Goal: Task Accomplishment & Management: Manage account settings

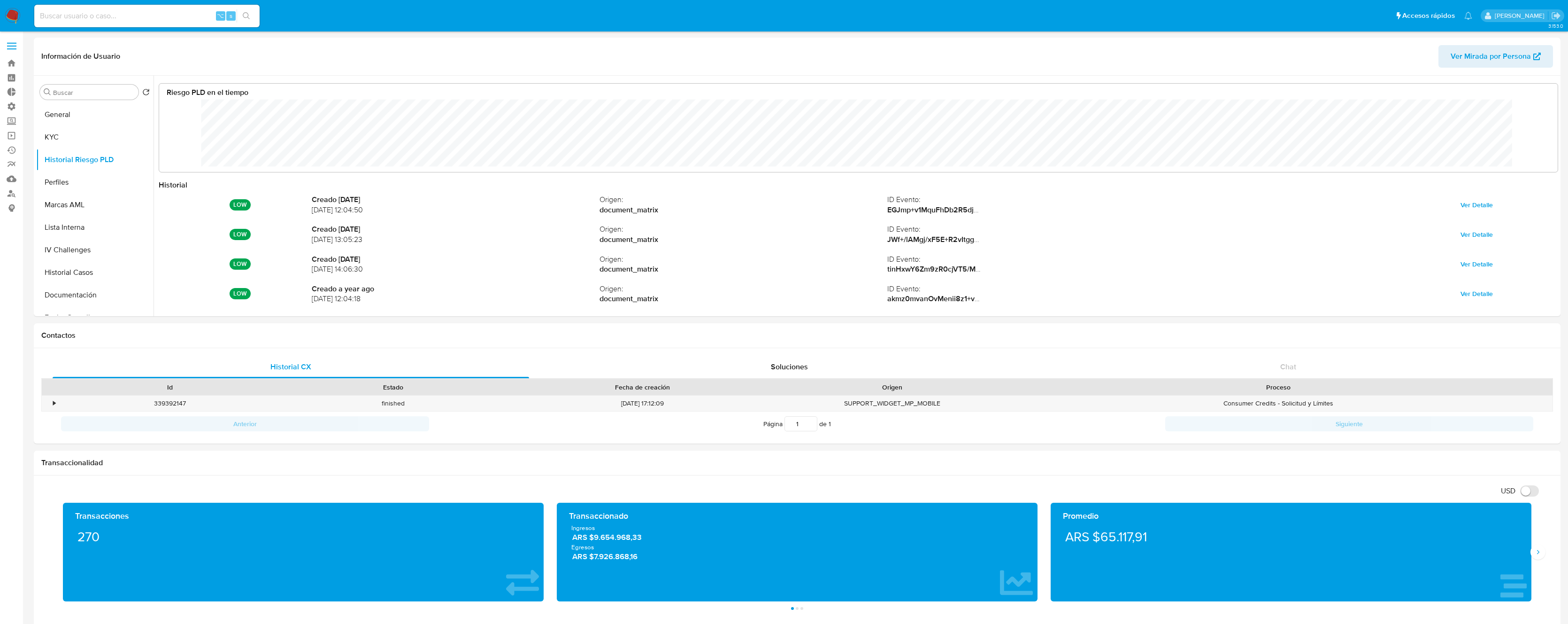
select select "10"
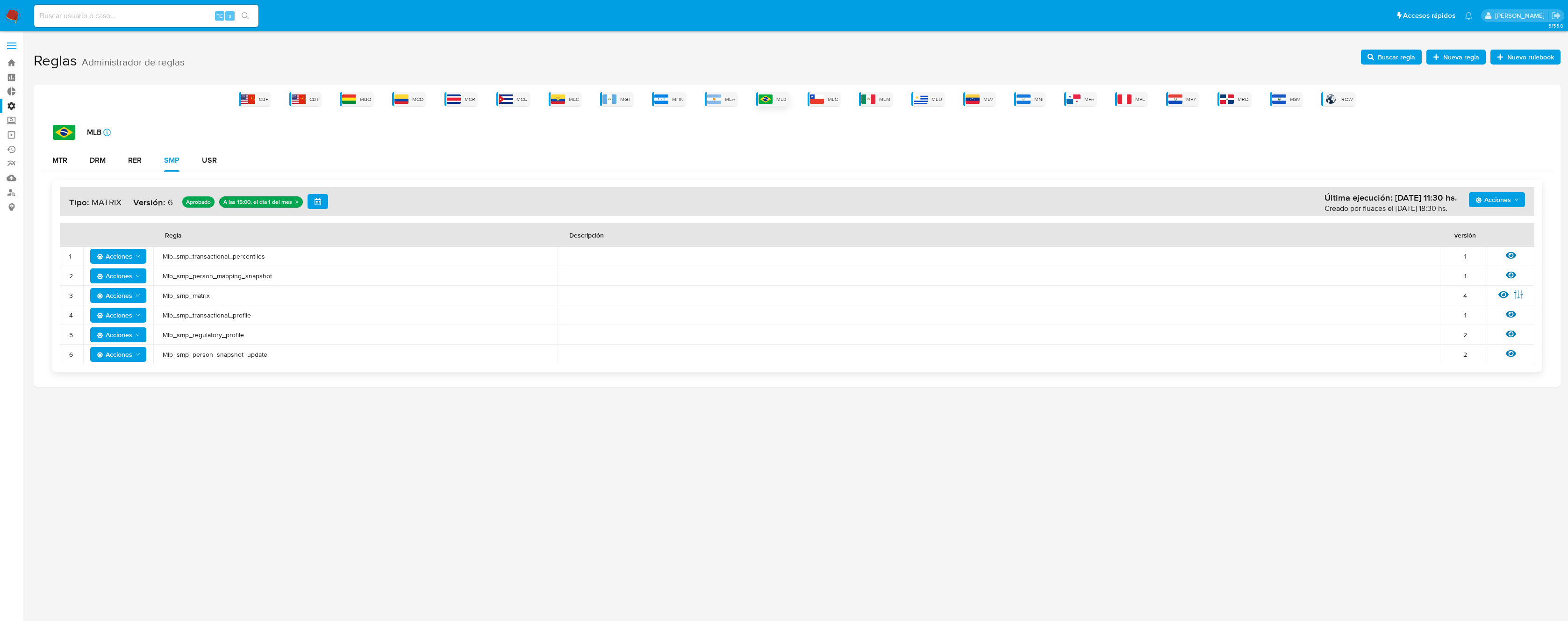
click at [760, 97] on img at bounding box center [765, 99] width 14 height 9
click at [243, 277] on span "Mlb_smp_person_mapping_snapshot" at bounding box center [355, 276] width 385 height 9
click at [198, 296] on span "Mlb_smp_matrix" at bounding box center [355, 295] width 385 height 9
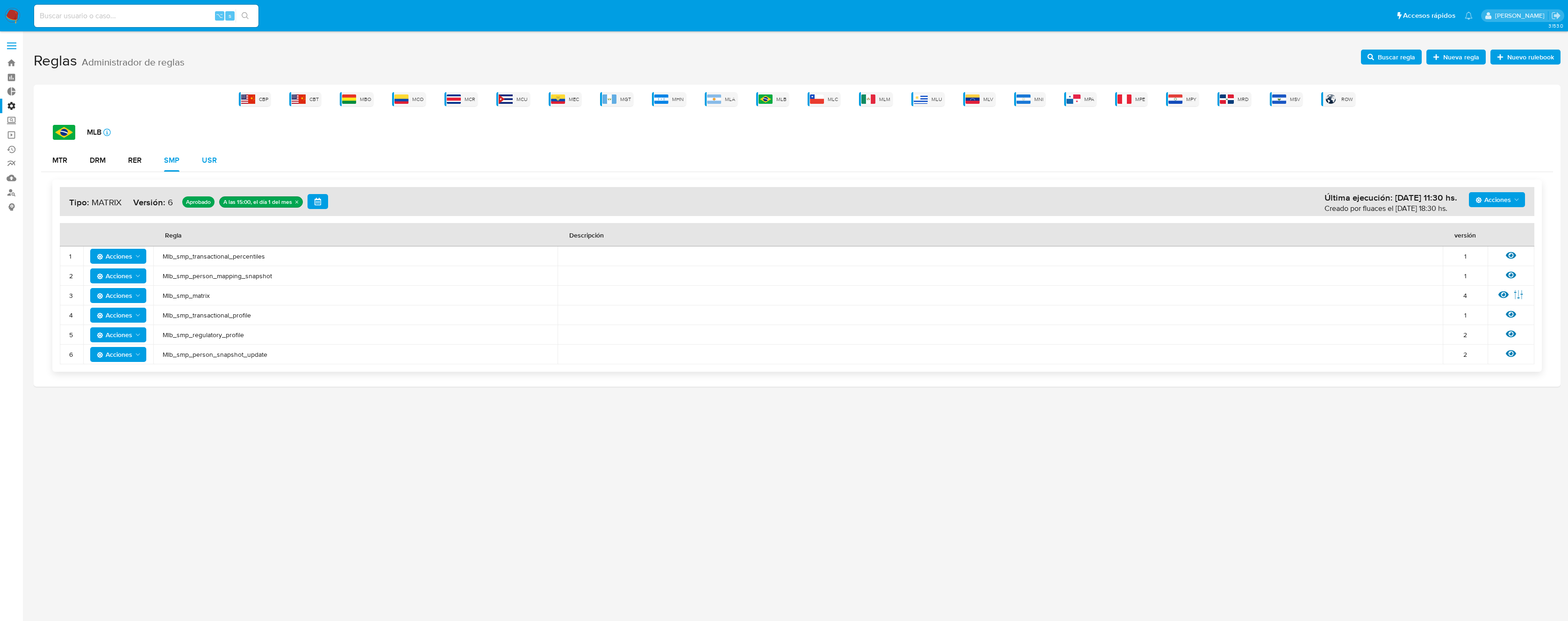
click at [208, 162] on div "USR" at bounding box center [209, 160] width 15 height 7
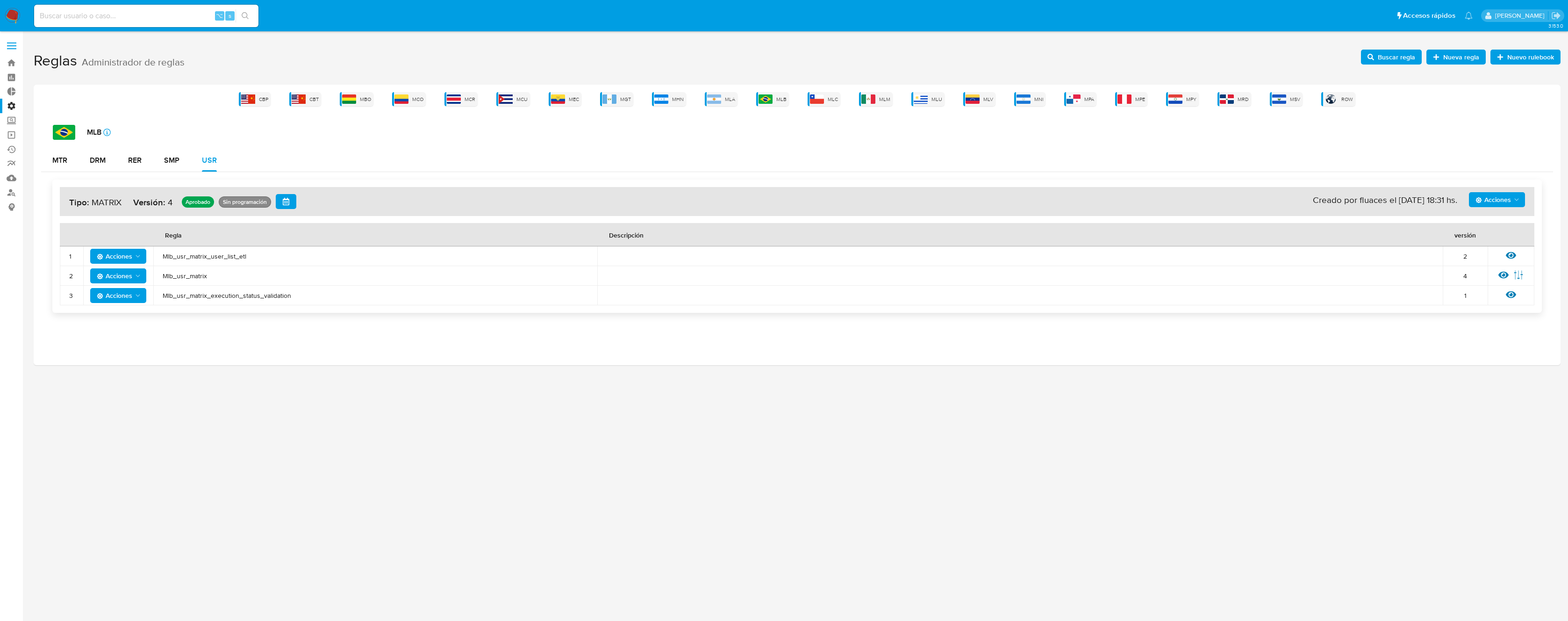
click at [214, 256] on span "Mlb_usr_matrix_user_list_etl" at bounding box center [375, 256] width 425 height 9
click at [113, 164] on button "DRM" at bounding box center [97, 160] width 38 height 23
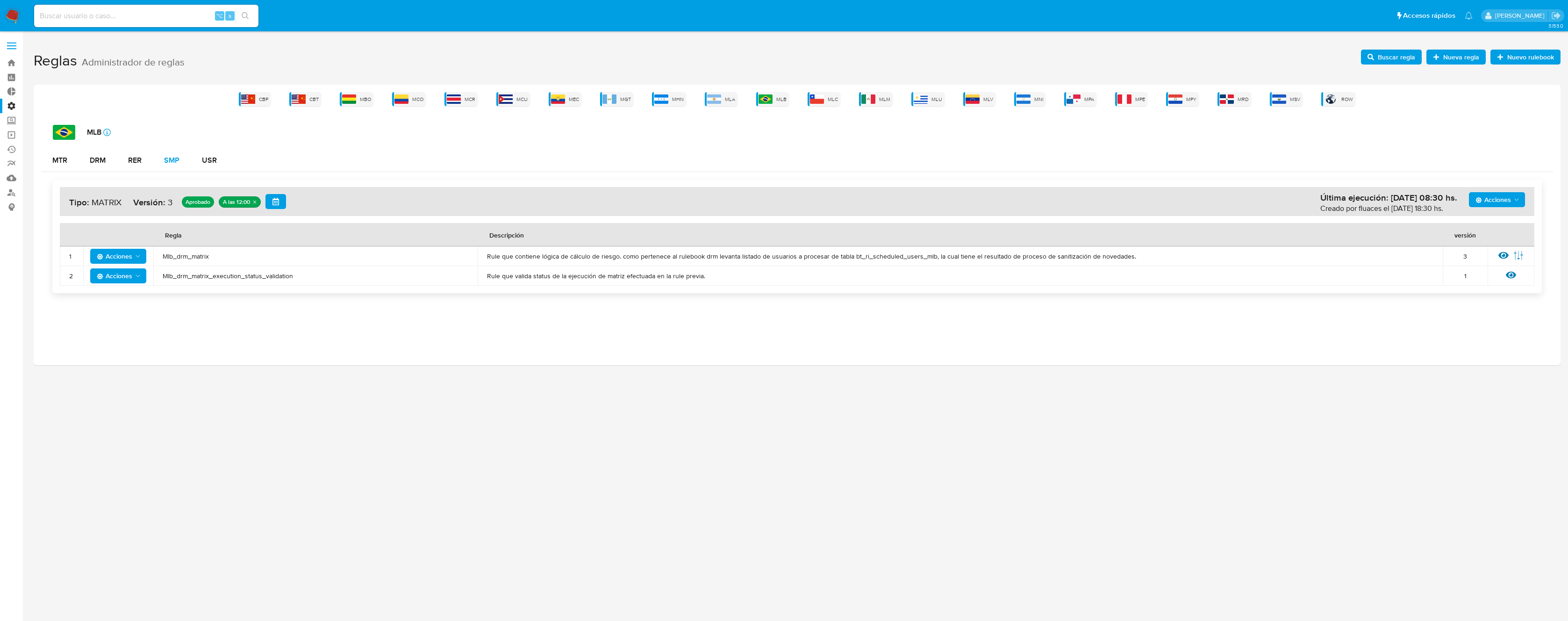
click at [180, 161] on button "SMP" at bounding box center [172, 160] width 38 height 23
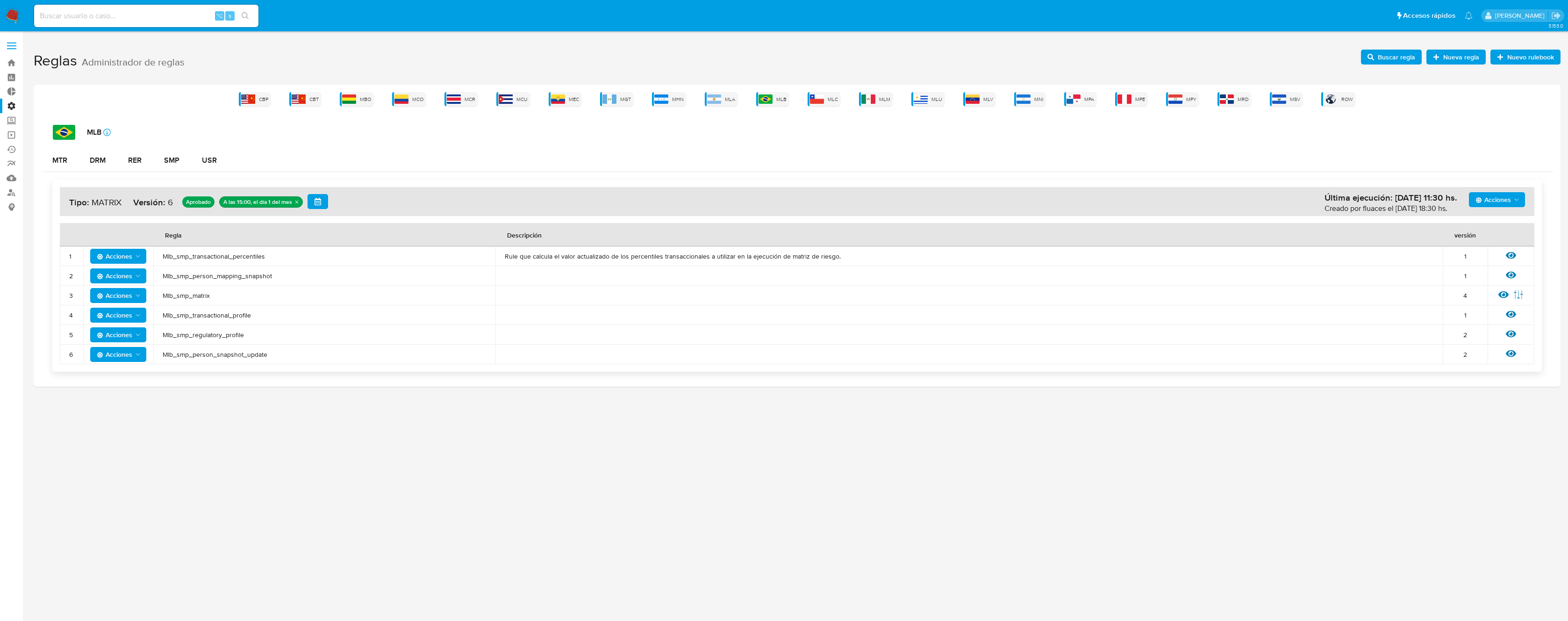
click at [211, 258] on span "Mlb_smp_transactional_percentiles" at bounding box center [324, 256] width 323 height 9
click at [1394, 62] on span "Buscar regla" at bounding box center [1396, 57] width 37 height 15
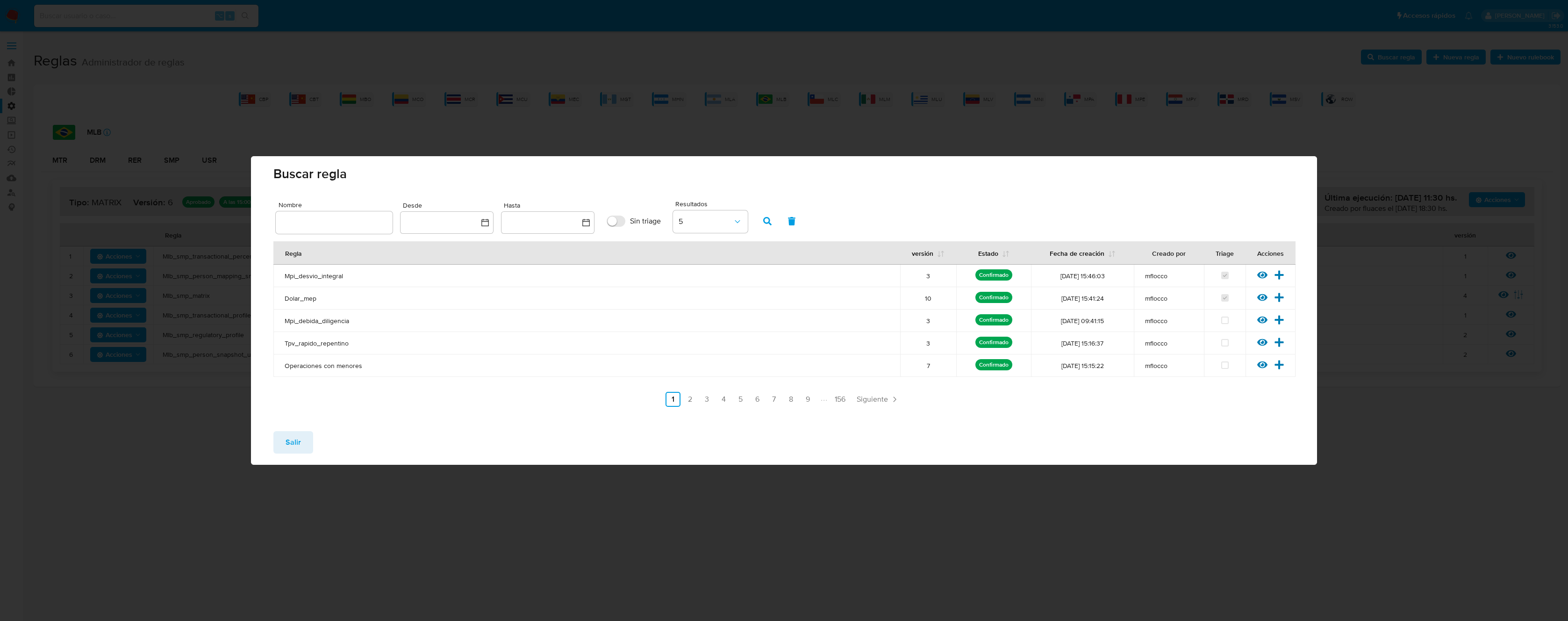
click at [334, 221] on input "text" at bounding box center [334, 222] width 117 height 12
type input "Mlb_smp_transactional_percentiles"
click at [763, 223] on icon "button" at bounding box center [768, 221] width 9 height 9
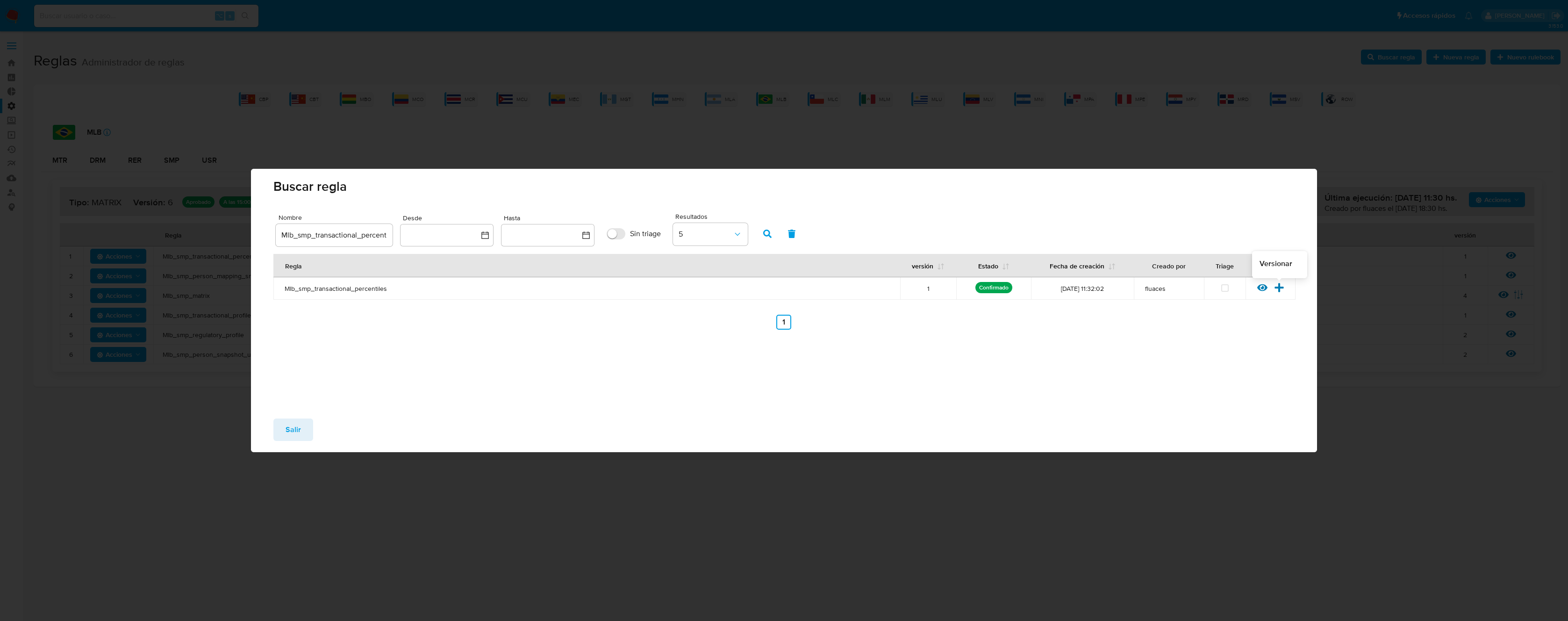
click at [1279, 289] on icon at bounding box center [1279, 287] width 10 height 10
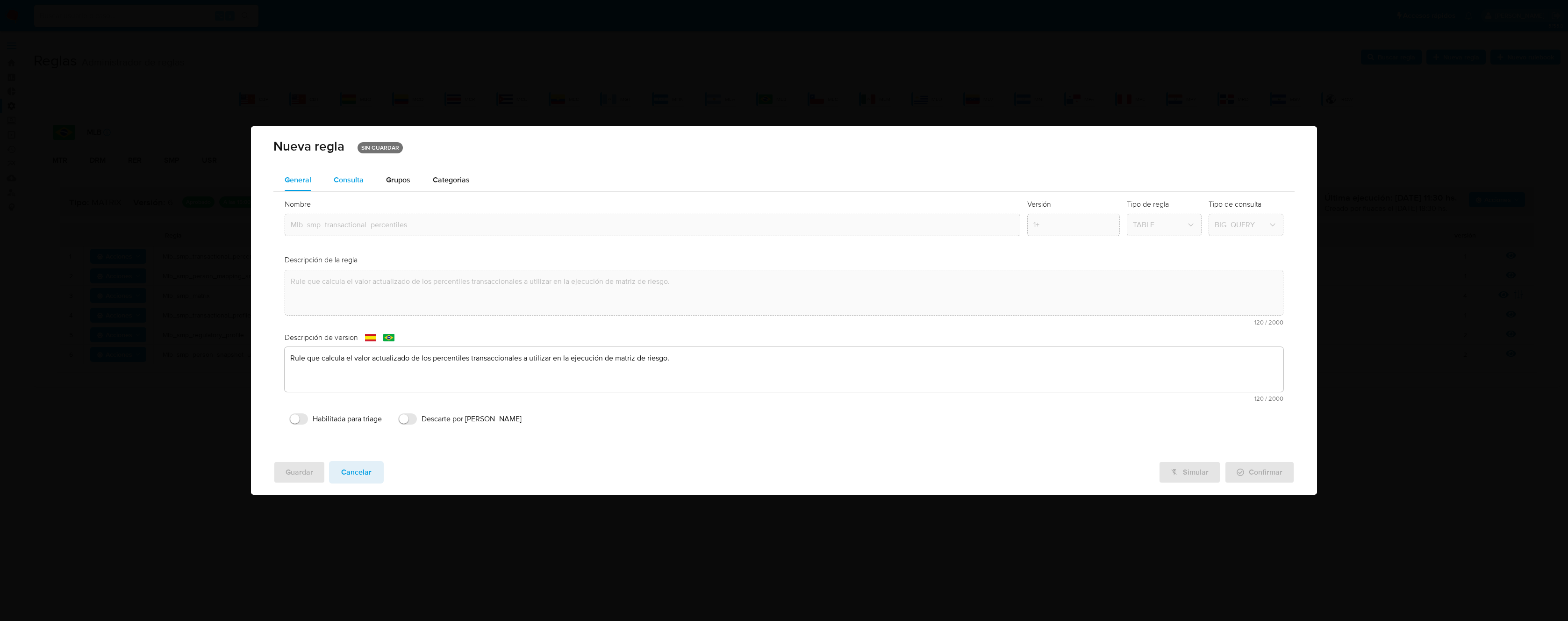
click at [346, 184] on span "Consulta" at bounding box center [348, 180] width 30 height 11
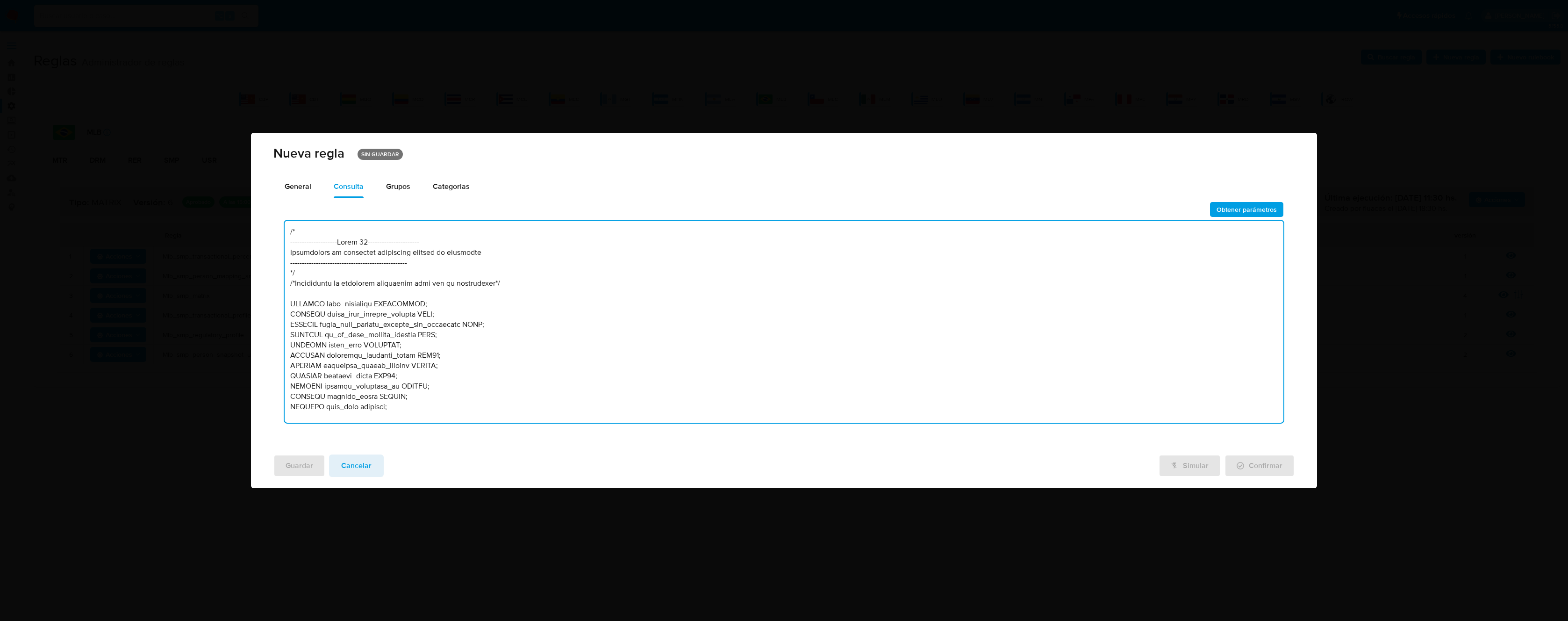
click at [548, 245] on textarea at bounding box center [784, 321] width 999 height 202
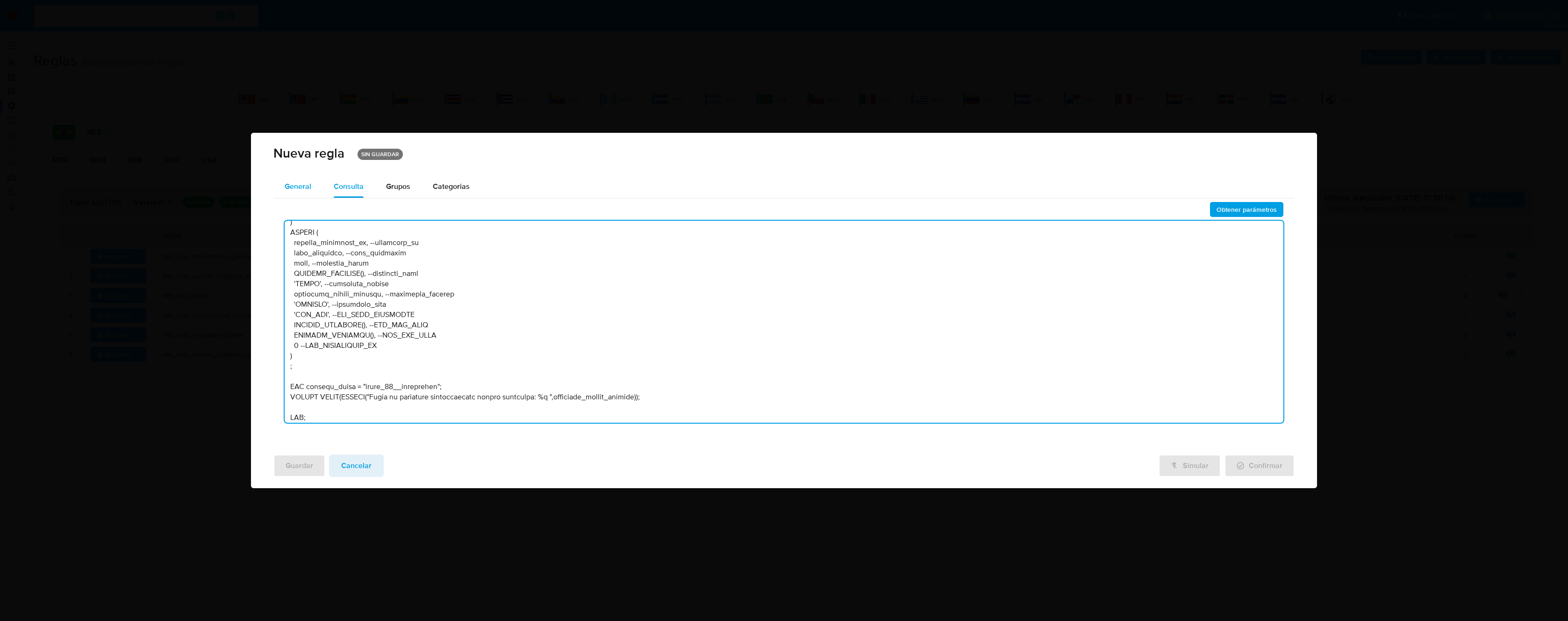
type textarea "/* --------------------Stage 00---------------------- Declaración de variables …"
click at [299, 184] on span "General" at bounding box center [298, 186] width 27 height 11
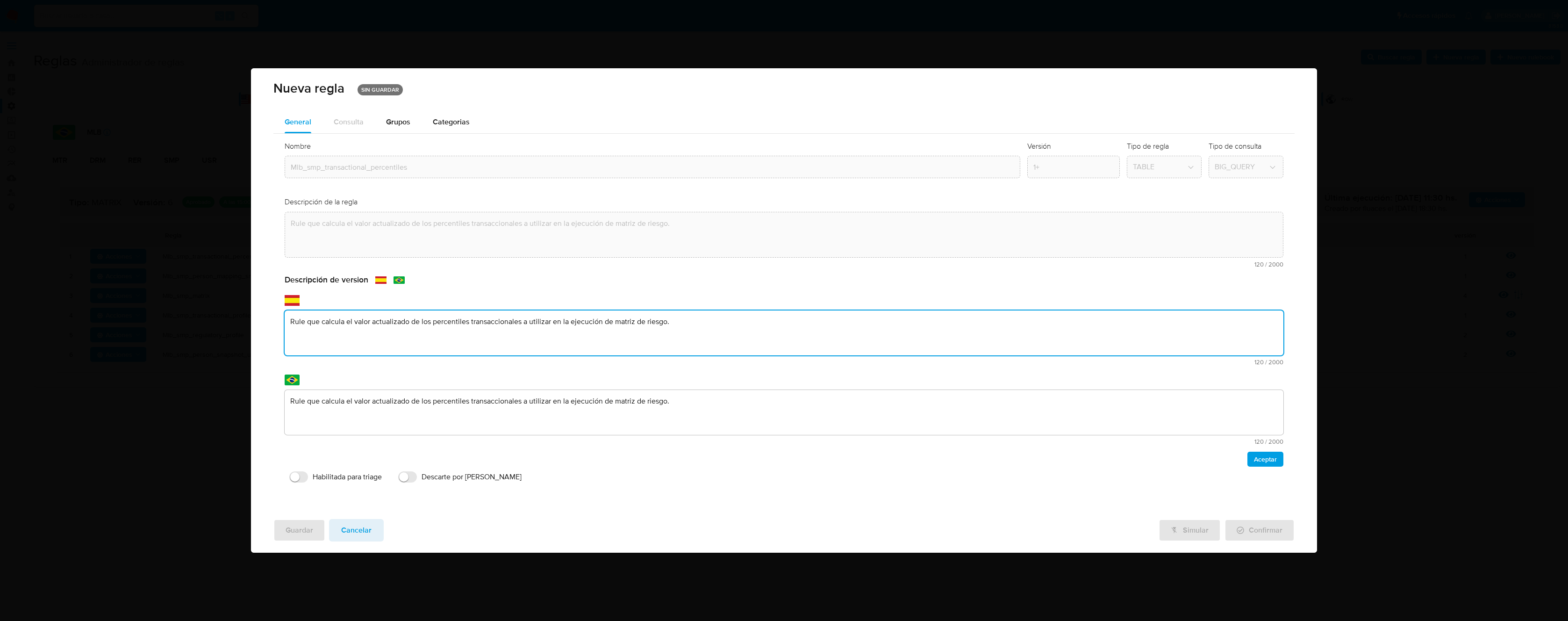
click at [363, 357] on div "text-es Rule que calcula el valor actualizado de los percentiles transaccionale…" at bounding box center [784, 338] width 999 height 55
type textarea "PPLD-5327 - Optimización de query y corrección sobre lógica de QR"
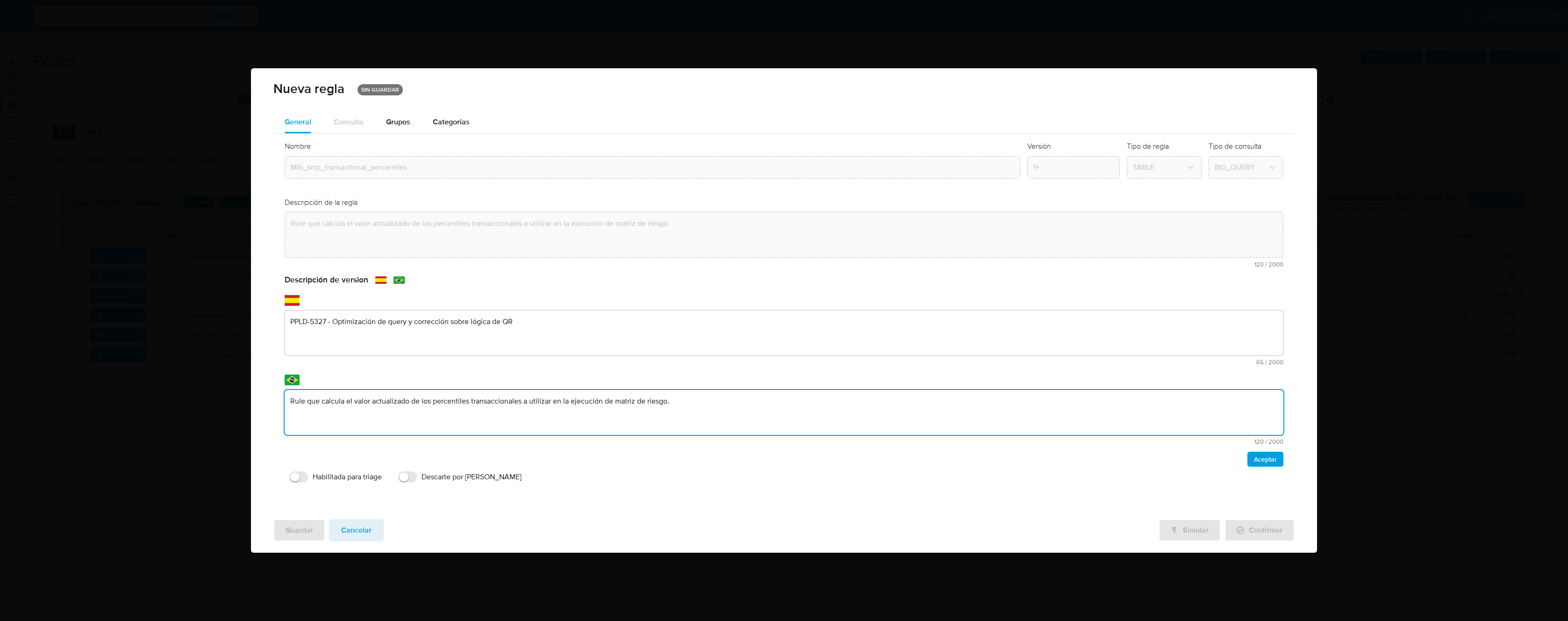
click at [402, 396] on textarea "Rule que calcula el valor actualizado de los percentiles transaccionales a util…" at bounding box center [784, 412] width 999 height 45
type textarea "PPLD-5327 - Optimización de query y corrección sobre lógica de QR"
click at [1269, 456] on span "Aceptar" at bounding box center [1265, 458] width 23 height 13
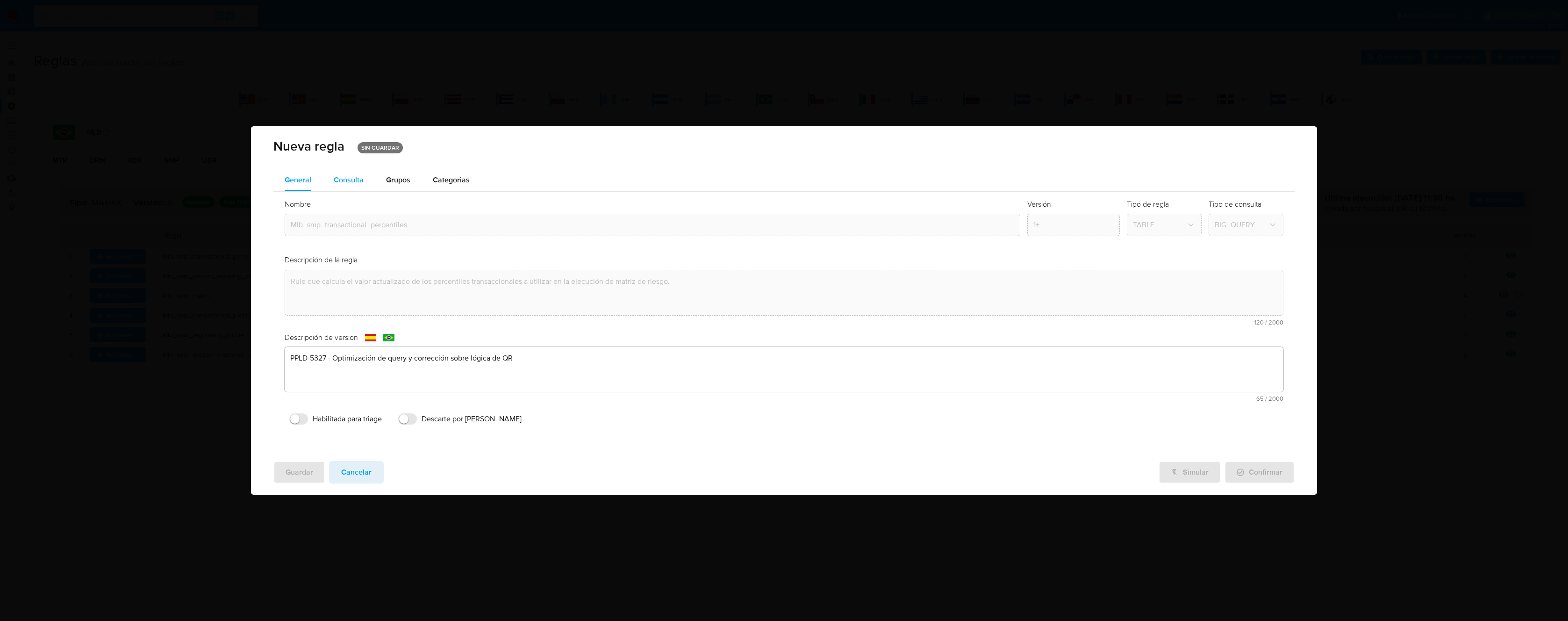
click at [360, 178] on span "Consulta" at bounding box center [348, 180] width 30 height 11
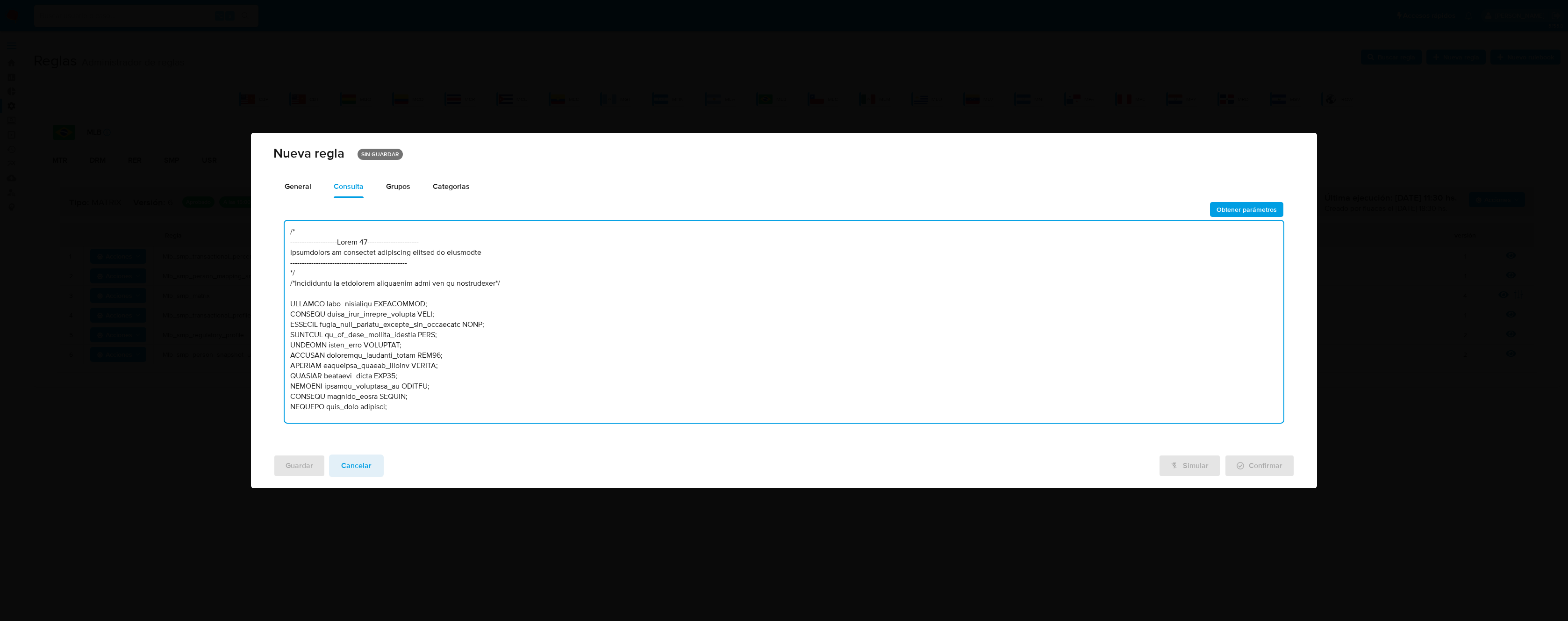
click at [520, 295] on textarea at bounding box center [784, 321] width 999 height 202
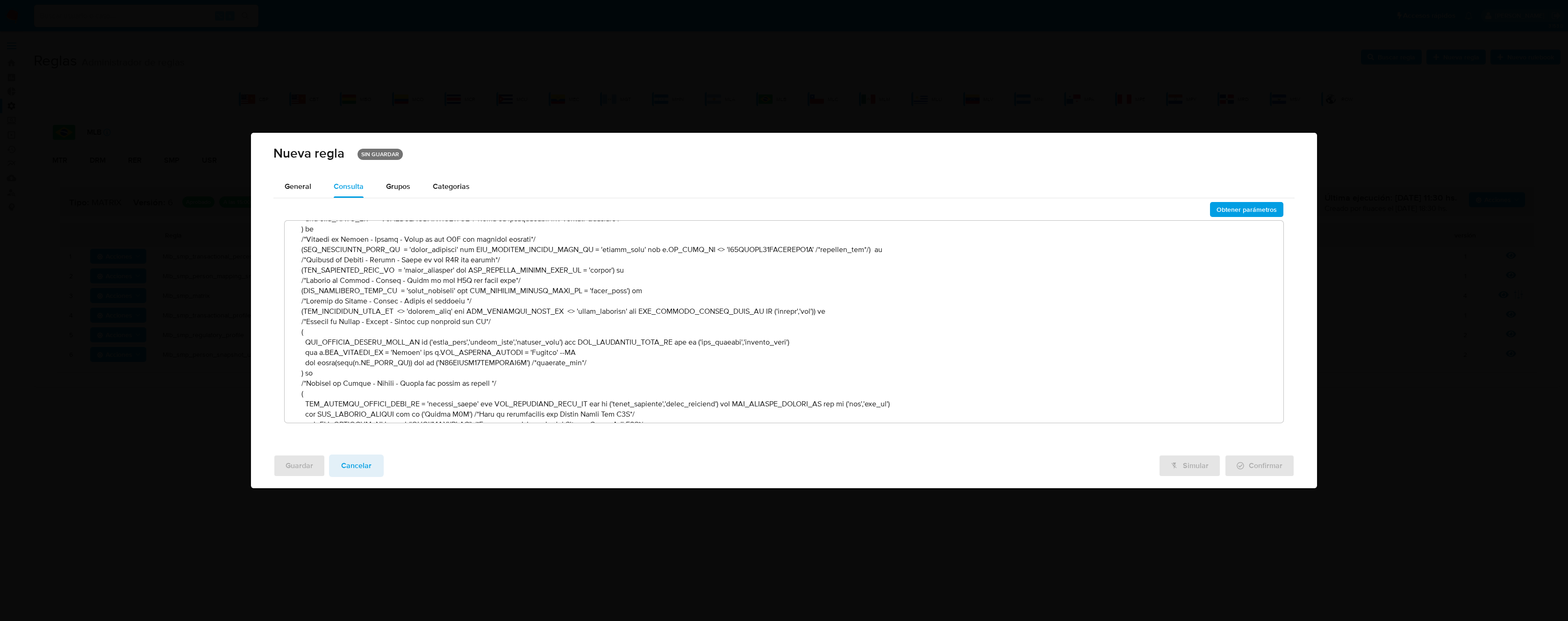
scroll to position [1196, 0]
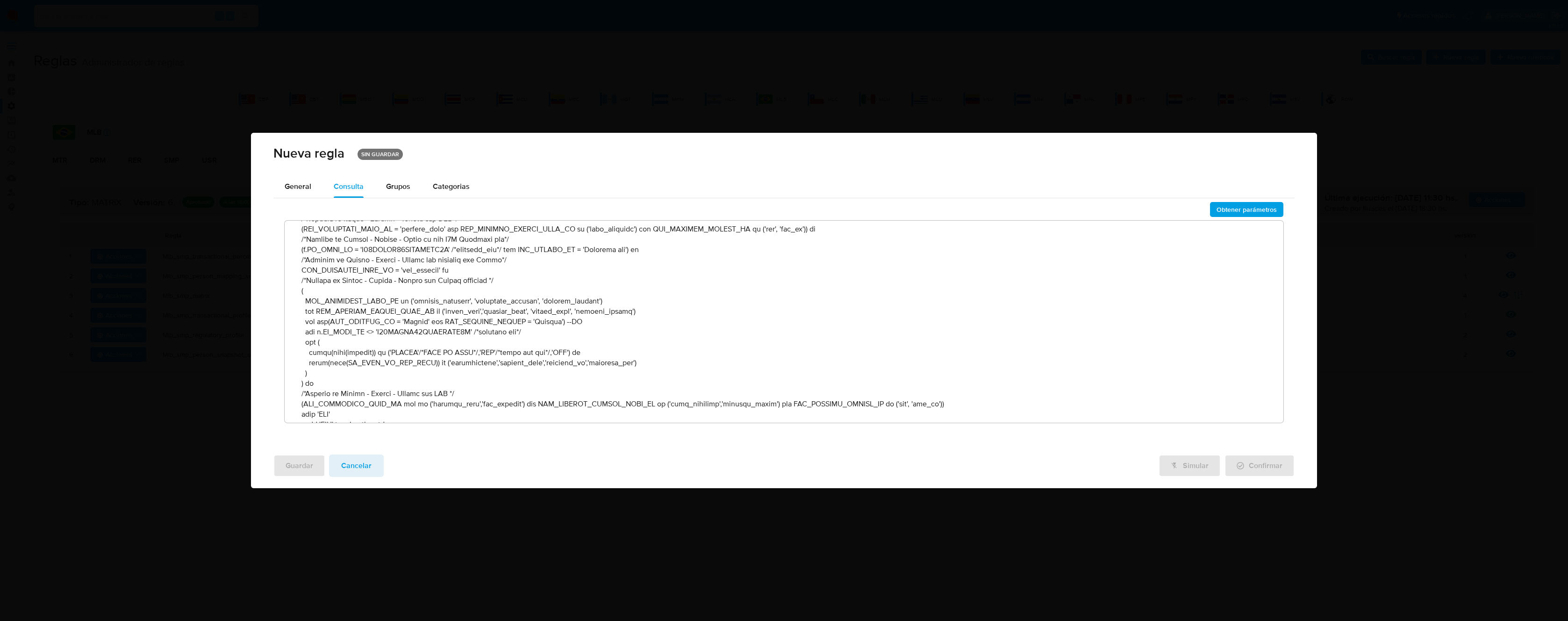
click at [1251, 208] on span "Obtener parámetros" at bounding box center [1247, 209] width 60 height 13
click at [294, 464] on span "Guardar" at bounding box center [299, 466] width 27 height 21
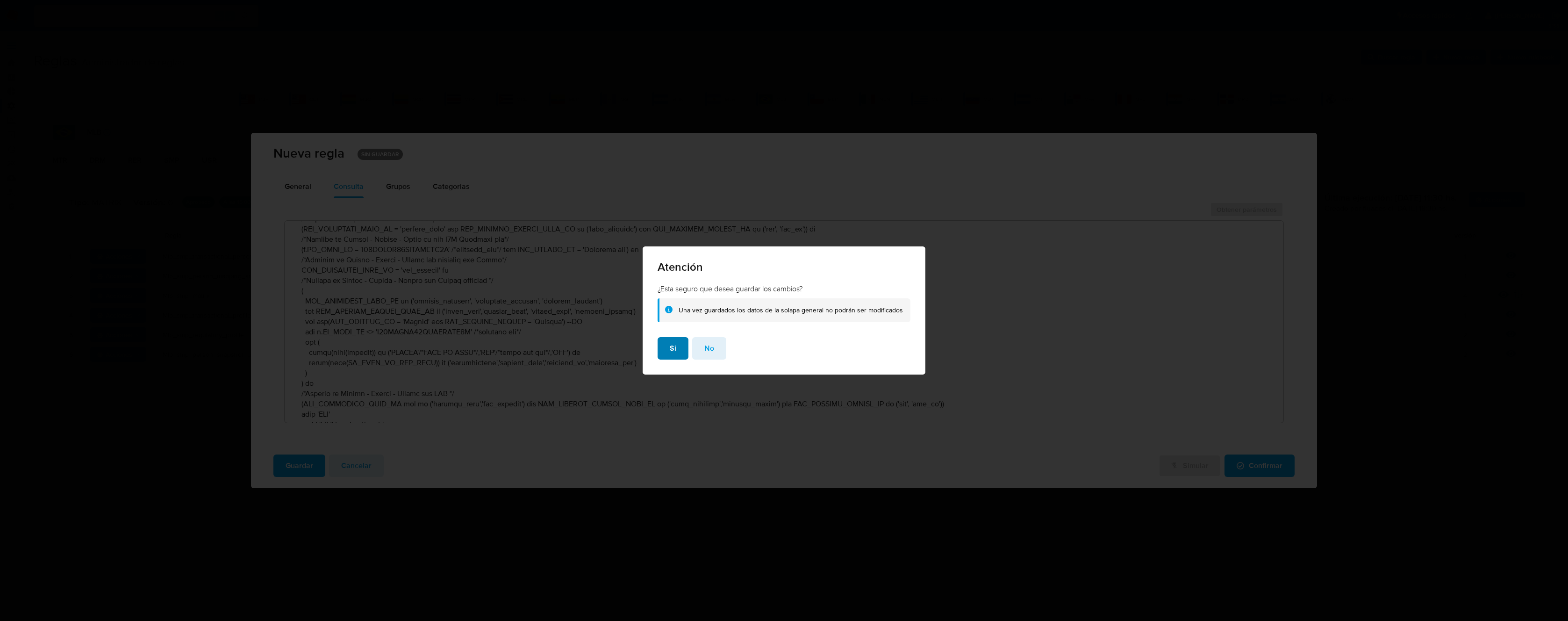
click at [672, 351] on span "Si" at bounding box center [673, 348] width 7 height 21
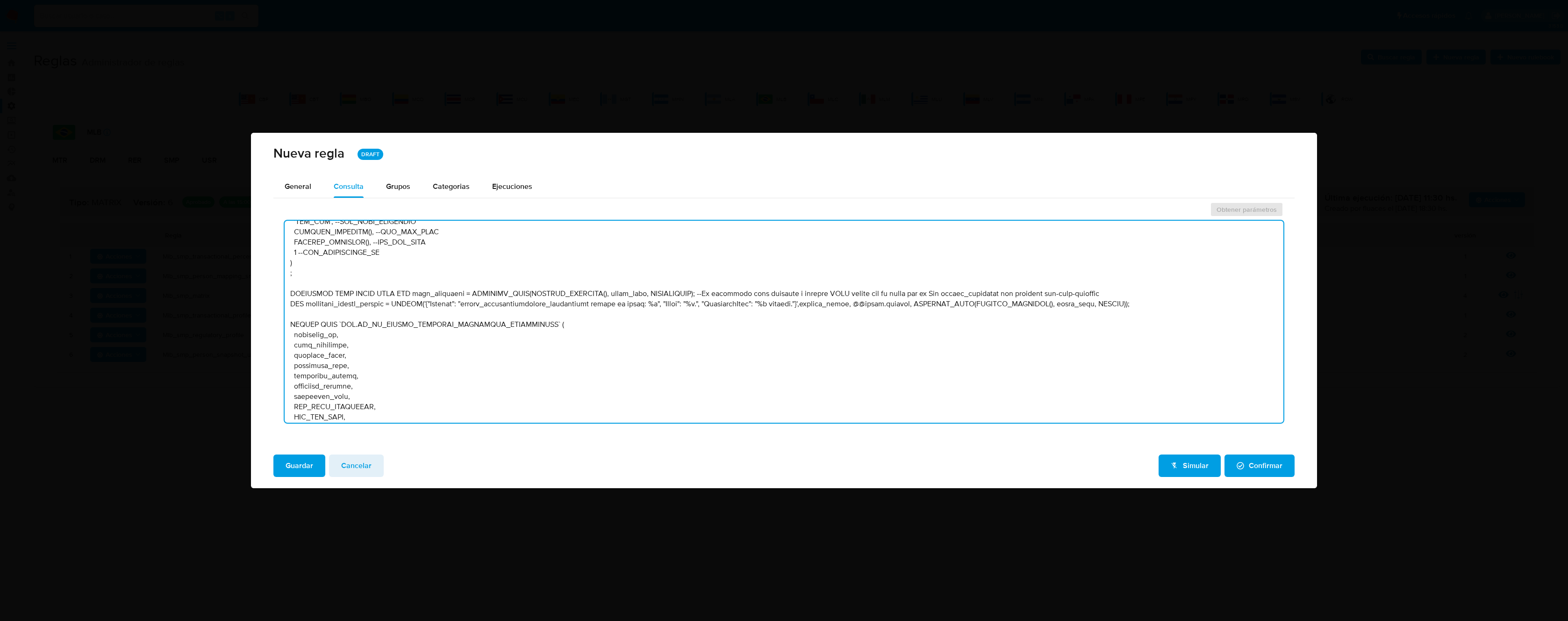
scroll to position [4608, 0]
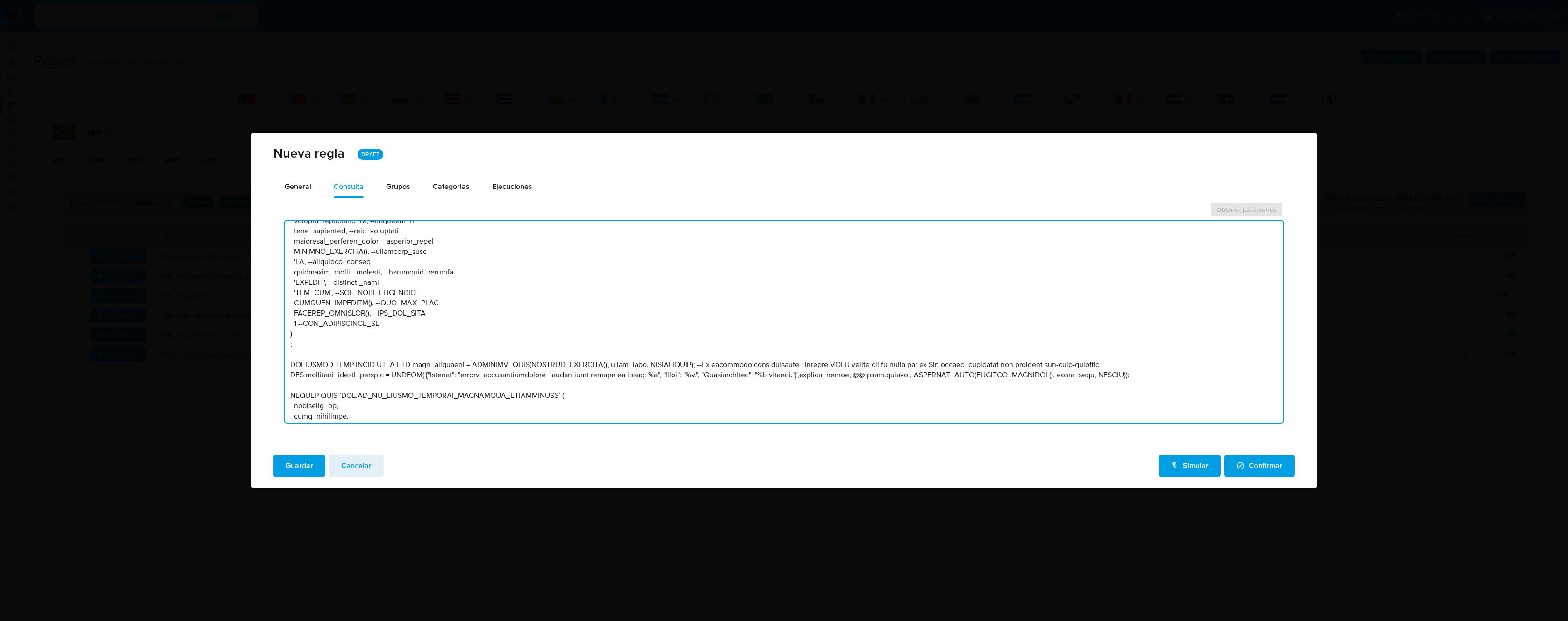
click at [498, 399] on textarea at bounding box center [784, 321] width 999 height 202
click at [520, 187] on span "Ejecuciones" at bounding box center [513, 186] width 40 height 11
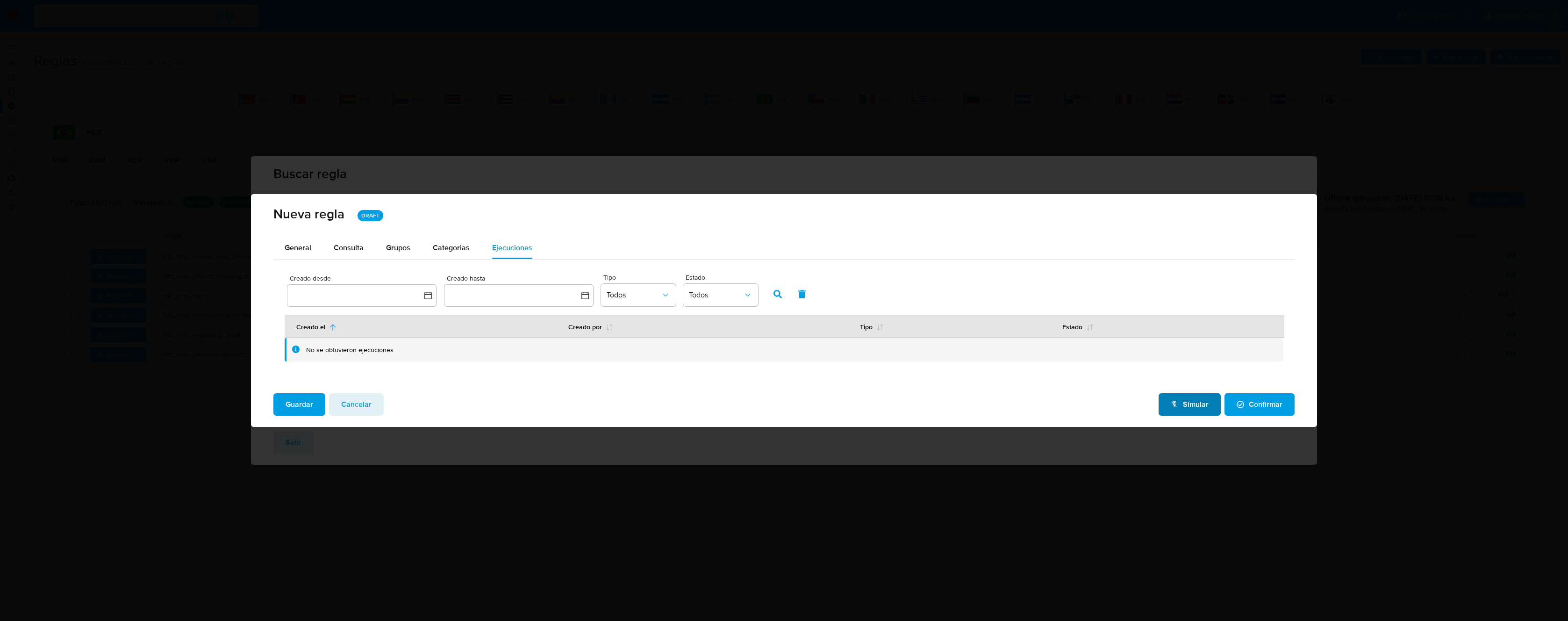
click at [1186, 406] on span "Simular" at bounding box center [1189, 404] width 38 height 21
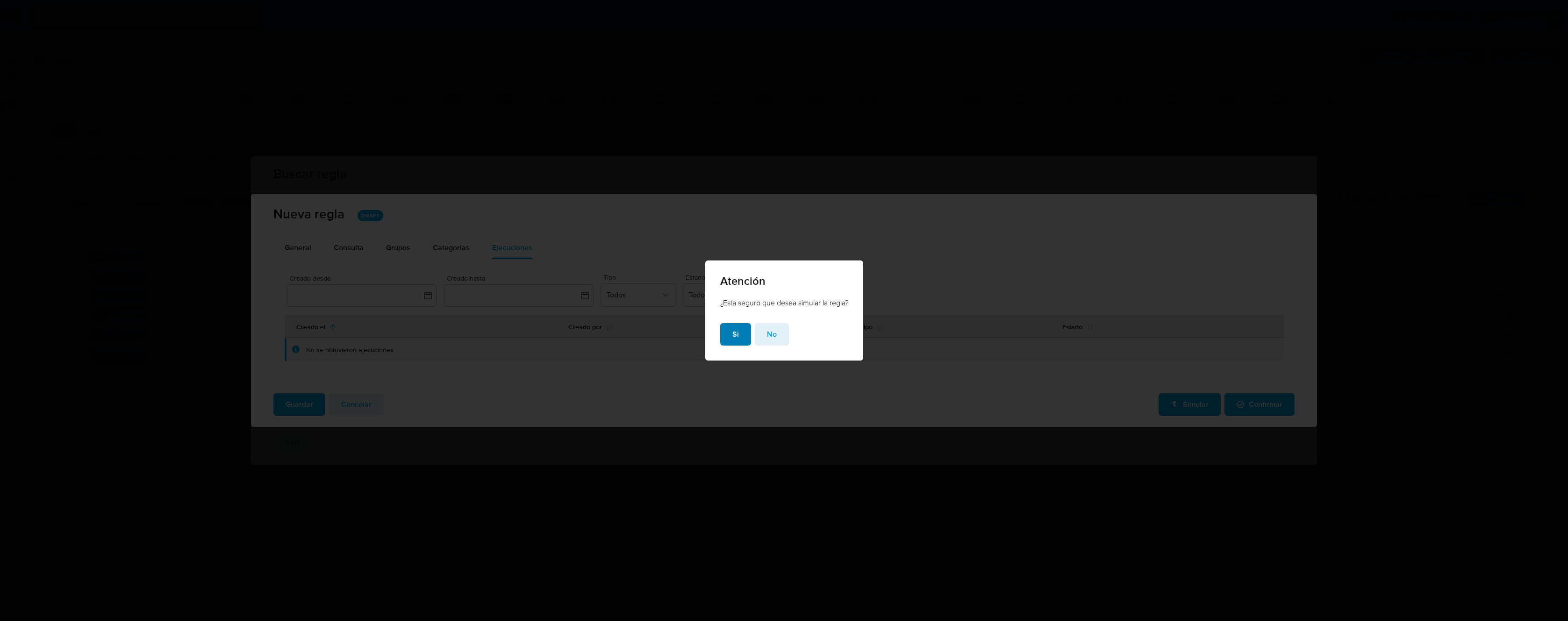
click at [732, 331] on span "Si" at bounding box center [735, 334] width 7 height 21
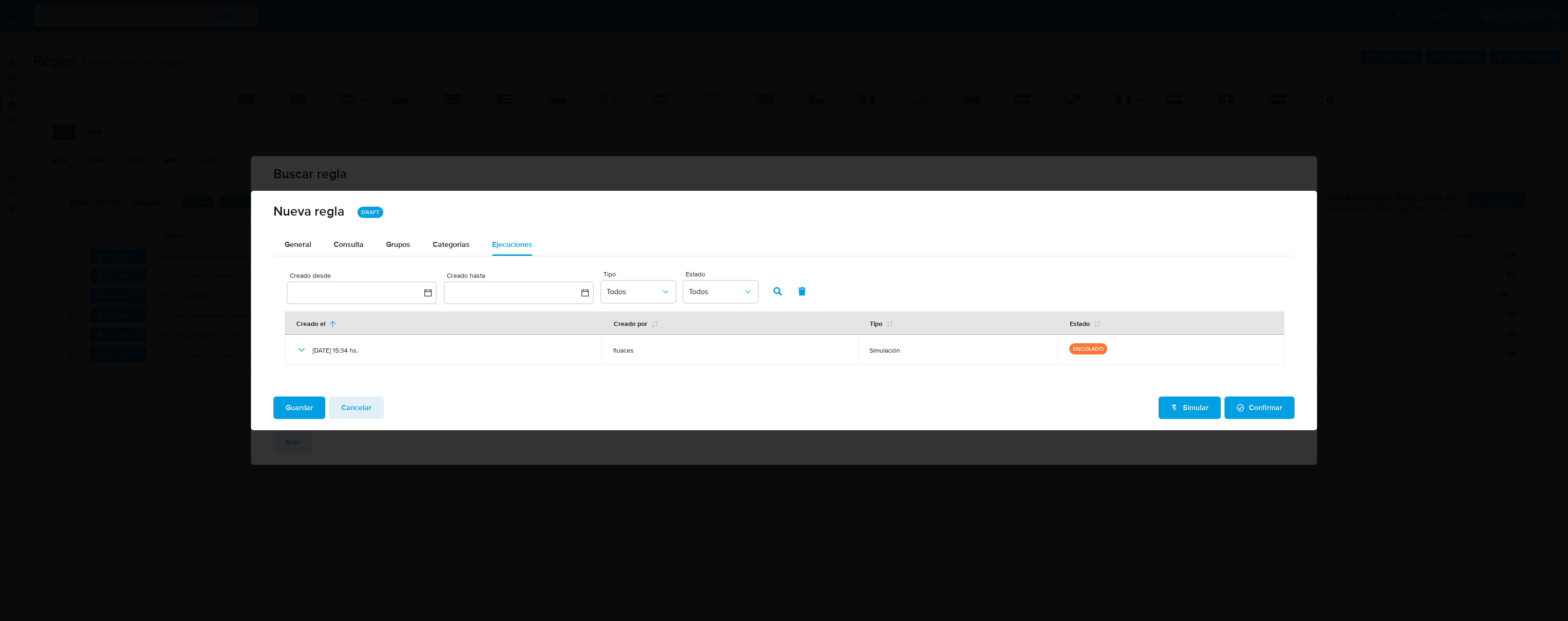
click at [363, 410] on span "Cancelar" at bounding box center [357, 408] width 30 height 21
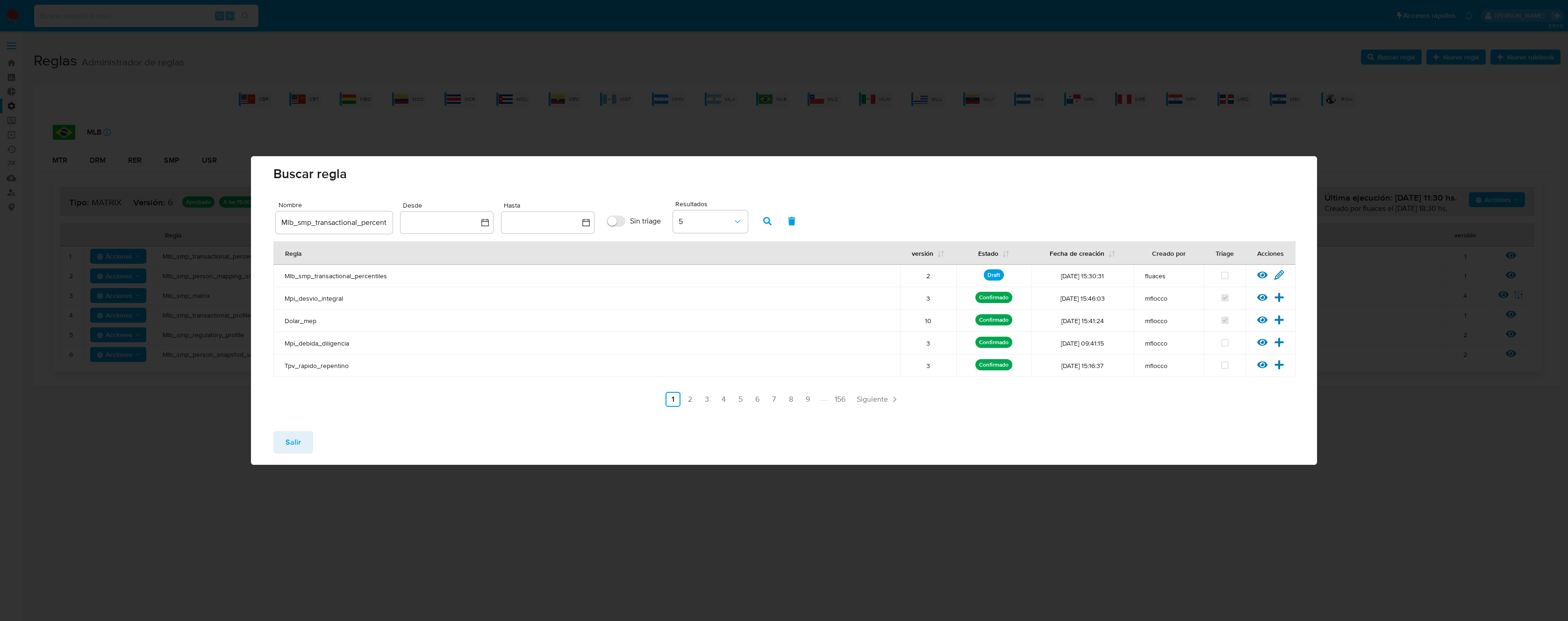
click at [297, 444] on span "Salir" at bounding box center [293, 442] width 15 height 21
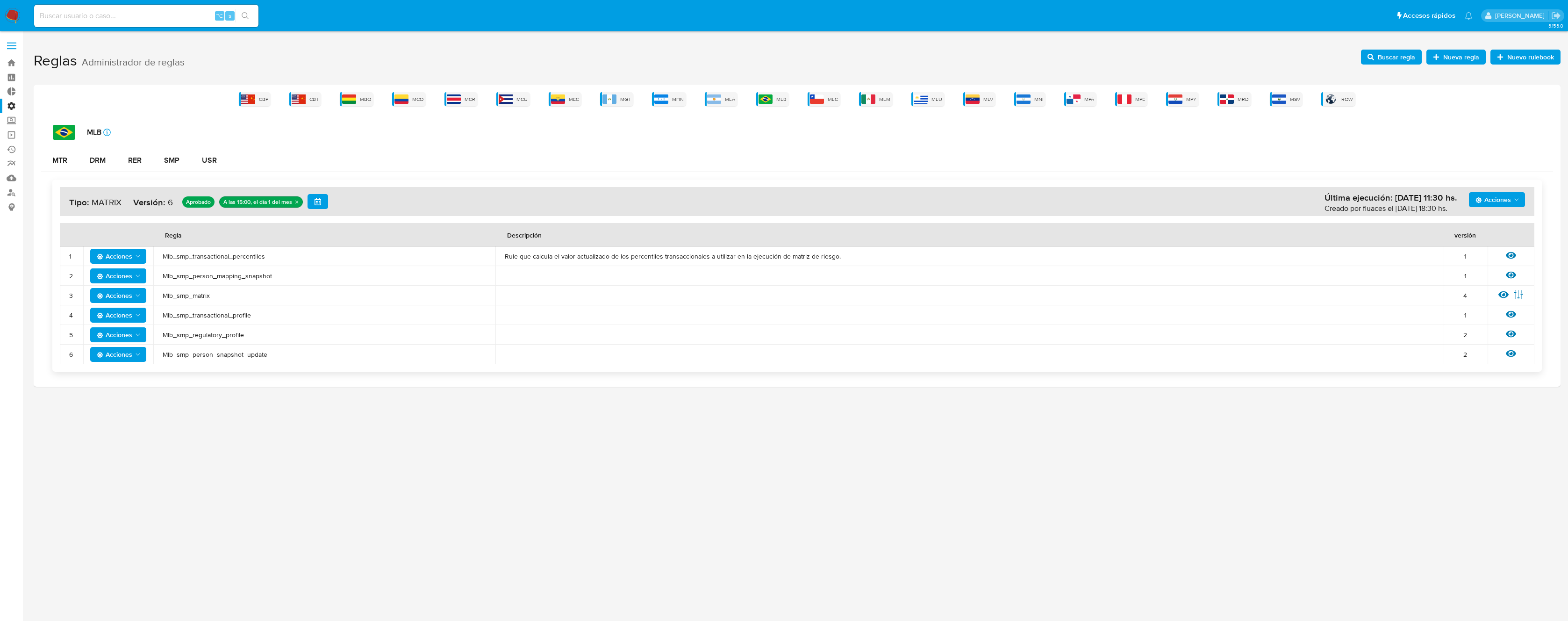
click at [1453, 55] on span "Nueva regla" at bounding box center [1461, 57] width 36 height 15
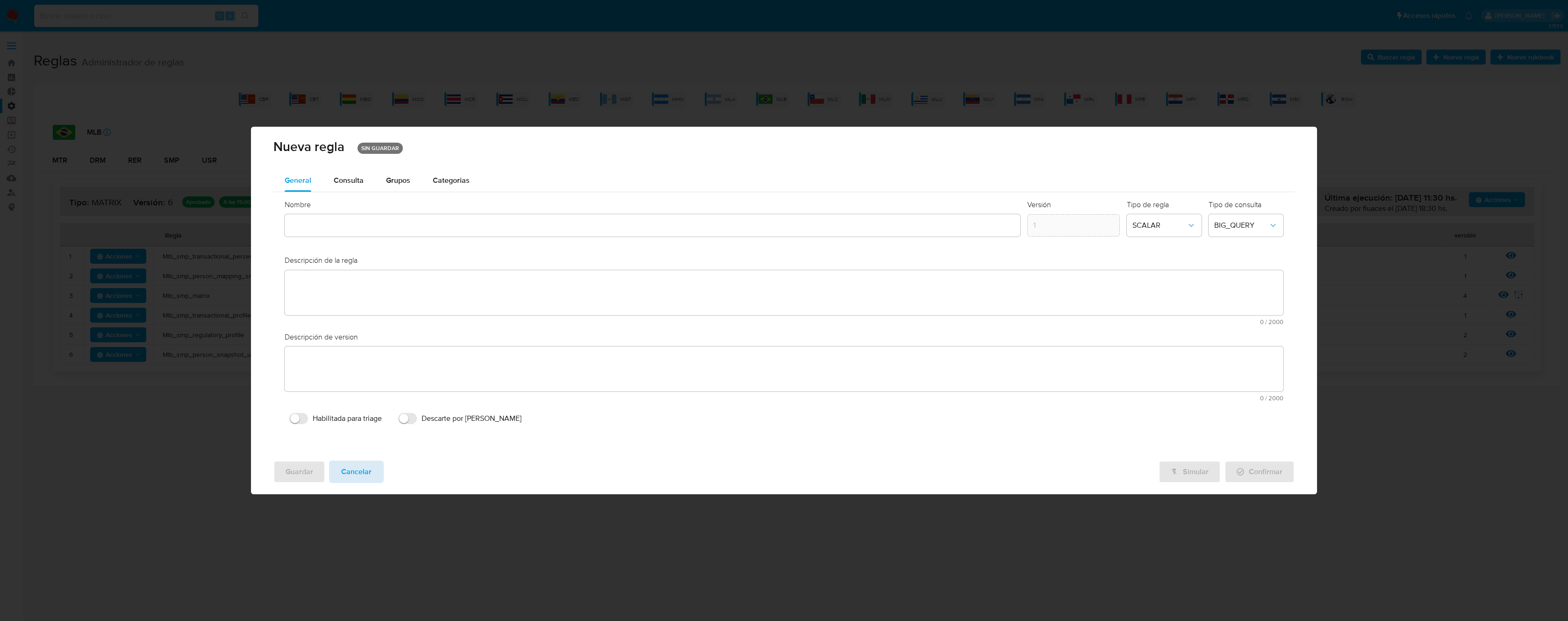
click at [341, 471] on span "Cancelar" at bounding box center [357, 472] width 30 height 21
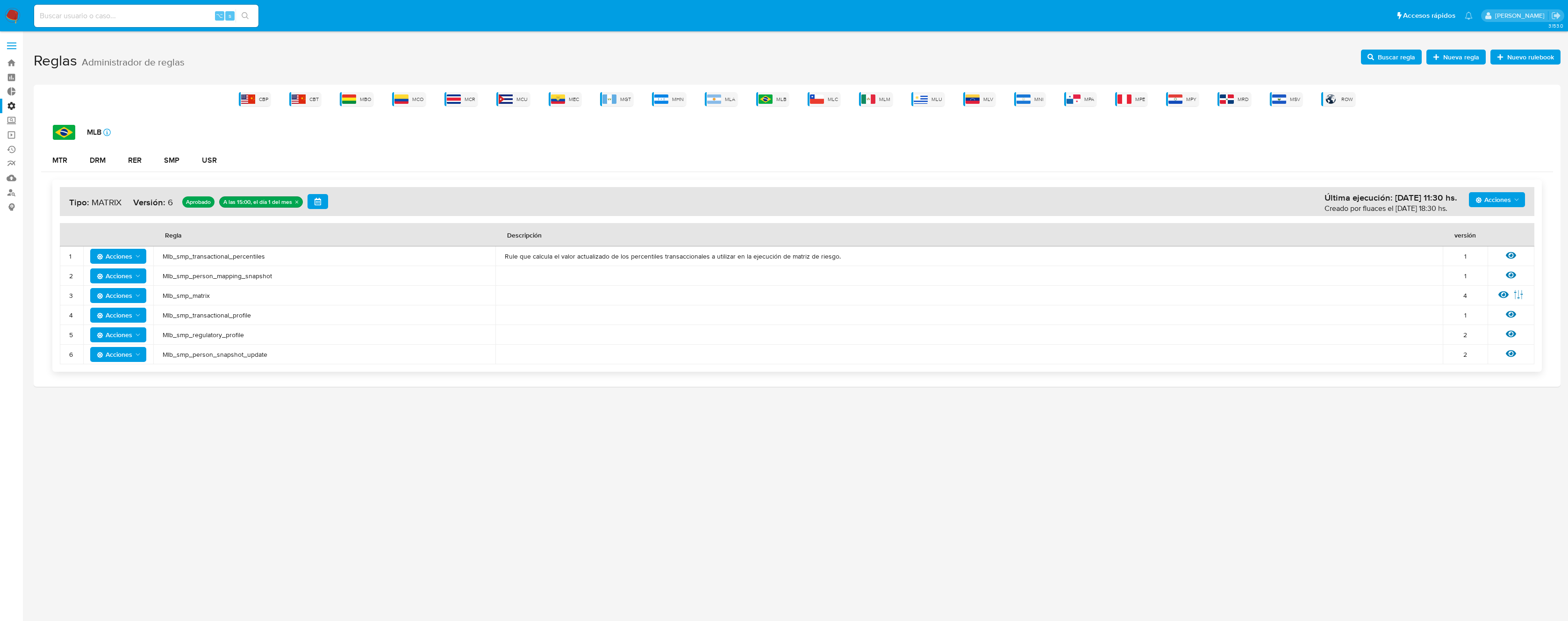
drag, startPoint x: 231, startPoint y: 298, endPoint x: 160, endPoint y: 299, distance: 71.0
click at [160, 299] on td "Mlb_smp_matrix" at bounding box center [324, 295] width 342 height 19
click at [1460, 58] on span "Nueva regla" at bounding box center [1461, 57] width 36 height 15
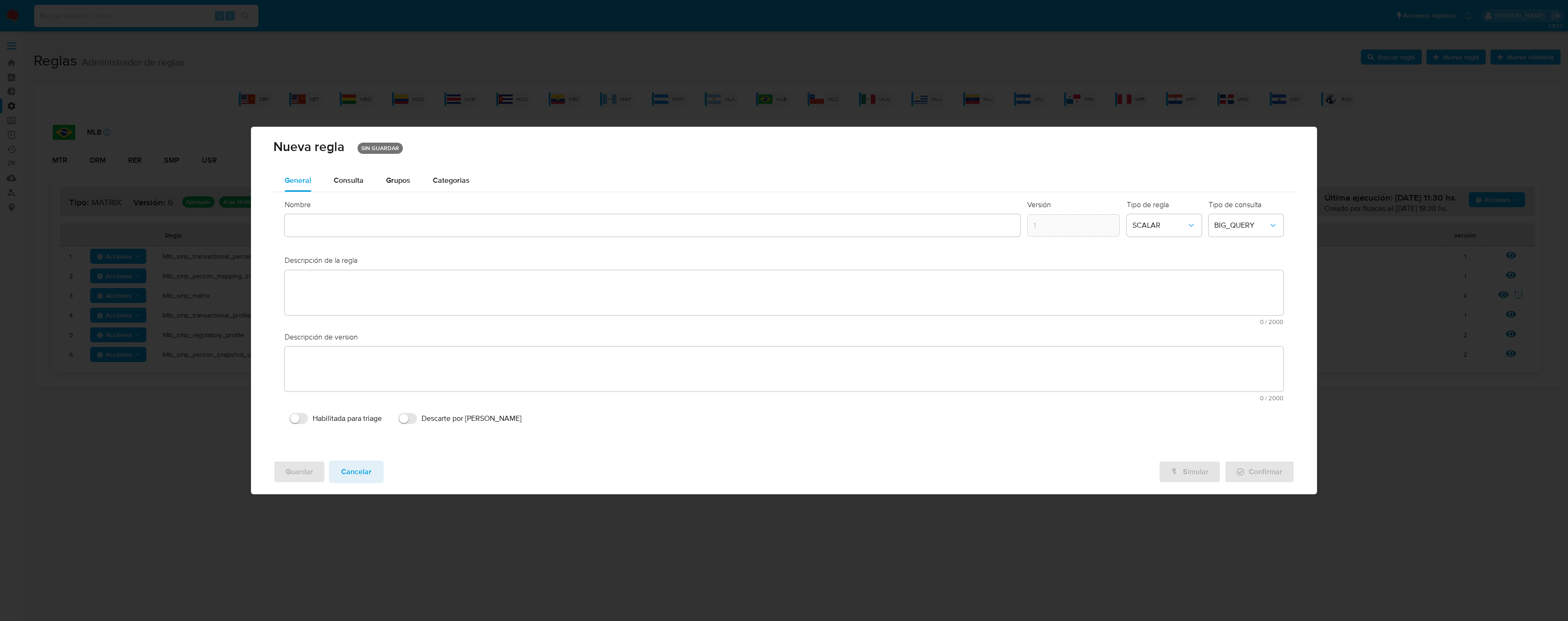
click at [360, 218] on div at bounding box center [653, 225] width 736 height 23
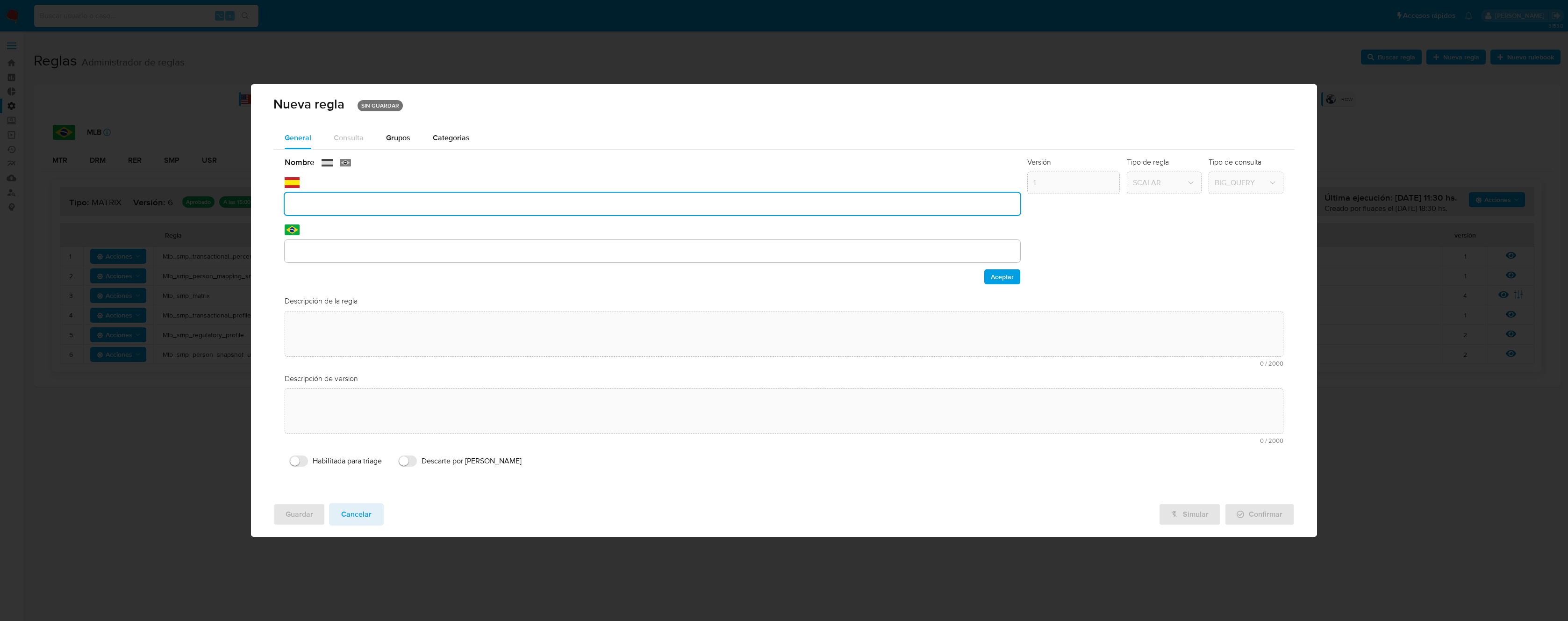
click at [353, 223] on div "Nombre text-es text-pt Aceptar" at bounding box center [653, 220] width 736 height 127
click at [319, 205] on input "Mlb_smp_matrix" at bounding box center [653, 204] width 736 height 12
drag, startPoint x: 345, startPoint y: 205, endPoint x: 277, endPoint y: 207, distance: 68.0
click at [259, 201] on div "General Consulta Parametros Grupos Categorias Ejecuciones Nombre text-es Mlb_ma…" at bounding box center [783, 311] width 1066 height 370
type input "Mlb_matrix"
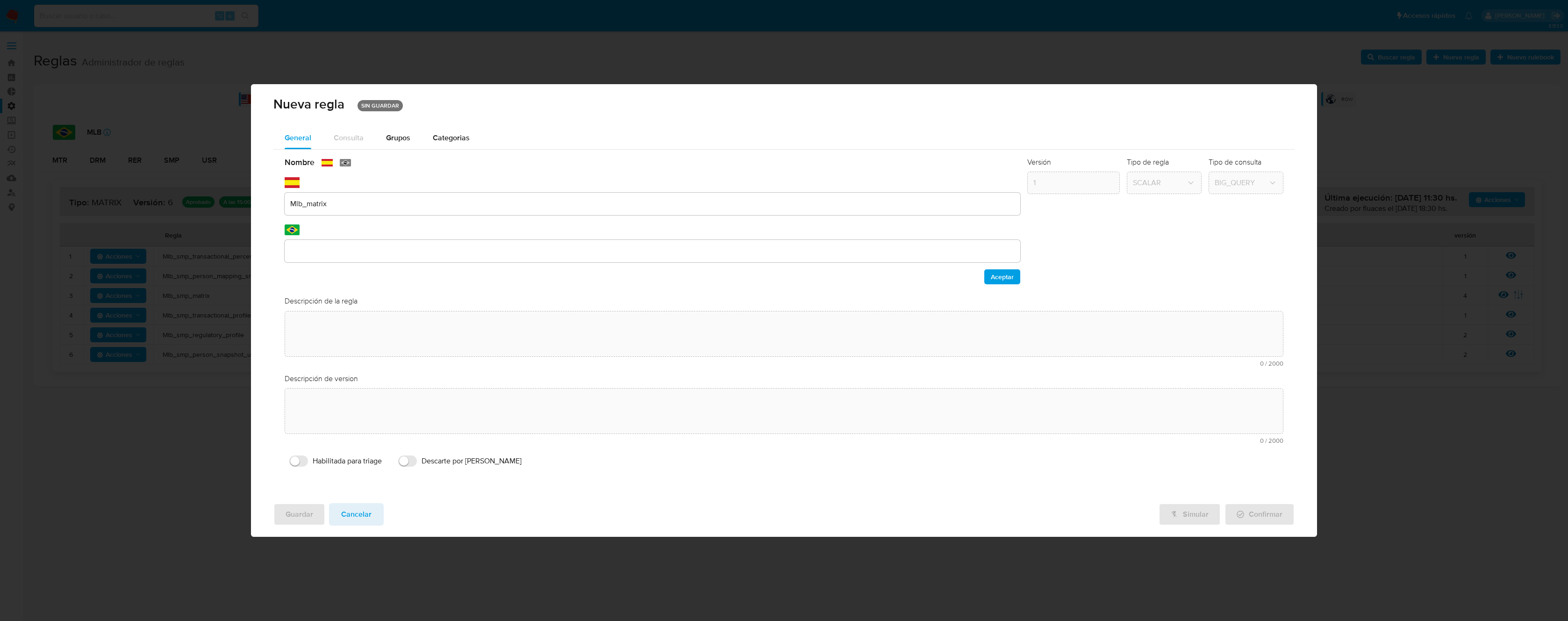
click at [341, 243] on div at bounding box center [653, 251] width 736 height 23
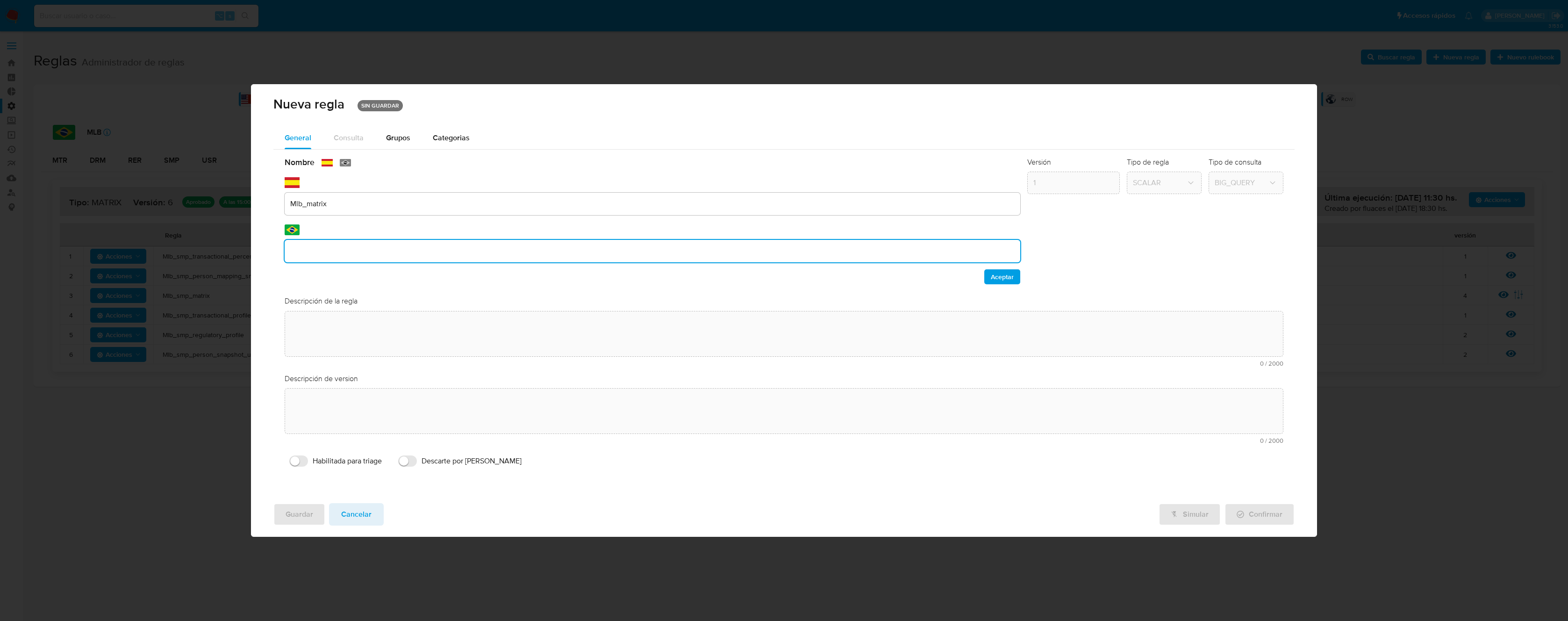
click at [352, 248] on input "text" at bounding box center [653, 251] width 736 height 12
type input "Mlb_matrix"
click at [994, 279] on span "Aceptar" at bounding box center [1003, 276] width 23 height 13
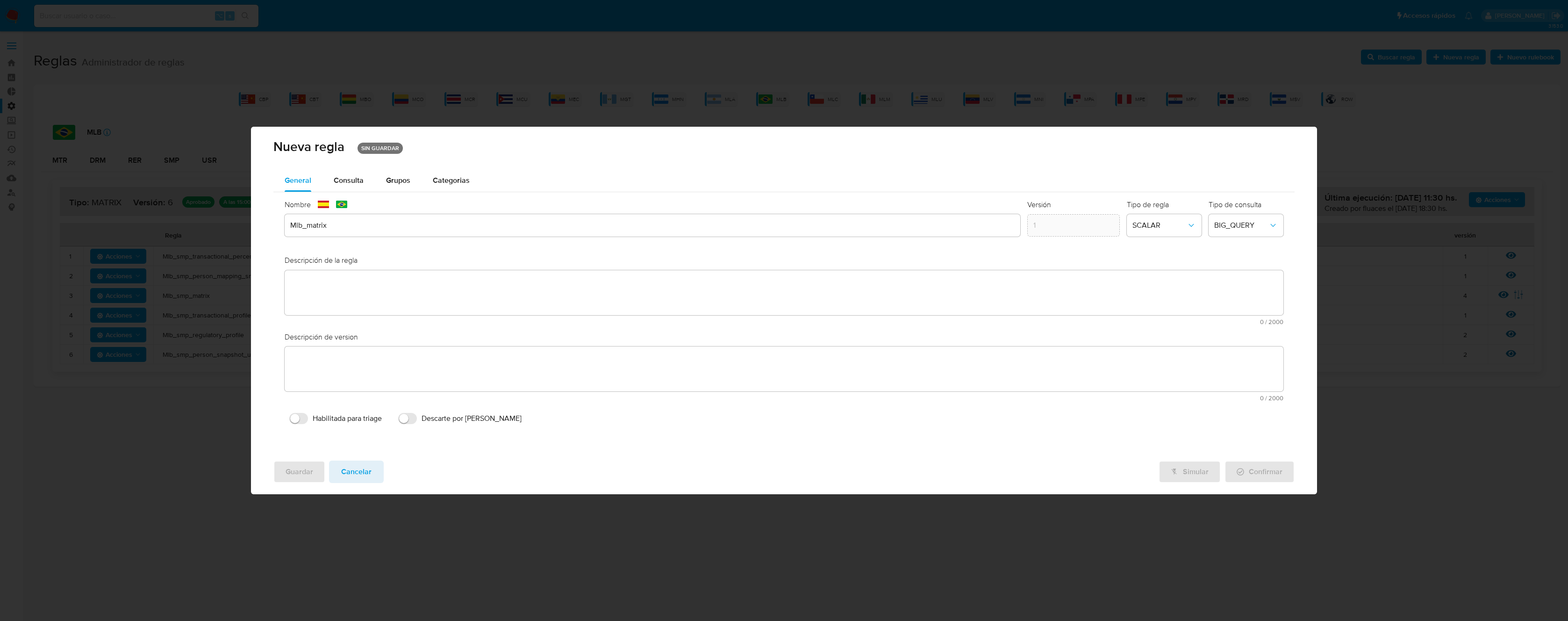
click at [348, 292] on div "Descripción de la regla text-es 0 / 2000 2000 caracteres restantes text-pt 0 / …" at bounding box center [784, 293] width 999 height 77
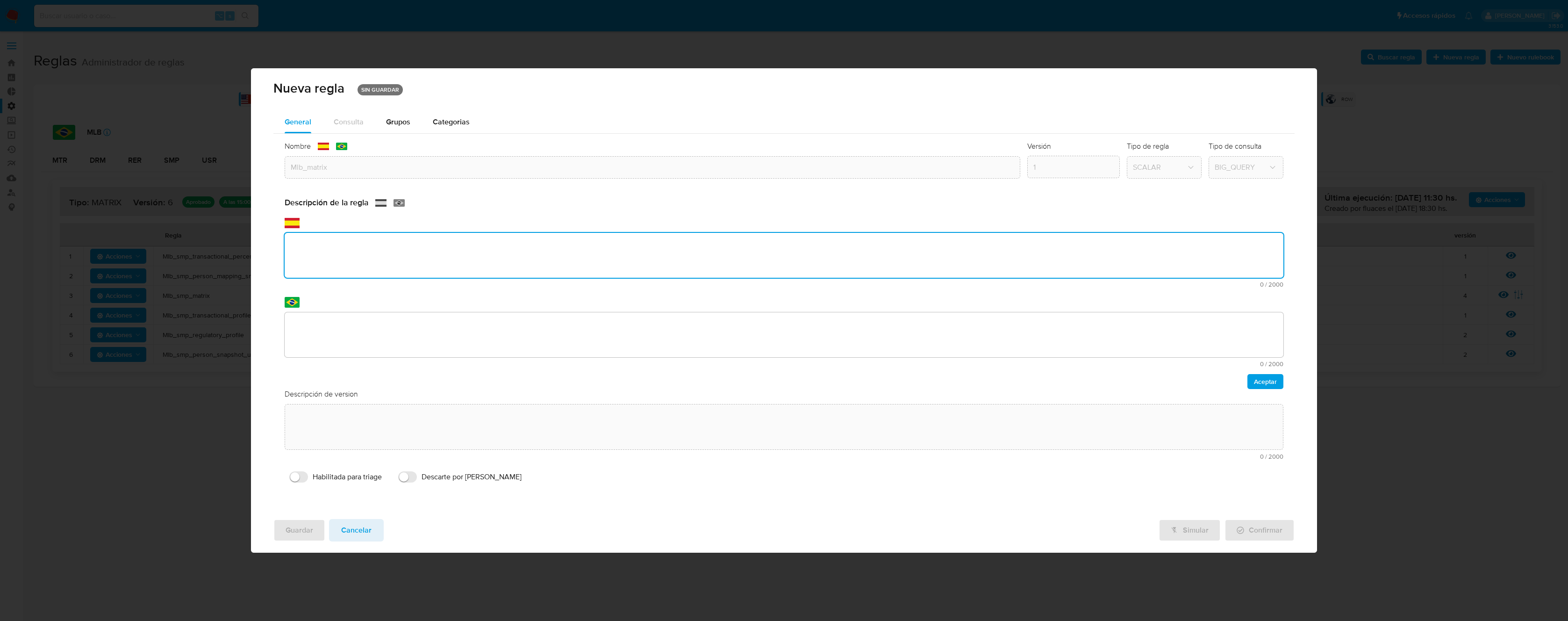
click at [365, 247] on textarea at bounding box center [784, 255] width 999 height 45
paste textarea "Rule que contiene lógica de cálculo de riesgo. Como pertenece al rulebook SMP l…"
drag, startPoint x: 740, startPoint y: 244, endPoint x: 444, endPoint y: 244, distance: 296.0
click at [444, 244] on textarea "Rule que contiene lógica de cálculo de riesgo. Como pertenece al rulebook SMP l…" at bounding box center [784, 255] width 999 height 45
click at [351, 244] on textarea "Rule que contiene lógica de cálculo de riesgo." at bounding box center [784, 255] width 999 height 45
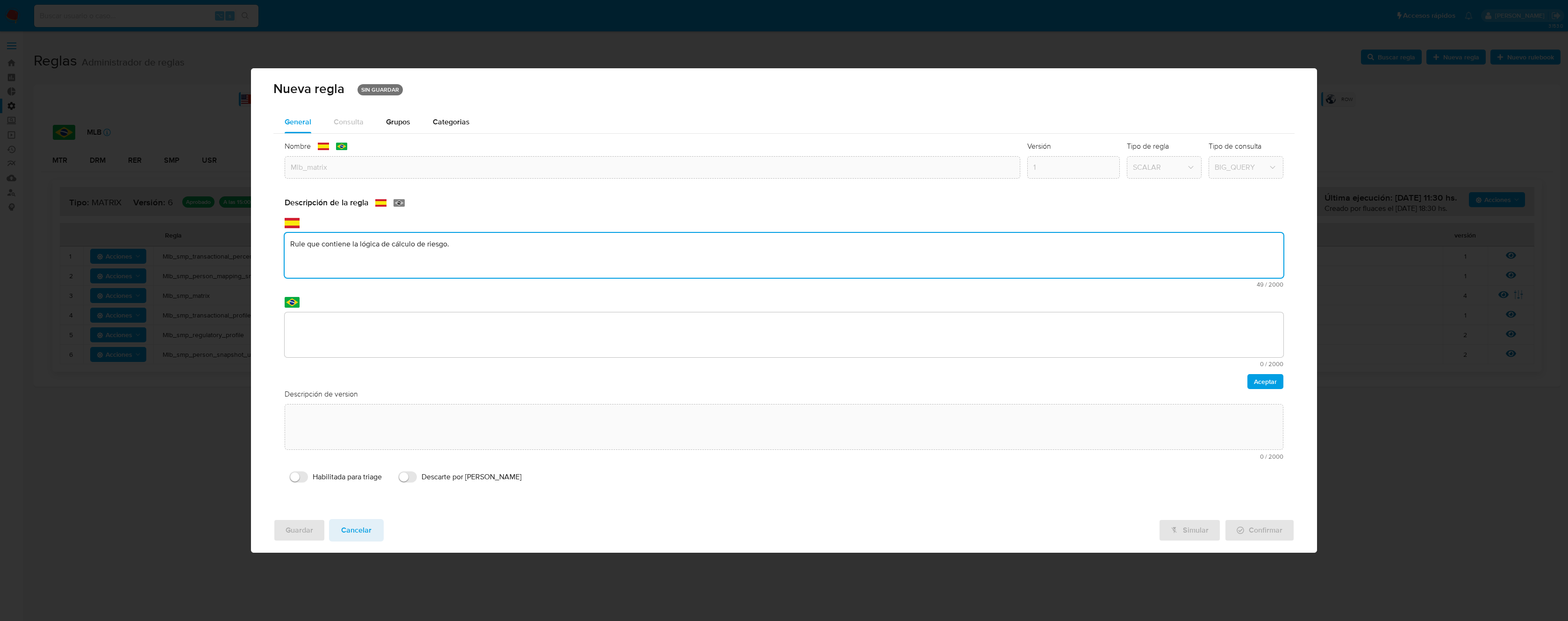
click at [388, 245] on textarea "Rule que contiene la lógica de cálculo de riesgo." at bounding box center [784, 255] width 999 height 45
click at [564, 254] on textarea "Rule que contiene la lógica del cálculo de riesgo." at bounding box center [784, 255] width 999 height 45
drag, startPoint x: 331, startPoint y: 245, endPoint x: 350, endPoint y: 250, distance: 19.6
click at [331, 245] on textarea "Rule que contiene la lógica del cálculo de riesgo." at bounding box center [784, 255] width 999 height 45
click at [519, 251] on textarea "Rule que contiene la lógica del cálculo de riesgo." at bounding box center [784, 255] width 999 height 45
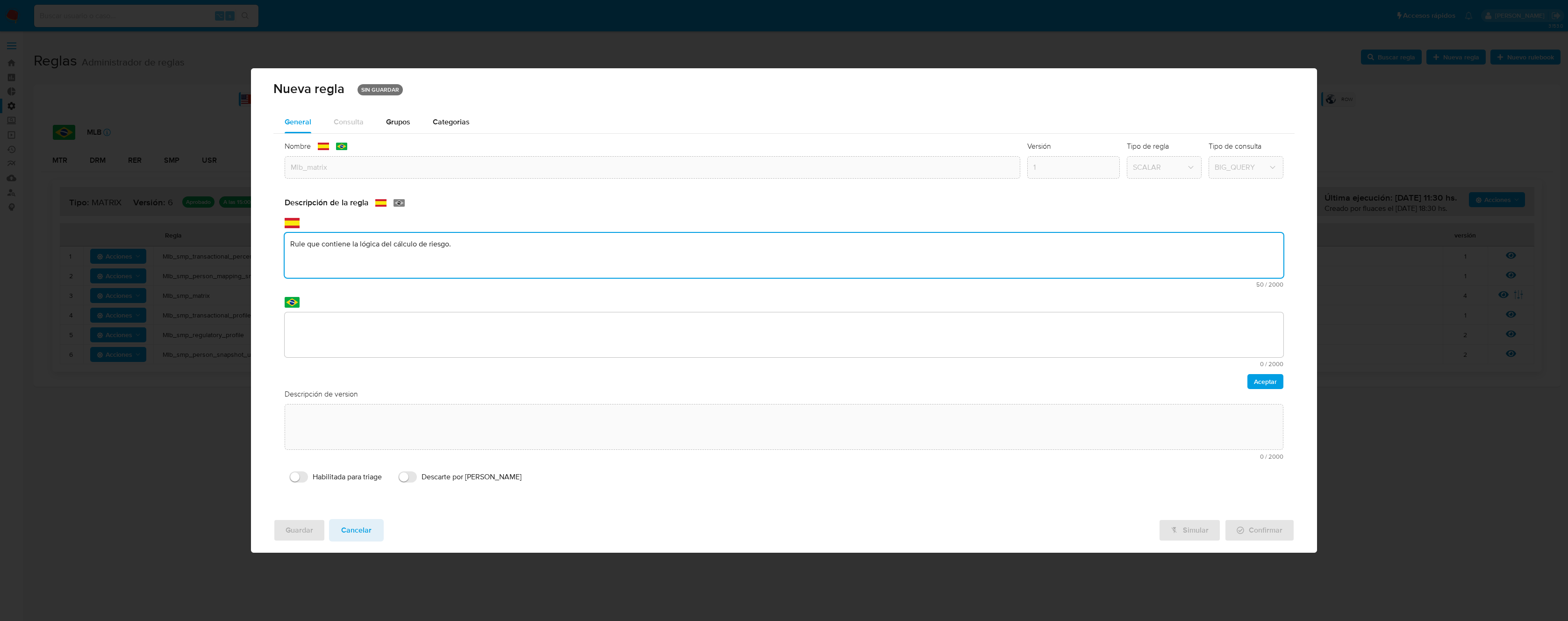
drag, startPoint x: 508, startPoint y: 248, endPoint x: 272, endPoint y: 228, distance: 236.8
click at [270, 228] on div "General Consulta Parametros Grupos Categorias Ejecuciones Nombre text-es Mlb_ma…" at bounding box center [783, 311] width 1066 height 401
type textarea "Rule que contiene la lógica del cálculo de riesgo."
click at [430, 314] on textarea at bounding box center [784, 335] width 999 height 45
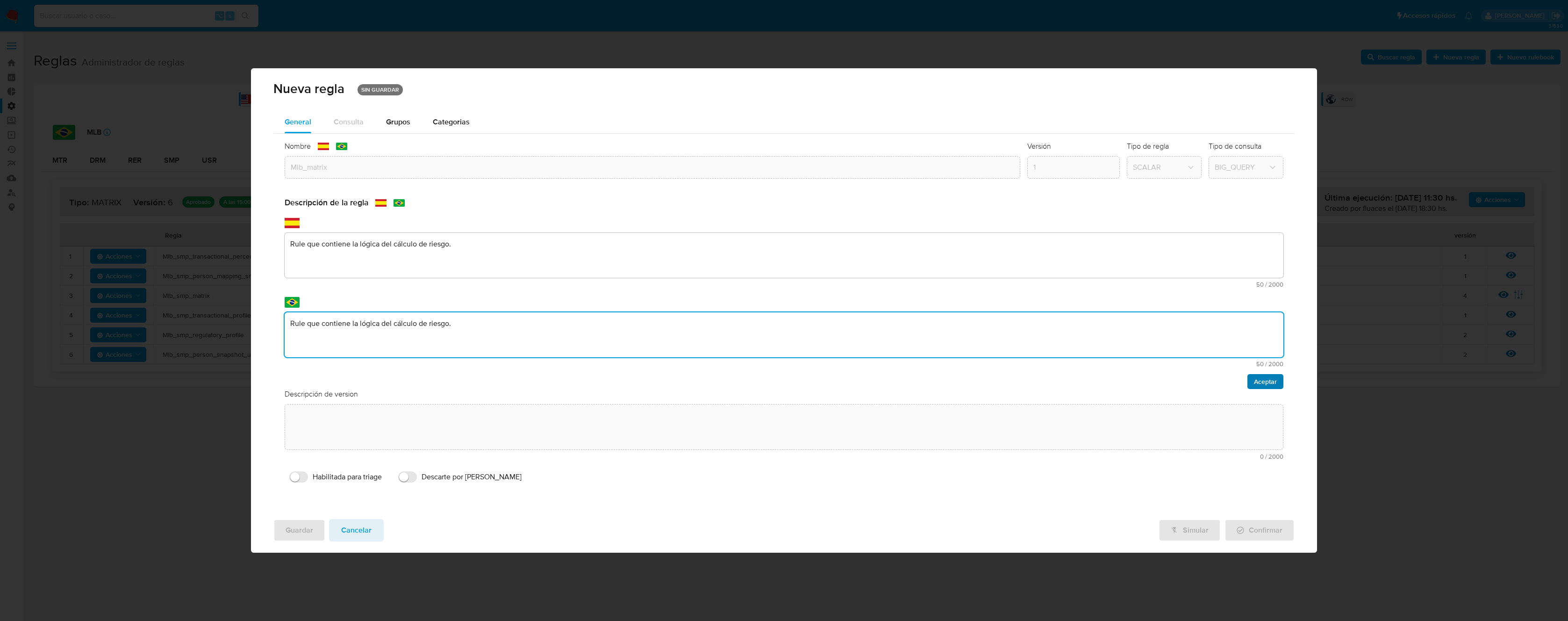
type textarea "Rule que contiene la lógica del cálculo de riesgo."
click at [1259, 383] on span "Aceptar" at bounding box center [1265, 381] width 23 height 13
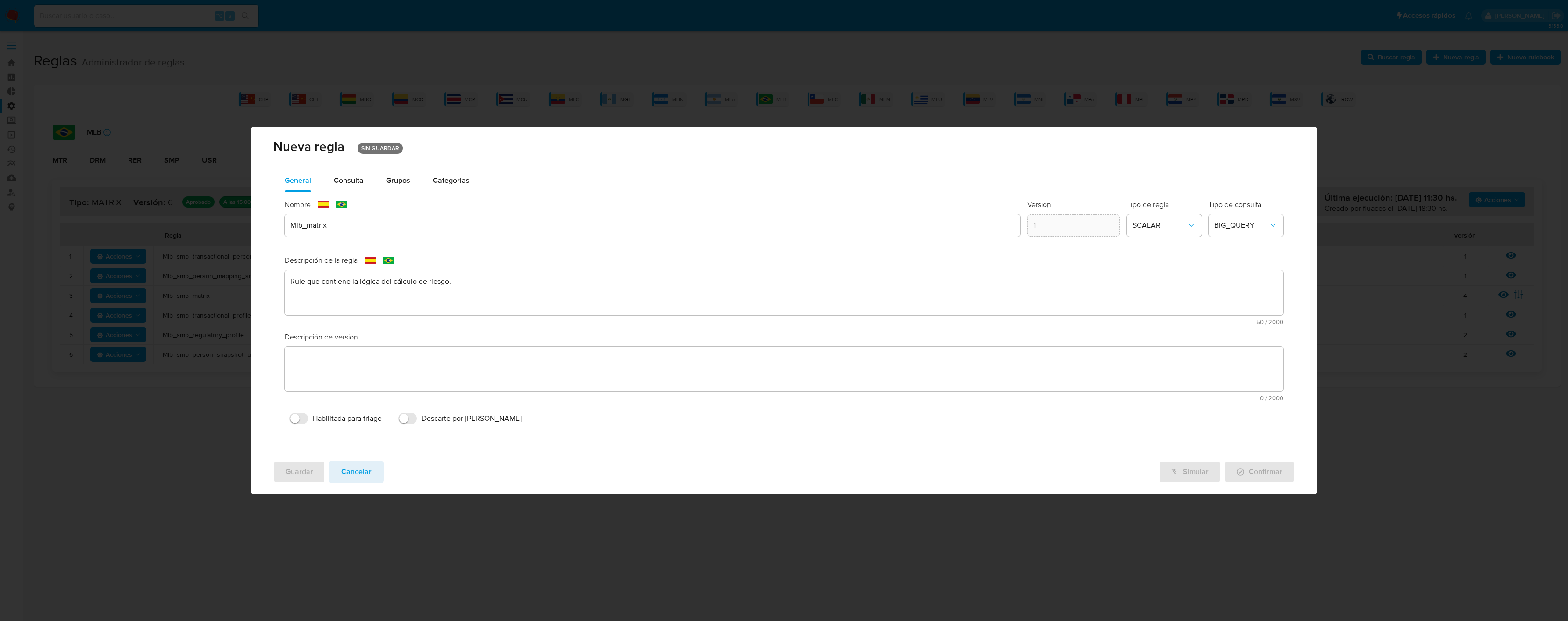
click at [466, 360] on div "text-es 0 / 2000 2000 caracteres restantes" at bounding box center [784, 374] width 999 height 55
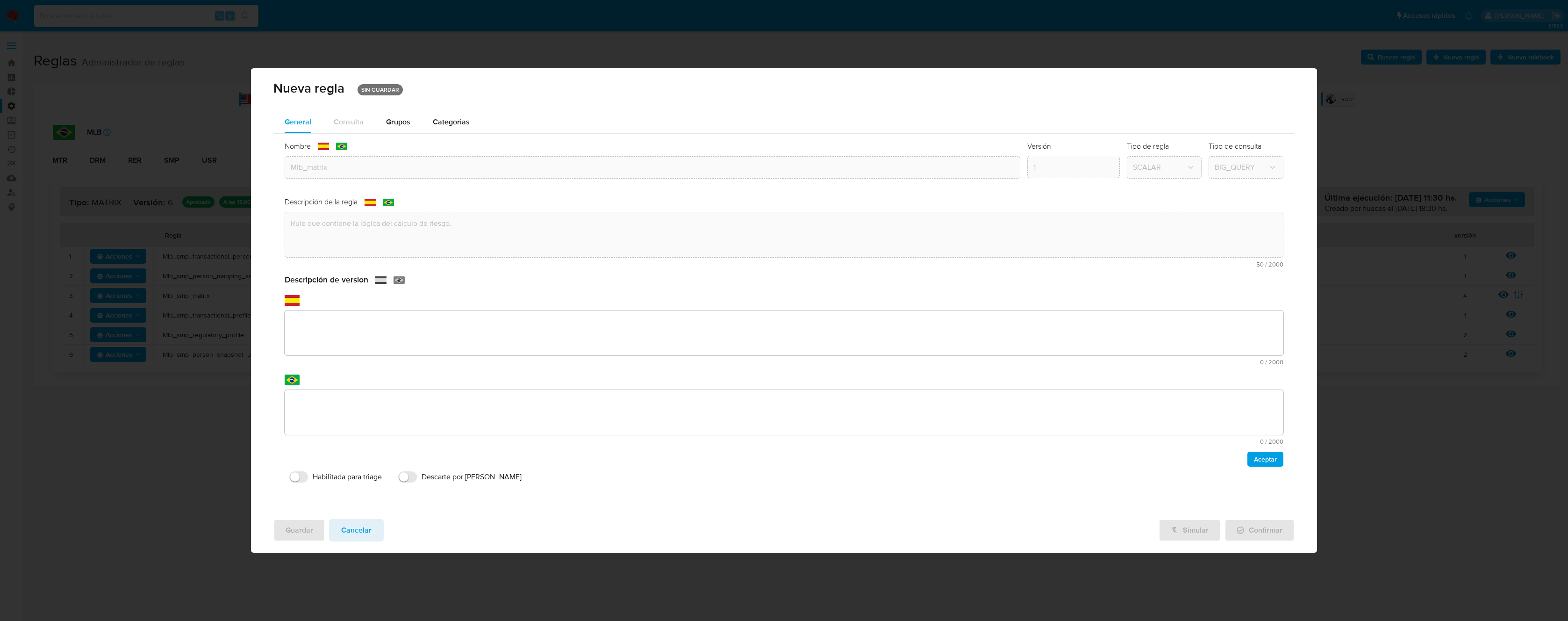
click at [466, 267] on span "0 / 2000" at bounding box center [785, 264] width 996 height 6
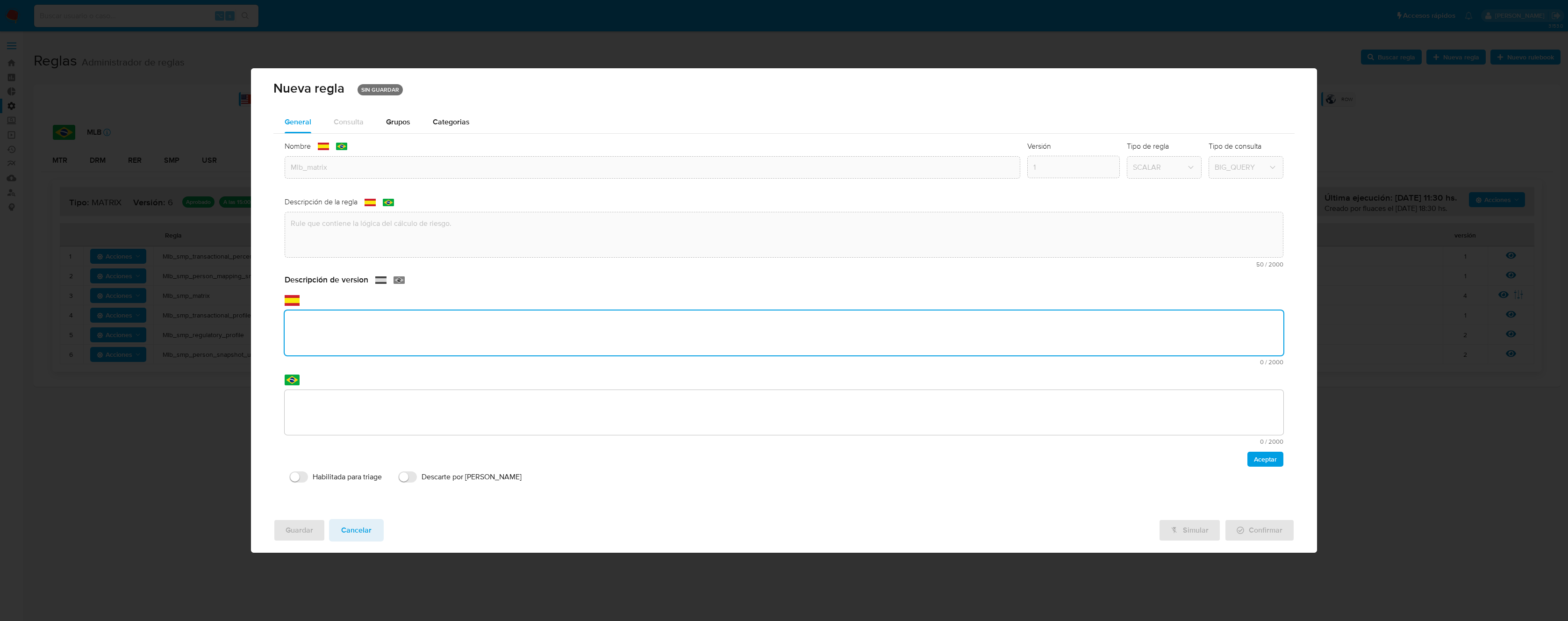
click at [480, 334] on textarea at bounding box center [784, 333] width 999 height 45
paste textarea "PPLD-5327"
click at [492, 323] on textarea "Primer uso de código único utilizado en multiples rulebook PPLD-5327 -" at bounding box center [784, 333] width 999 height 45
drag, startPoint x: 500, startPoint y: 325, endPoint x: 222, endPoint y: 287, distance: 280.6
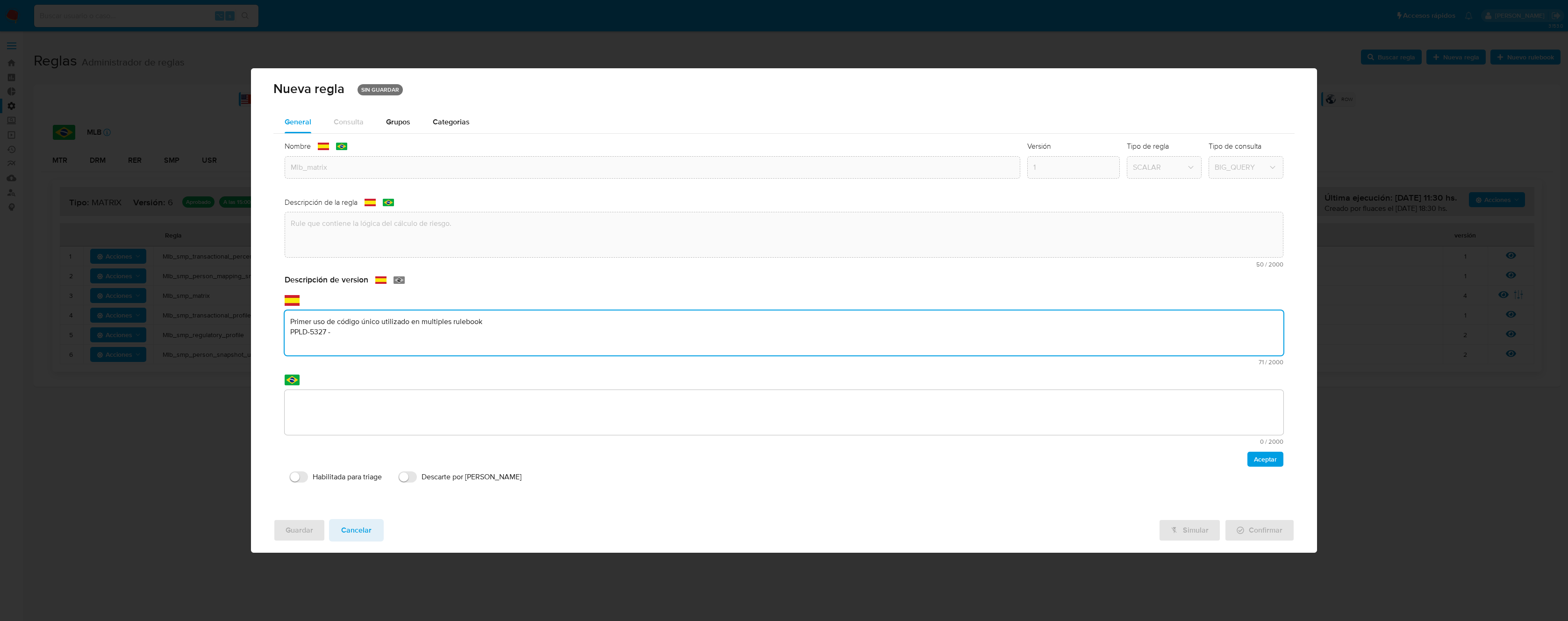
click at [222, 287] on div "Nueva regla SIN GUARDAR General Consulta Parametros Grupos Categorias Ejecucion…" at bounding box center [784, 310] width 1568 height 621
click at [551, 323] on textarea "Primer uso de código único utilizado en multiples rulebook PPLD-5327 -" at bounding box center [784, 333] width 999 height 45
click at [510, 321] on textarea "Primer uso de código único utilizado en multiples rulebook PPLD-5327 -" at bounding box center [784, 333] width 999 height 45
drag, startPoint x: 516, startPoint y: 319, endPoint x: 209, endPoint y: 309, distance: 307.2
click at [209, 309] on div "Nueva regla SIN GUARDAR General Consulta Parametros Grupos Categorias Ejecucion…" at bounding box center [784, 310] width 1568 height 621
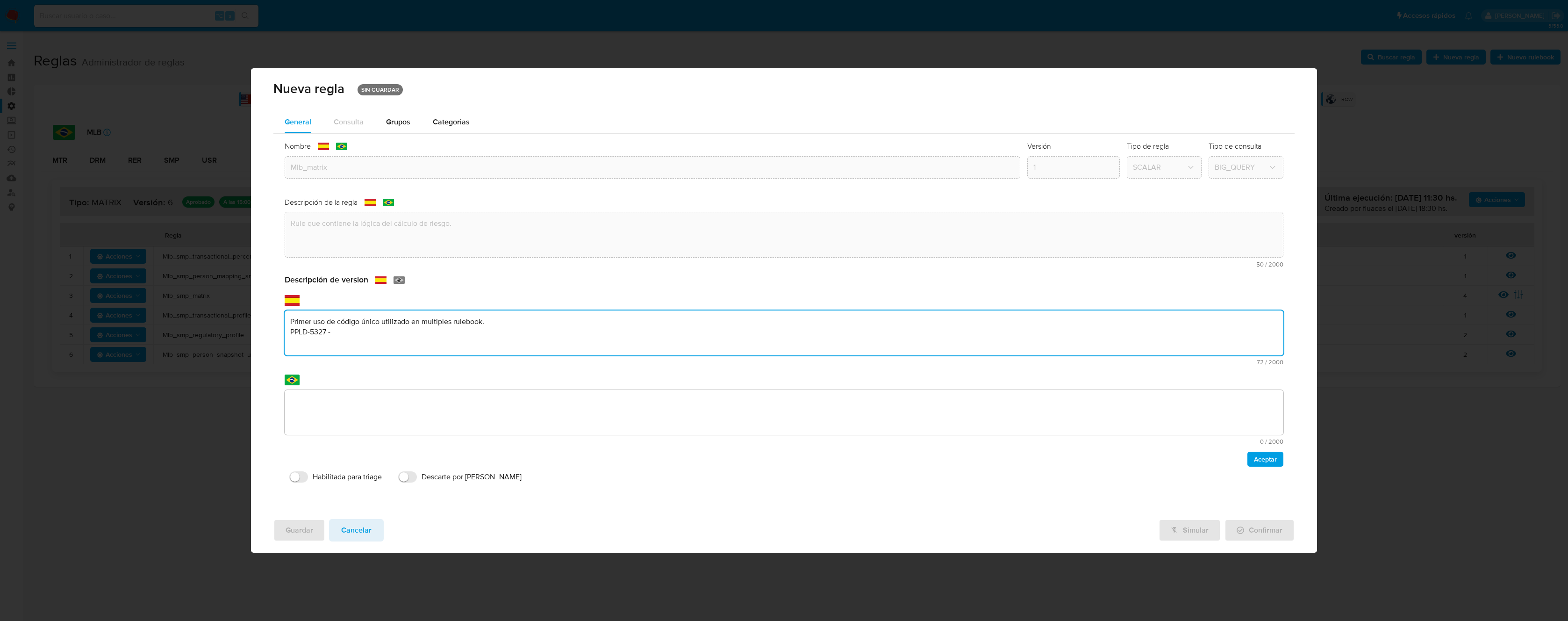
type textarea "Primer uso de código único utilizado en multiples rulebook. PPLD-5327 -"
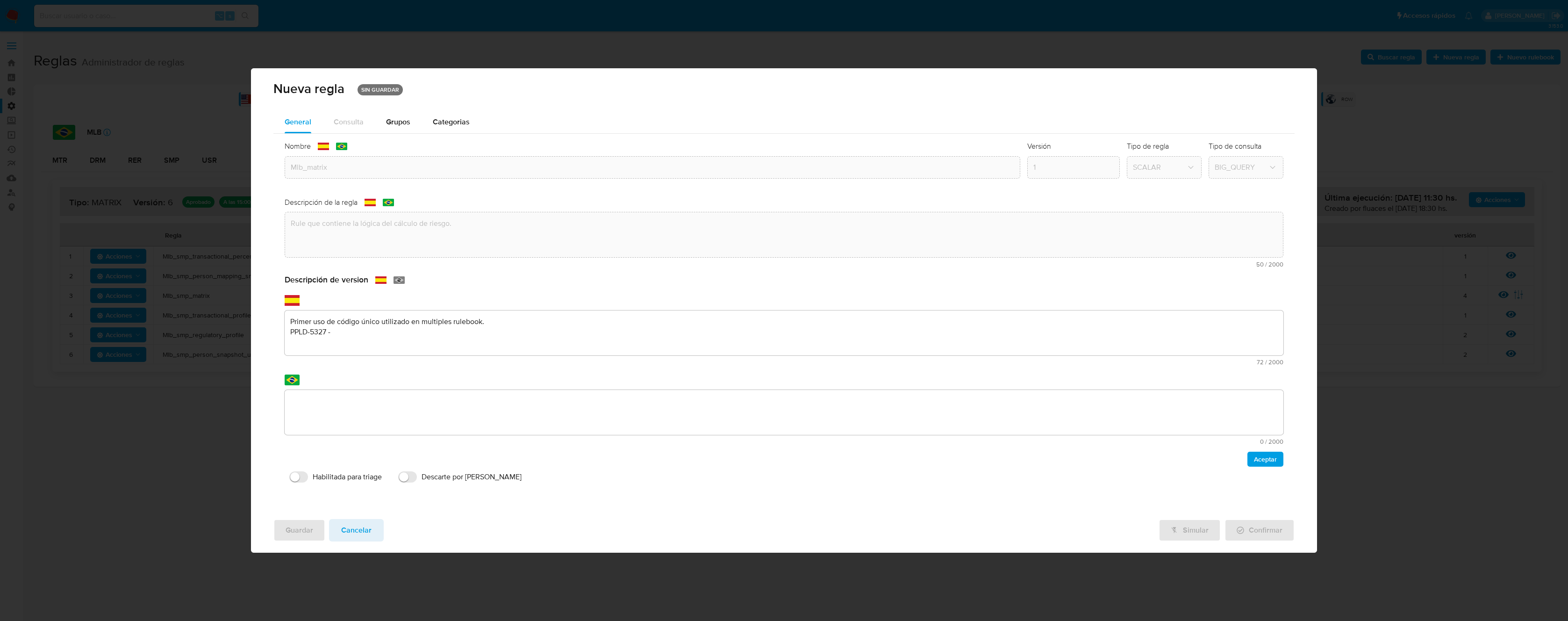
click at [365, 526] on span "Cancelar" at bounding box center [357, 530] width 30 height 21
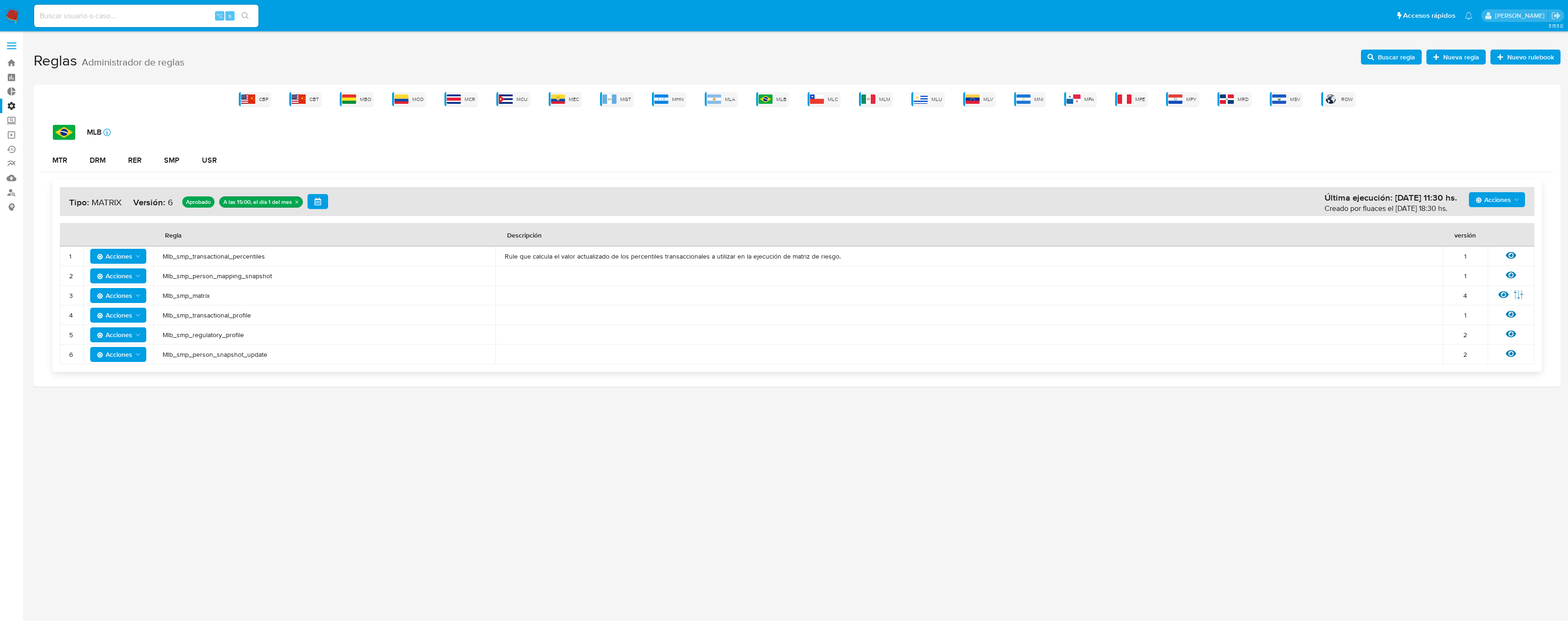
drag, startPoint x: 173, startPoint y: 295, endPoint x: 156, endPoint y: 296, distance: 17.0
click at [156, 296] on td "Mlb_smp_matrix" at bounding box center [324, 295] width 342 height 19
click at [102, 162] on div "DRM" at bounding box center [97, 160] width 16 height 7
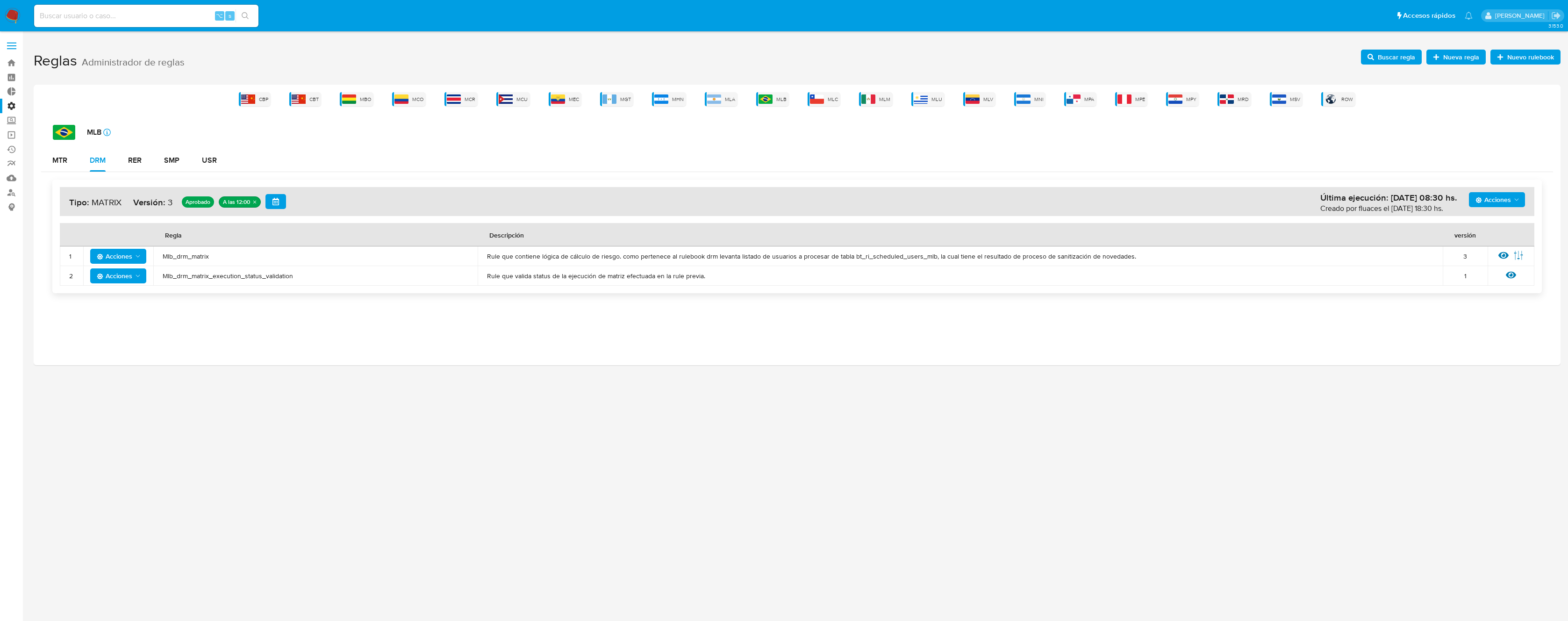
click at [223, 254] on span "Mlb_drm_matrix" at bounding box center [315, 256] width 306 height 9
click at [192, 253] on span "Mlb_drm_matrix" at bounding box center [315, 256] width 306 height 9
click at [205, 158] on div "USR" at bounding box center [209, 160] width 15 height 7
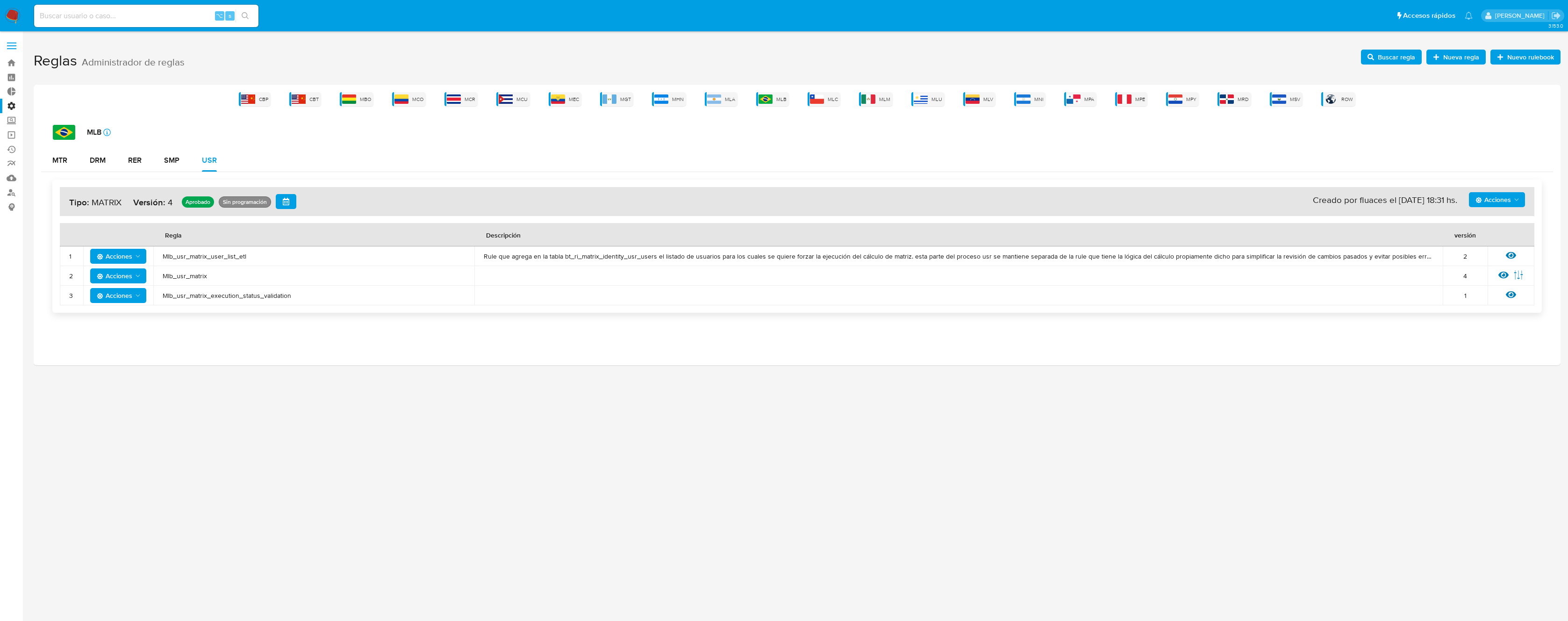
click at [201, 278] on span "Mlb_usr_matrix" at bounding box center [313, 276] width 303 height 9
click at [1457, 54] on span "Nueva regla" at bounding box center [1461, 57] width 36 height 15
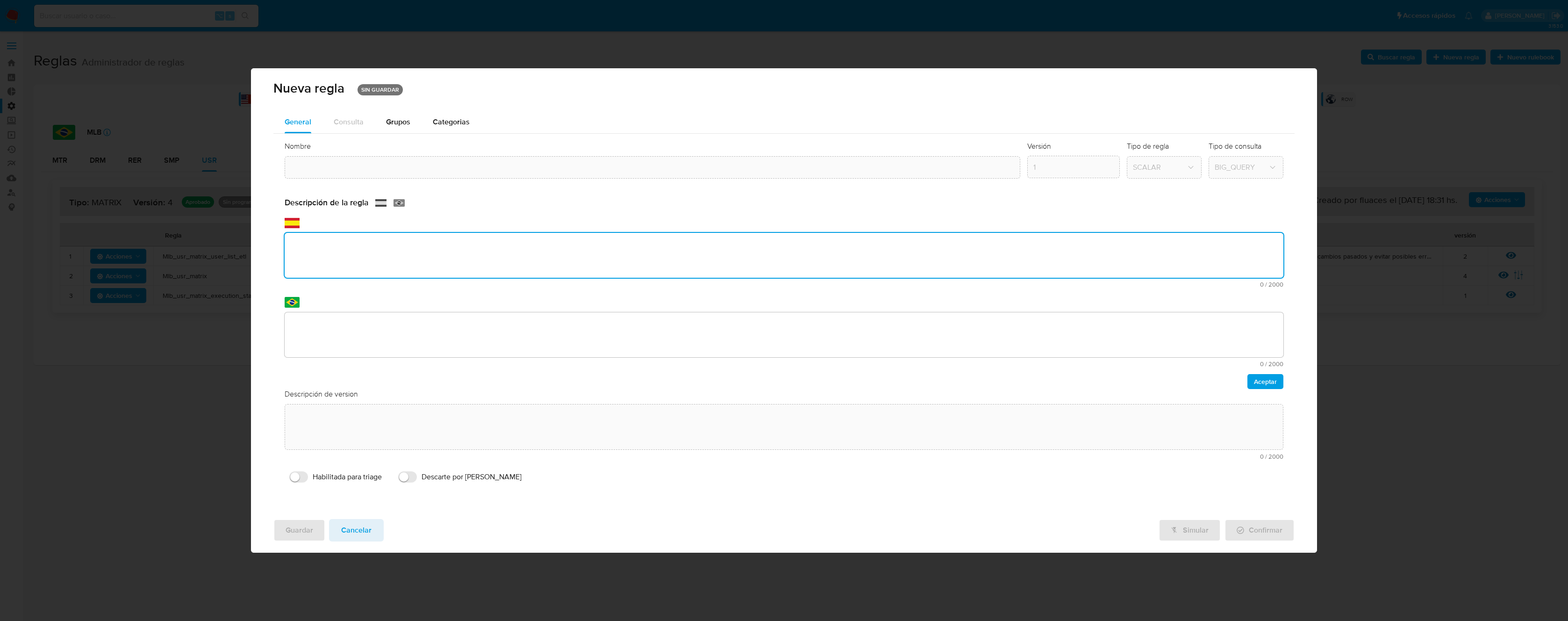
click at [348, 294] on div "Descripción de la regla text-es 0 / 2000 2000 caracteres restantes text-pt 0 / …" at bounding box center [784, 293] width 999 height 192
click at [808, 245] on textarea "Regla que contiene la lógica de calculo de riesgo. Versión única de código a ut…" at bounding box center [784, 255] width 999 height 45
type textarea "Regla que contiene la lógica de calculo de riesgo. Versión única de código a ut…"
click at [380, 263] on textarea "Regla que contiene la lógica de calculo de riesgo. Versión única de código a ut…" at bounding box center [784, 255] width 999 height 45
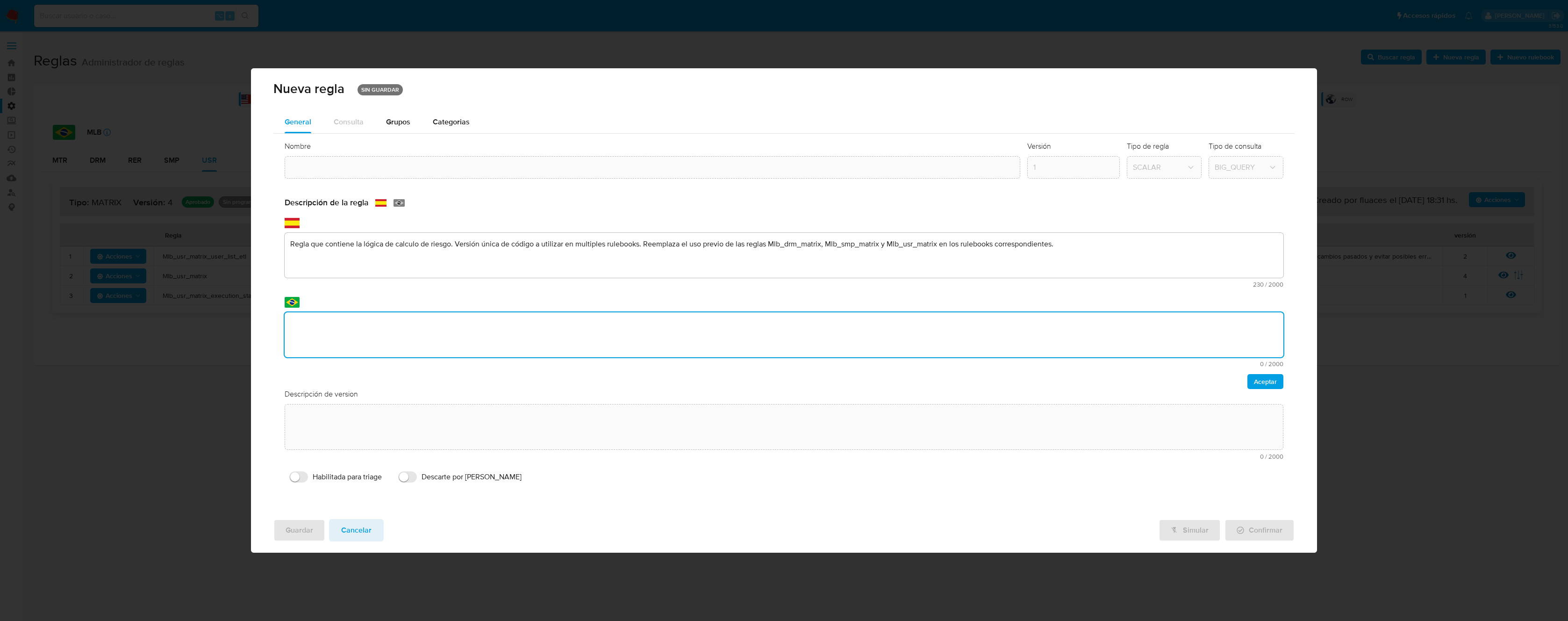
click at [382, 320] on textarea at bounding box center [784, 335] width 999 height 45
type textarea "Regla que contiene la lógica de calculo de riesgo. Versión única de código a ut…"
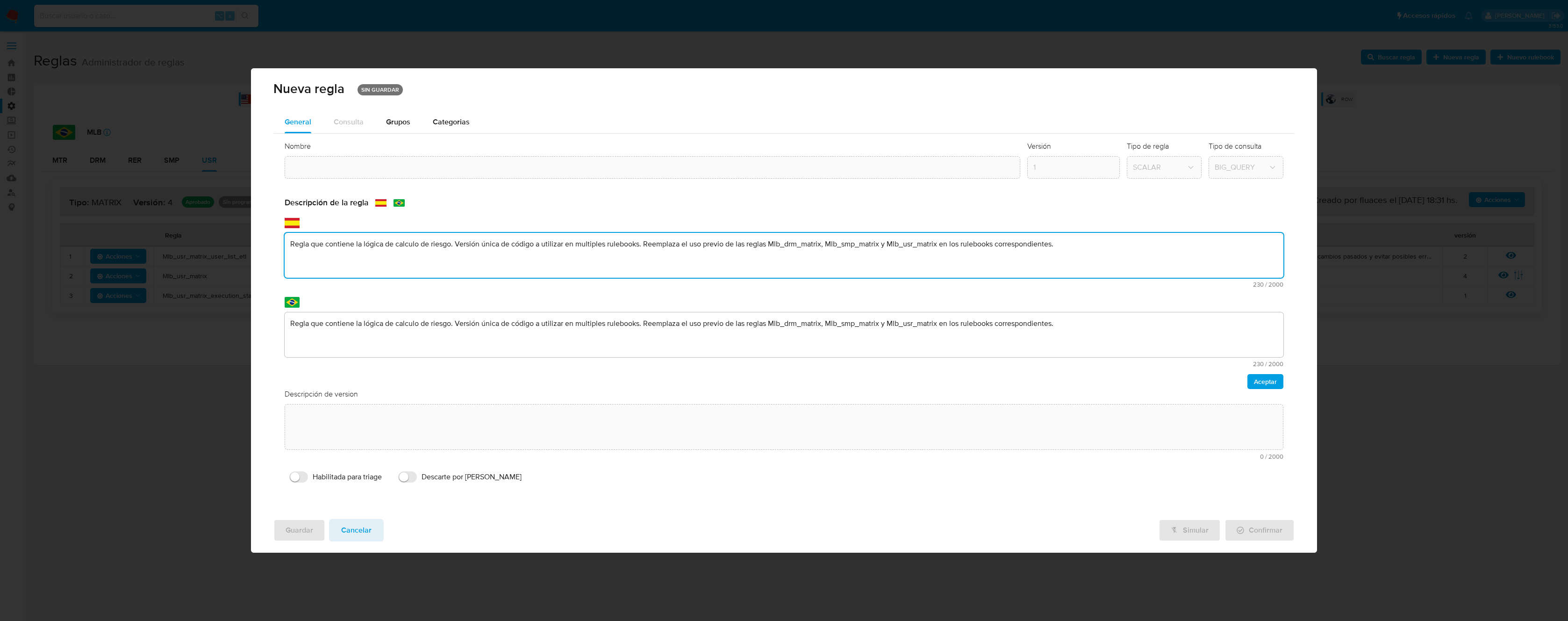
click at [752, 237] on textarea "Regla que contiene la lógica de calculo de riesgo. Versión única de código a ut…" at bounding box center [784, 255] width 999 height 45
click at [792, 247] on textarea "Regla que contiene la lógica de calculo de riesgo. Versión única de código a ut…" at bounding box center [784, 255] width 999 height 45
drag, startPoint x: 792, startPoint y: 247, endPoint x: 750, endPoint y: 252, distance: 42.3
click at [792, 247] on textarea "Regla que contiene la lógica de calculo de riesgo. Versión única de código a ut…" at bounding box center [784, 255] width 999 height 45
click at [1262, 382] on span "Aceptar" at bounding box center [1265, 381] width 23 height 13
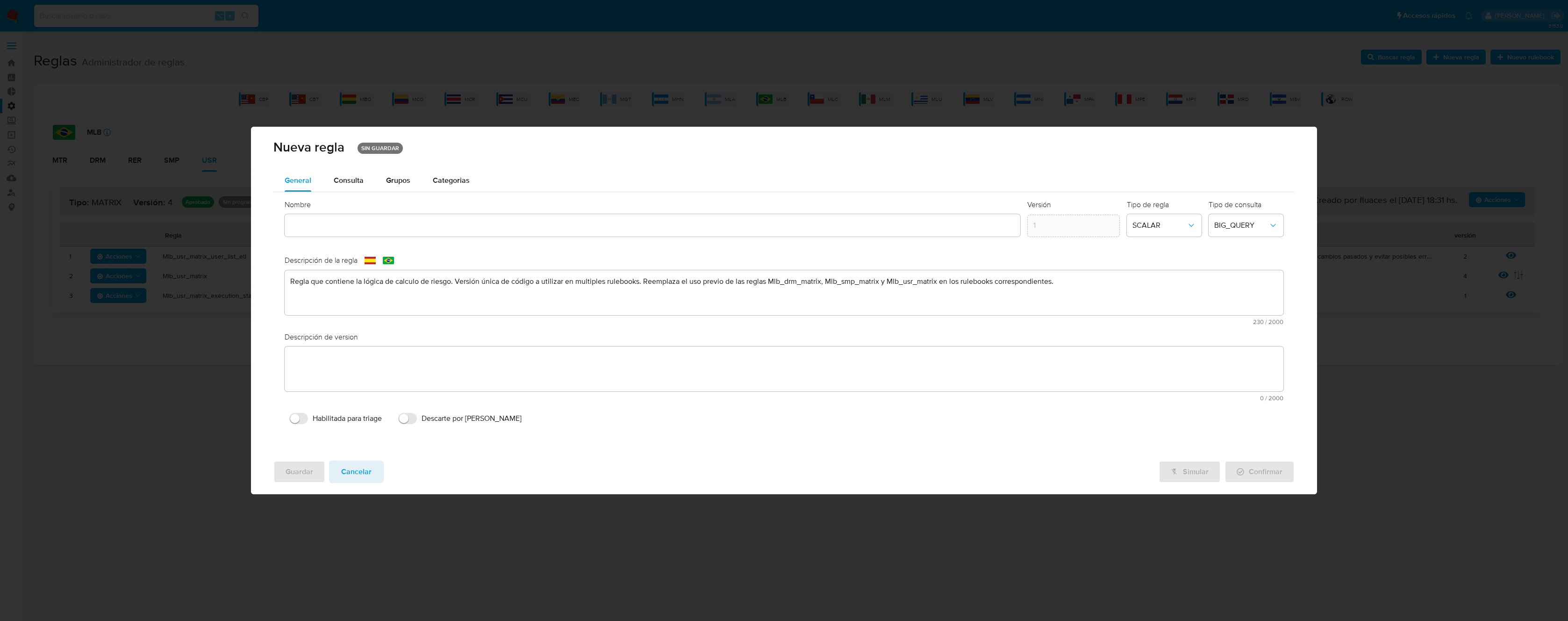
click at [337, 225] on div "Nombre text-es text-pt Aceptar" at bounding box center [653, 222] width 736 height 44
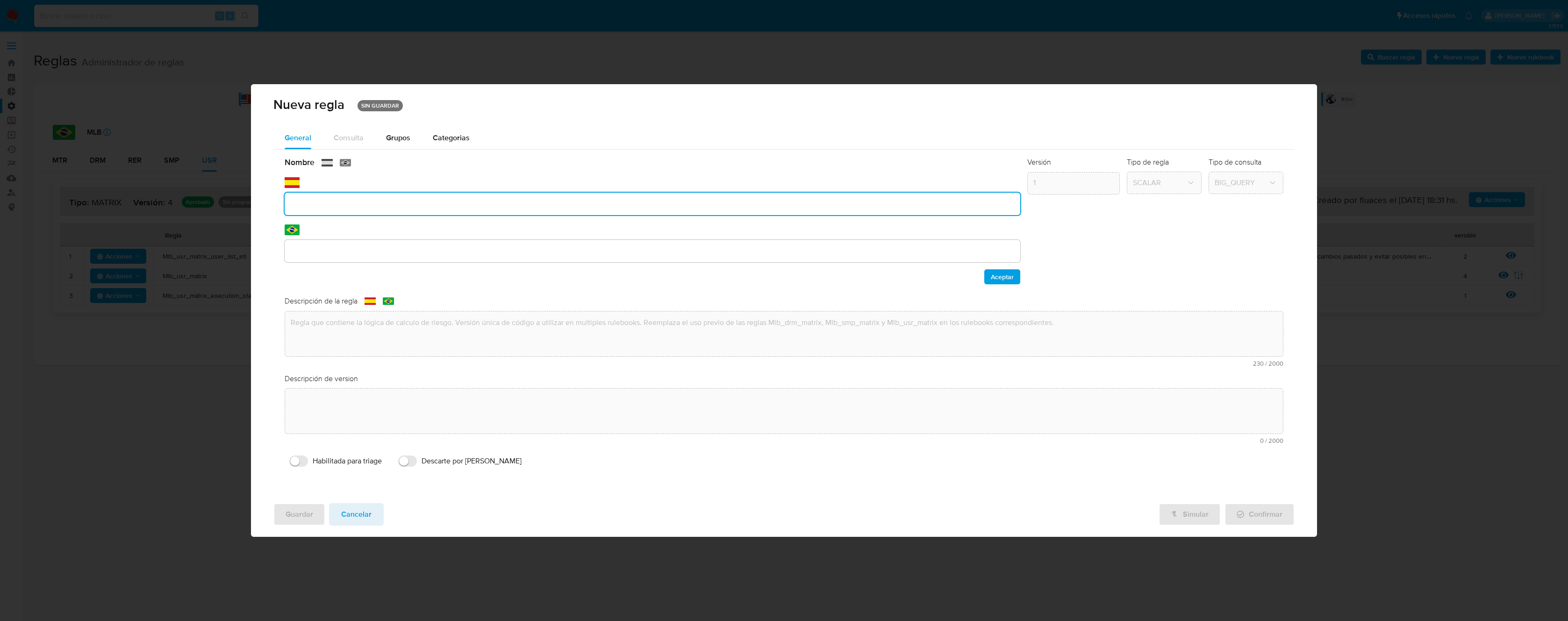
paste input "Mlb_drm_matrix"
click at [315, 202] on input "Mlb_drm_matrix" at bounding box center [653, 204] width 736 height 12
type input "Mlb_matrix"
click at [352, 243] on div at bounding box center [653, 251] width 736 height 23
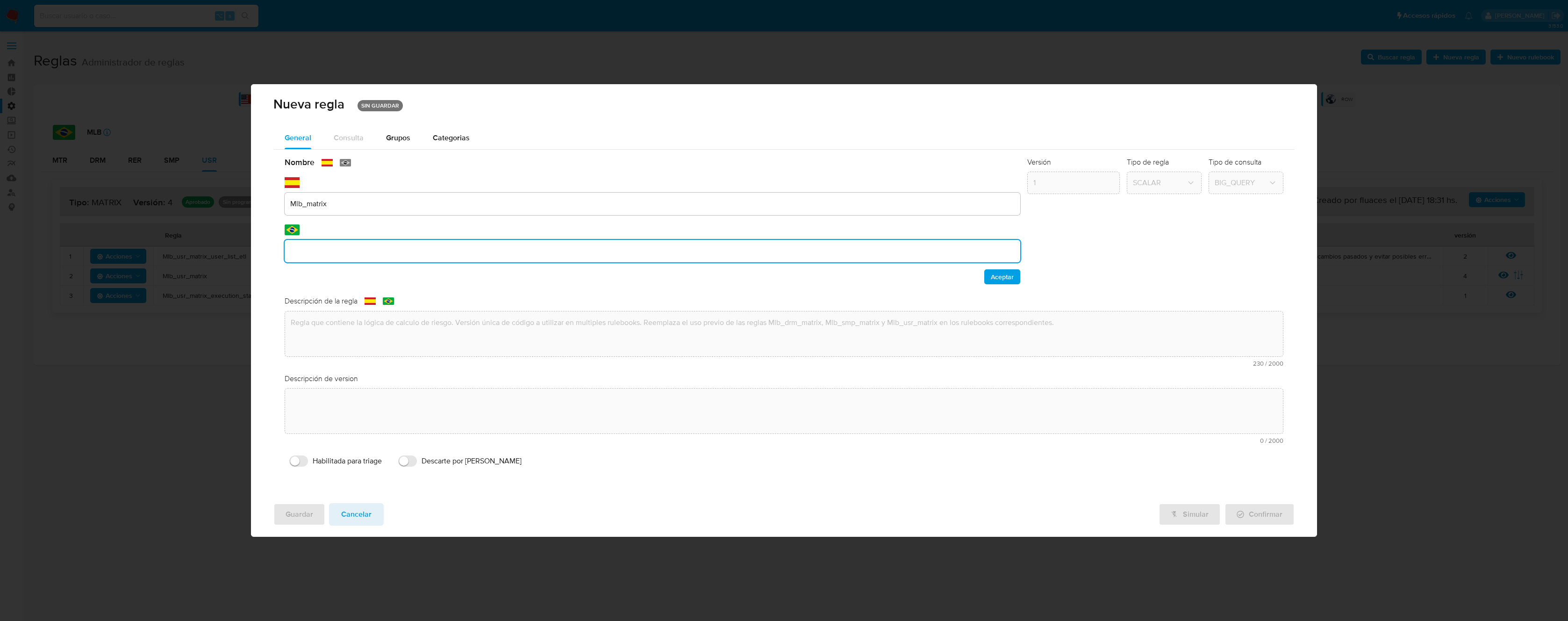
click at [348, 248] on input "text" at bounding box center [653, 251] width 736 height 12
type input "Mlb_matrix"
click at [1012, 278] on span "Aceptar" at bounding box center [1003, 276] width 23 height 13
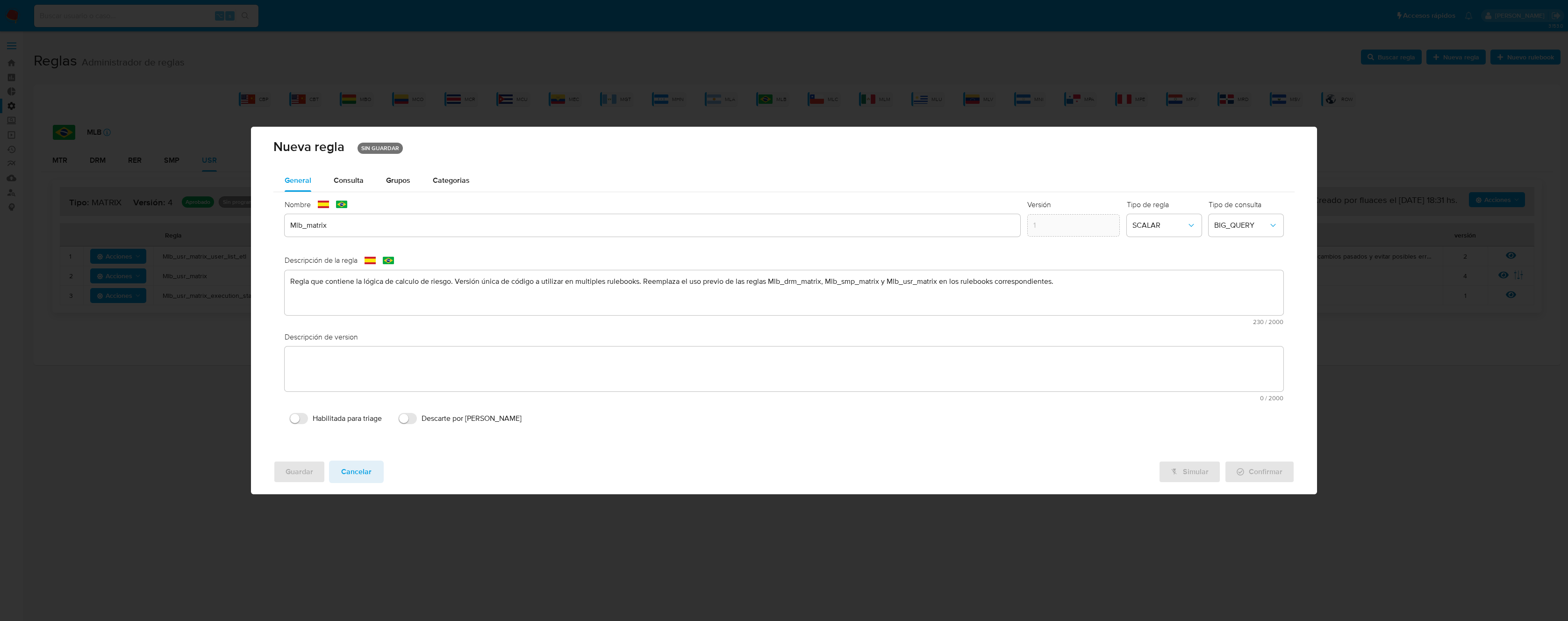
click at [568, 359] on div "text-es 0 / 2000 2000 caracteres restantes" at bounding box center [784, 374] width 999 height 55
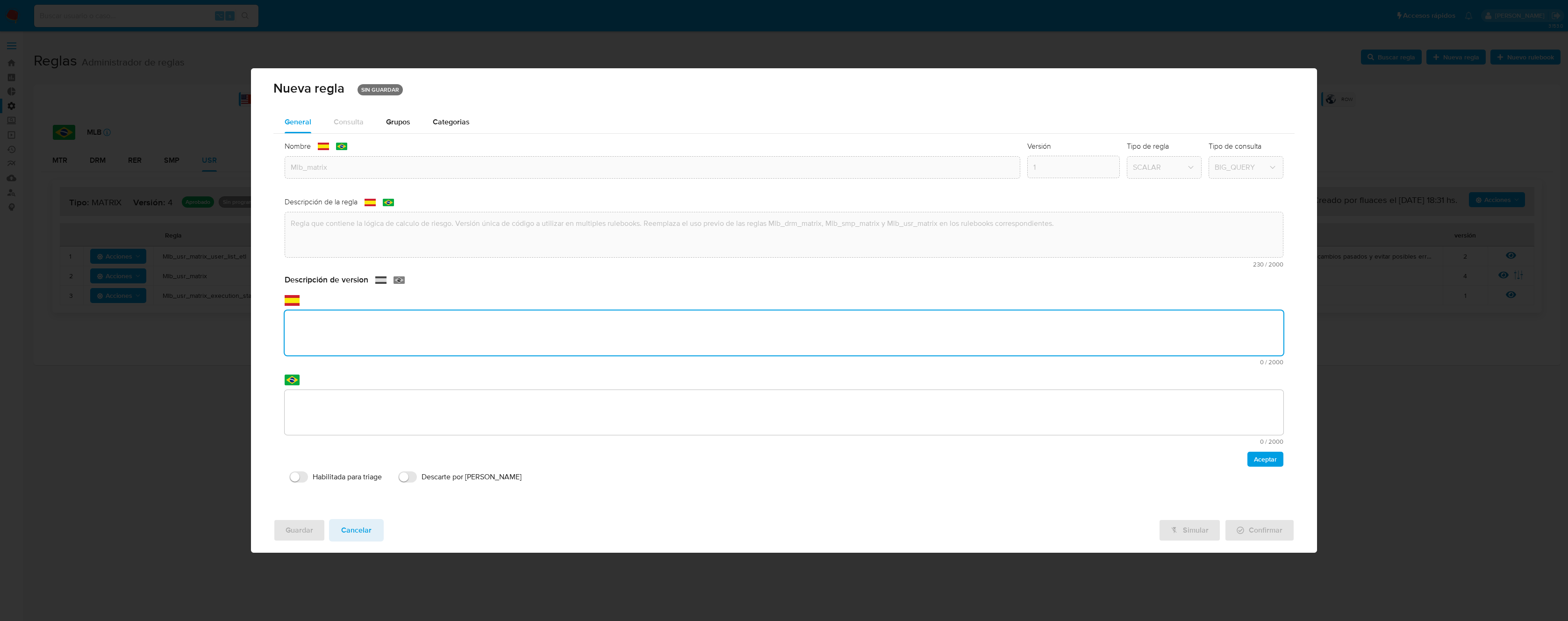
paste textarea "Primera versión de código unificado a utilizar en multiples rulebooks. PPLD-532…"
type textarea "Primera versión de código unificado a utilizar en multiples rulebooks. PPLD-532…"
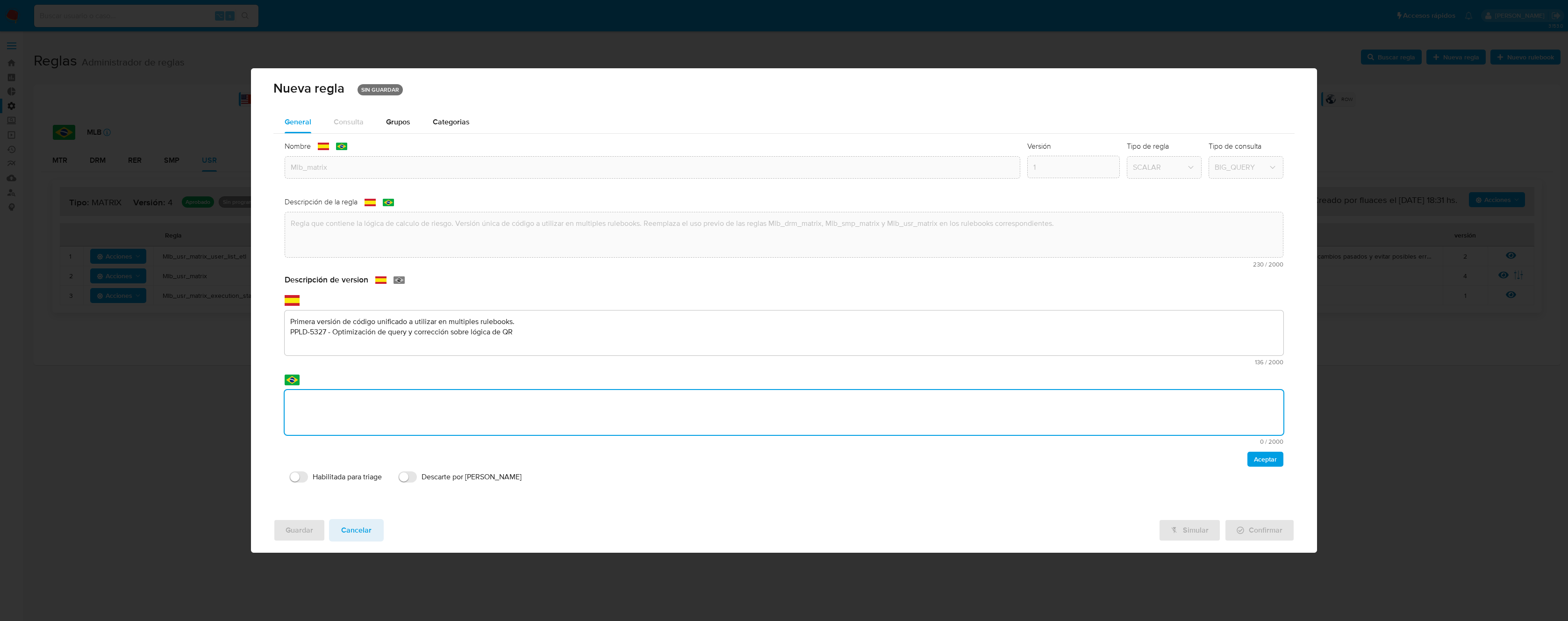
drag, startPoint x: 450, startPoint y: 393, endPoint x: 445, endPoint y: 397, distance: 6.4
click at [449, 395] on textarea at bounding box center [784, 412] width 999 height 45
type textarea "Primera versión de código unificado a utilizar en multiples rulebooks. PPLD-532…"
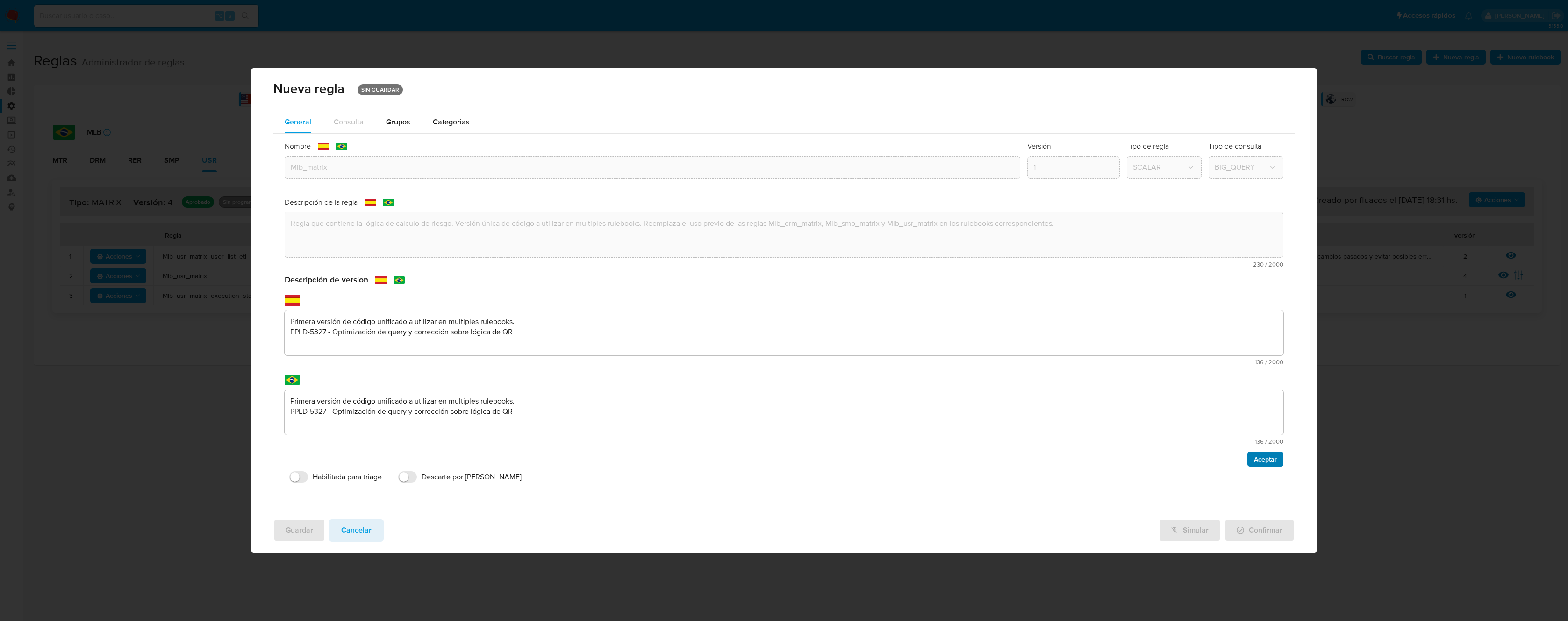
click at [1261, 458] on span "Aceptar" at bounding box center [1265, 458] width 23 height 13
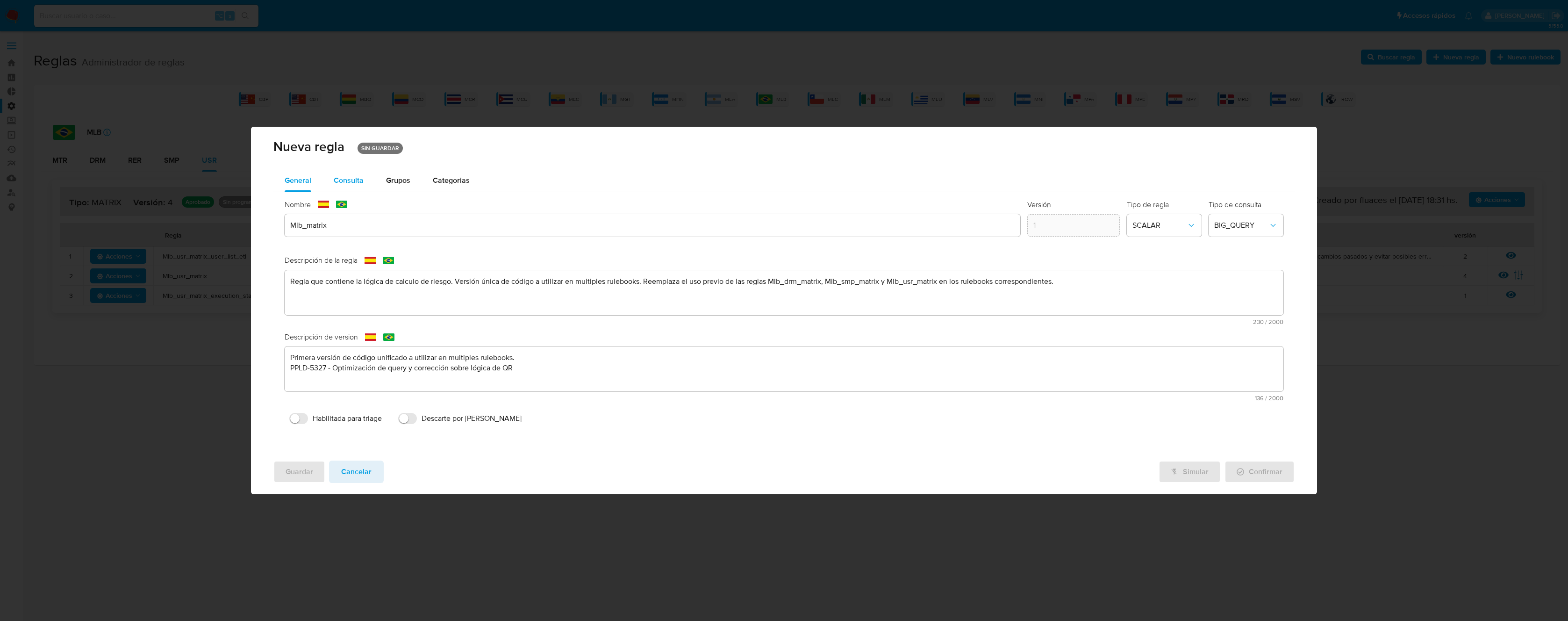
click at [349, 188] on div "Consulta" at bounding box center [348, 180] width 30 height 23
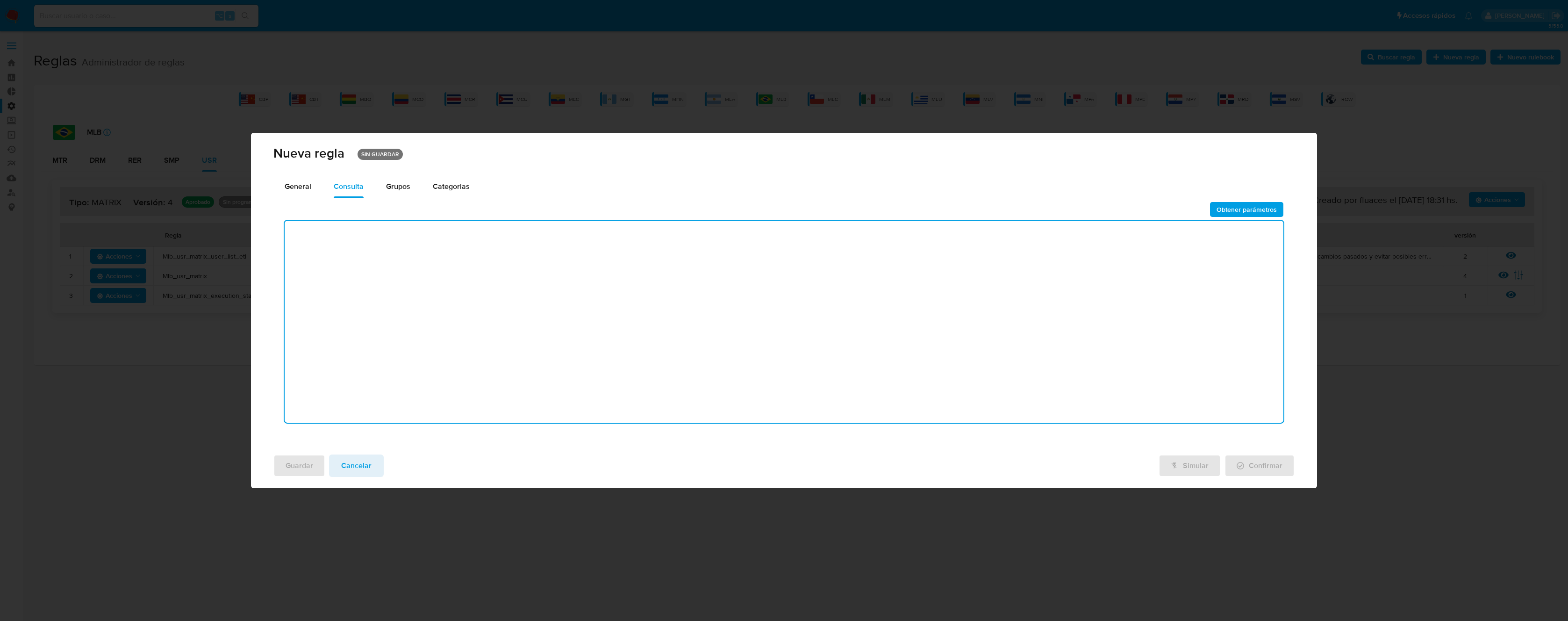
drag, startPoint x: 382, startPoint y: 246, endPoint x: 387, endPoint y: 243, distance: 5.8
click at [381, 246] on textarea at bounding box center [784, 321] width 999 height 202
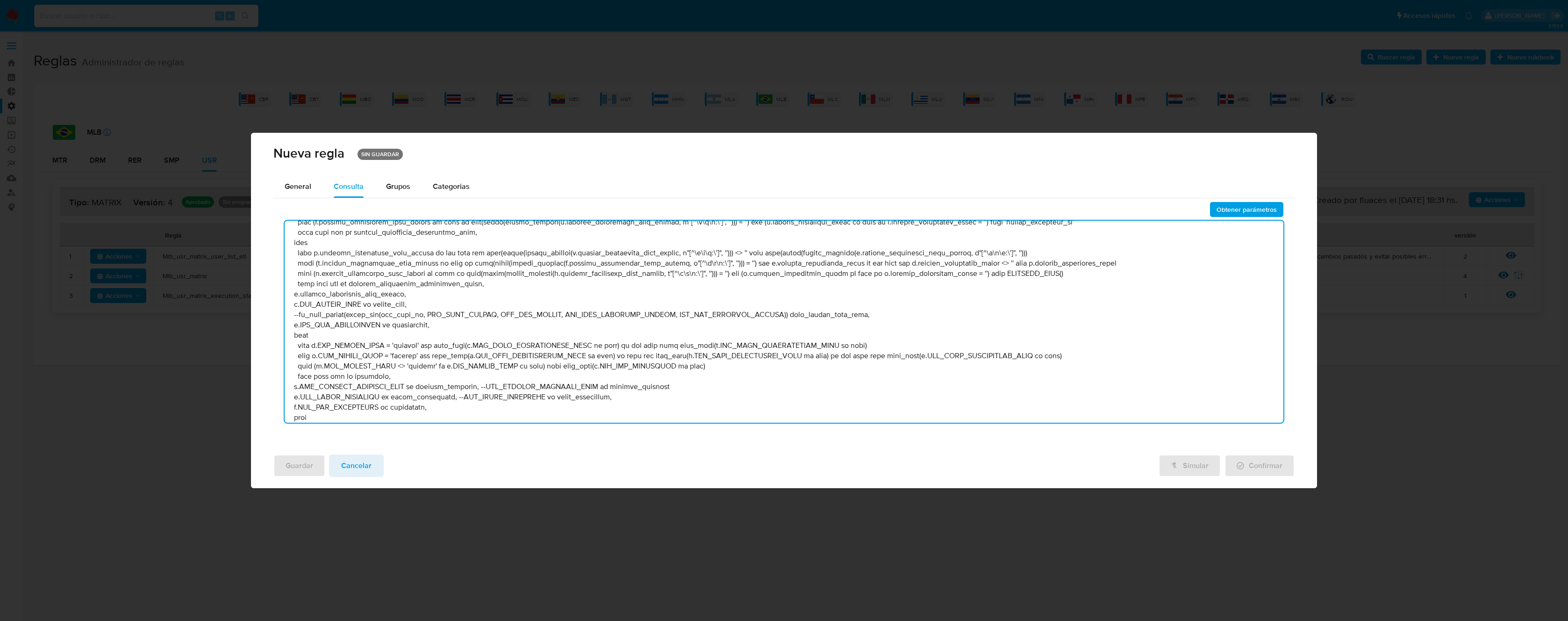
scroll to position [0, 0]
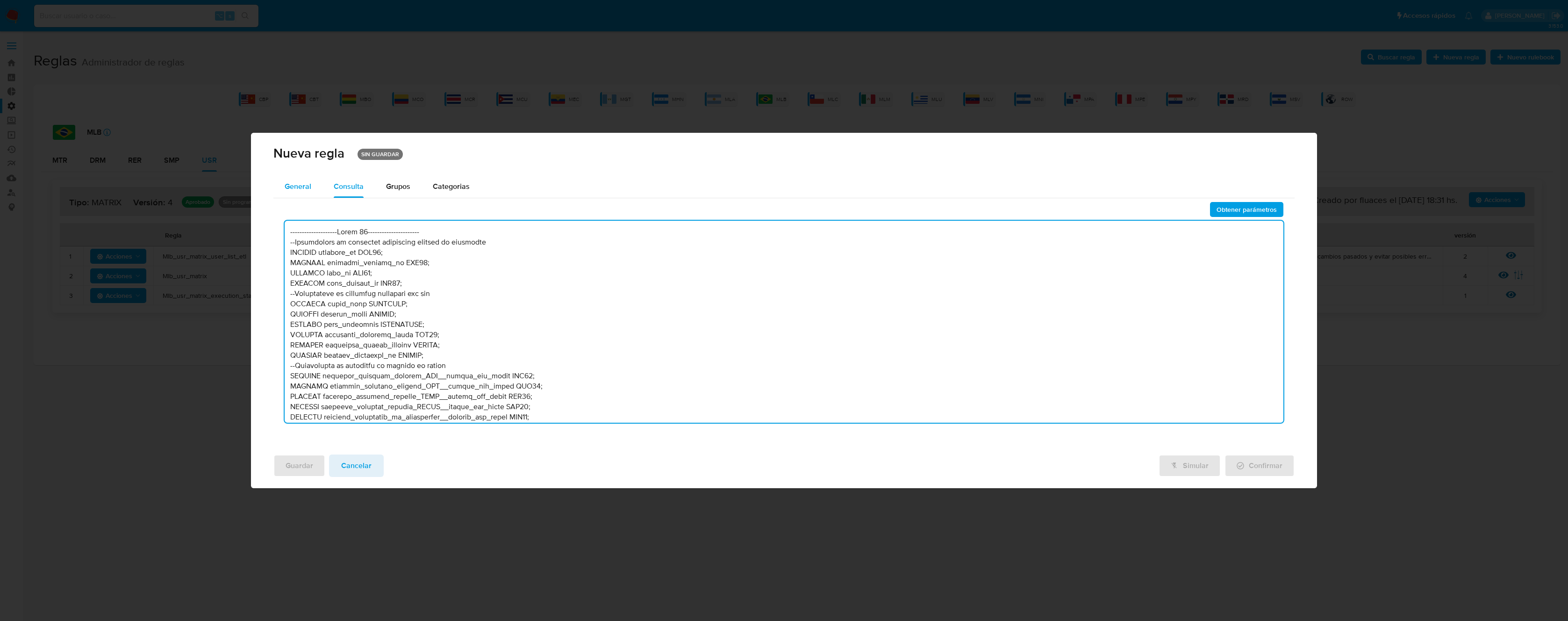
type textarea "--------------------Stage 00---------------------- --Declaración de variables n…"
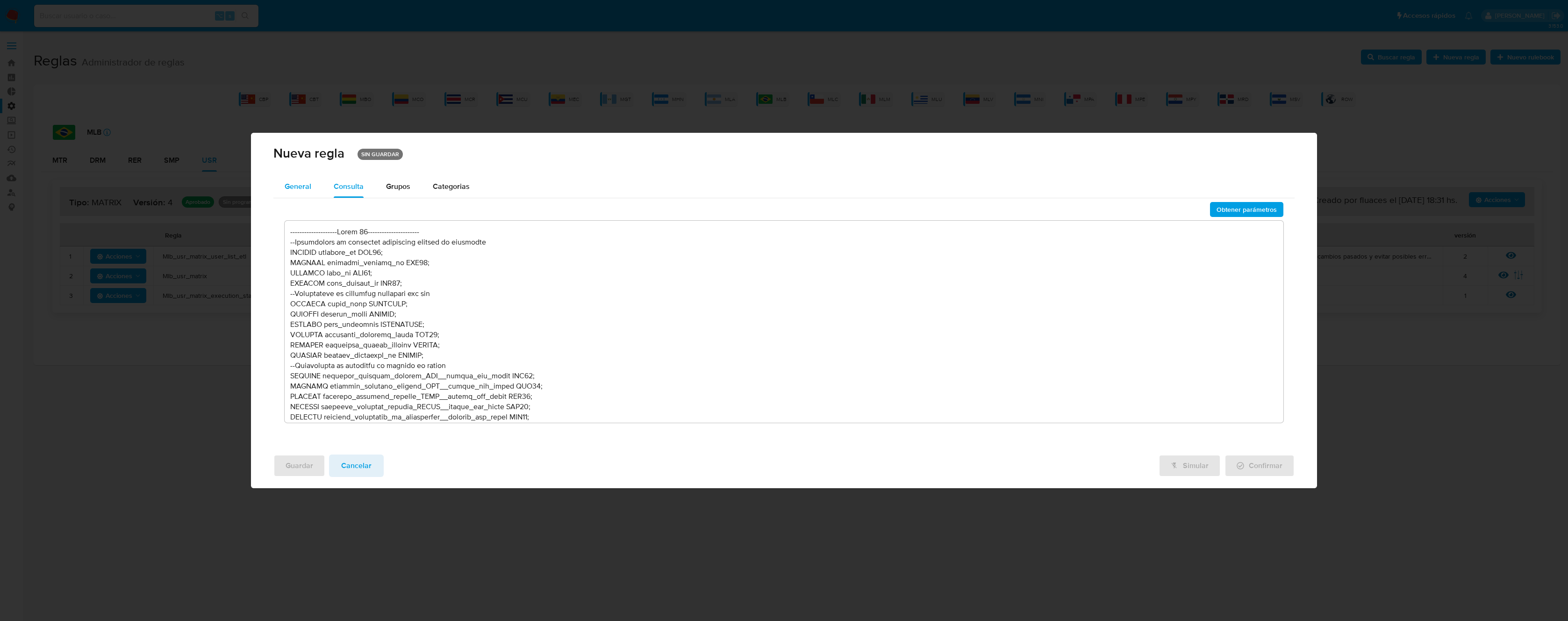
click at [309, 192] on div "General" at bounding box center [298, 186] width 27 height 23
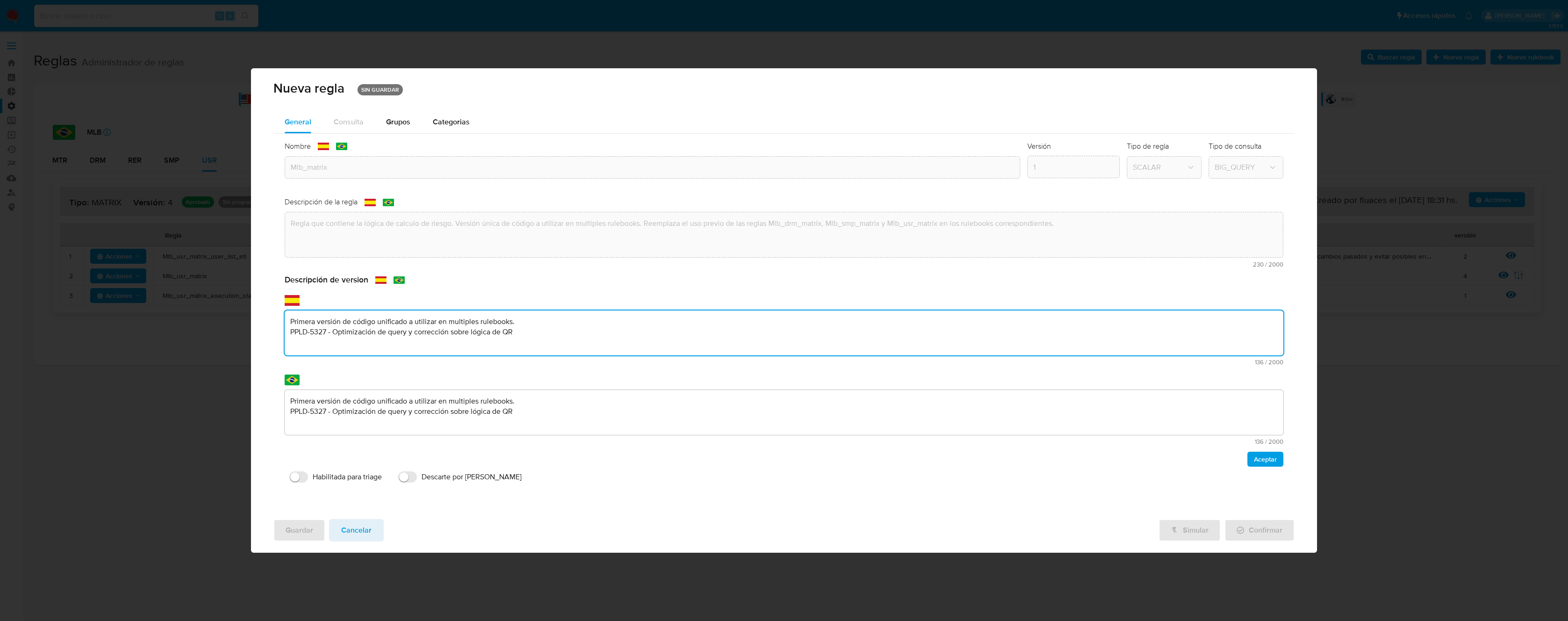
drag, startPoint x: 561, startPoint y: 367, endPoint x: 422, endPoint y: 357, distance: 139.4
click at [422, 357] on div "text-es Primera versión de código unificado a utilizar en multiples rulebooks. …" at bounding box center [784, 338] width 999 height 55
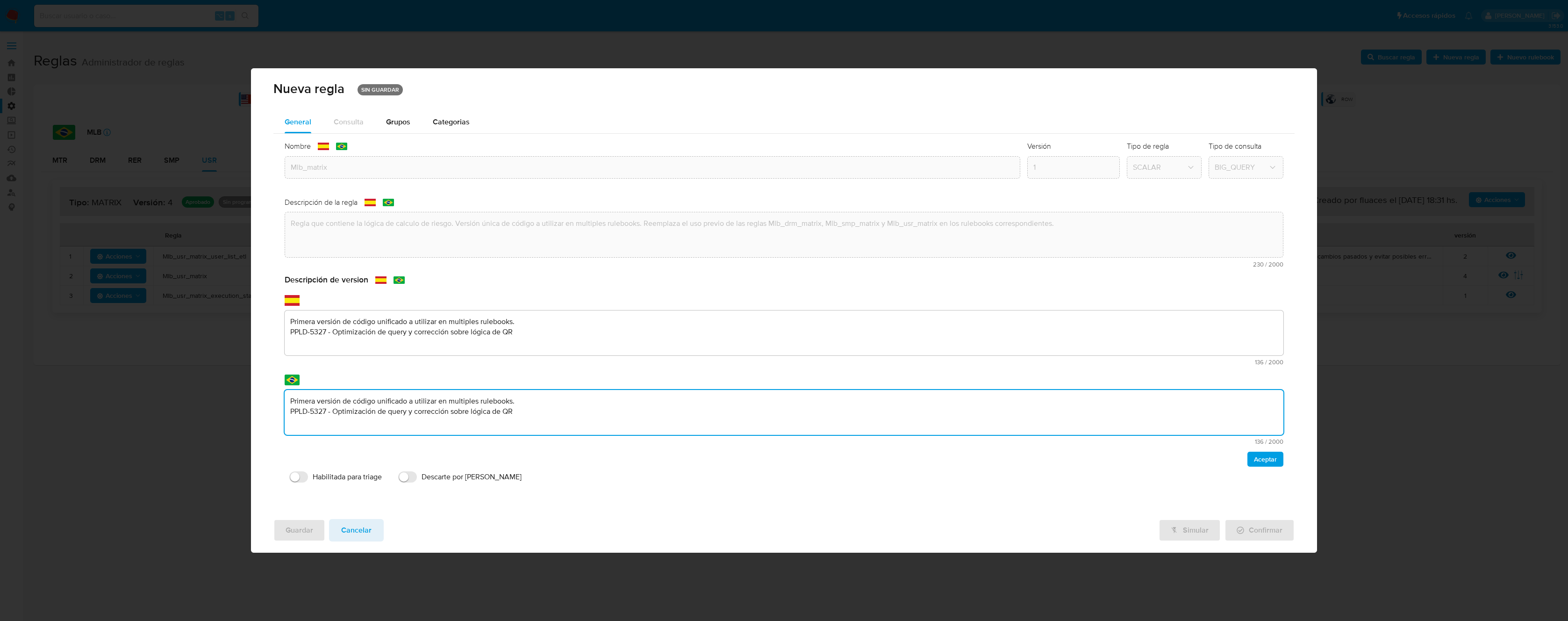
click at [507, 391] on textarea "Primera versión de código unificado a utilizar en multiples rulebooks. PPLD-532…" at bounding box center [784, 412] width 999 height 45
click at [520, 410] on textarea "Primera versión de código unificado a utilizar en multiples rulebooks. PPLD-532…" at bounding box center [784, 412] width 999 height 45
click at [508, 257] on textarea "Primera versión de código unificado a utilizar en multiples rulebooks. PPLD-532…" at bounding box center [783, 235] width 998 height 45
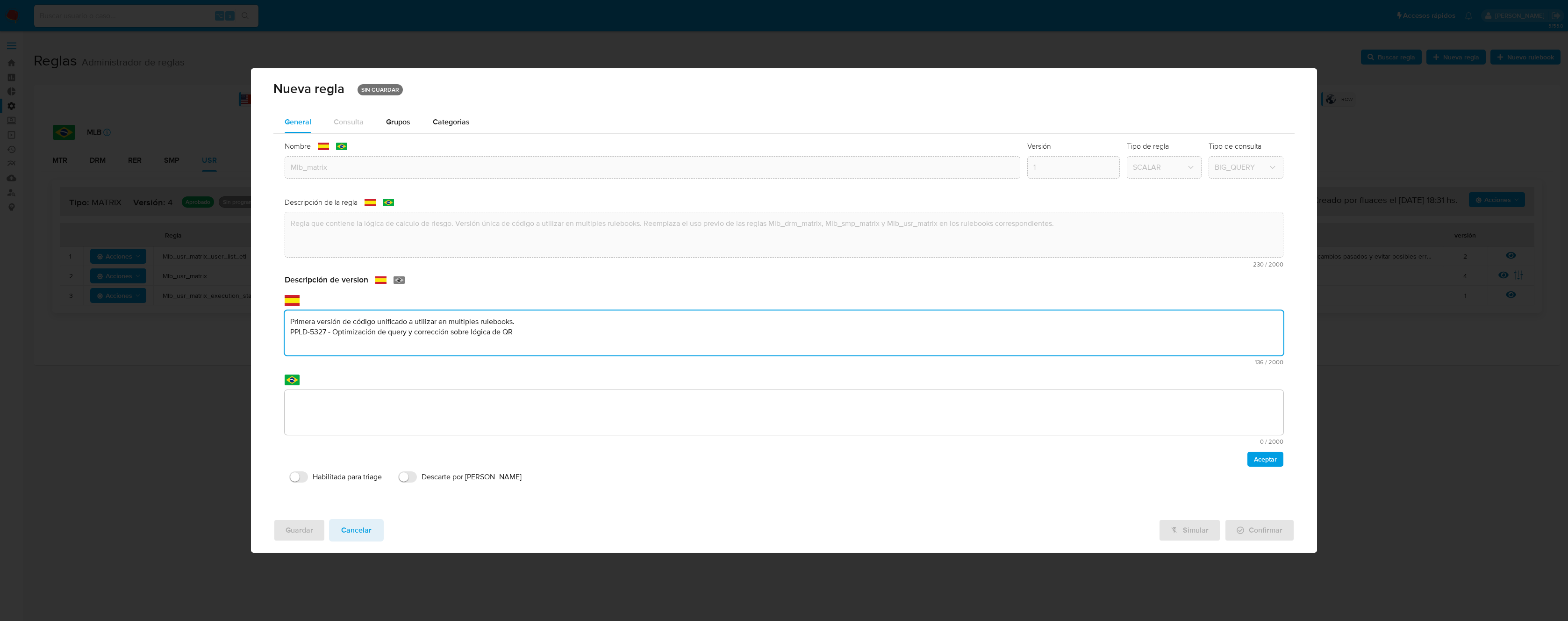
drag, startPoint x: 573, startPoint y: 333, endPoint x: 334, endPoint y: 335, distance: 239.0
click at [334, 335] on textarea "Primera versión de código unificado a utilizar en multiples rulebooks. PPLD-532…" at bounding box center [784, 333] width 999 height 45
drag, startPoint x: 284, startPoint y: 339, endPoint x: 242, endPoint y: 343, distance: 42.2
click at [242, 343] on div "Nueva regla SIN GUARDAR General Consulta Parametros Grupos Categorias Ejecucion…" at bounding box center [784, 310] width 1568 height 621
click at [502, 344] on textarea "Primera versión de código unificado a utilizar en multiples rulebooks. PPLD-532…" at bounding box center [784, 333] width 999 height 45
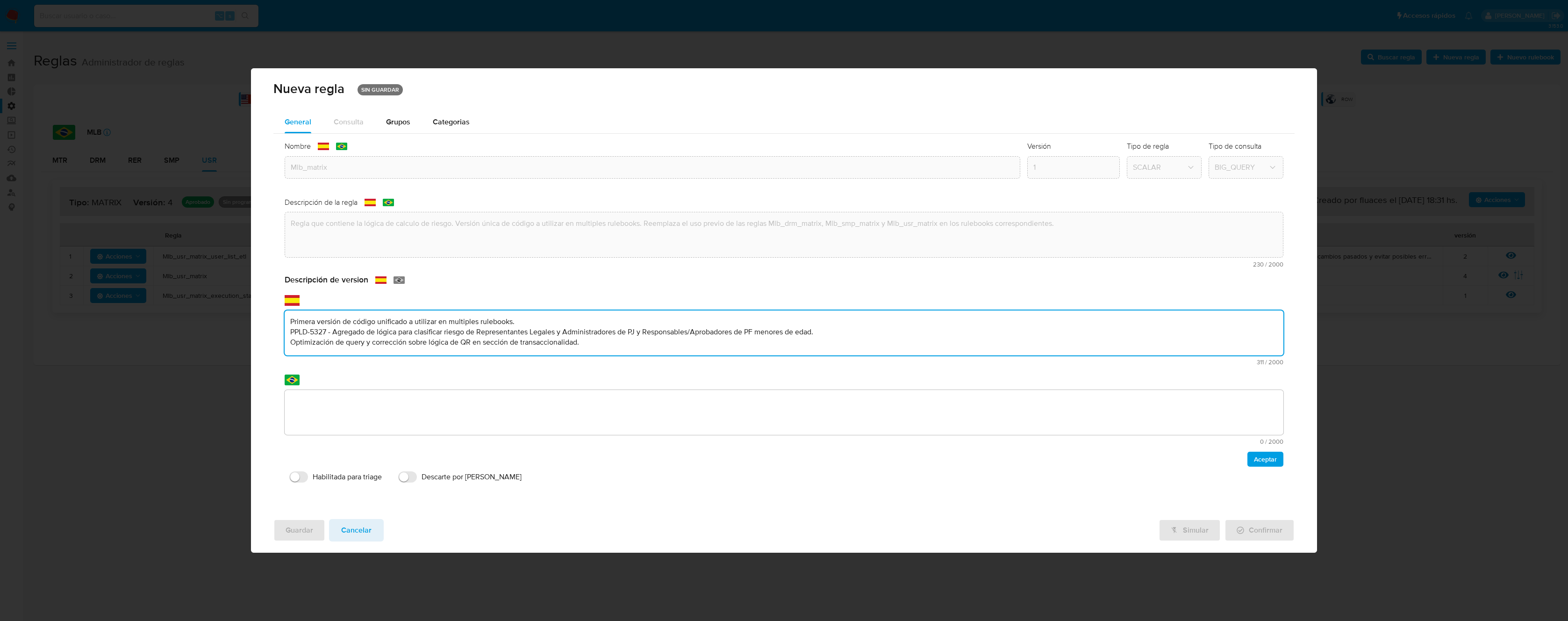
type textarea "Primera versión de código unificado a utilizar en multiples rulebooks. PPLD-532…"
click at [427, 410] on textarea at bounding box center [784, 412] width 999 height 45
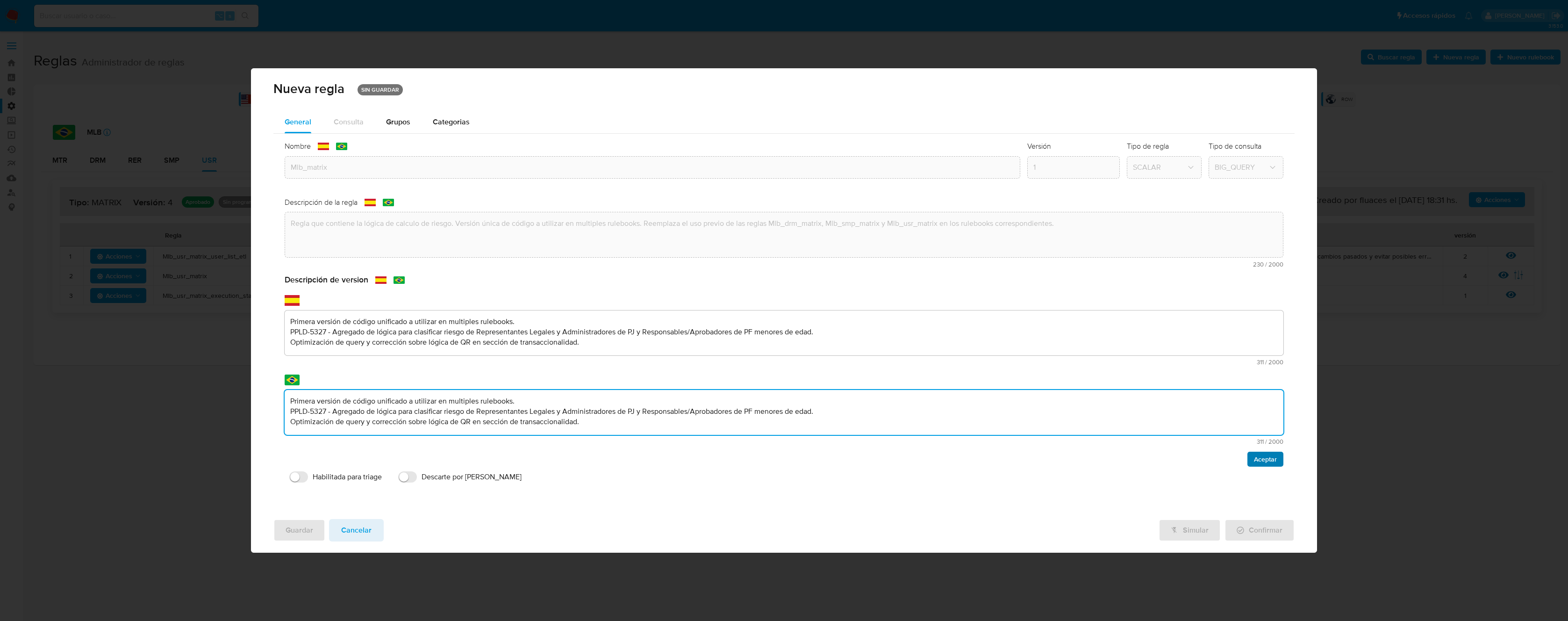
type textarea "Primera versión de código unificado a utilizar en multiples rulebooks. PPLD-532…"
click at [1269, 459] on span "Aceptar" at bounding box center [1265, 458] width 23 height 13
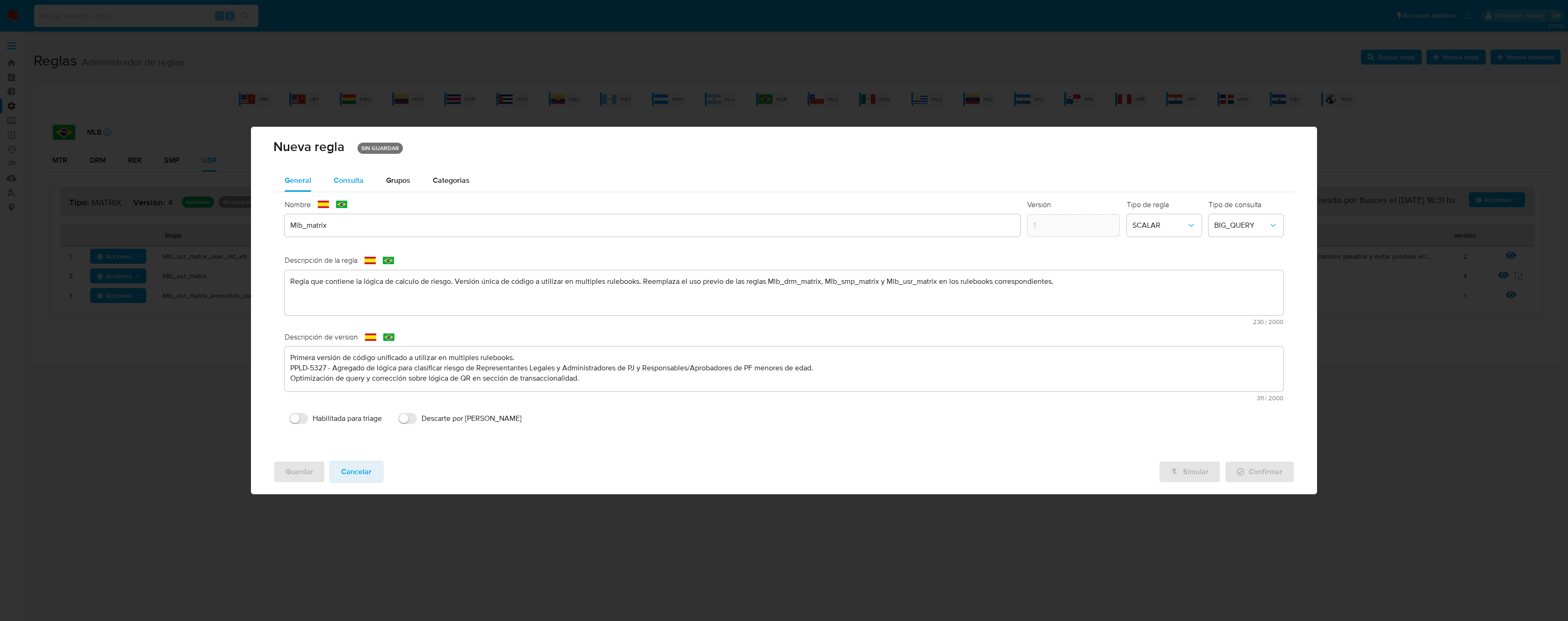
click at [343, 178] on span "Consulta" at bounding box center [348, 180] width 30 height 11
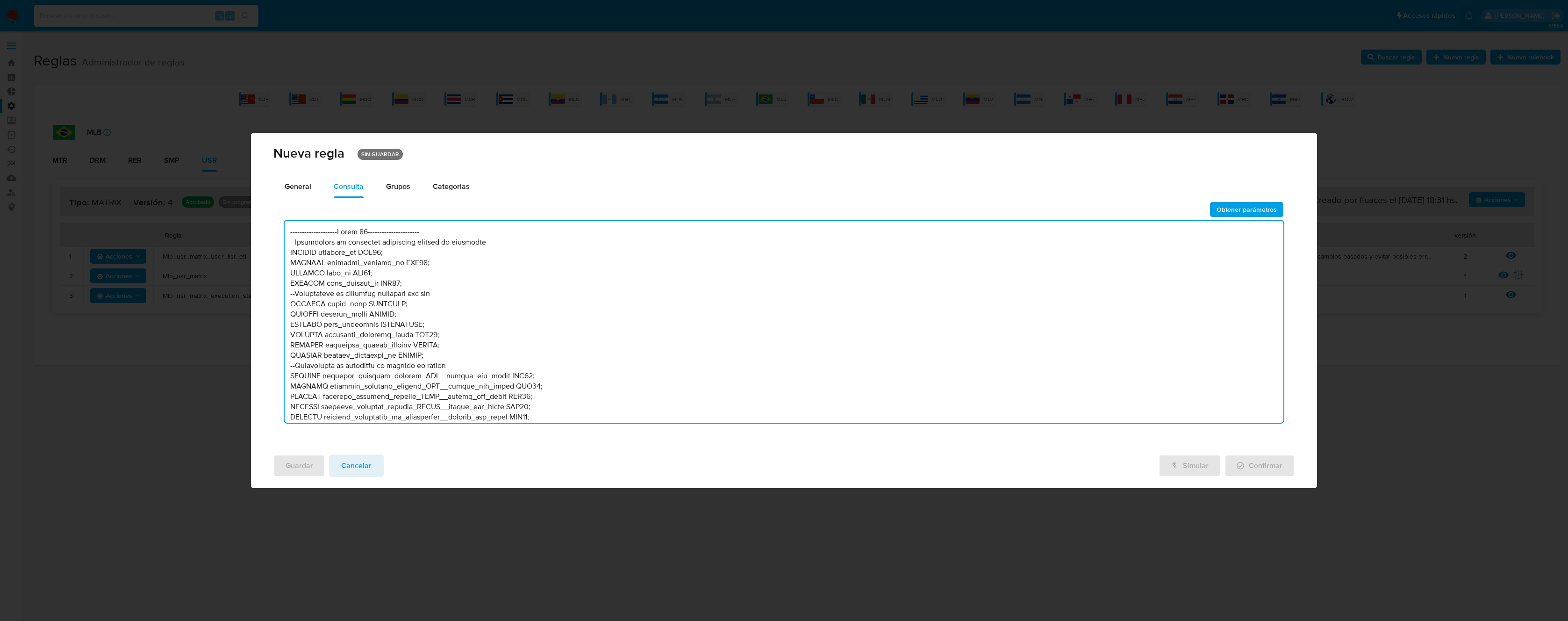
click at [502, 312] on textarea at bounding box center [784, 321] width 999 height 202
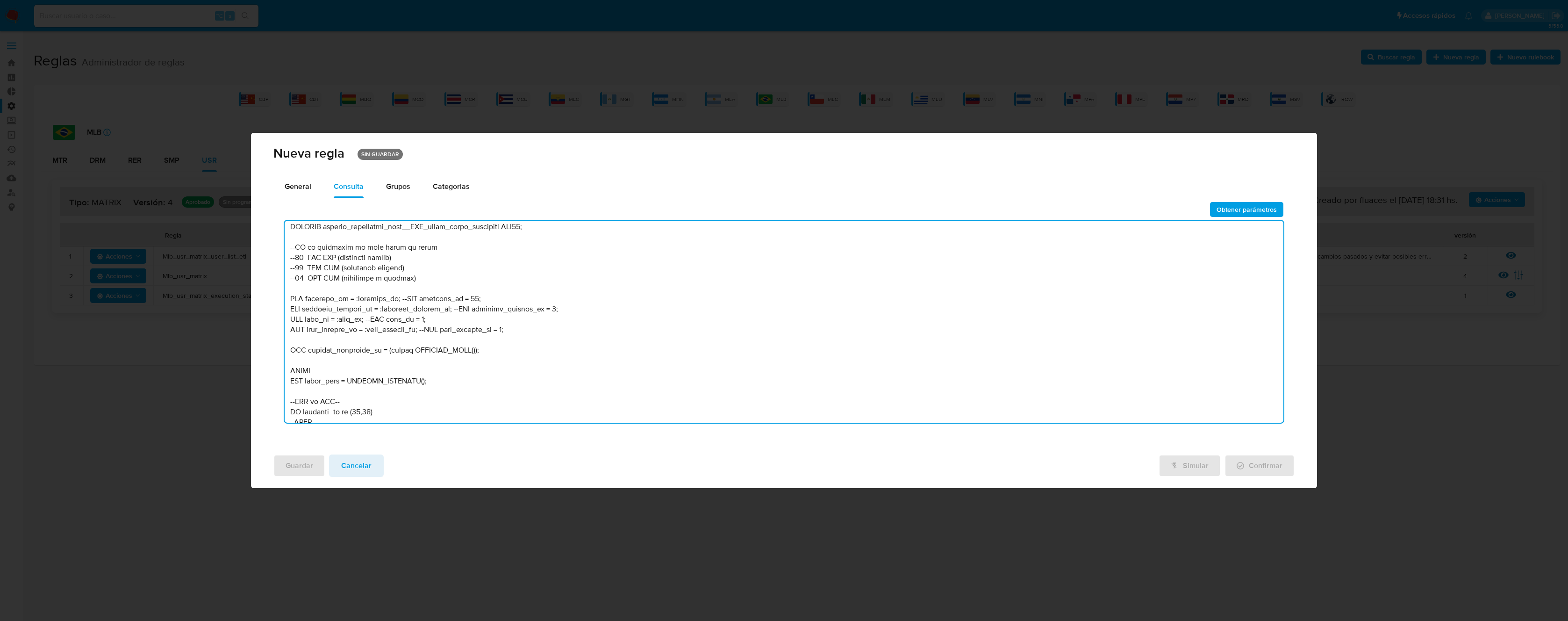
scroll to position [519, 0]
drag, startPoint x: 402, startPoint y: 320, endPoint x: 247, endPoint y: 319, distance: 155.0
click at [247, 319] on div "Nueva regla SIN GUARDAR General Consulta Parametros Grupos Categorias Ejecucion…" at bounding box center [784, 310] width 1568 height 621
drag, startPoint x: 456, startPoint y: 331, endPoint x: 241, endPoint y: 331, distance: 215.0
click at [241, 331] on div "Nueva regla SIN GUARDAR General Consulta Parametros Grupos Categorias Ejecucion…" at bounding box center [784, 310] width 1568 height 621
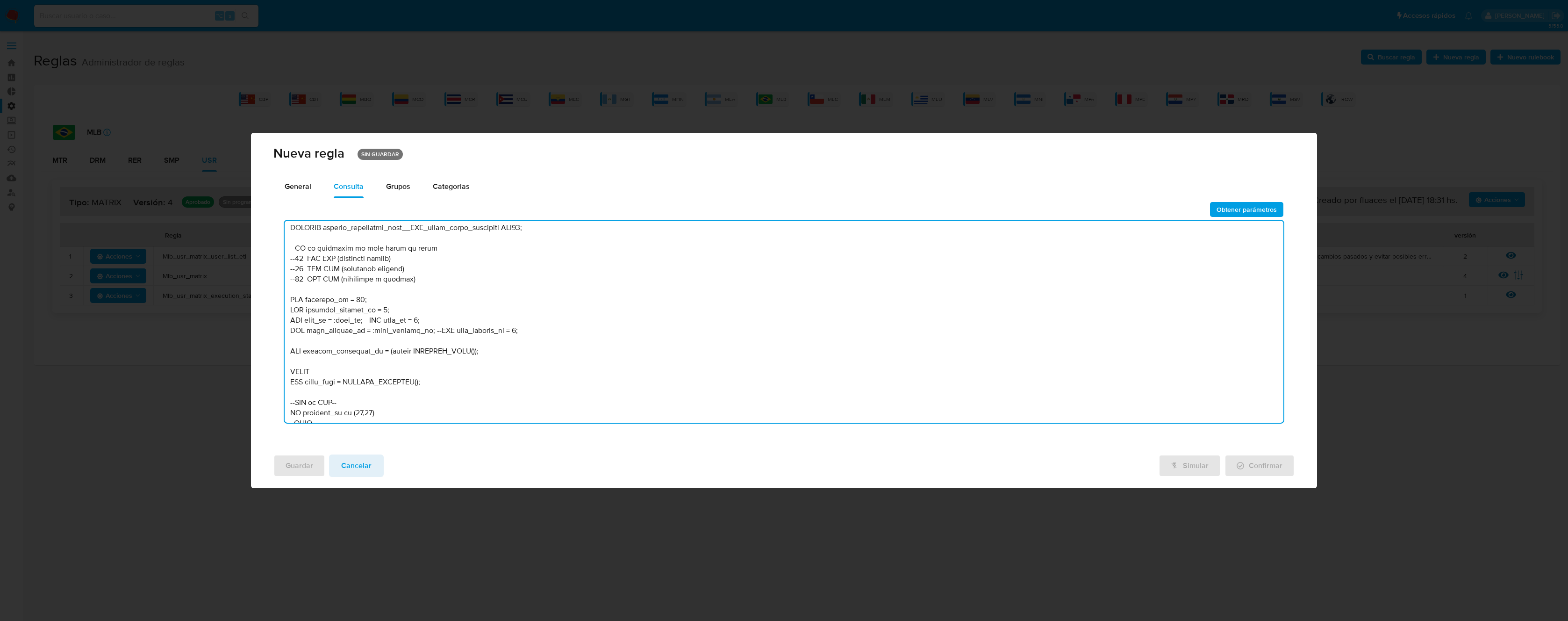
drag, startPoint x: 367, startPoint y: 342, endPoint x: 259, endPoint y: 342, distance: 108.0
click at [259, 342] on div "General Consulta Parametros Grupos Categorias Ejecuciones Obtener parámetros" at bounding box center [783, 311] width 1066 height 272
drag, startPoint x: 424, startPoint y: 353, endPoint x: 259, endPoint y: 354, distance: 165.0
click at [259, 354] on div "General Consulta Parametros Grupos Categorias Ejecuciones Obtener parámetros" at bounding box center [783, 311] width 1066 height 272
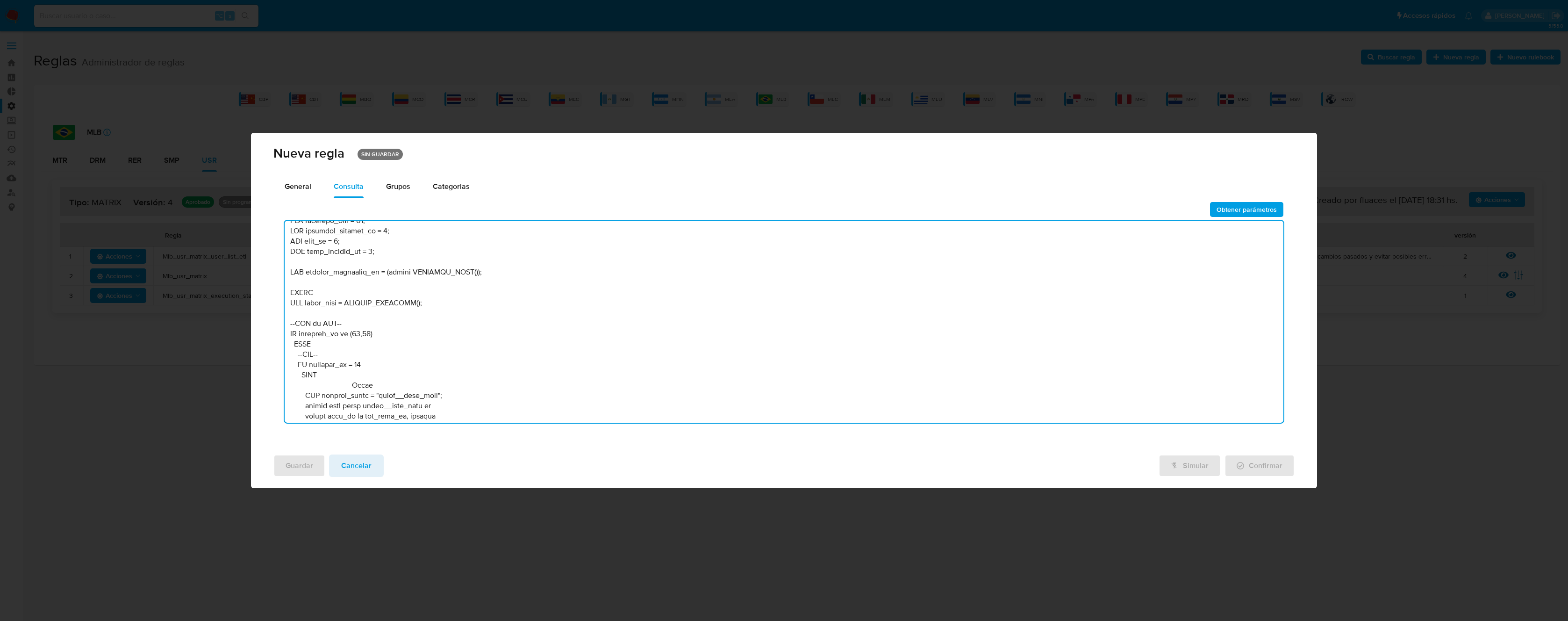
scroll to position [678, 0]
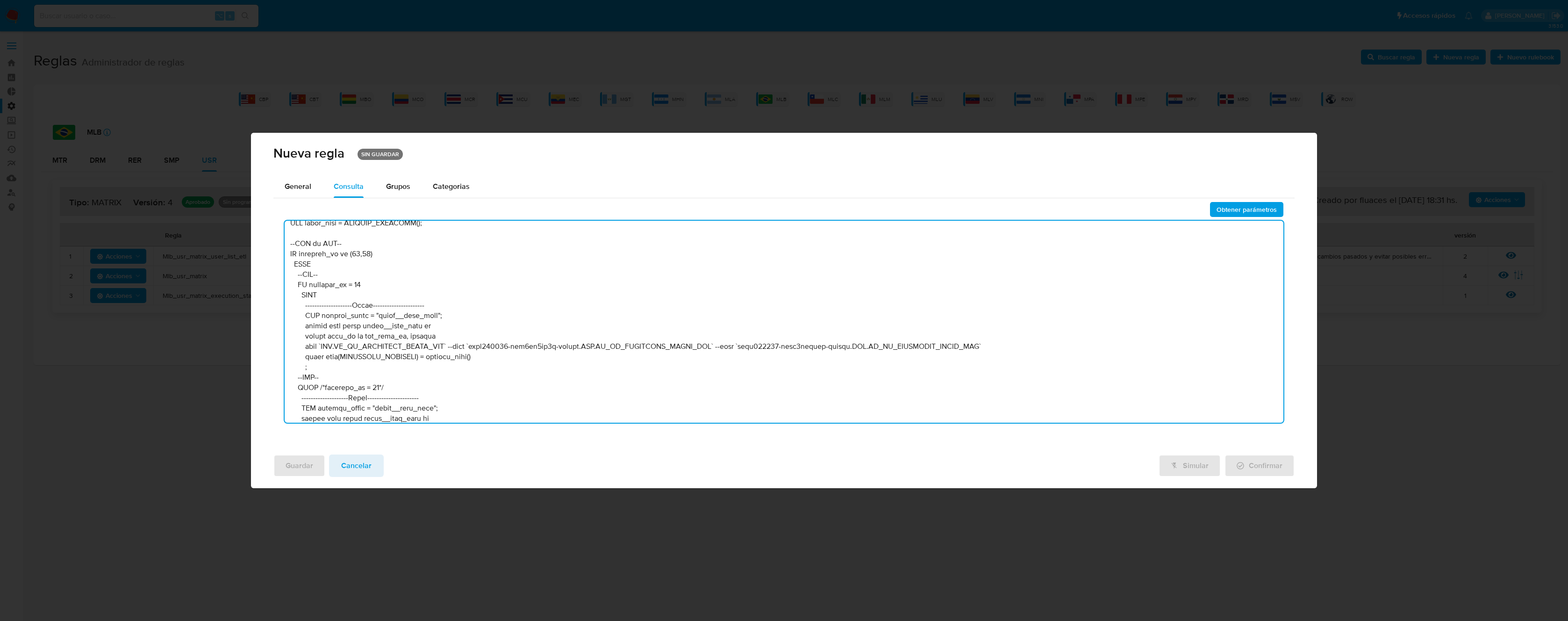
type textarea "--------------------Stage 00---------------------- --Declaración de variables n…"
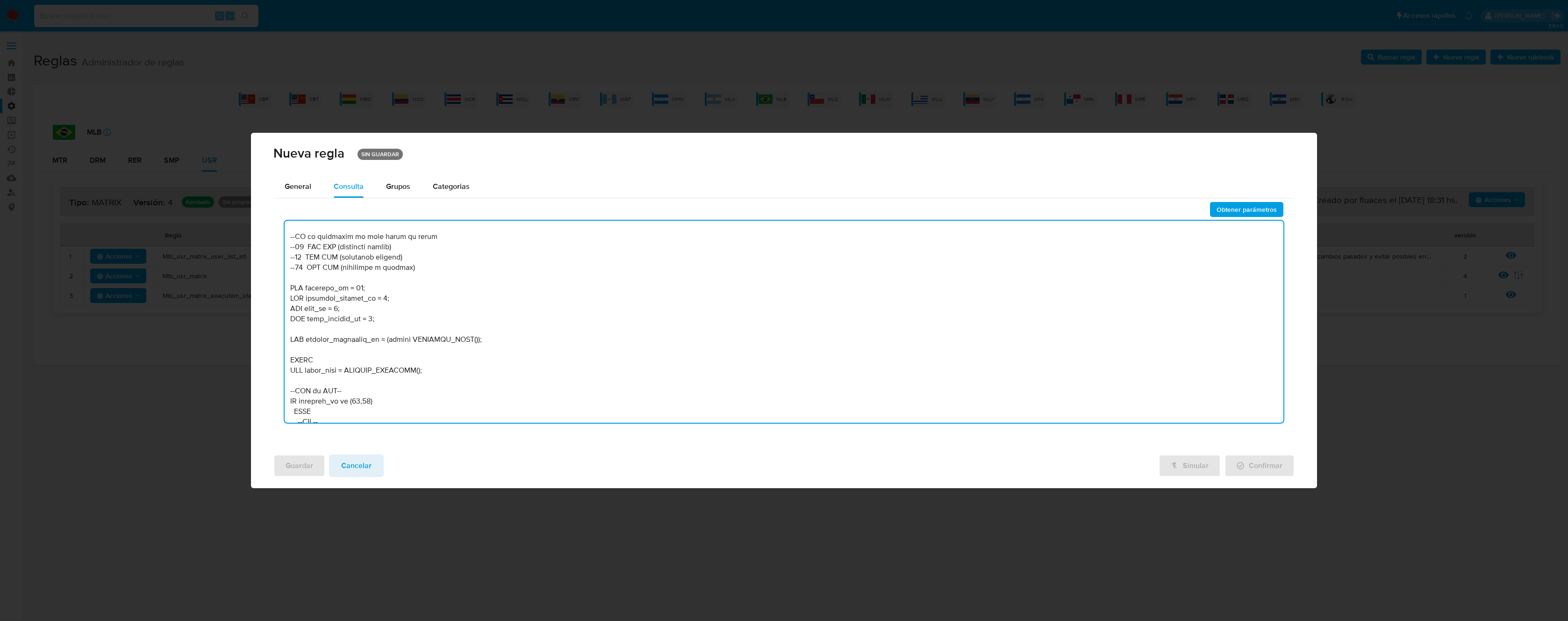
scroll to position [524, 0]
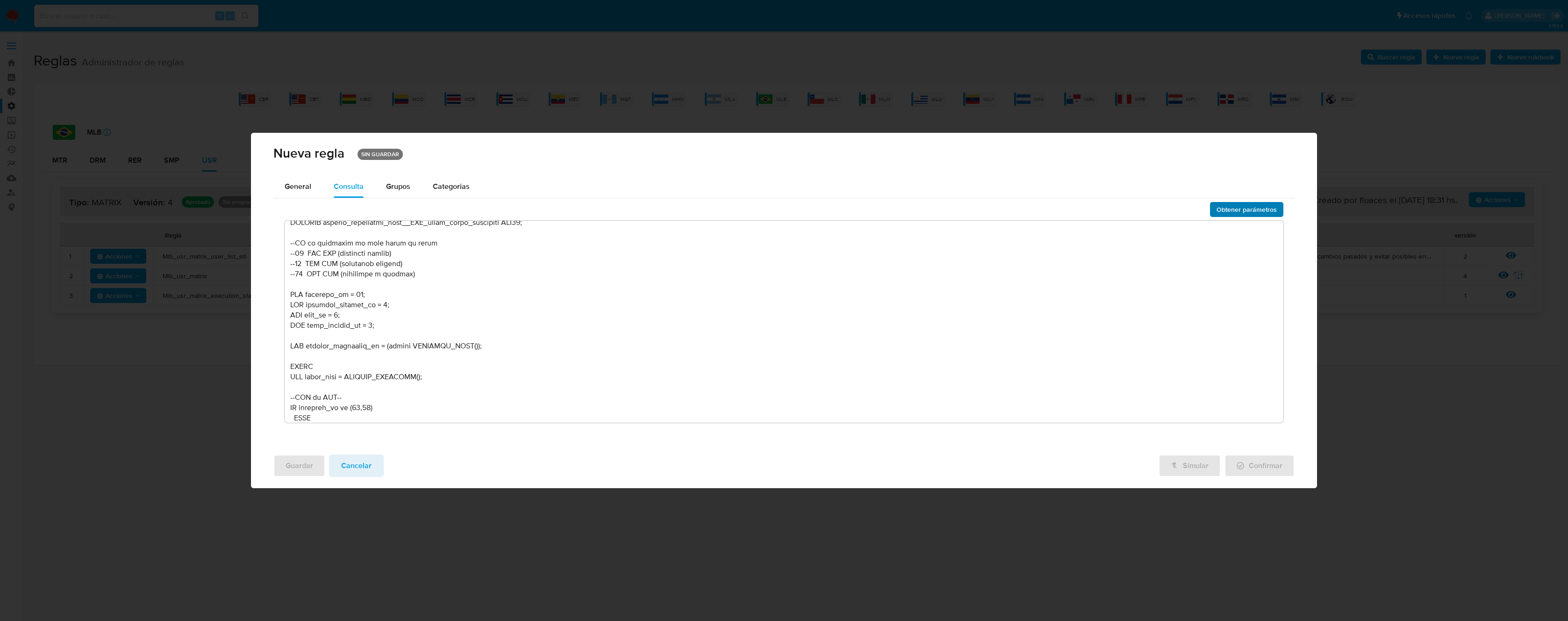
click at [1243, 210] on span "Obtener parámetros" at bounding box center [1247, 209] width 60 height 13
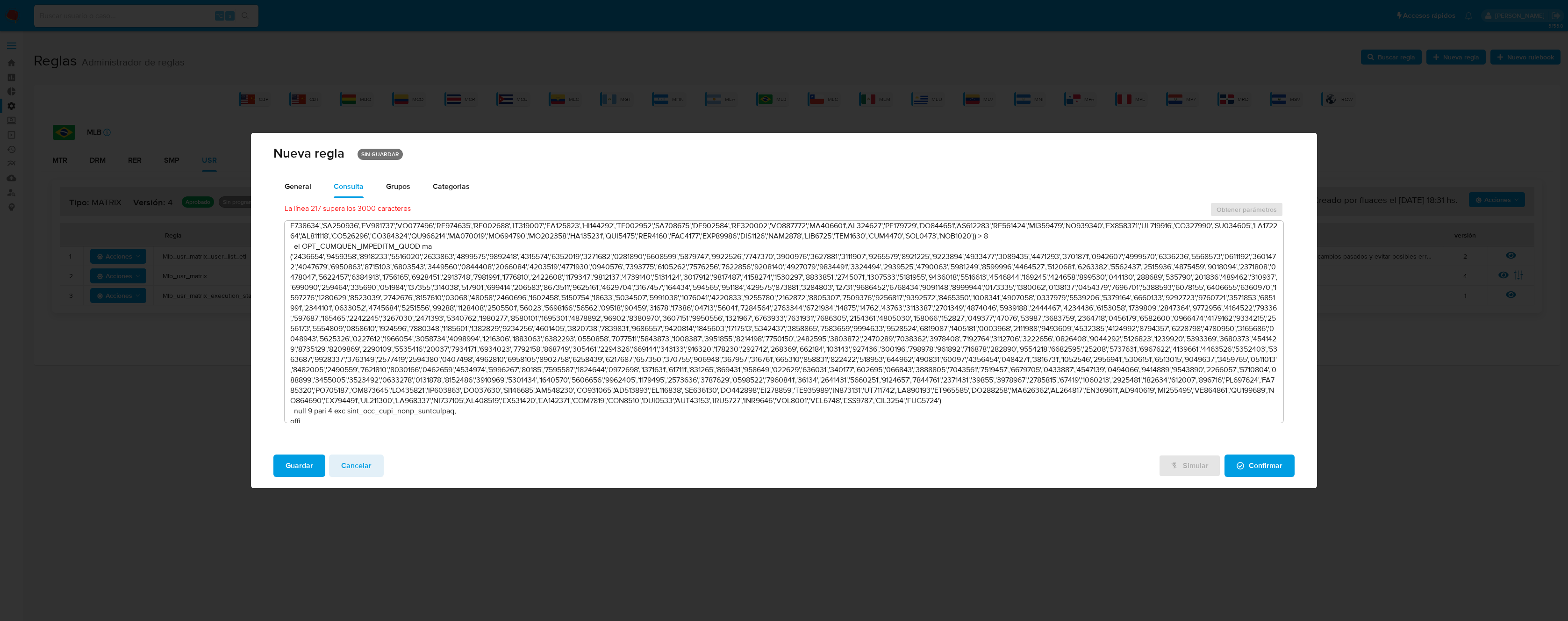
scroll to position [2363, 0]
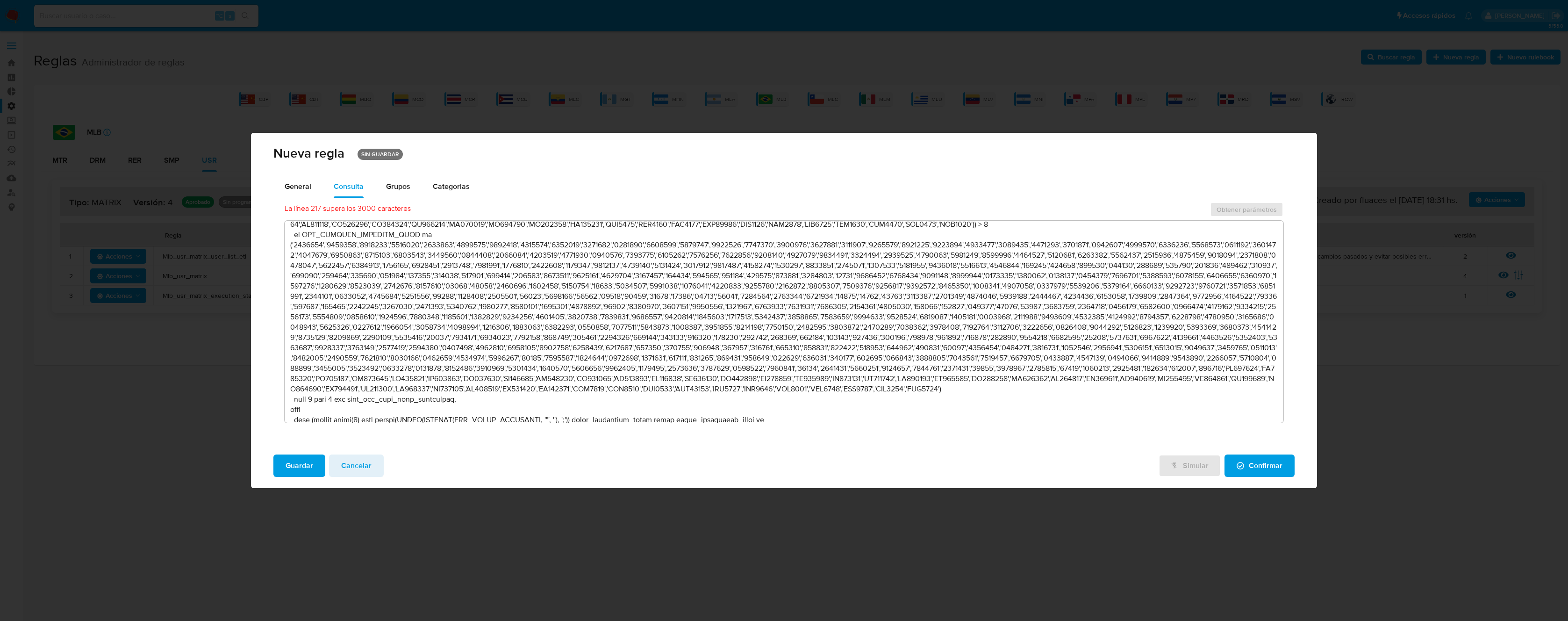
click at [421, 283] on textarea at bounding box center [784, 321] width 999 height 202
click at [301, 468] on span "Guardar" at bounding box center [299, 466] width 27 height 21
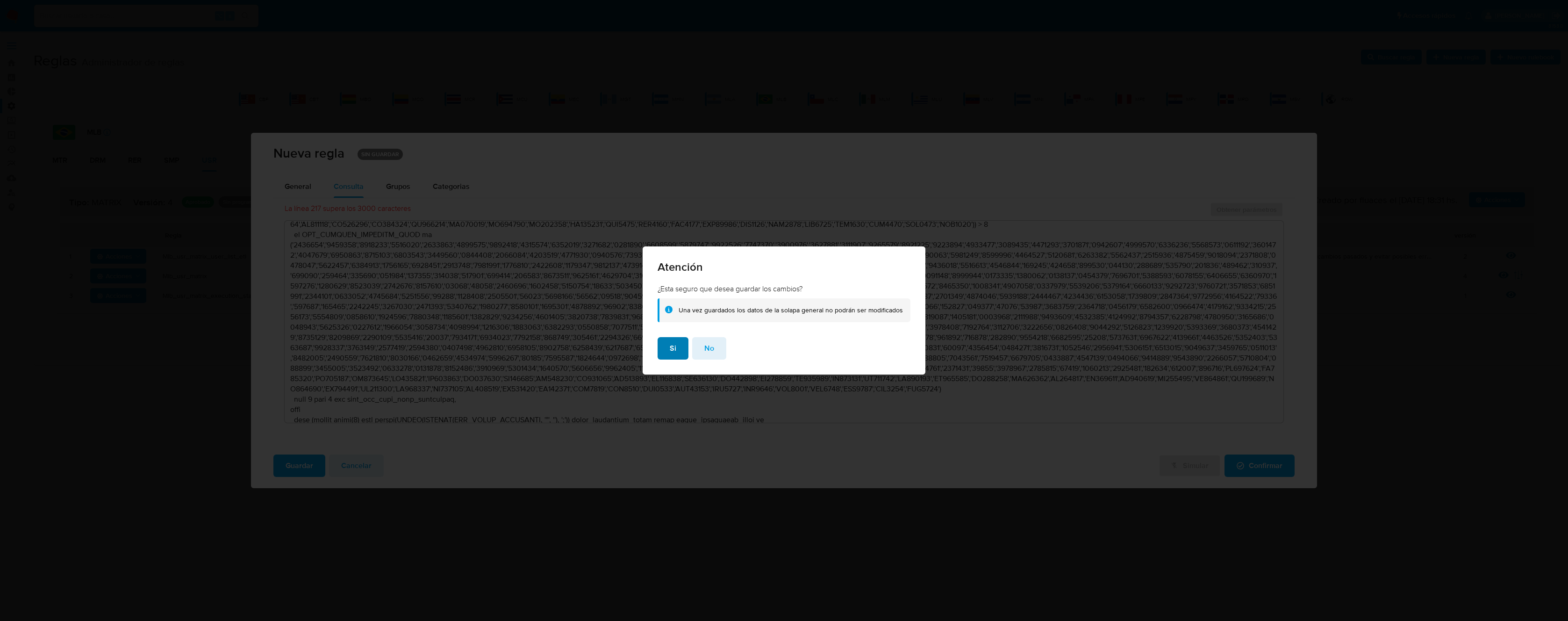
click at [671, 351] on span "Si" at bounding box center [673, 348] width 7 height 21
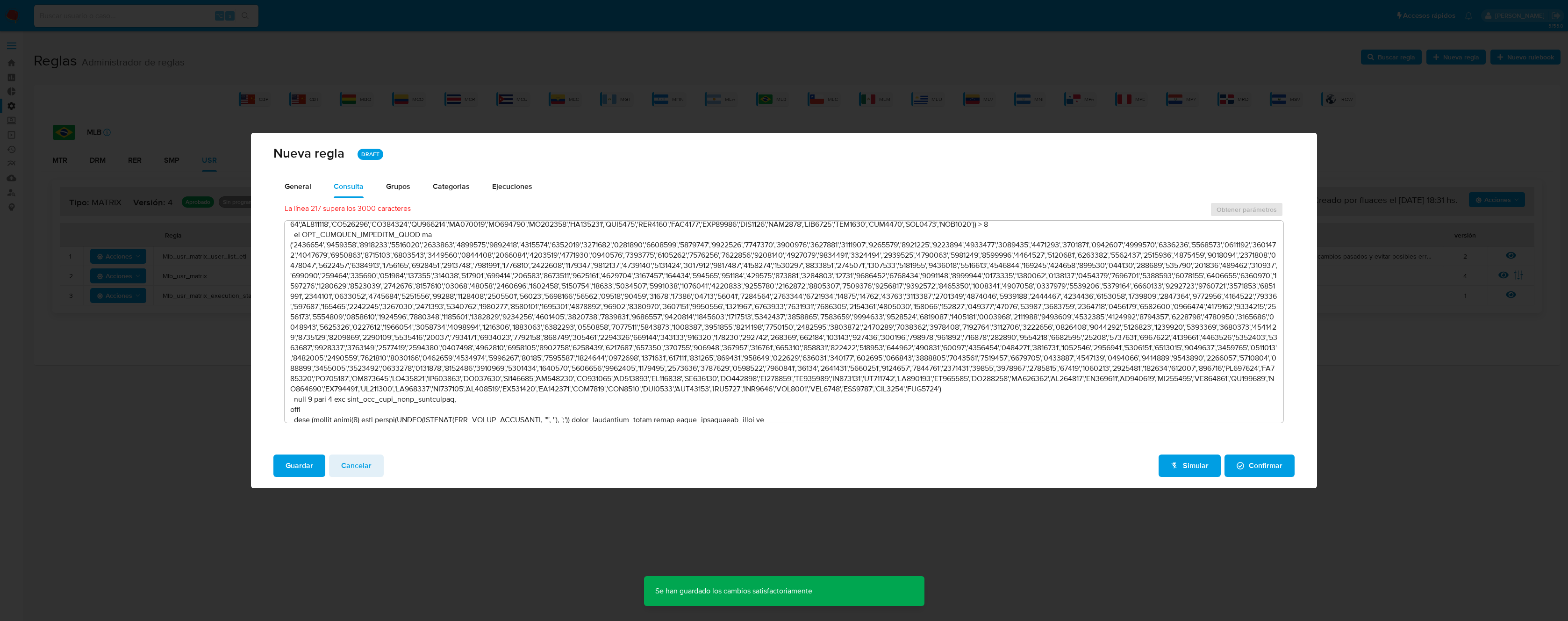
drag, startPoint x: 513, startPoint y: 535, endPoint x: 527, endPoint y: 530, distance: 14.9
click at [513, 535] on div "Nueva regla DRAFT General Consulta Parametros Grupos Categorias Ejecuciones La …" at bounding box center [784, 310] width 1568 height 621
click at [366, 470] on span "Cancelar" at bounding box center [357, 466] width 30 height 21
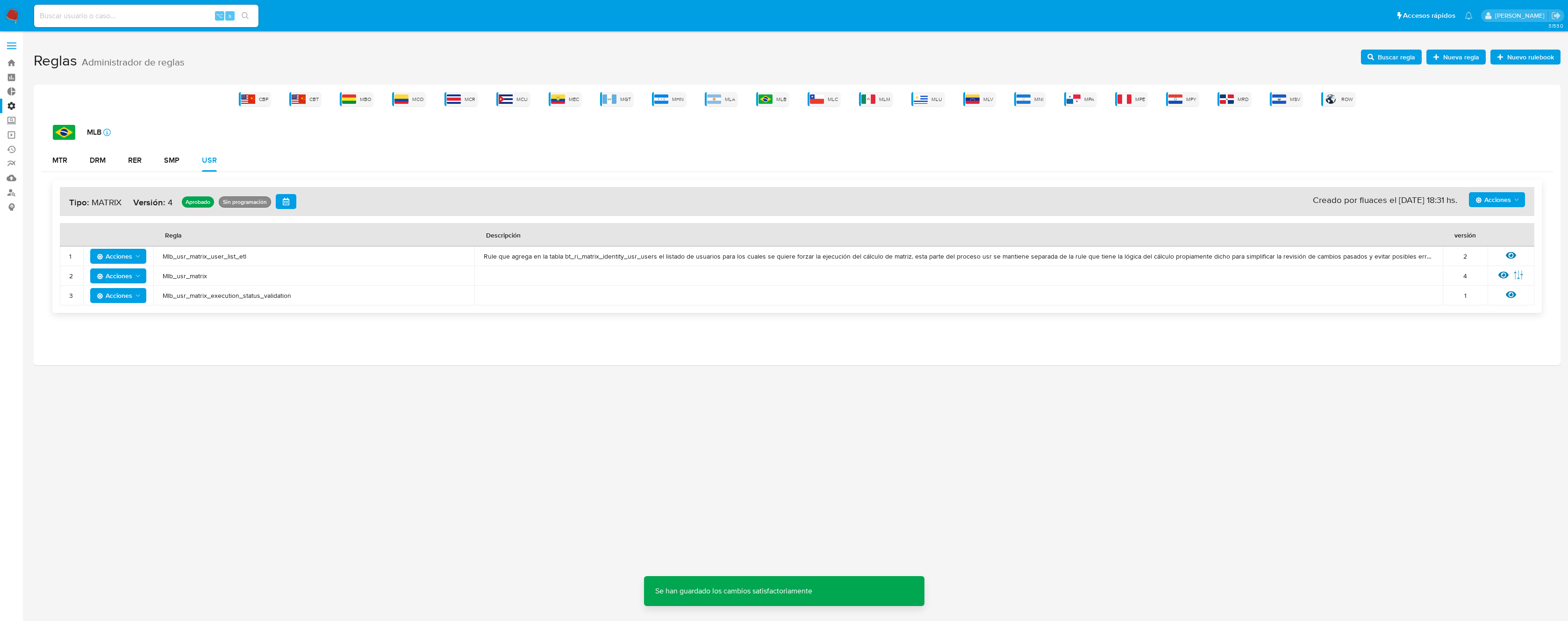
click at [210, 256] on span "Mlb_usr_matrix_user_list_etl" at bounding box center [313, 256] width 303 height 9
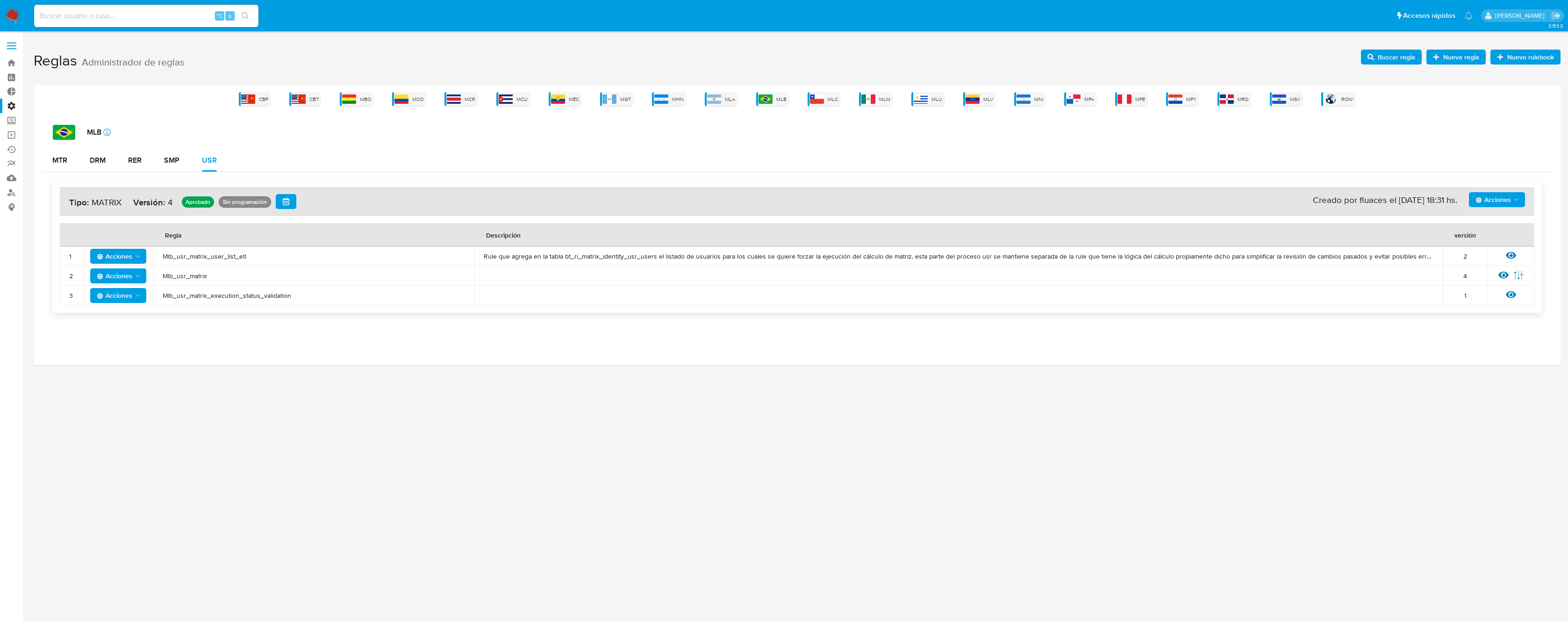
click at [210, 256] on span "Mlb_usr_matrix_user_list_etl" at bounding box center [313, 256] width 303 height 9
click at [1513, 256] on icon at bounding box center [1511, 256] width 10 height 7
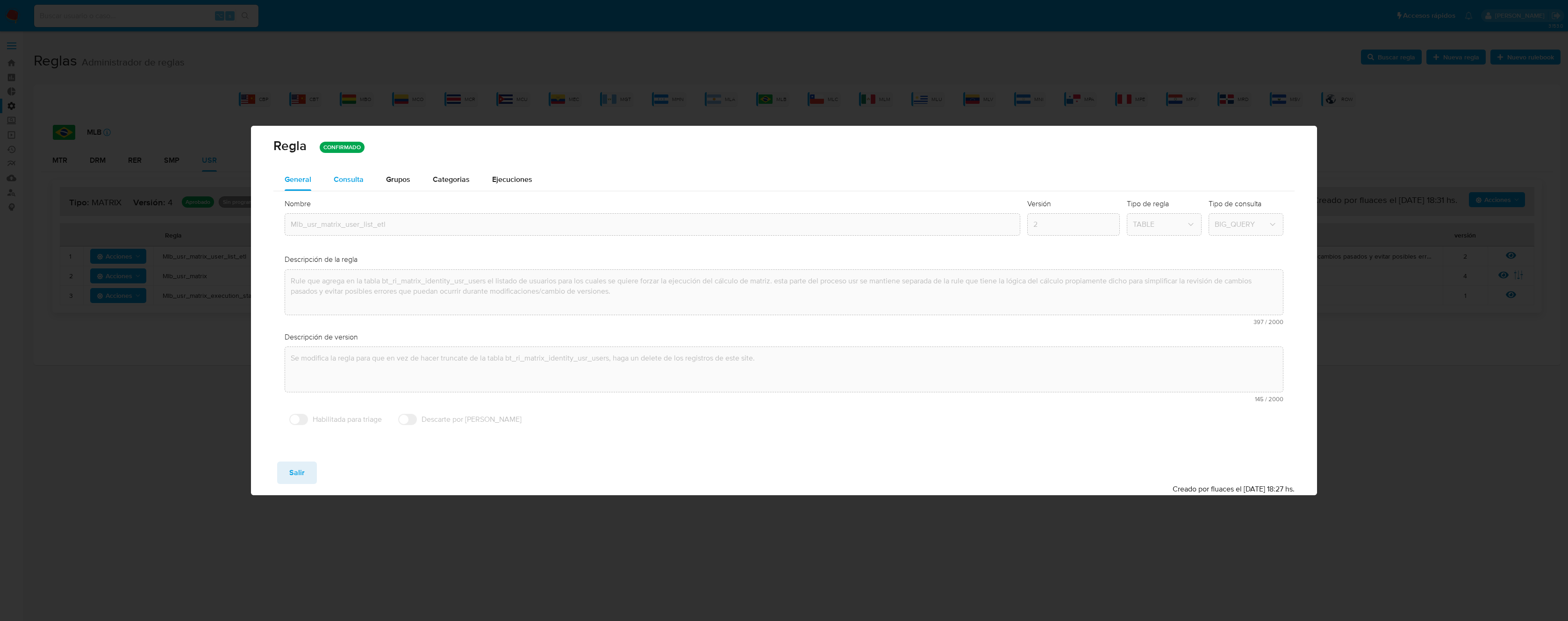
click at [342, 184] on span "Consulta" at bounding box center [348, 180] width 30 height 11
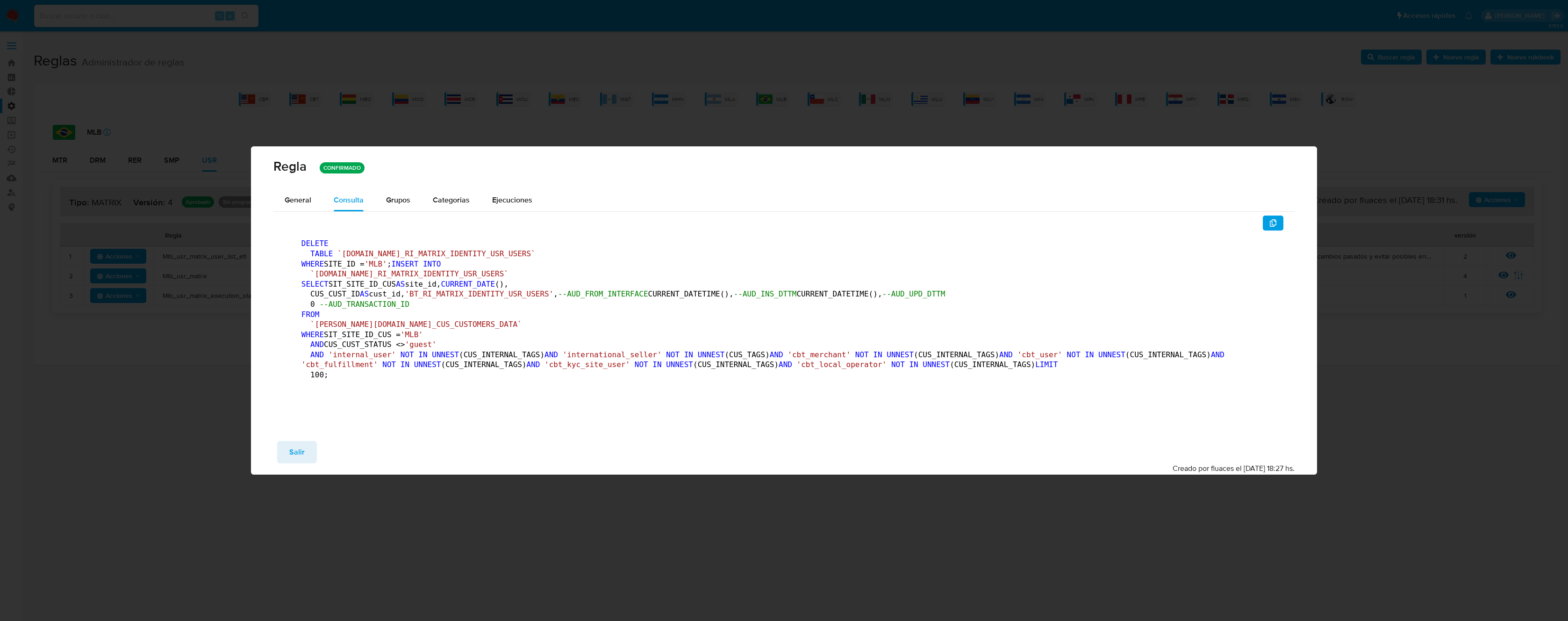
click at [883, 298] on span "--AUD_UPD_DTTM" at bounding box center [914, 293] width 63 height 9
drag, startPoint x: 492, startPoint y: 335, endPoint x: 469, endPoint y: 329, distance: 23.8
click at [468, 329] on pre "DELETE TABLE `TBL.BT_RI_MATRIX_IDENTITY_USR_USERS` WHERE SITE_ID = 'MLB' ; INSE…" at bounding box center [784, 312] width 965 height 146
drag, startPoint x: 1274, startPoint y: 151, endPoint x: 1378, endPoint y: 48, distance: 146.4
click at [1275, 216] on span "button" at bounding box center [1273, 222] width 7 height 13
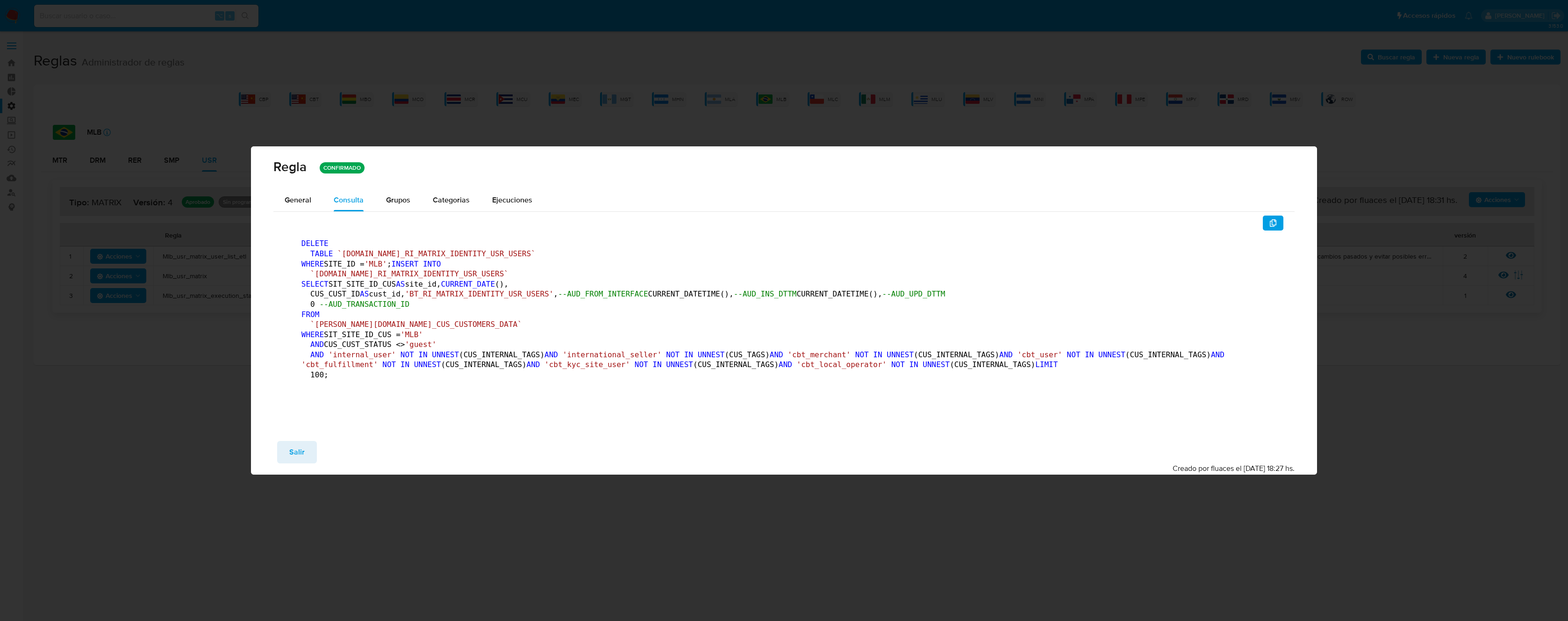
click at [1276, 216] on span "button" at bounding box center [1273, 222] width 7 height 13
click at [296, 462] on span "Salir" at bounding box center [296, 452] width 15 height 21
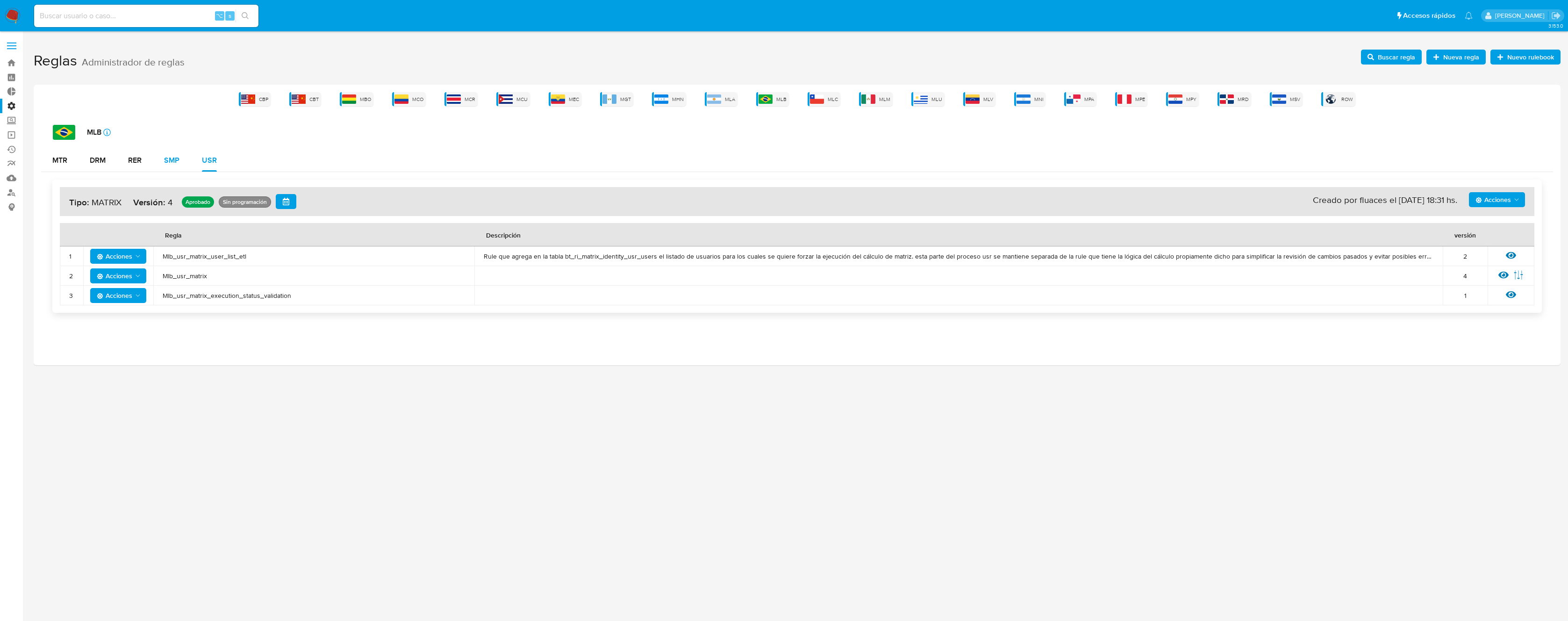
click at [176, 164] on div "SMP" at bounding box center [172, 160] width 15 height 7
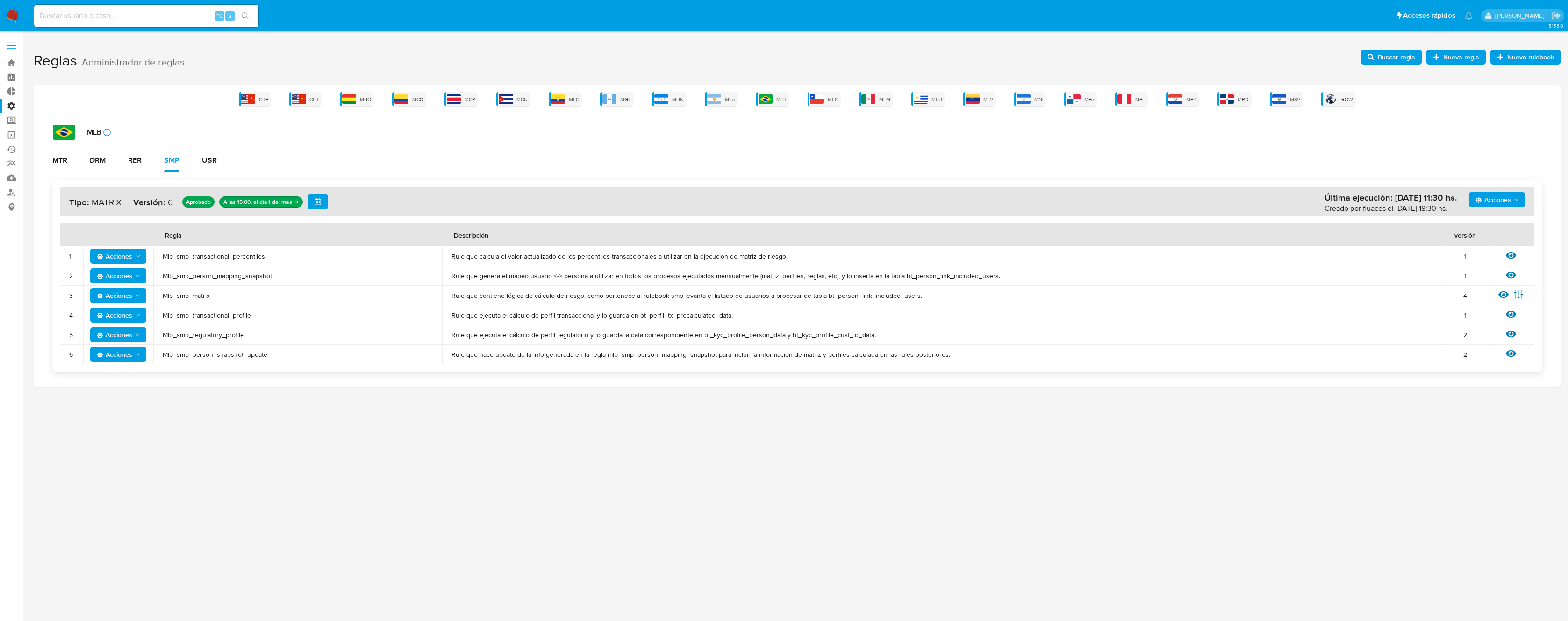
click at [211, 256] on span "Mlb_smp_transactional_percentiles" at bounding box center [298, 256] width 270 height 9
click at [1399, 56] on span "Buscar regla" at bounding box center [1396, 57] width 37 height 15
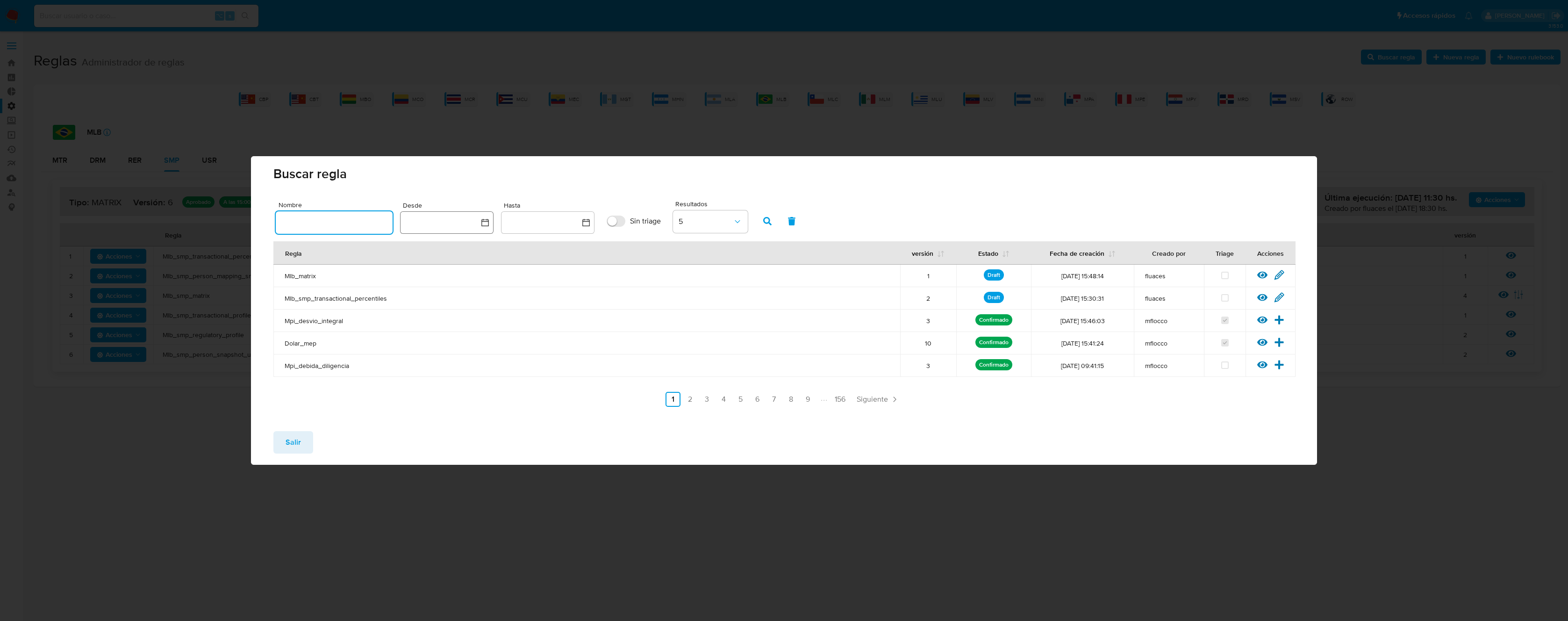
drag, startPoint x: 351, startPoint y: 222, endPoint x: 413, endPoint y: 226, distance: 62.1
click at [351, 222] on input "text" at bounding box center [334, 222] width 117 height 12
type input "Mlb_smp_transactional_percentiles"
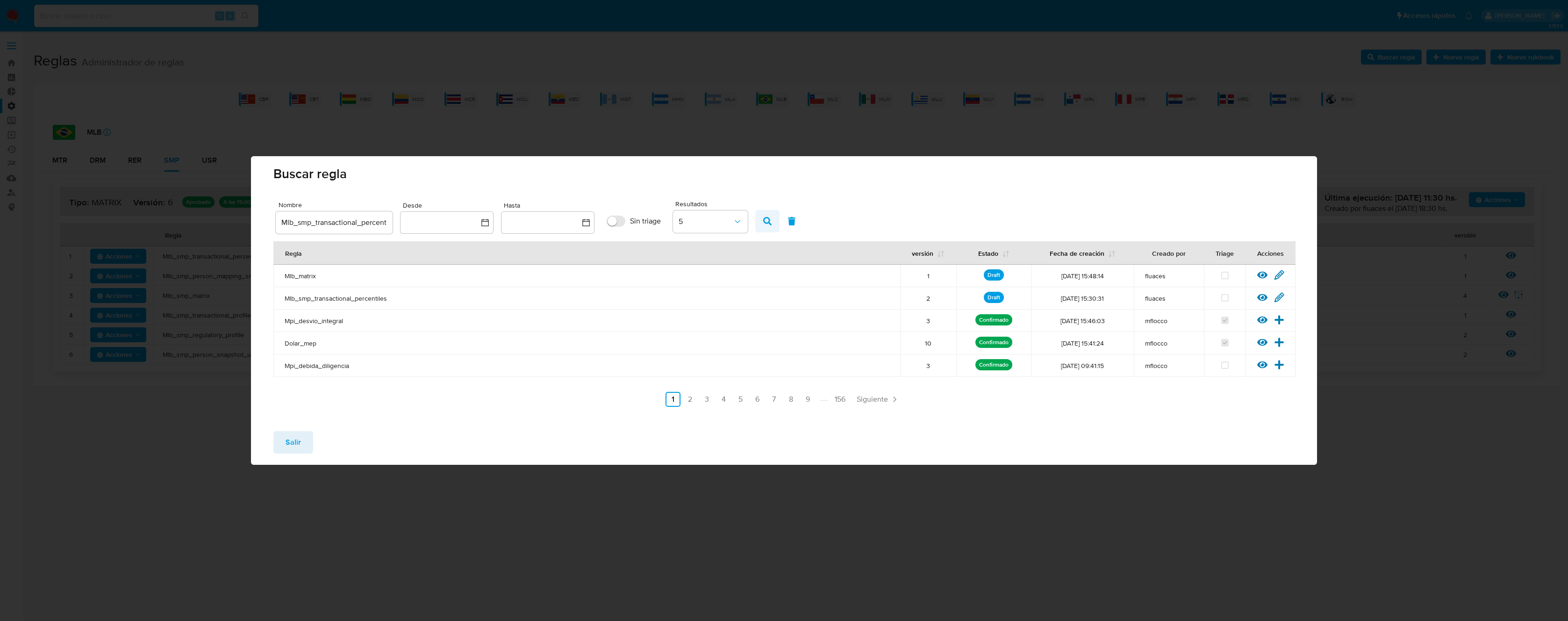
click at [764, 220] on icon "button" at bounding box center [768, 221] width 9 height 9
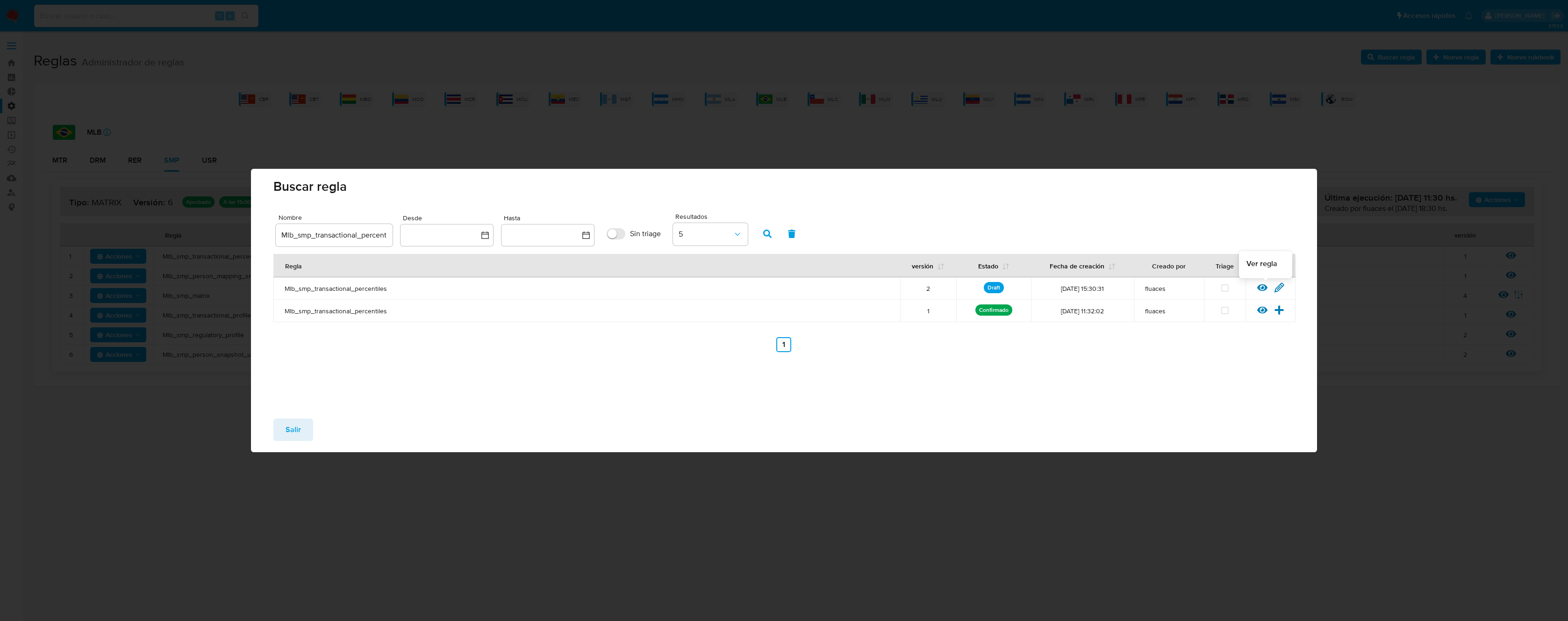
click at [1261, 286] on icon at bounding box center [1262, 287] width 10 height 10
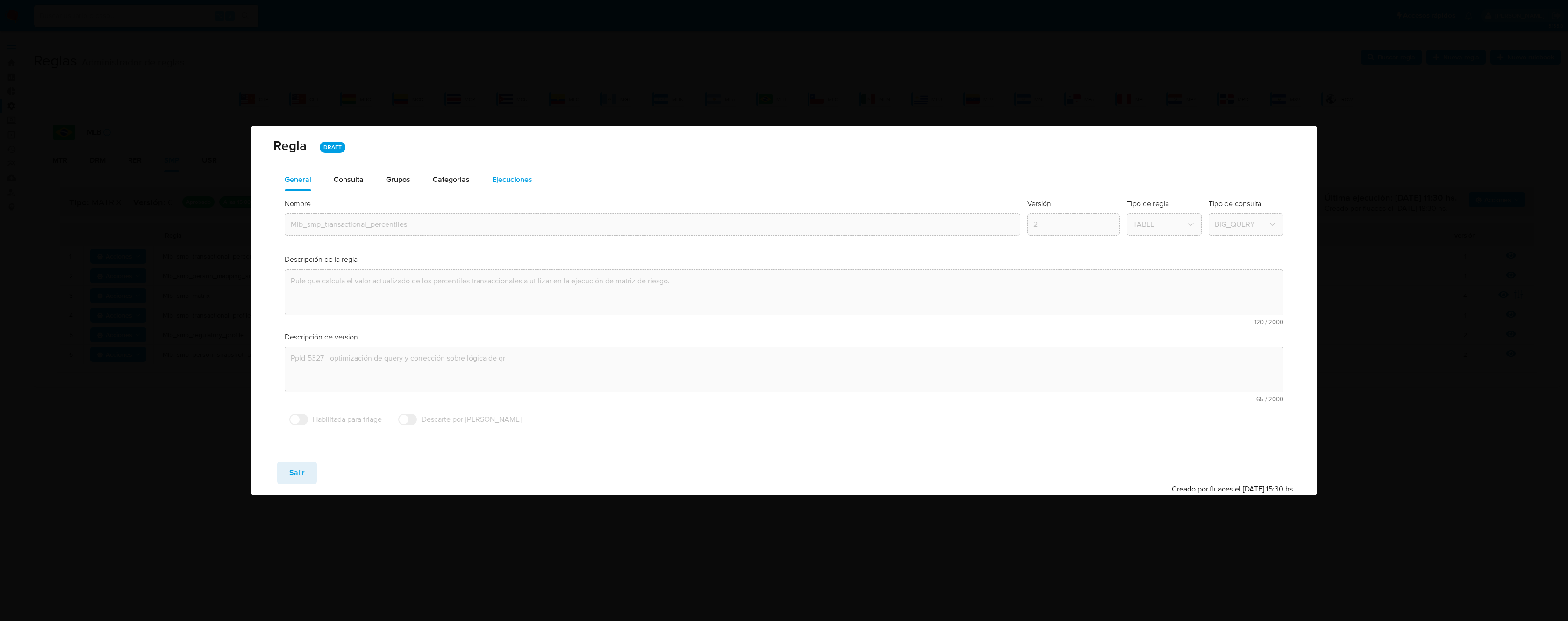
click at [517, 177] on span "Ejecuciones" at bounding box center [513, 180] width 40 height 11
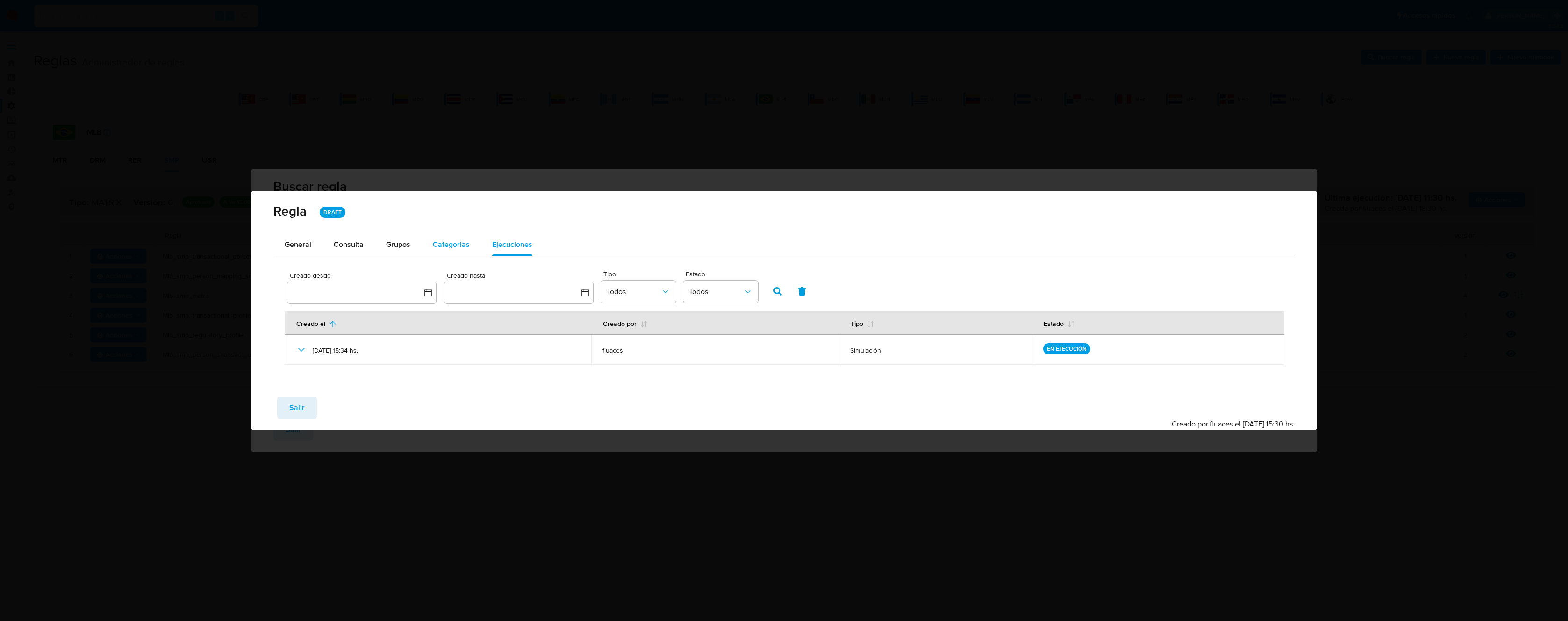
click at [456, 254] on div "Categorias" at bounding box center [451, 244] width 37 height 23
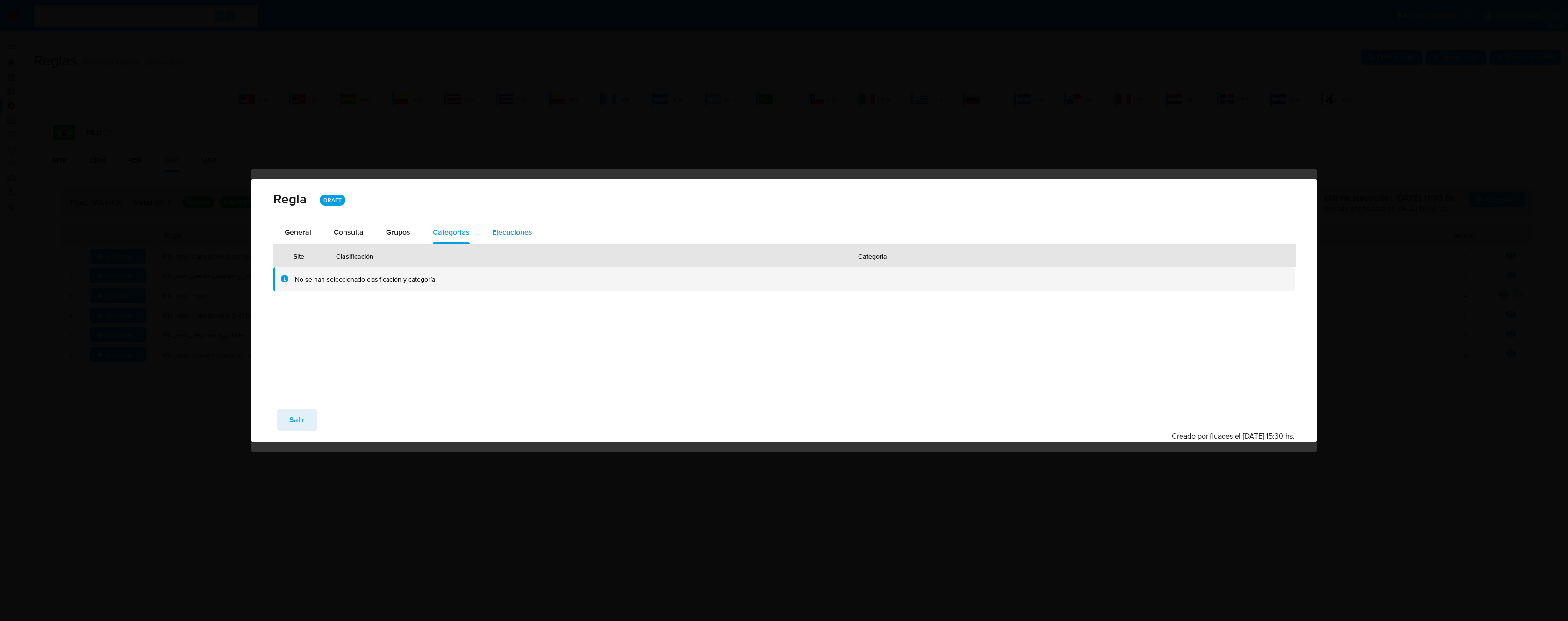
click at [516, 232] on span "Ejecuciones" at bounding box center [513, 232] width 40 height 11
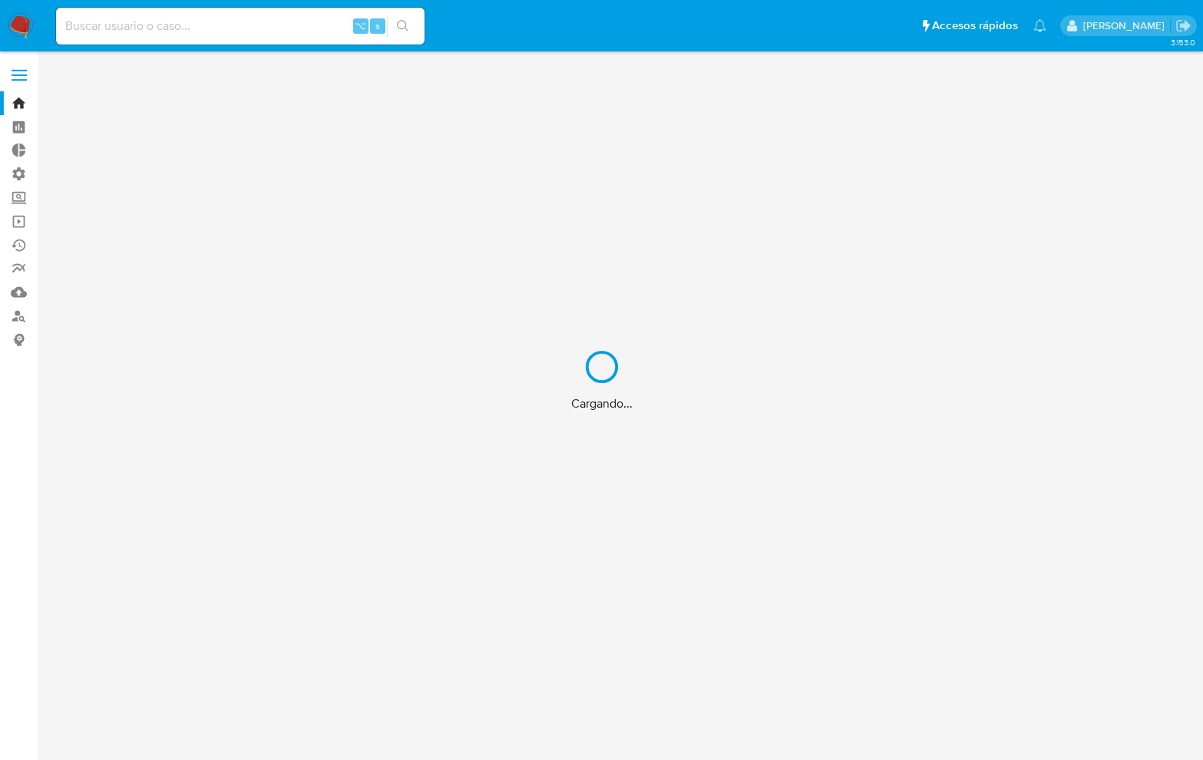
drag, startPoint x: 0, startPoint y: 0, endPoint x: 217, endPoint y: 27, distance: 218.9
click at [246, 28] on div "Cargando..." at bounding box center [601, 380] width 1203 height 760
click at [217, 27] on div "Cargando..." at bounding box center [601, 380] width 1203 height 760
click at [184, 25] on div "Cargando..." at bounding box center [601, 380] width 1203 height 760
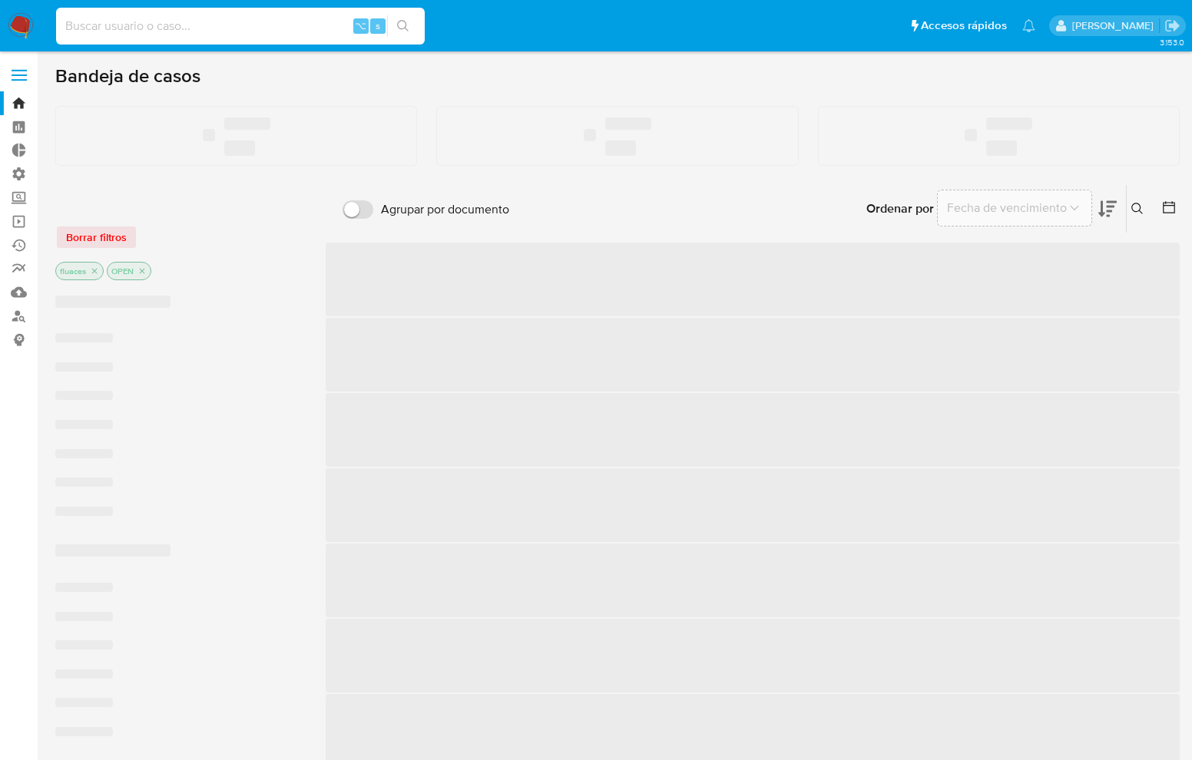
click at [169, 28] on input at bounding box center [240, 26] width 369 height 20
paste input "299308808"
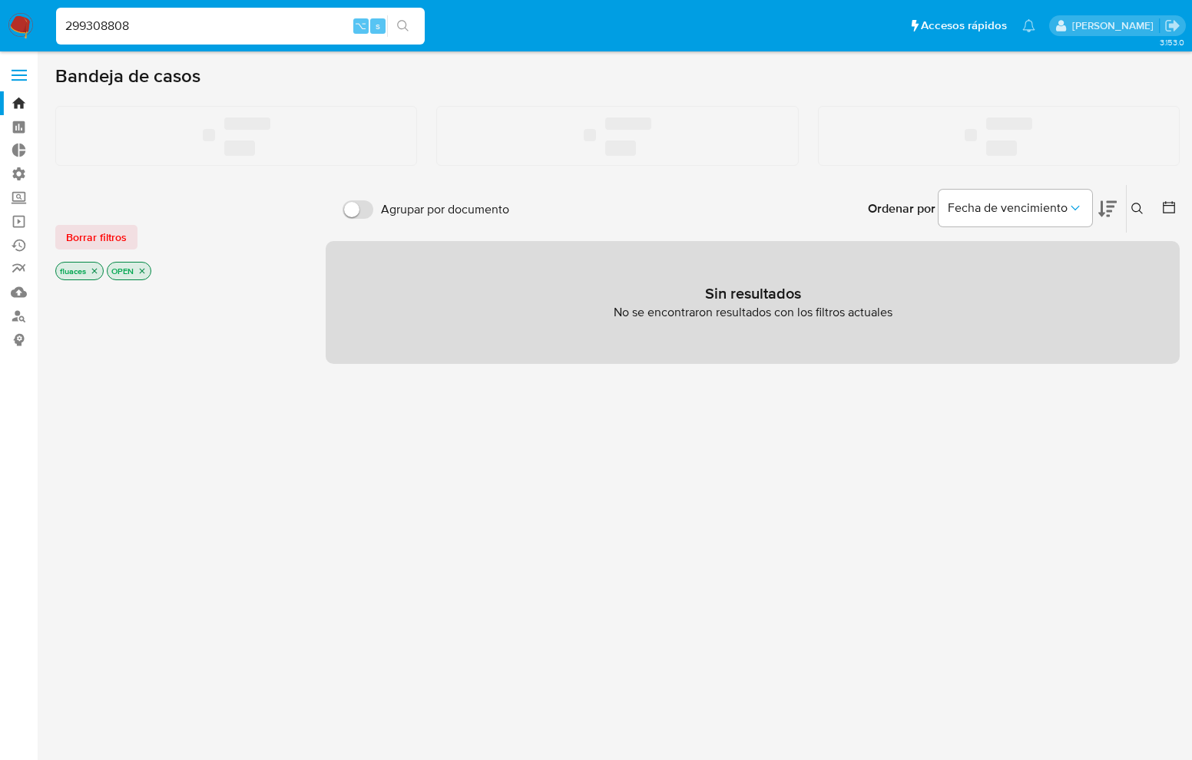
type input "299308808"
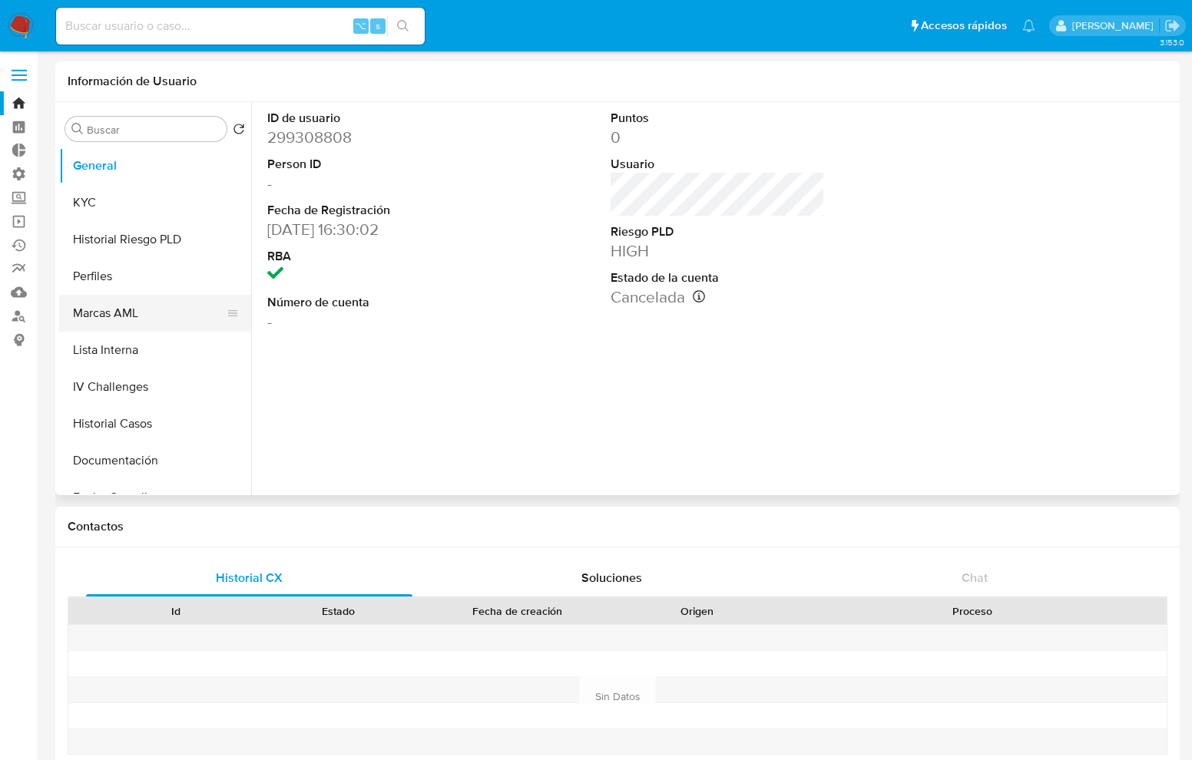
click at [122, 316] on button "Marcas AML" at bounding box center [149, 313] width 180 height 37
select select "10"
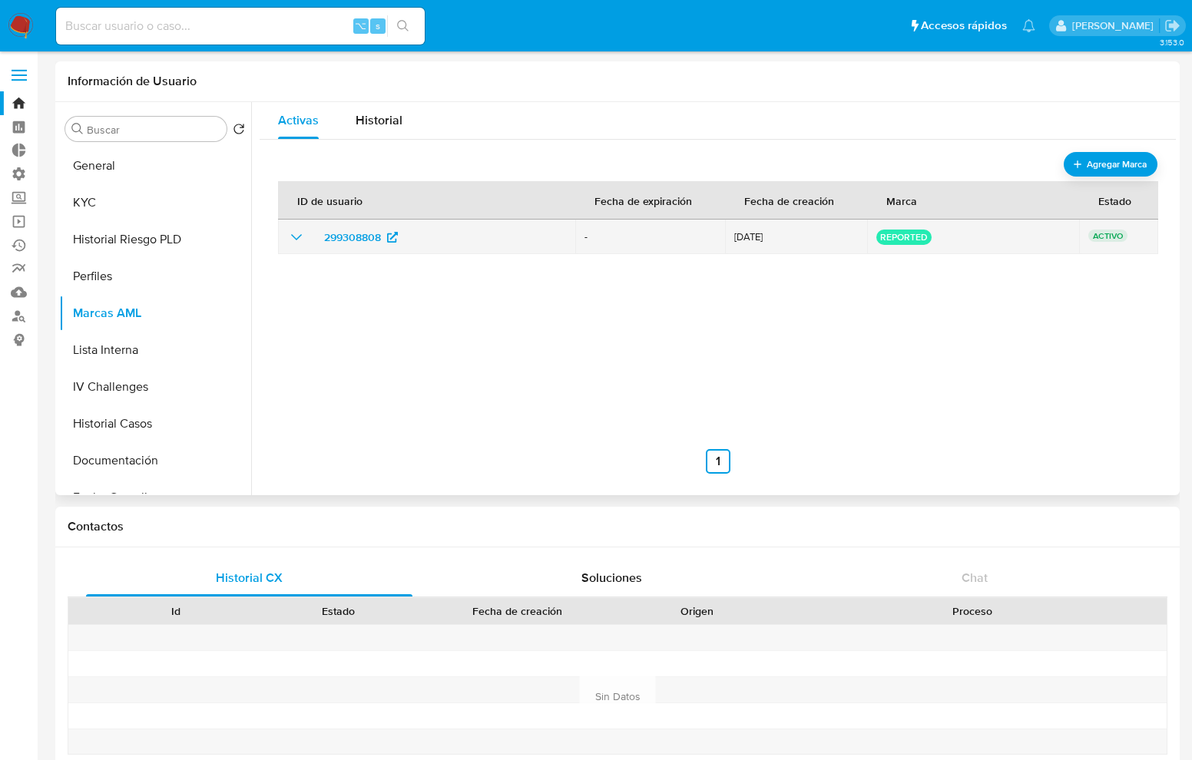
drag, startPoint x: 958, startPoint y: 240, endPoint x: 855, endPoint y: 239, distance: 102.9
click at [855, 239] on tr "299308808 - 26/11/2021 reported ACTIVO" at bounding box center [718, 237] width 880 height 35
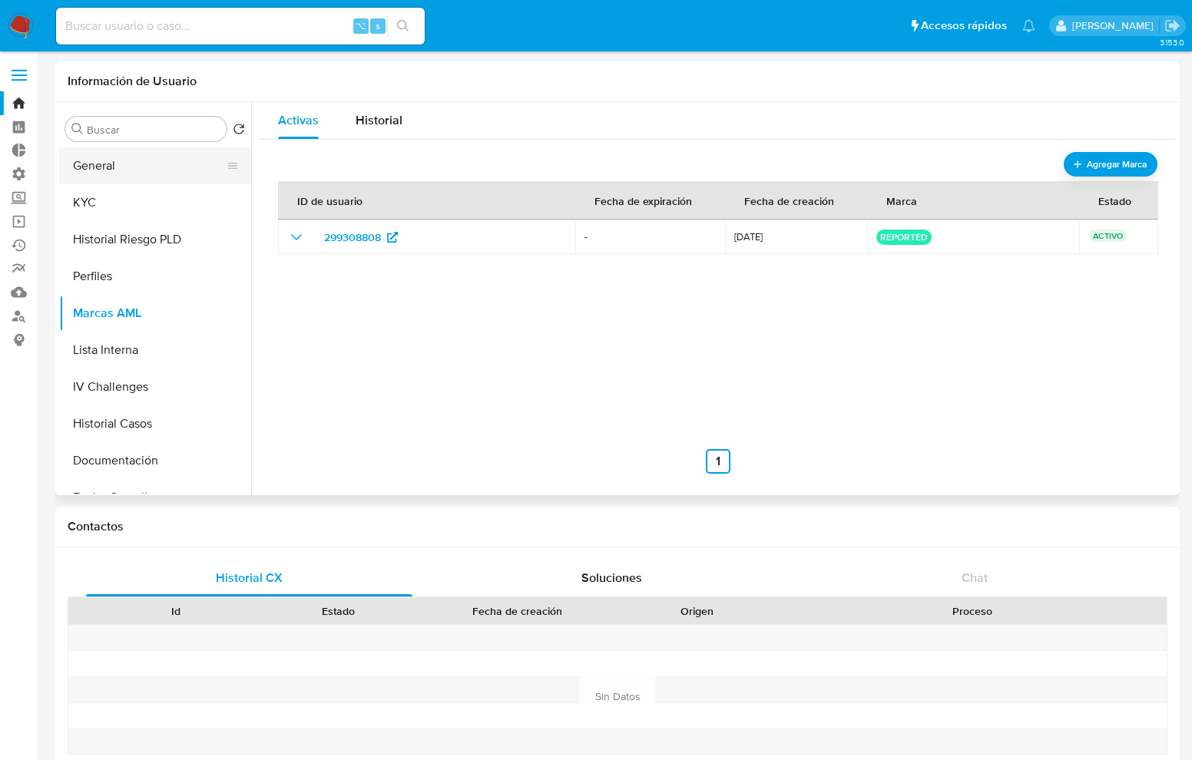
click at [127, 163] on button "General" at bounding box center [149, 165] width 180 height 37
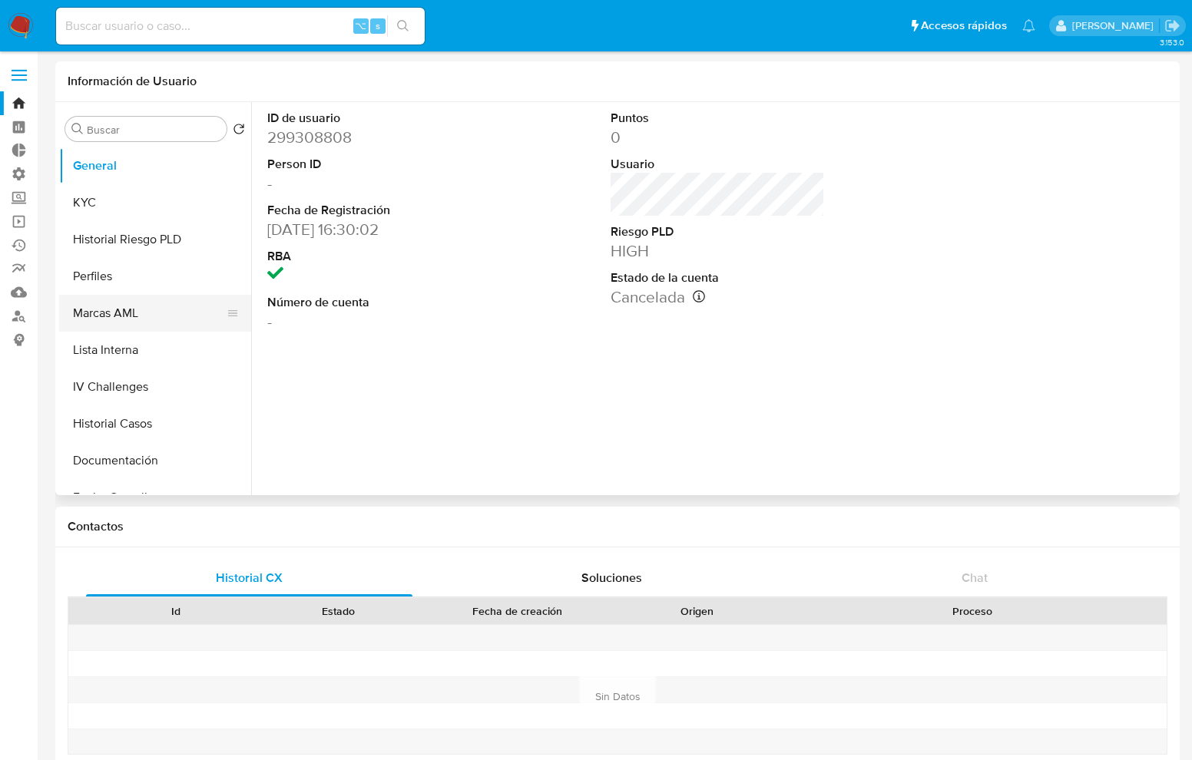
click at [110, 309] on button "Marcas AML" at bounding box center [149, 313] width 180 height 37
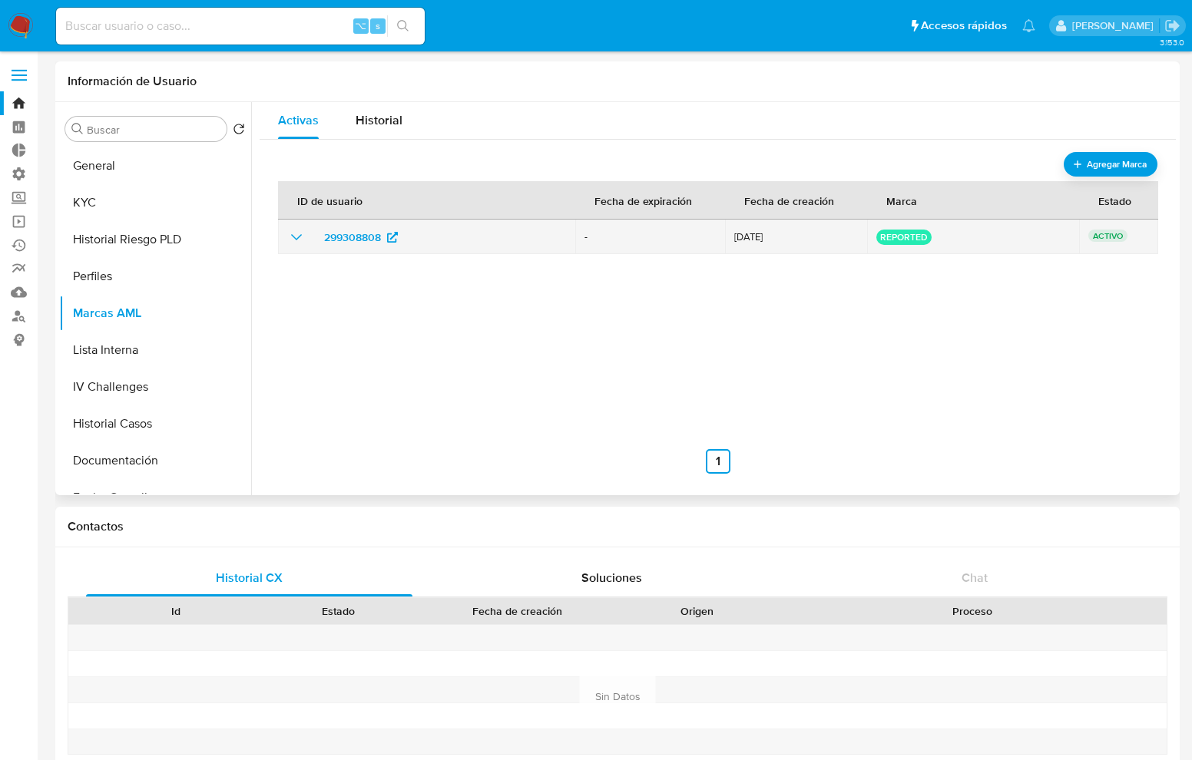
drag, startPoint x: 964, startPoint y: 228, endPoint x: 931, endPoint y: 240, distance: 34.5
click at [931, 240] on td "reported" at bounding box center [973, 237] width 212 height 35
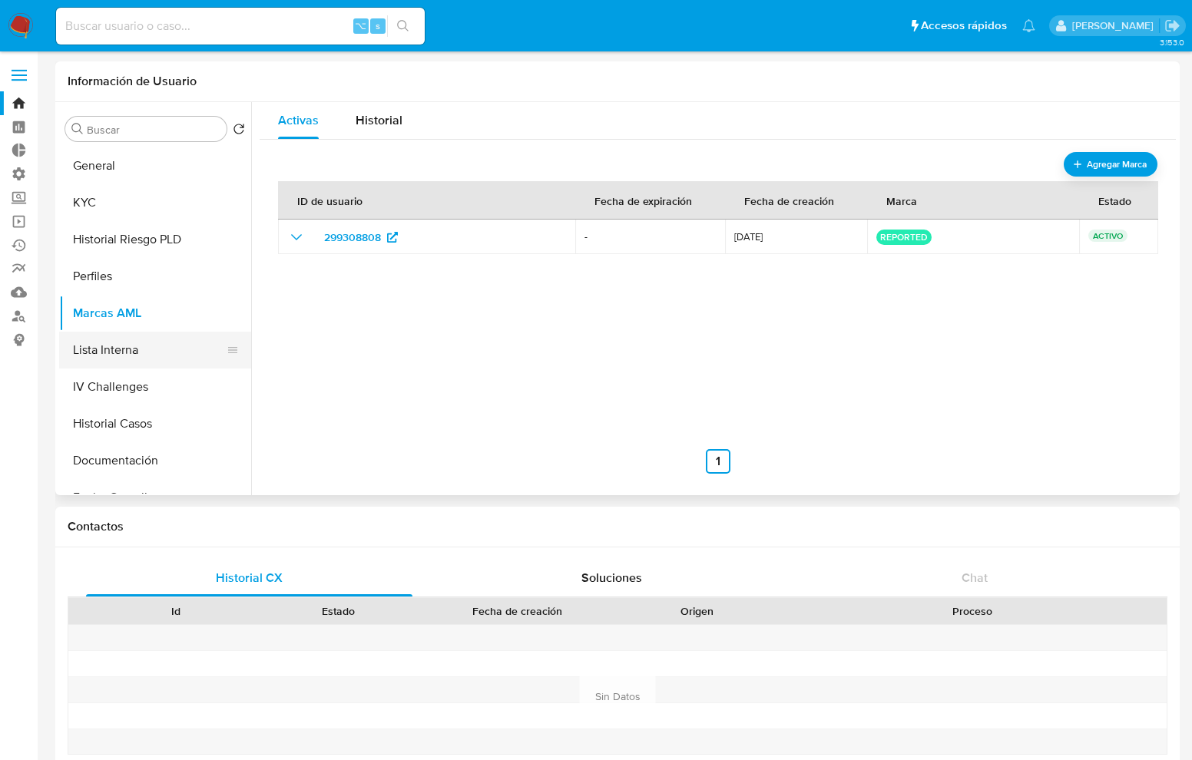
click at [134, 355] on button "Lista Interna" at bounding box center [149, 350] width 180 height 37
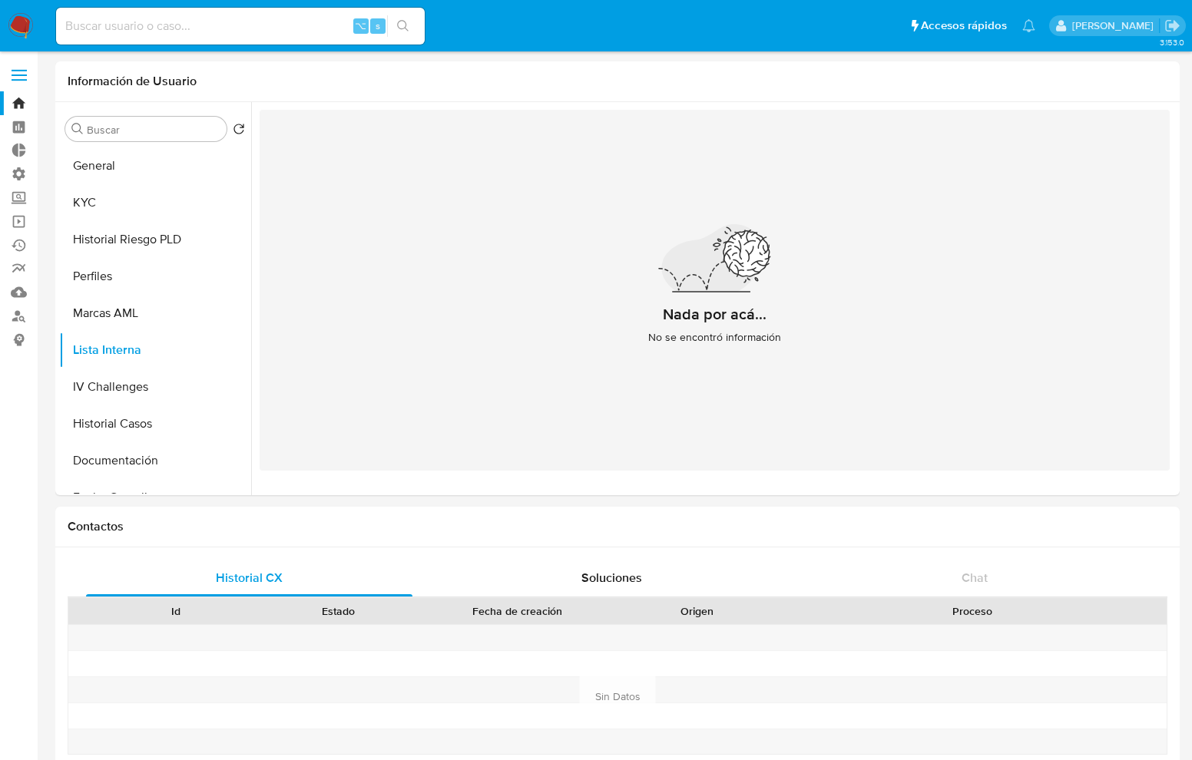
click at [277, 28] on input at bounding box center [240, 26] width 369 height 20
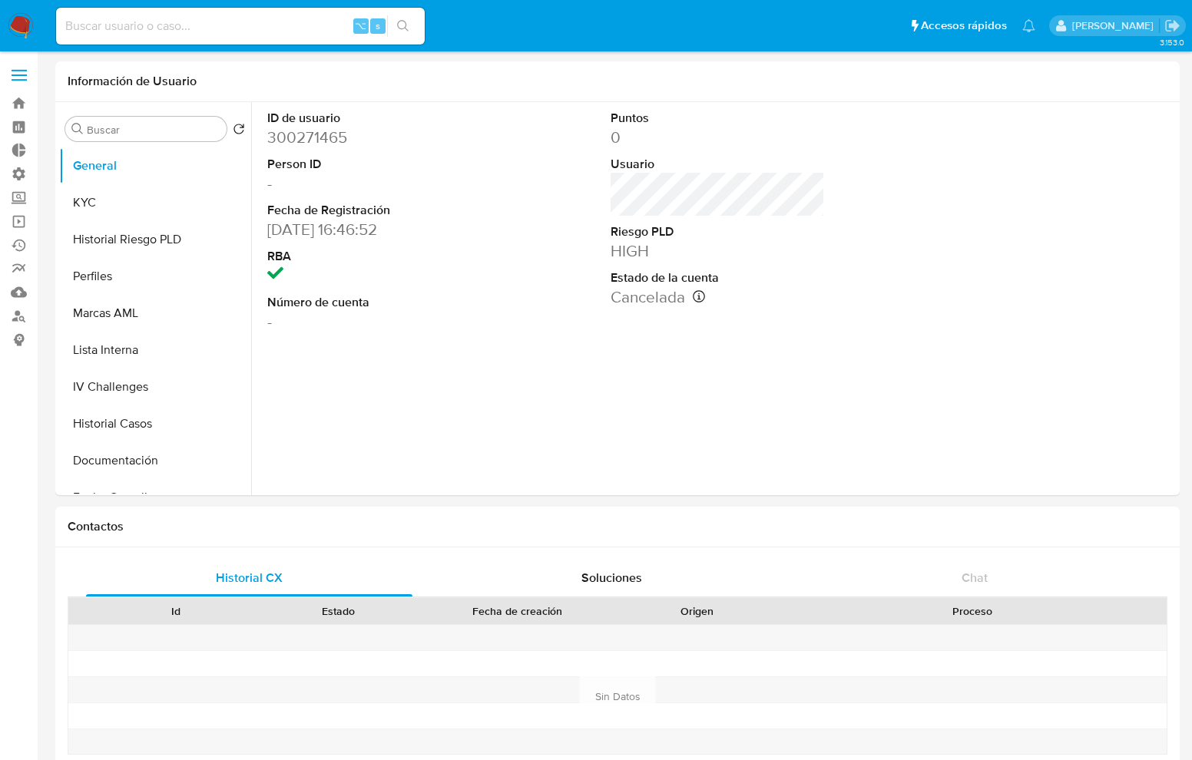
select select "10"
click at [104, 210] on button "KYC" at bounding box center [149, 202] width 180 height 37
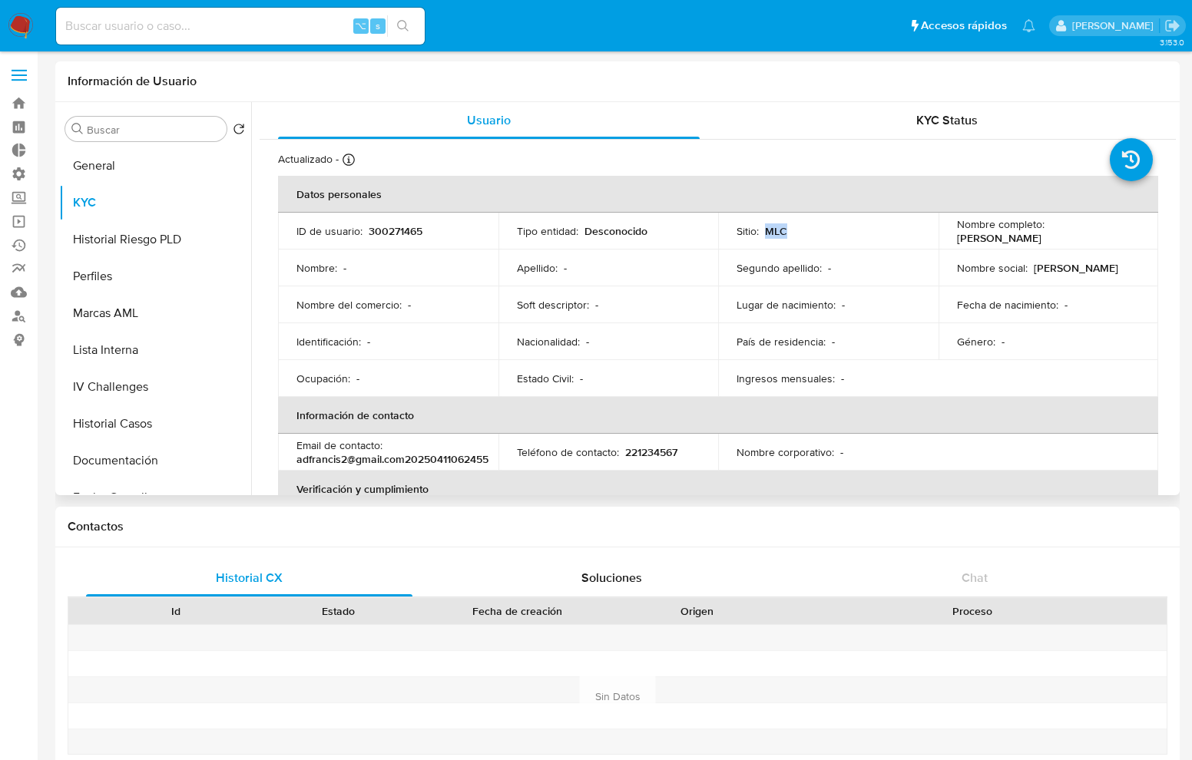
drag, startPoint x: 796, startPoint y: 233, endPoint x: 761, endPoint y: 233, distance: 35.3
click at [761, 233] on div "Sitio : MLC" at bounding box center [828, 231] width 184 height 14
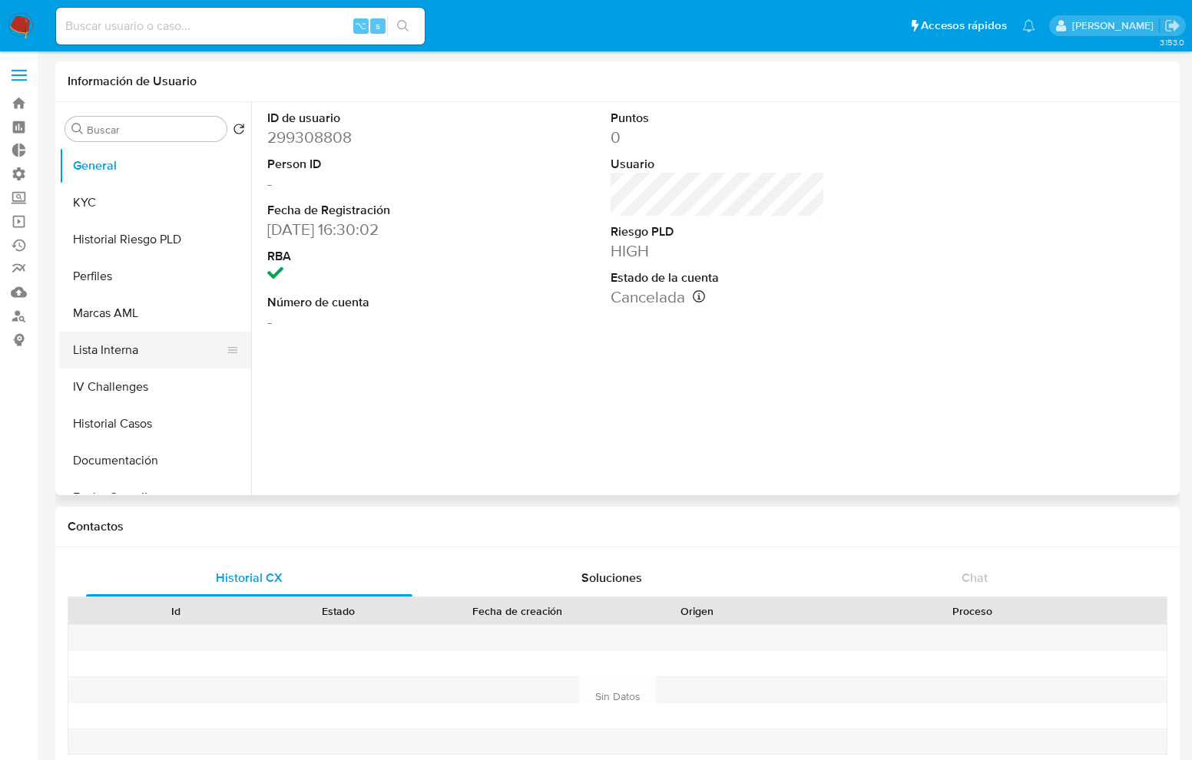
select select "10"
click at [119, 347] on button "Lista Interna" at bounding box center [149, 350] width 180 height 37
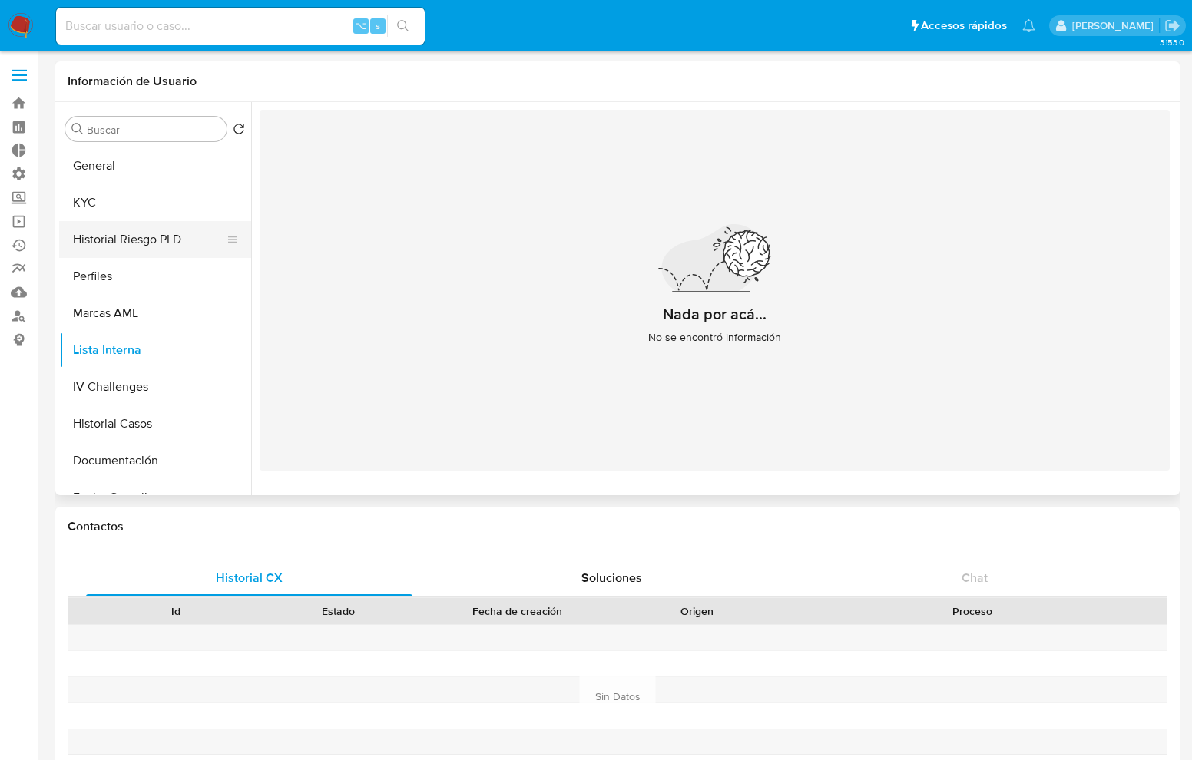
click at [147, 238] on button "Historial Riesgo PLD" at bounding box center [149, 239] width 180 height 37
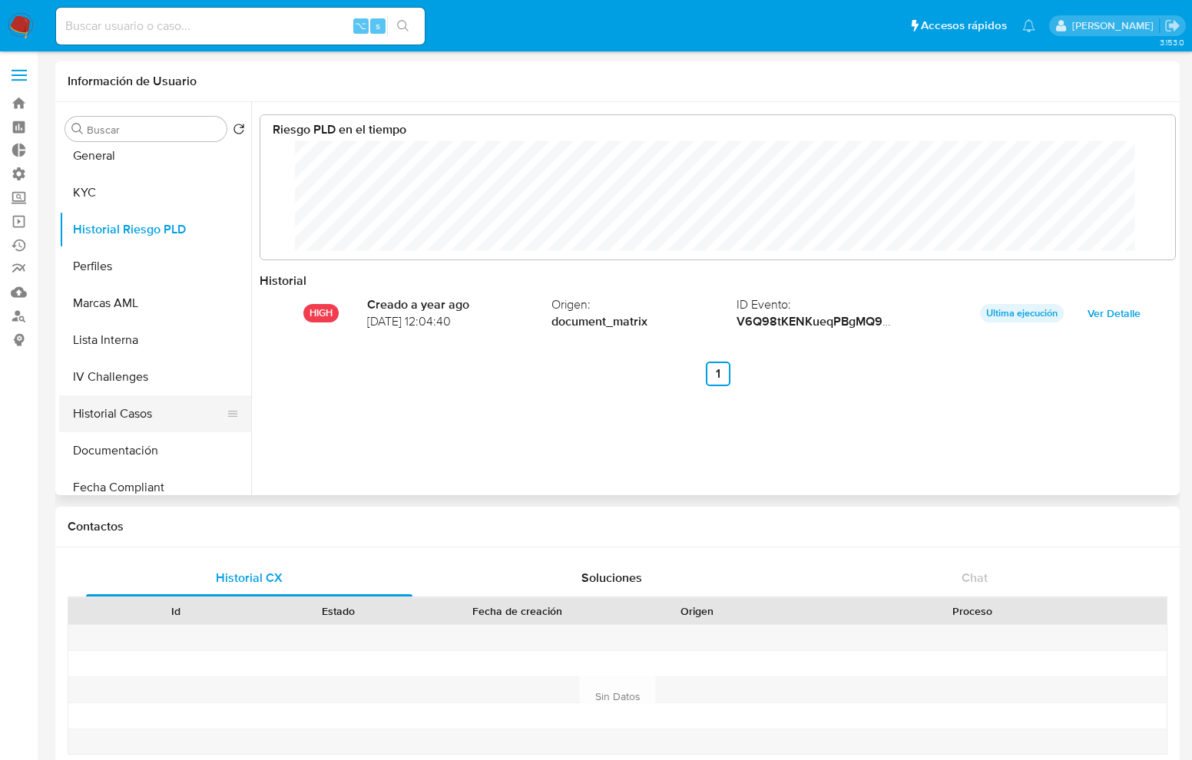
scroll to position [15, 0]
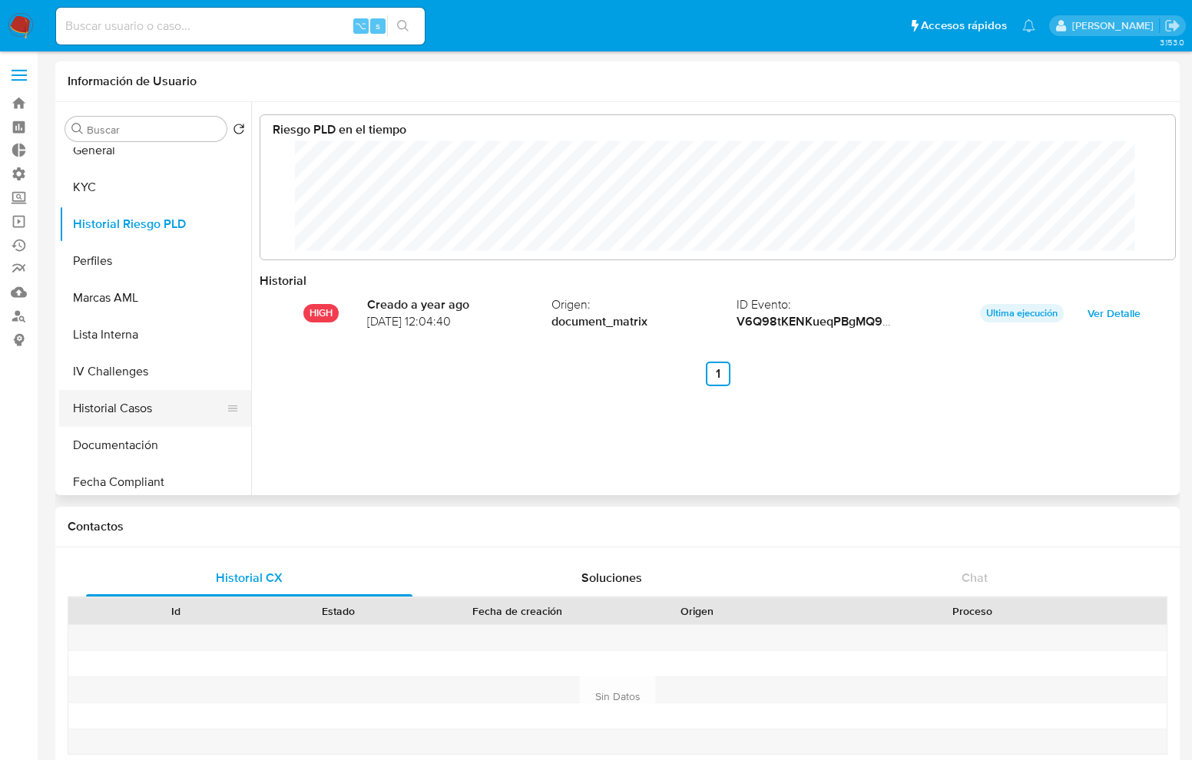
click at [121, 402] on button "Historial Casos" at bounding box center [149, 408] width 180 height 37
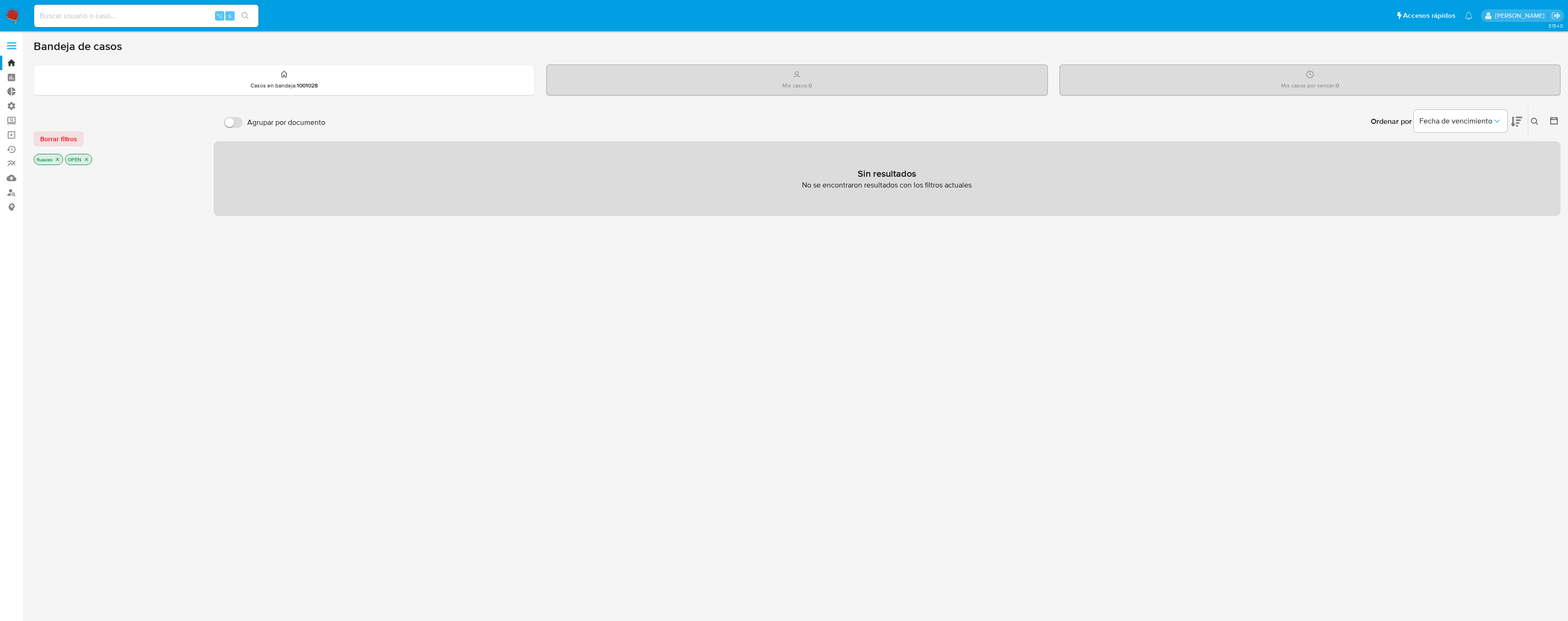
click at [143, 10] on input at bounding box center [146, 16] width 225 height 12
paste input "1514259100"
type input "1514259100"
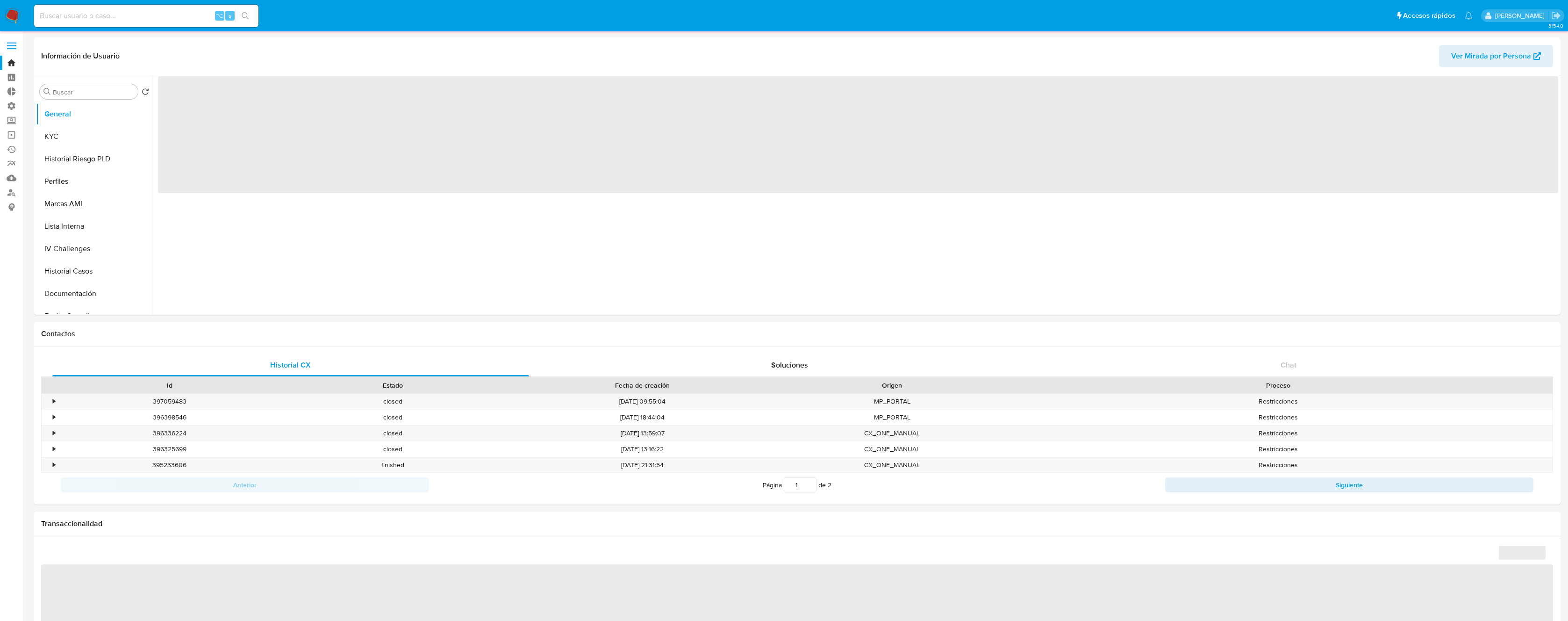
select select "10"
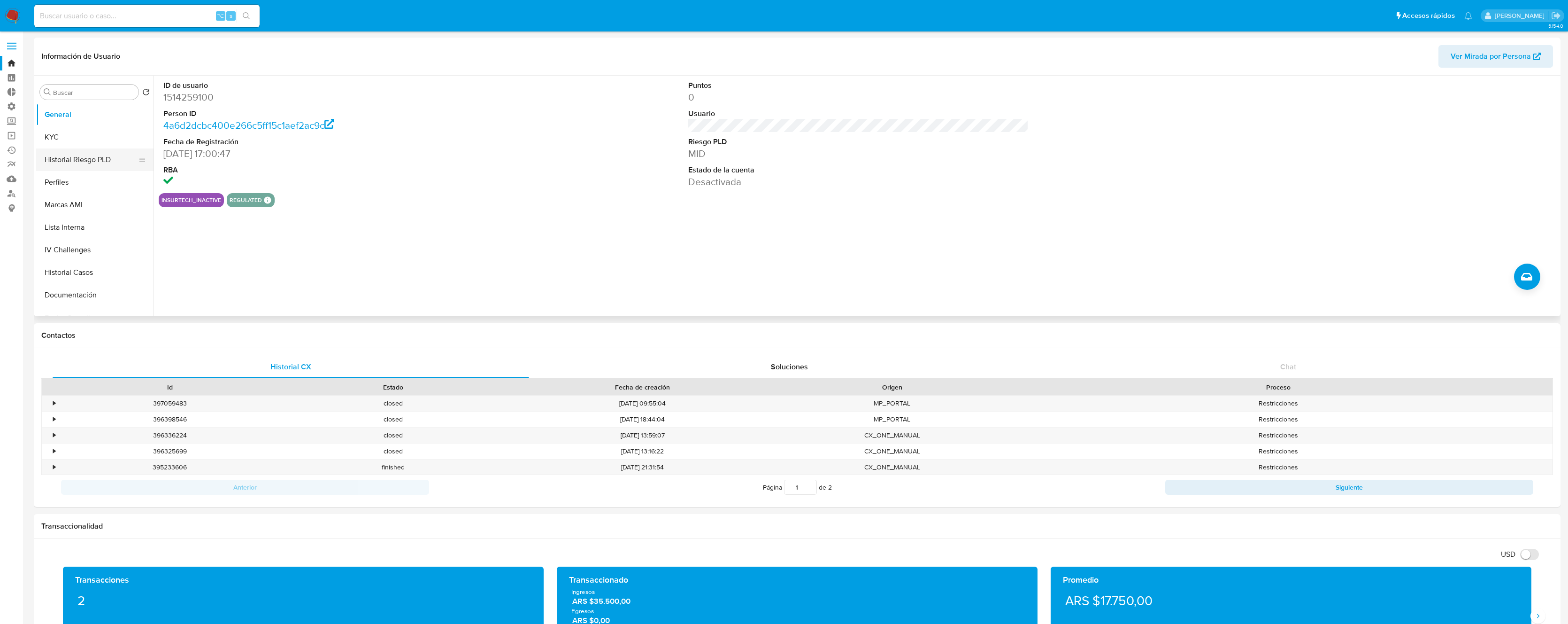
click at [84, 163] on button "Historial Riesgo PLD" at bounding box center [91, 160] width 110 height 23
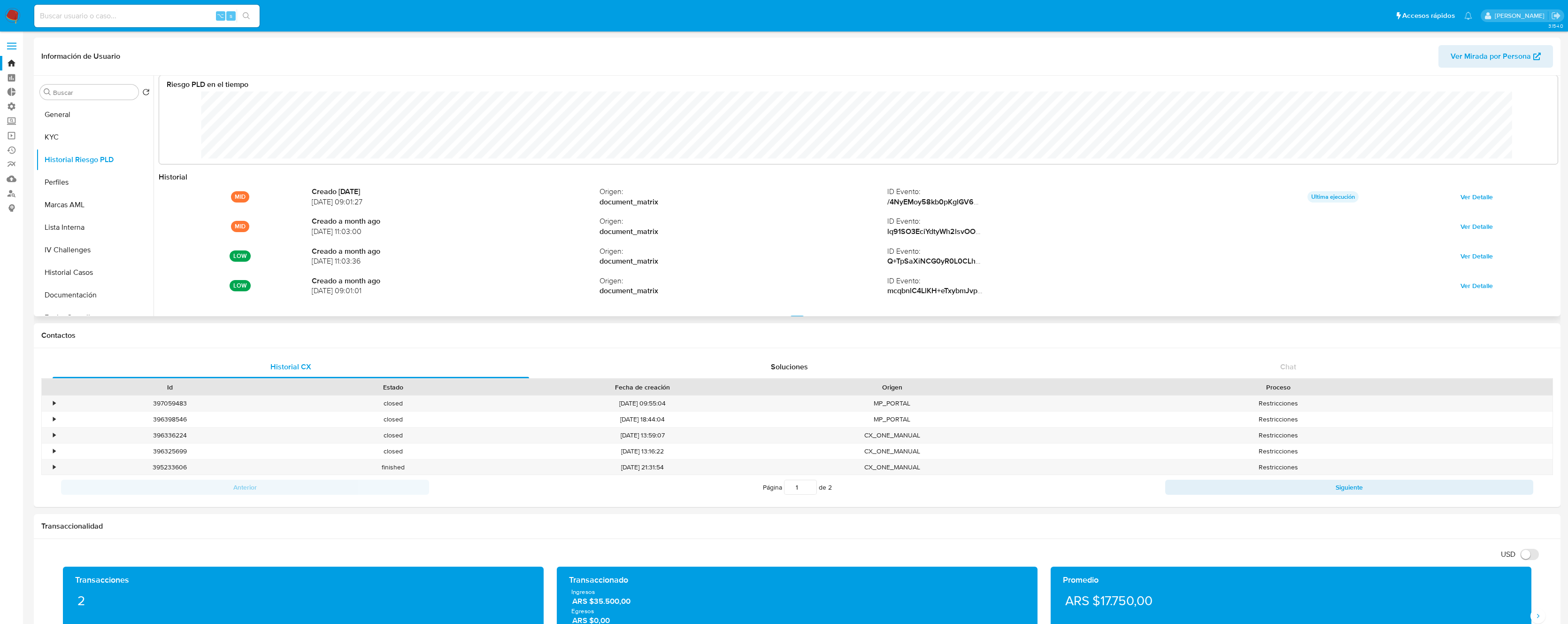
scroll to position [50, 0]
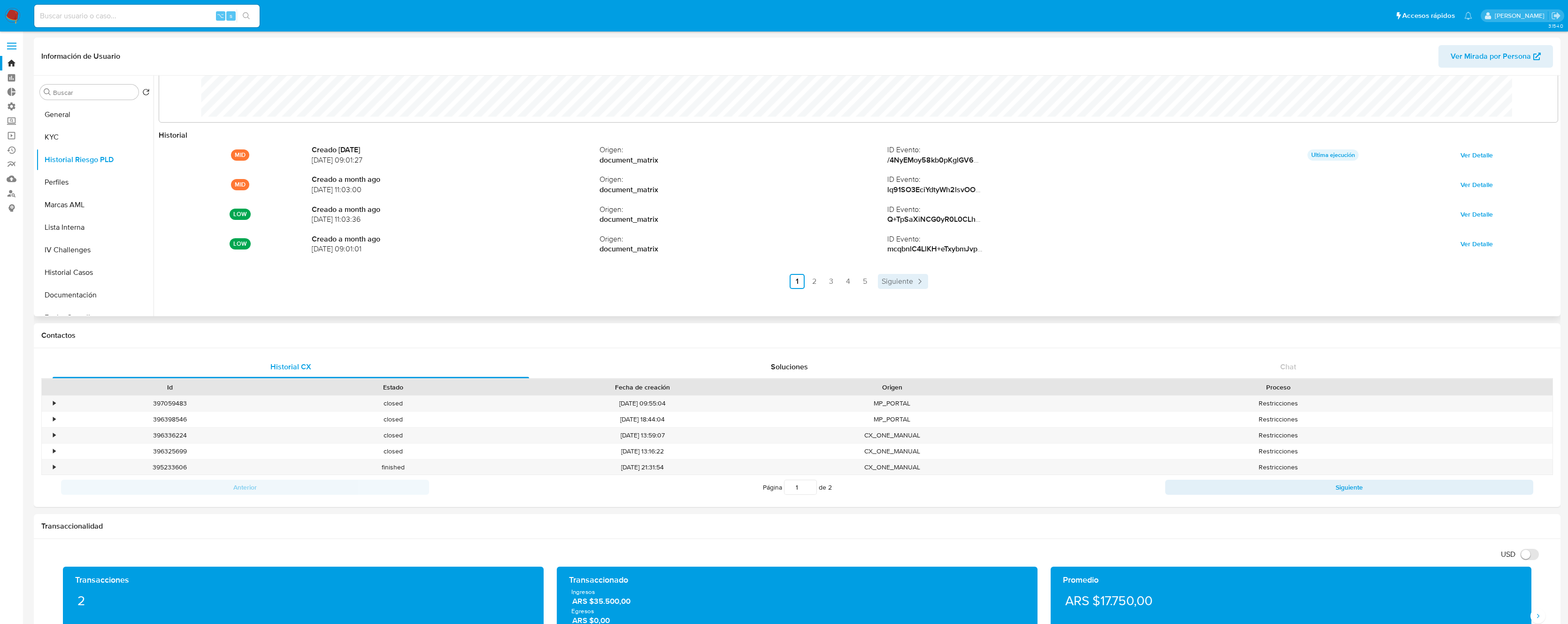
click at [905, 283] on span "Siguiente" at bounding box center [897, 281] width 31 height 7
click at [930, 283] on span "Siguiente" at bounding box center [922, 281] width 31 height 7
click at [941, 284] on icon "Paginación" at bounding box center [945, 281] width 9 height 9
click at [941, 284] on ul "Anterior 1 2 3 4 5 Siguiente" at bounding box center [859, 281] width 1400 height 15
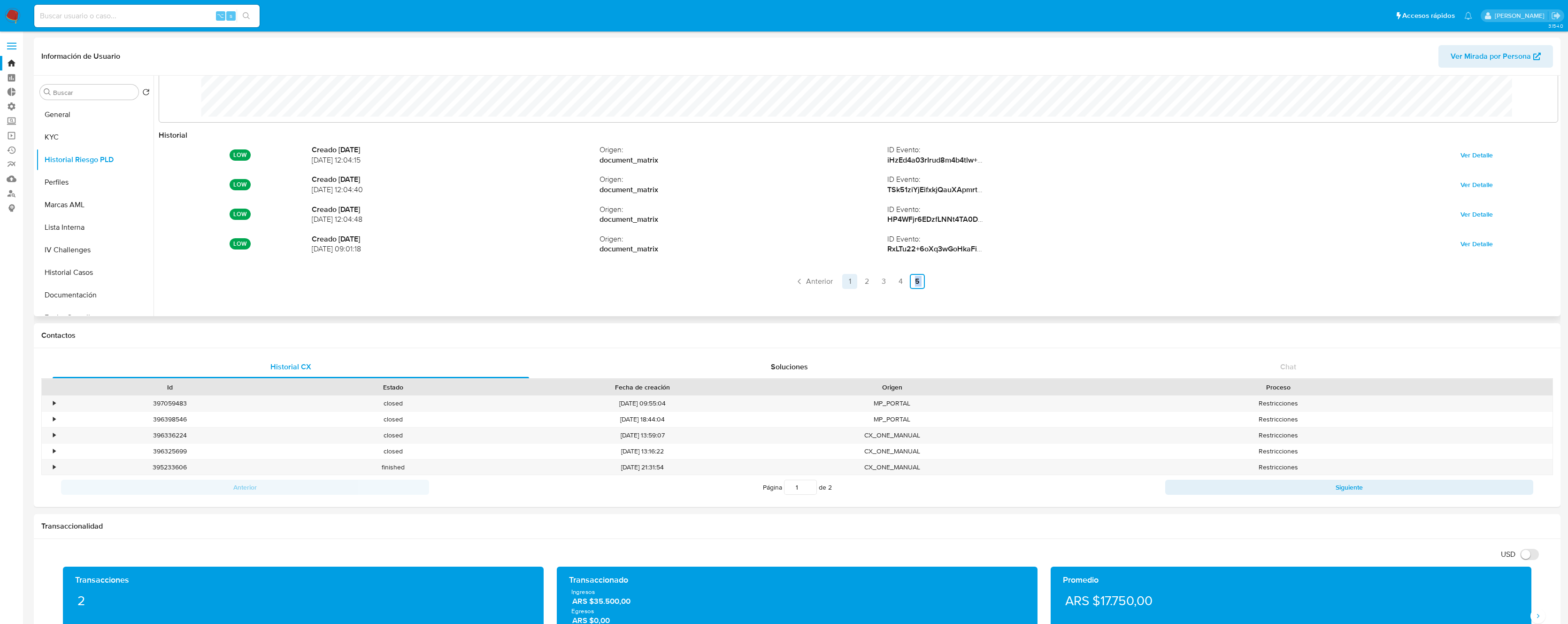
click at [842, 284] on link "1" at bounding box center [849, 281] width 15 height 15
click at [809, 281] on link "2" at bounding box center [814, 281] width 15 height 15
click at [852, 282] on link "3" at bounding box center [856, 281] width 15 height 15
click at [869, 283] on link "4" at bounding box center [873, 281] width 15 height 15
click at [887, 283] on link "5" at bounding box center [890, 281] width 15 height 15
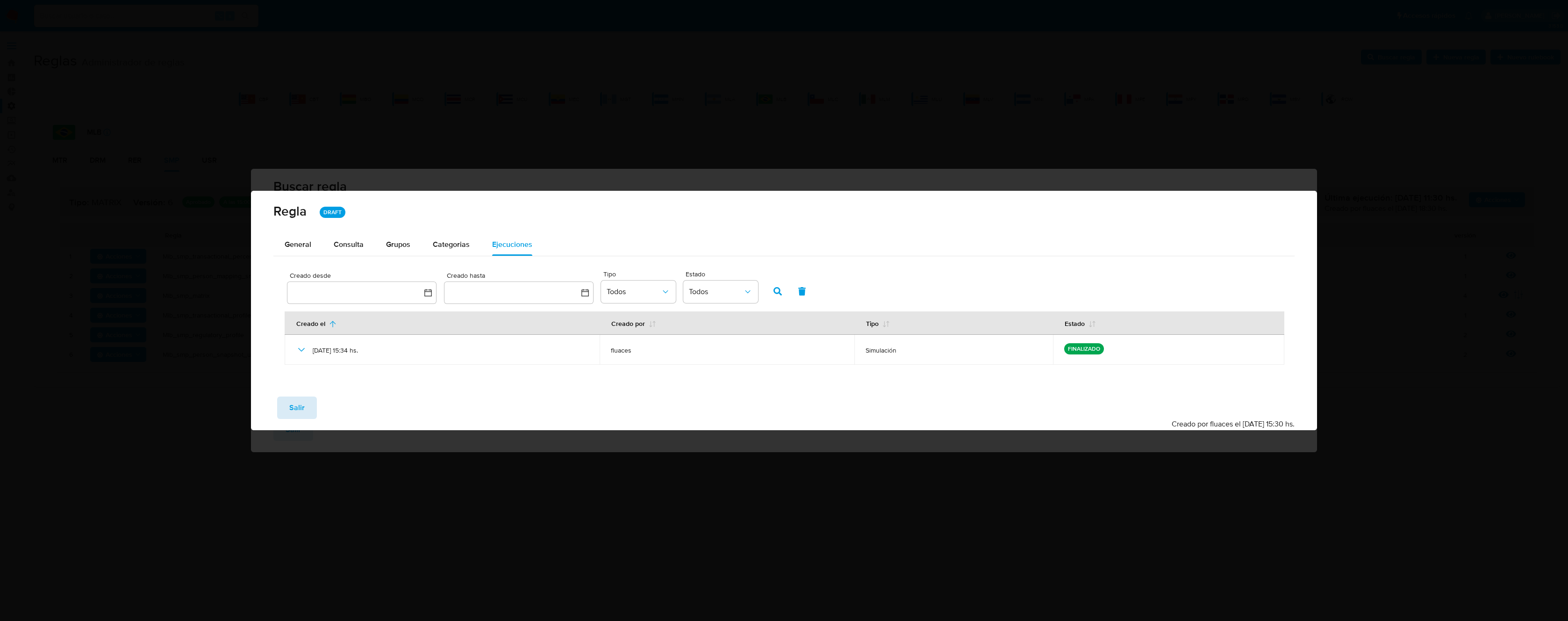
click at [291, 402] on span "Salir" at bounding box center [296, 408] width 15 height 21
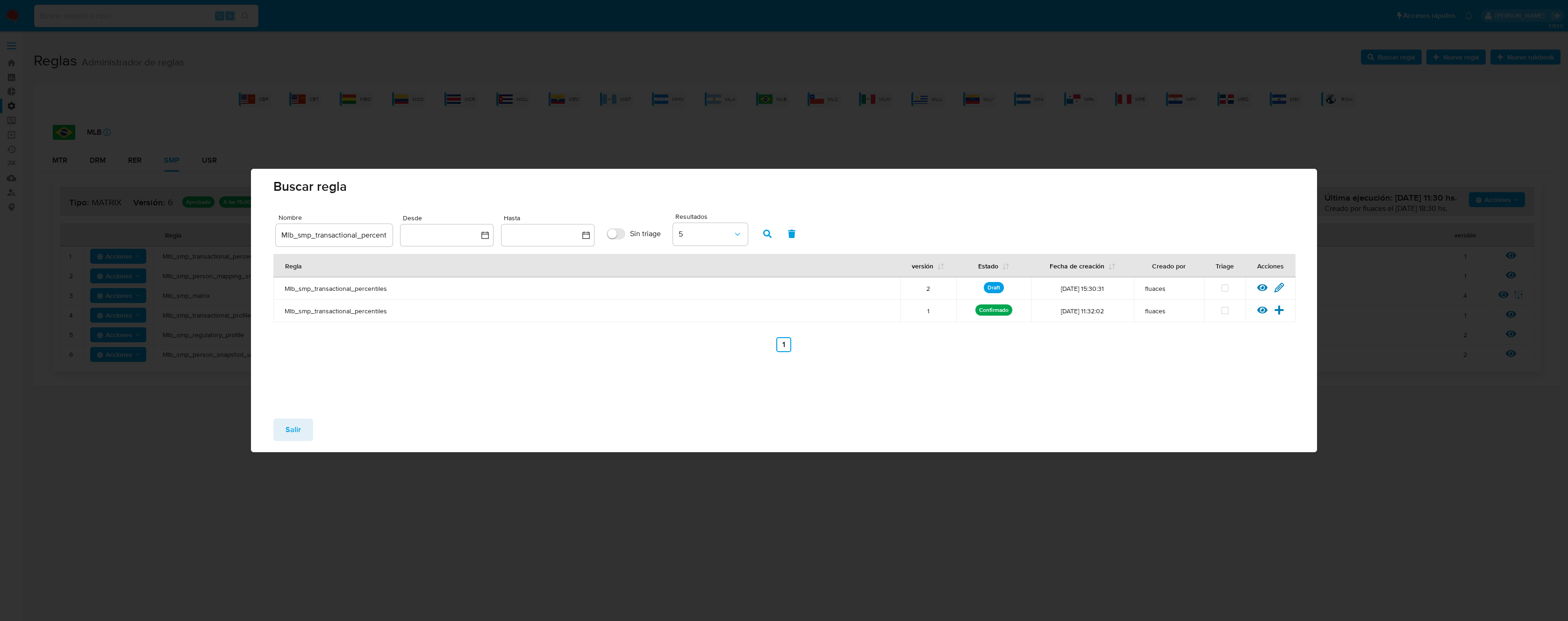
click at [296, 433] on span "Salir" at bounding box center [293, 430] width 15 height 21
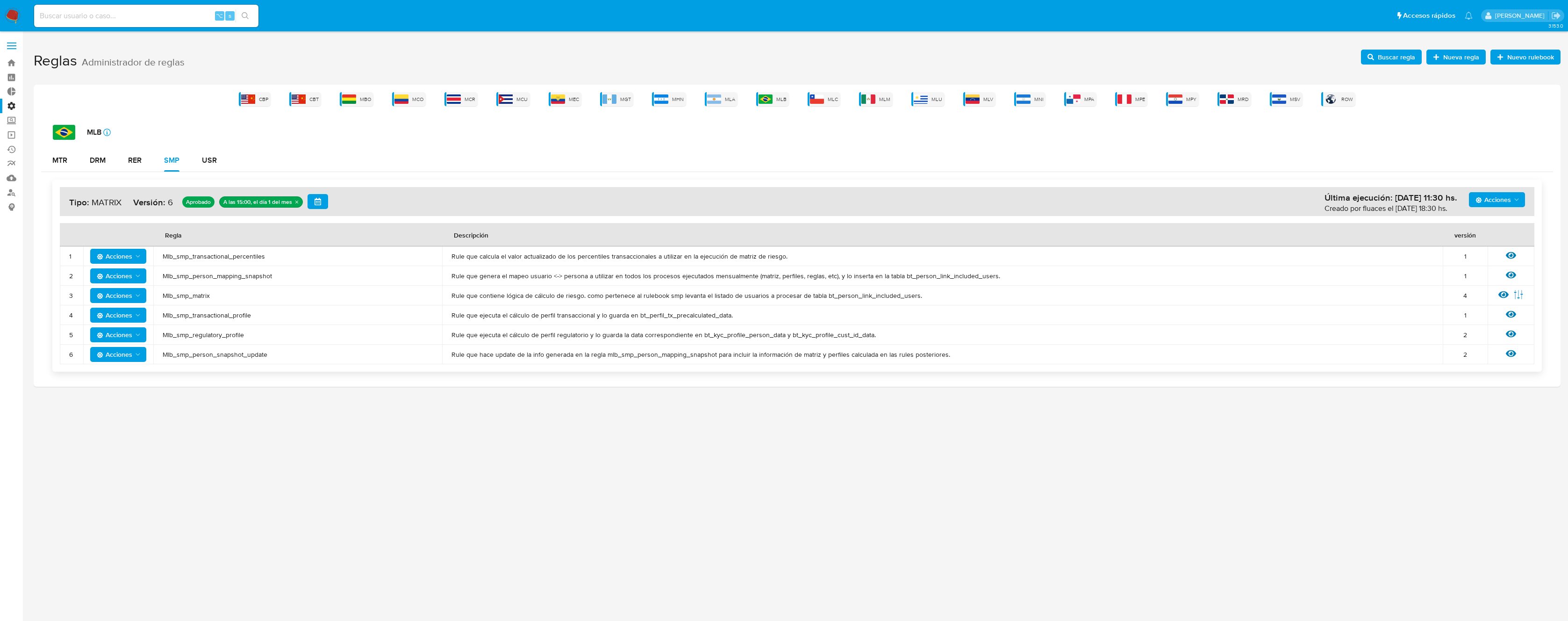
click at [205, 299] on span "Mlb_smp_matrix" at bounding box center [298, 295] width 270 height 9
click at [205, 298] on span "Mlb_smp_matrix" at bounding box center [298, 295] width 270 height 9
click at [1381, 57] on span "Buscar regla" at bounding box center [1396, 57] width 37 height 15
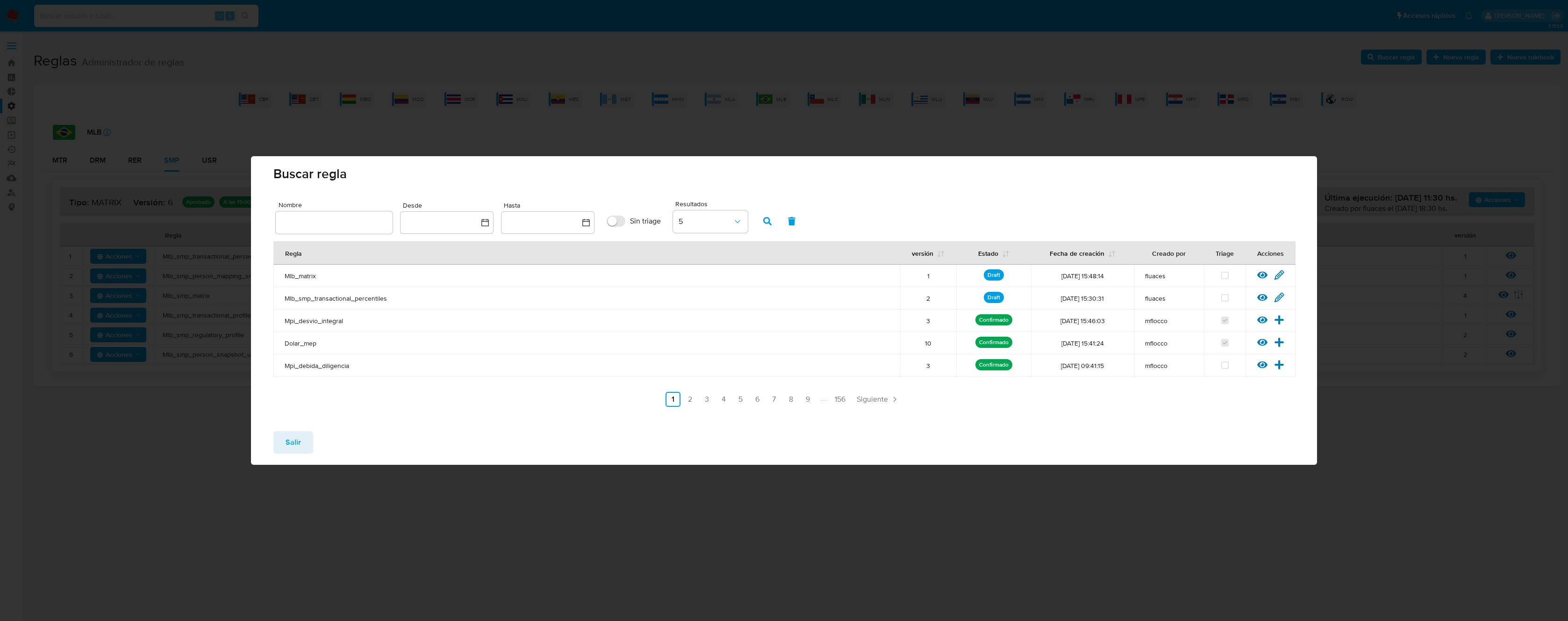
click at [369, 220] on input "text" at bounding box center [334, 222] width 117 height 12
click at [309, 222] on input "Mlb_smp_matrix" at bounding box center [334, 222] width 117 height 12
type input "Mlb_matrix"
click at [779, 222] on button "button" at bounding box center [768, 221] width 24 height 23
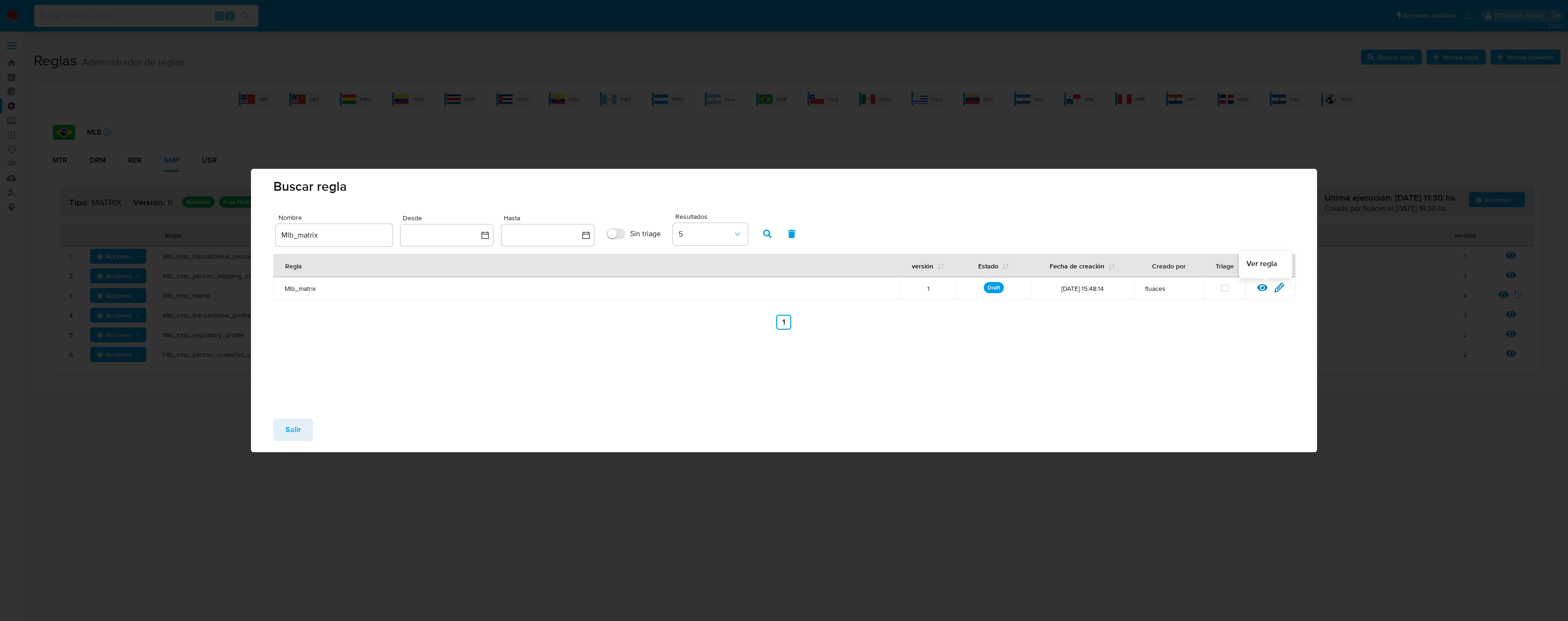
click at [1261, 289] on icon at bounding box center [1262, 287] width 10 height 10
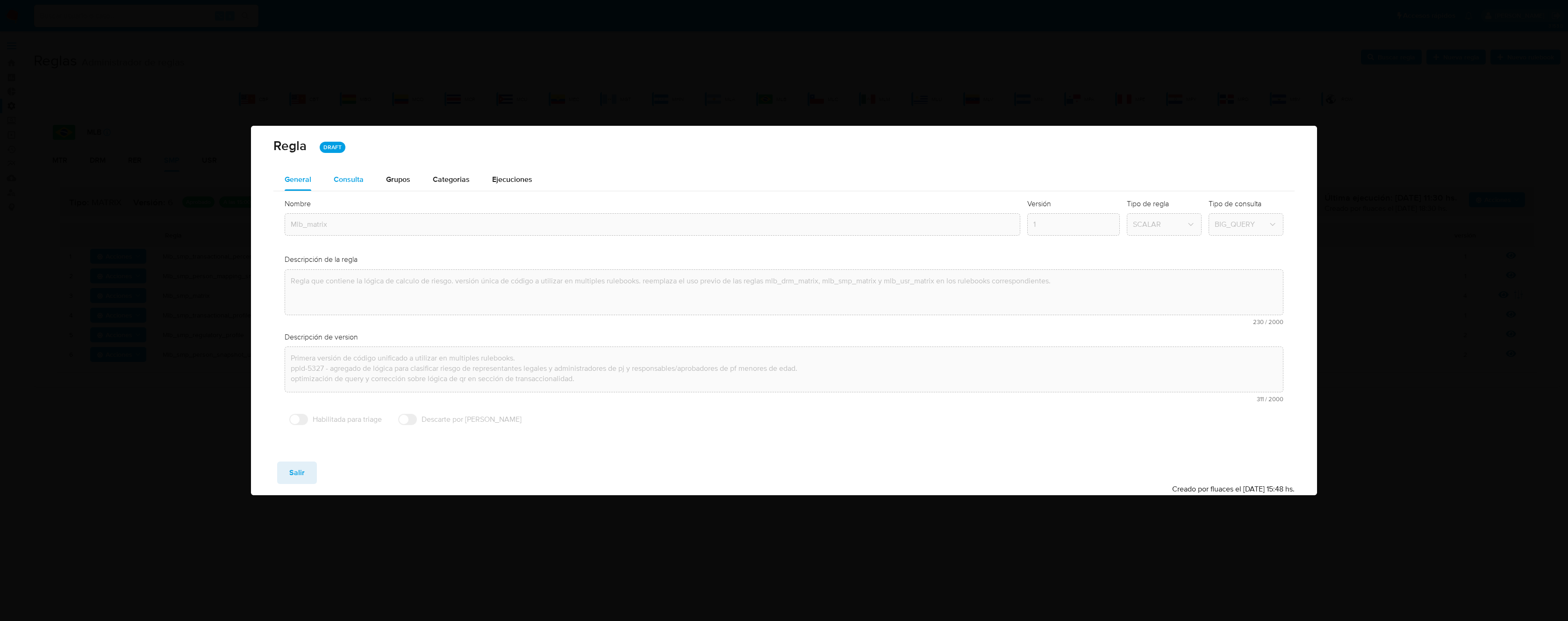
click at [363, 183] on button "Consulta" at bounding box center [349, 179] width 52 height 23
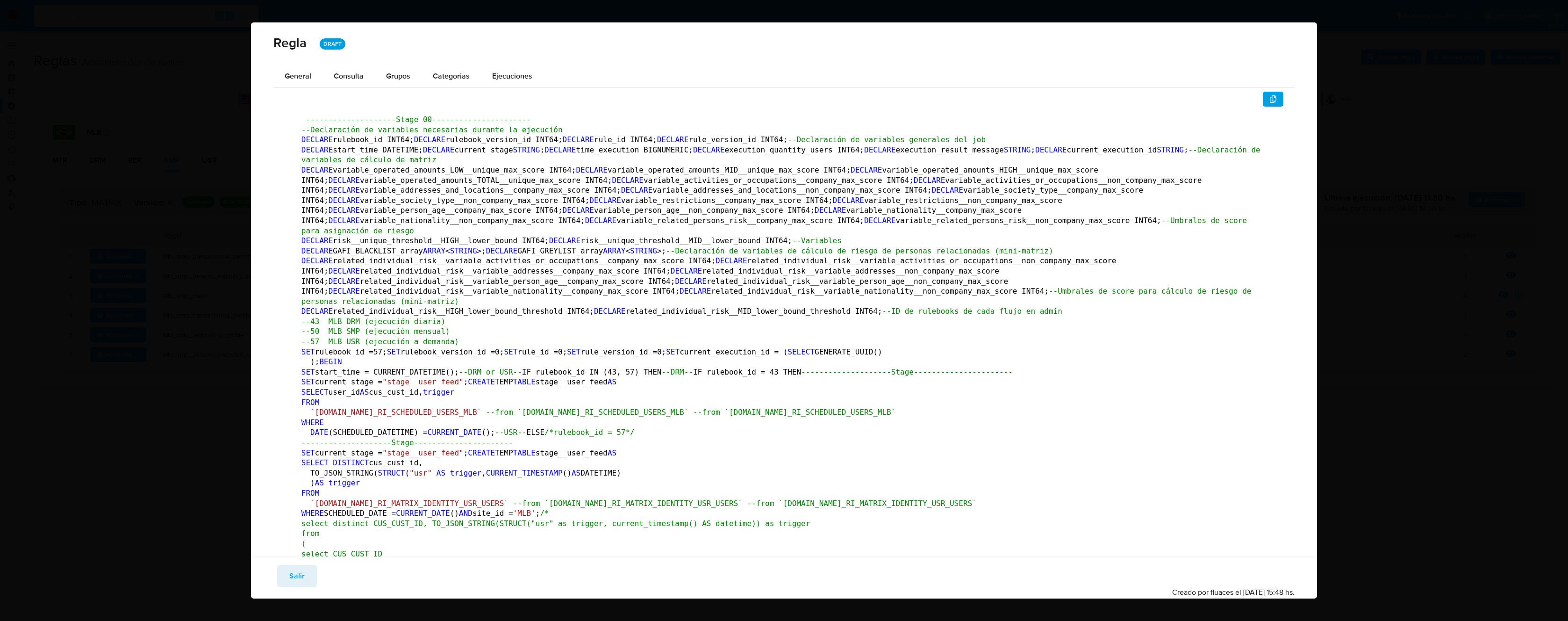
click at [1272, 100] on button "button" at bounding box center [1273, 99] width 21 height 15
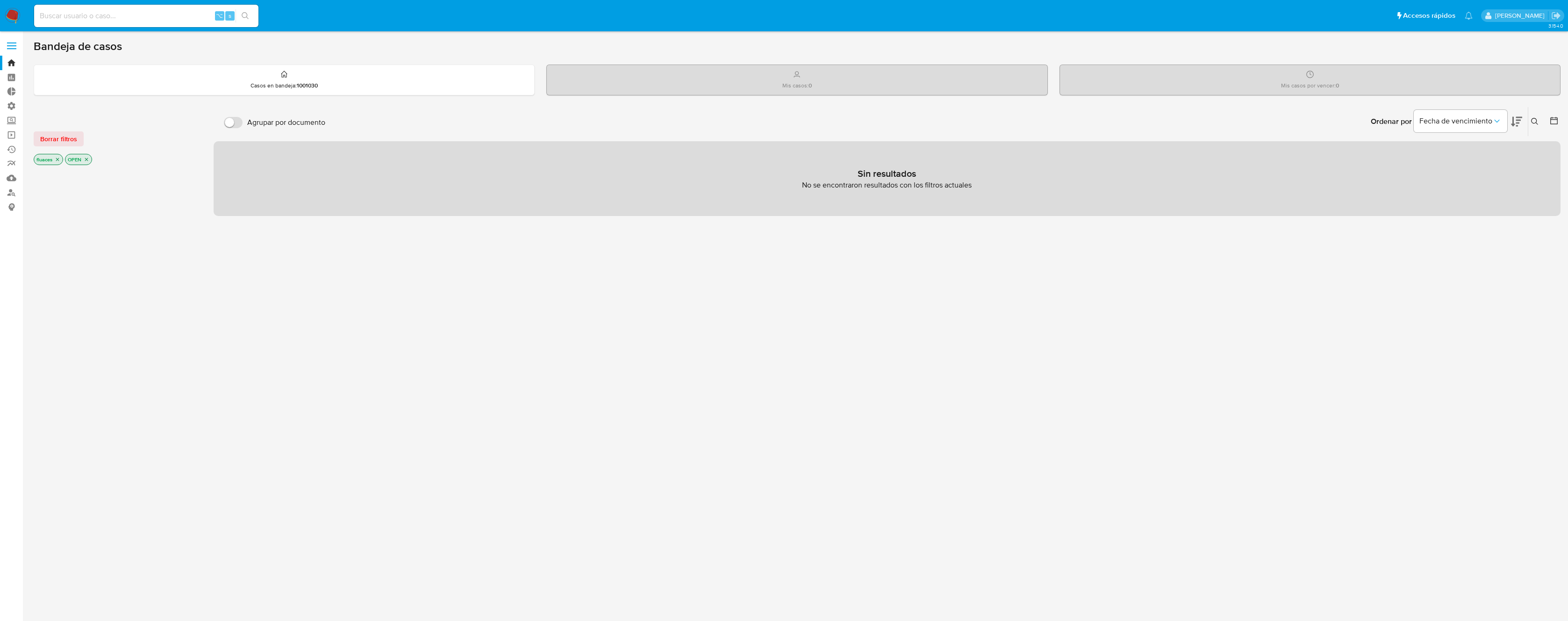
click at [19, 47] on label at bounding box center [12, 46] width 23 height 19
click at [0, 0] on input "checkbox" at bounding box center [0, 0] width 0 height 0
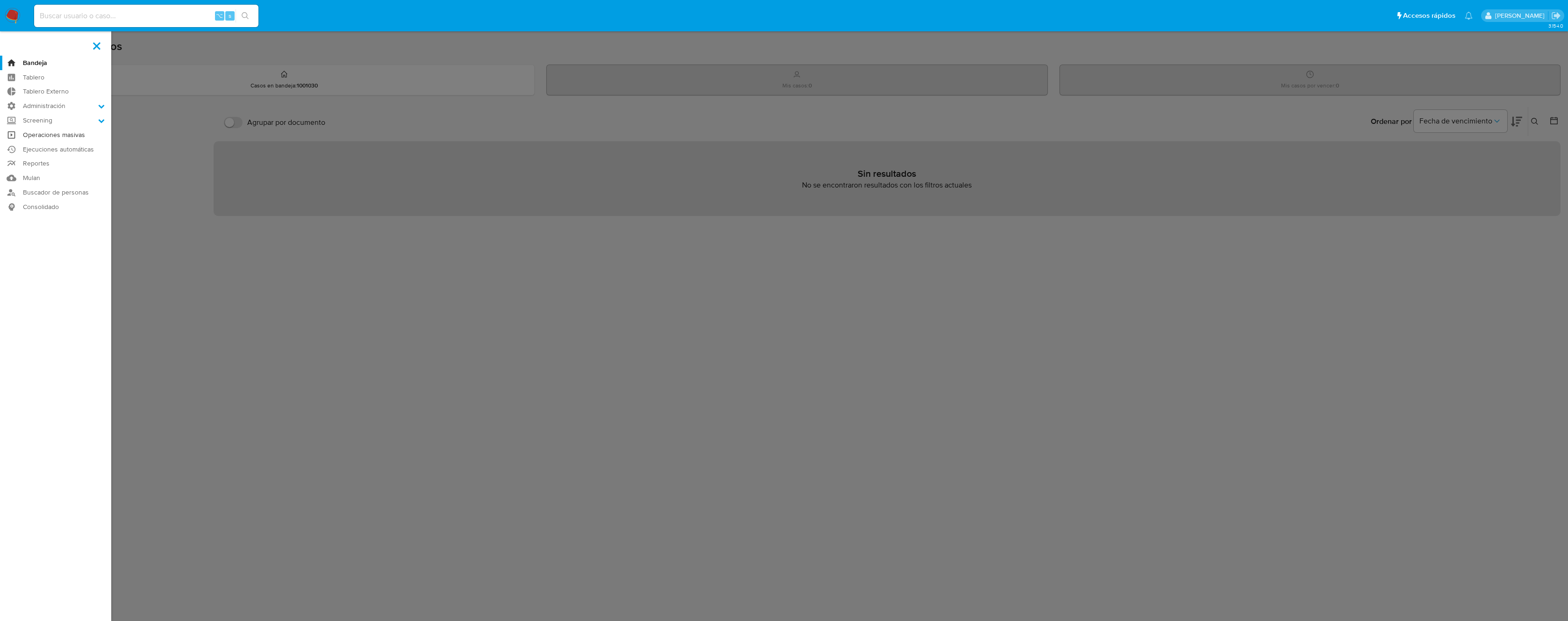
click at [55, 134] on link "Operaciones masivas" at bounding box center [55, 135] width 111 height 15
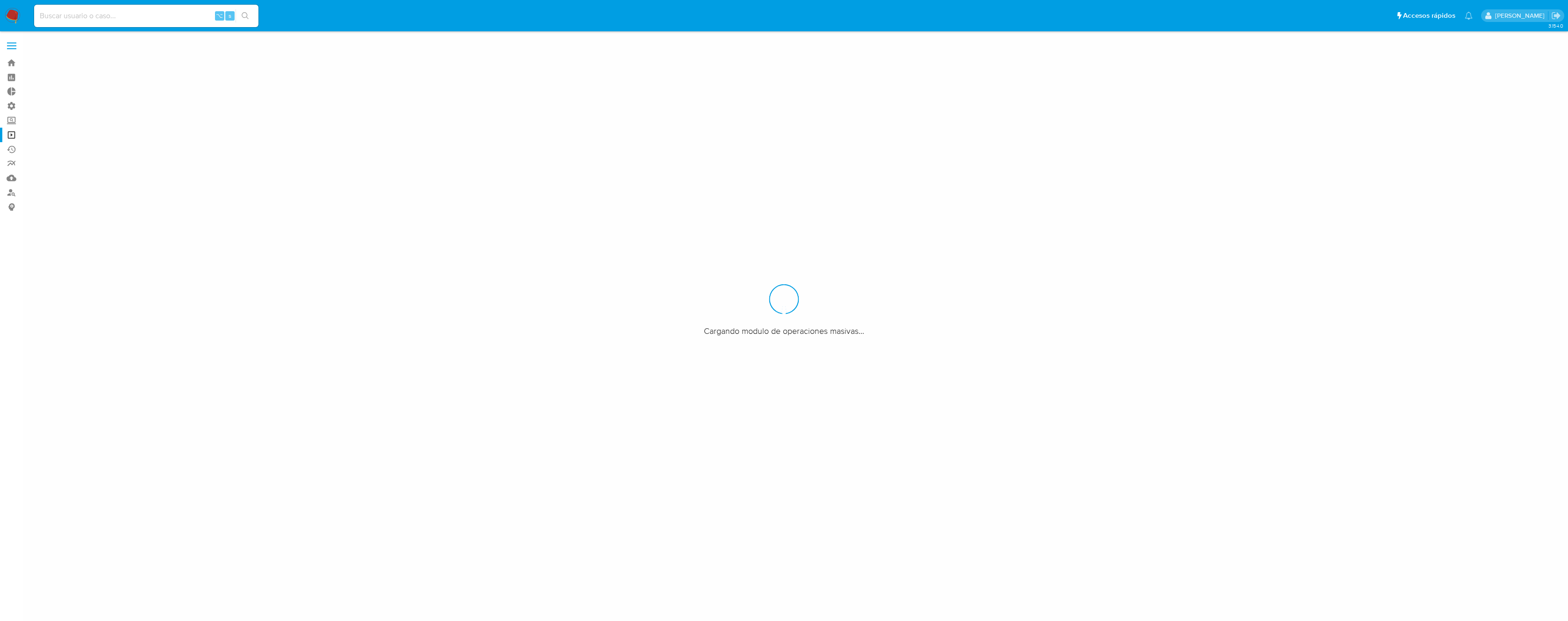
click at [14, 46] on label at bounding box center [12, 46] width 23 height 19
click at [0, 0] on input "checkbox" at bounding box center [0, 0] width 0 height 0
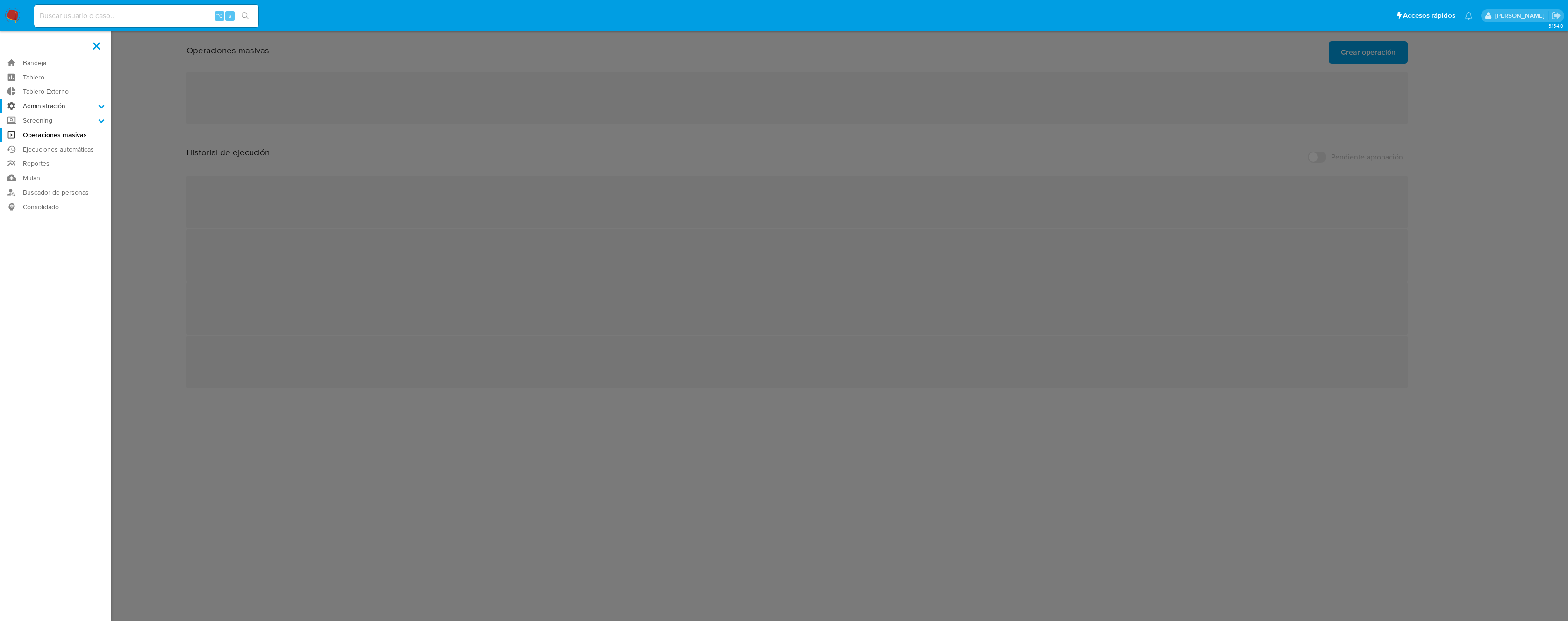
click at [57, 107] on label "Administración" at bounding box center [55, 106] width 111 height 15
click at [0, 0] on input "Administración" at bounding box center [0, 0] width 0 height 0
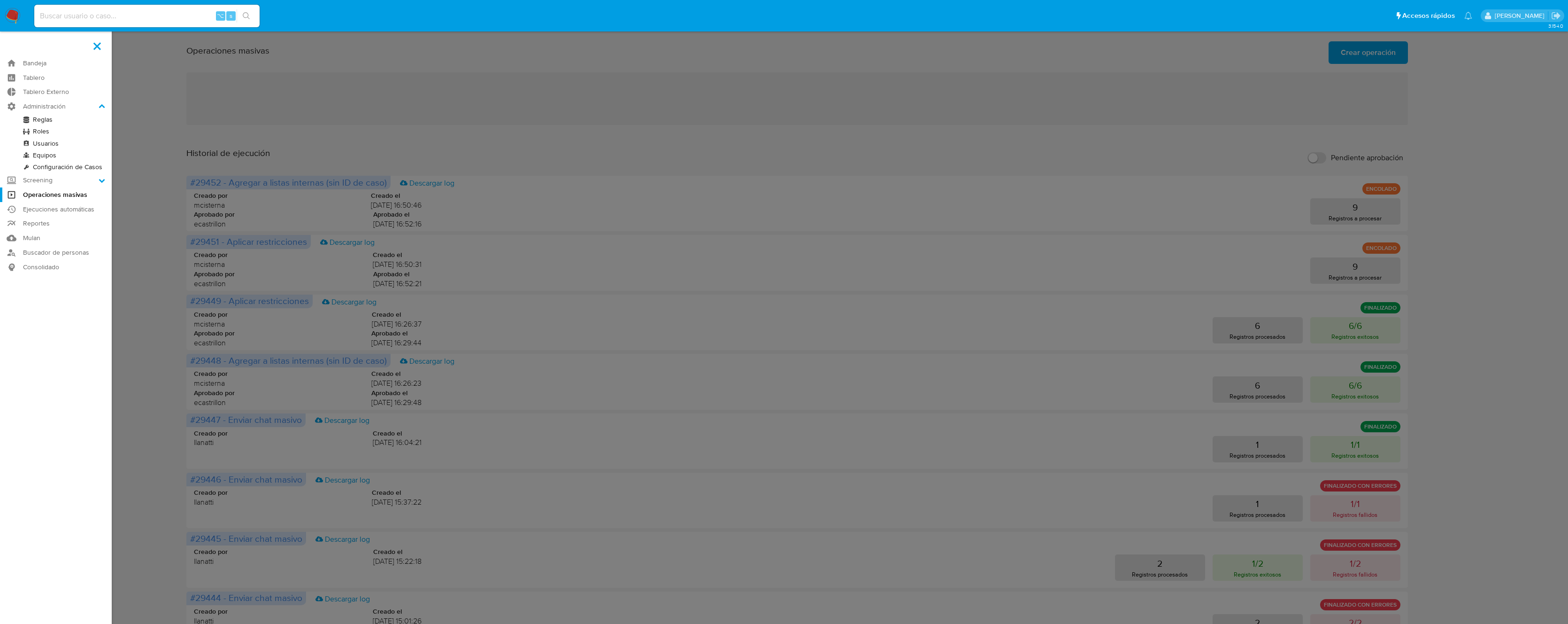
click at [48, 122] on link "Reglas" at bounding box center [56, 119] width 112 height 12
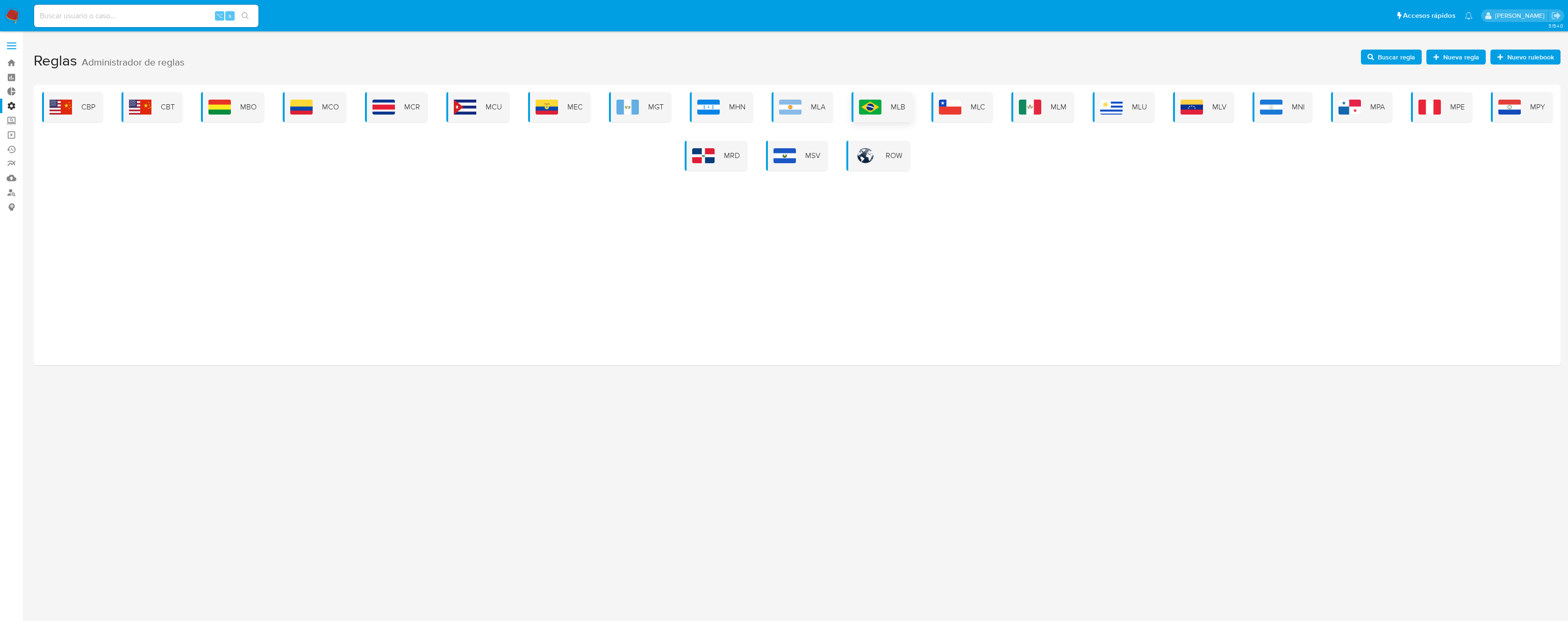
click at [887, 106] on div "MLB" at bounding box center [882, 107] width 61 height 30
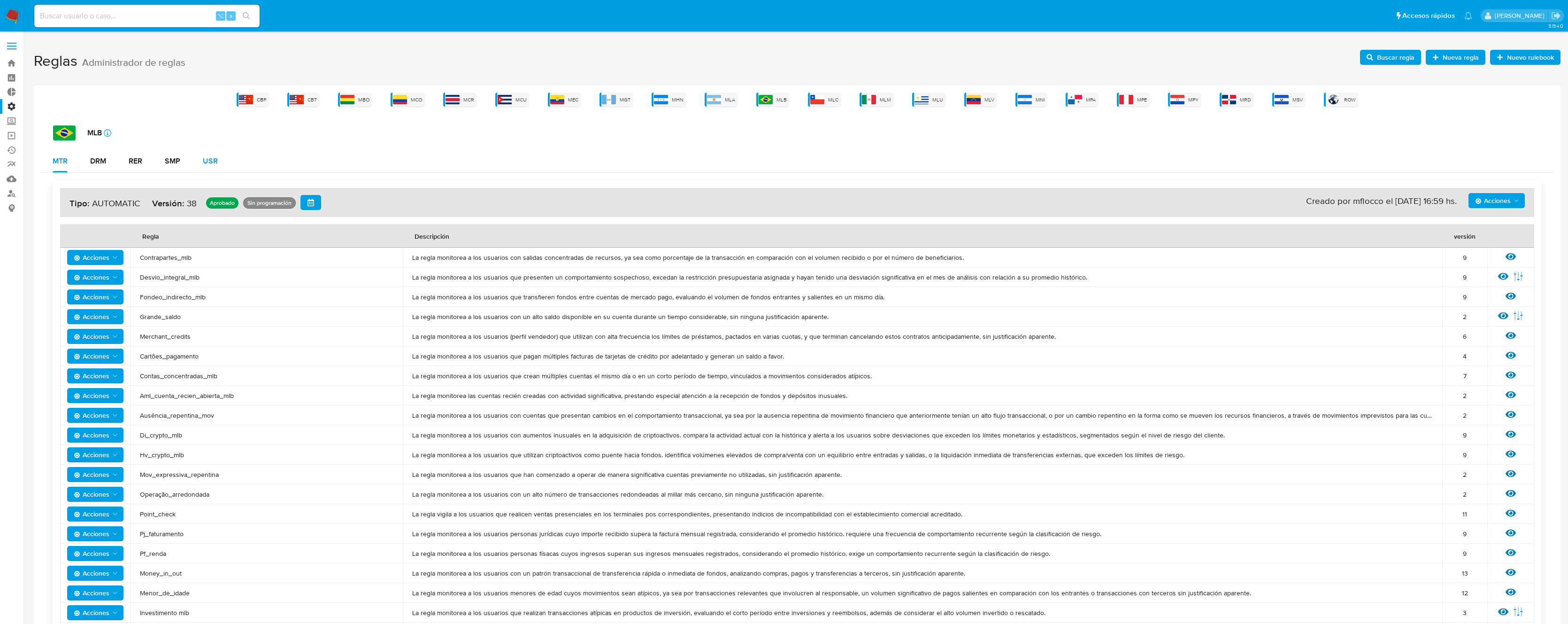
click at [209, 162] on div "USR" at bounding box center [210, 161] width 15 height 7
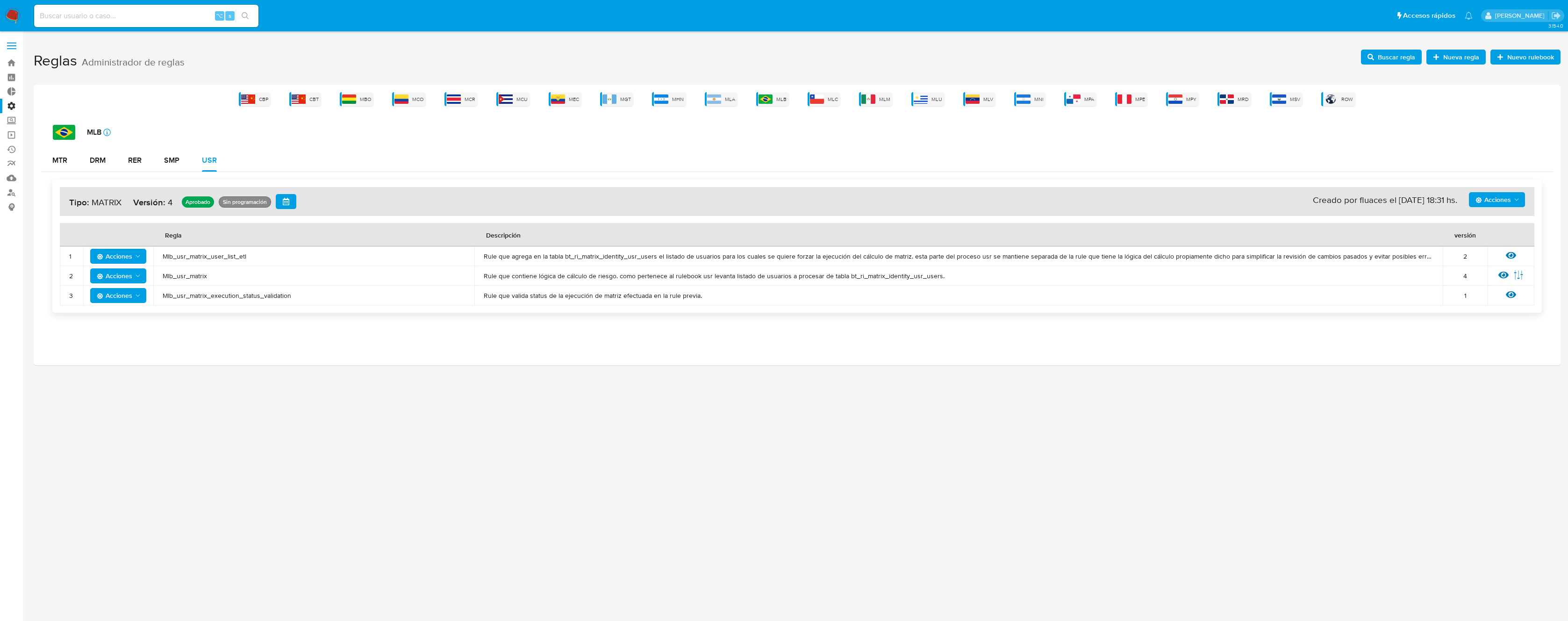
click at [194, 277] on span "Mlb_usr_matrix" at bounding box center [313, 276] width 303 height 9
click at [1378, 55] on span "Buscar regla" at bounding box center [1391, 57] width 47 height 13
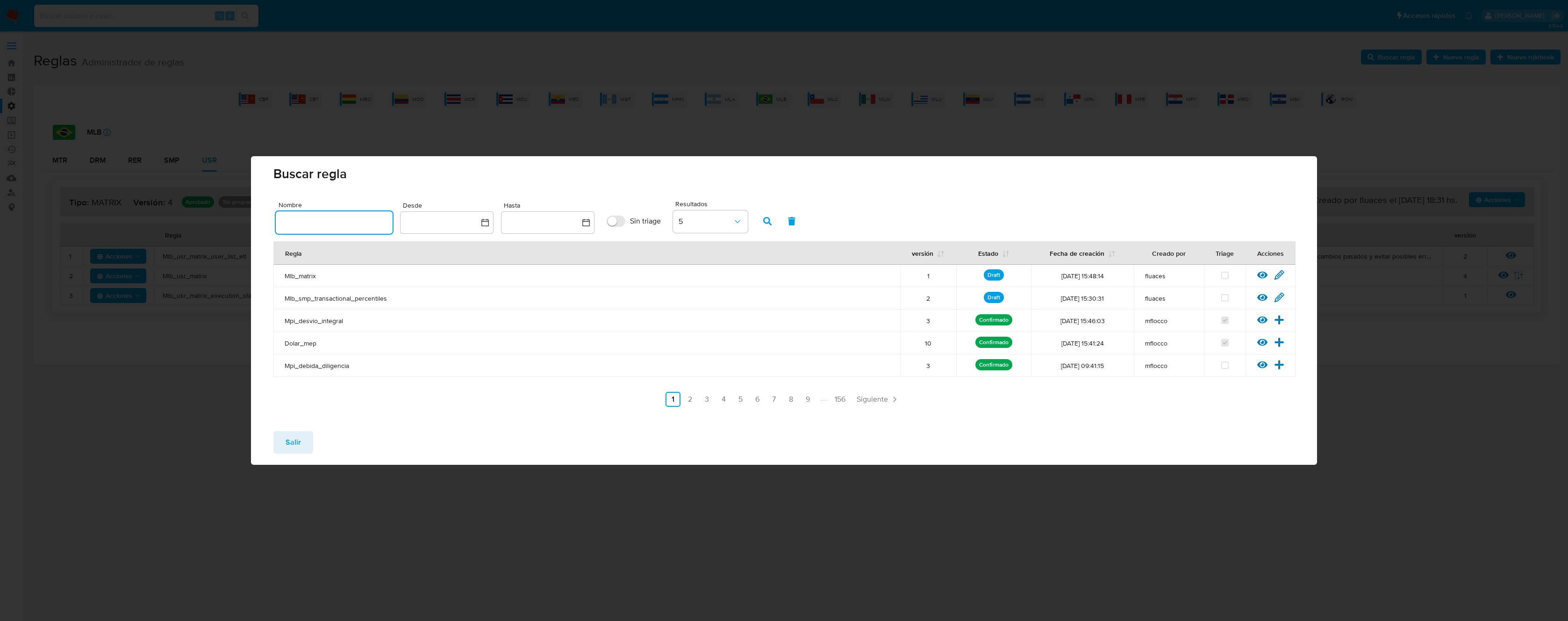
click at [327, 223] on input "text" at bounding box center [334, 222] width 117 height 12
click at [1279, 276] on icon at bounding box center [1279, 275] width 10 height 10
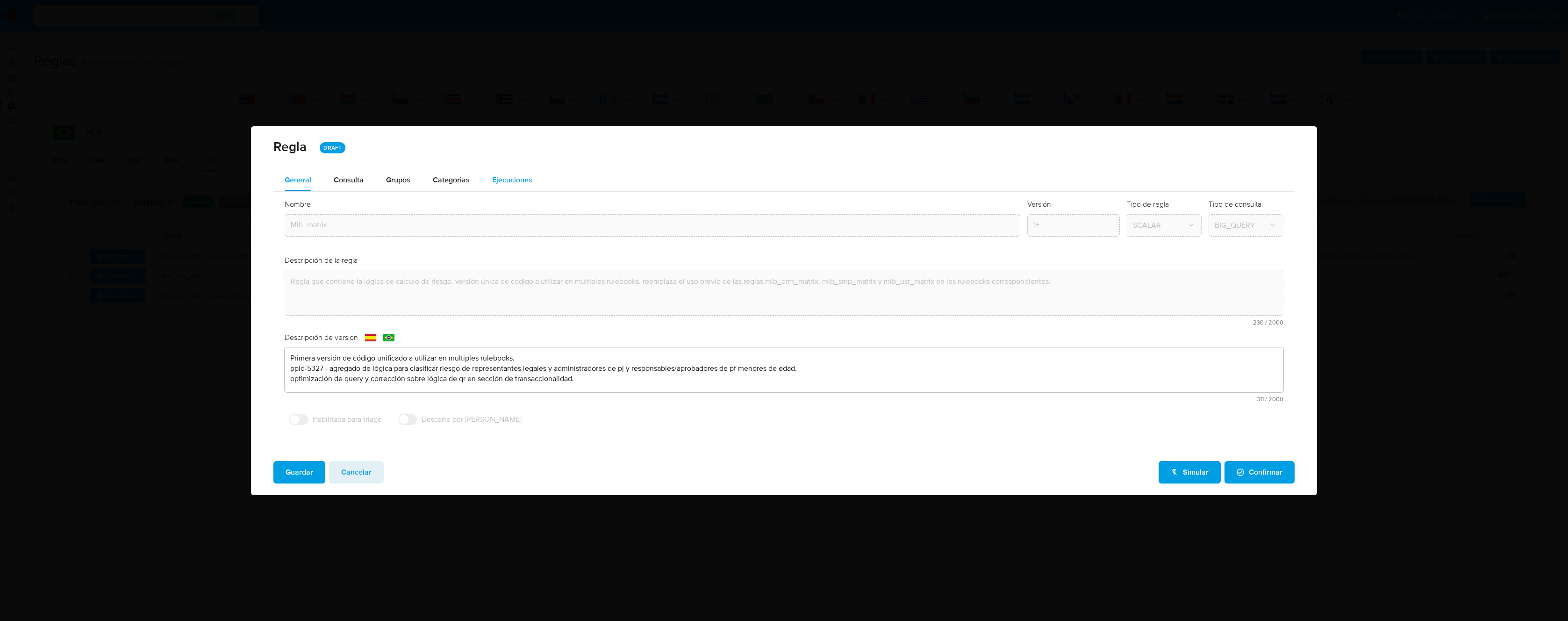
click at [504, 179] on span "Ejecuciones" at bounding box center [513, 180] width 40 height 11
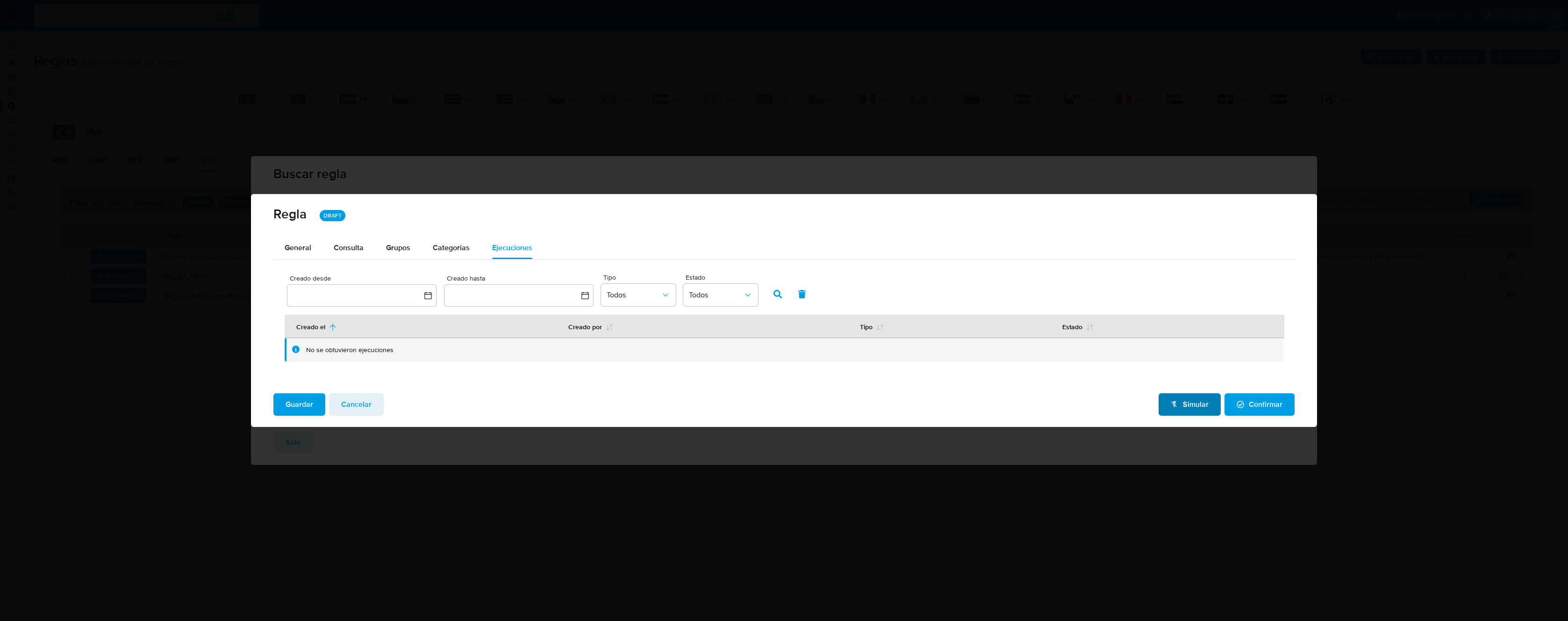
click at [1177, 405] on icon "button" at bounding box center [1174, 405] width 5 height 6
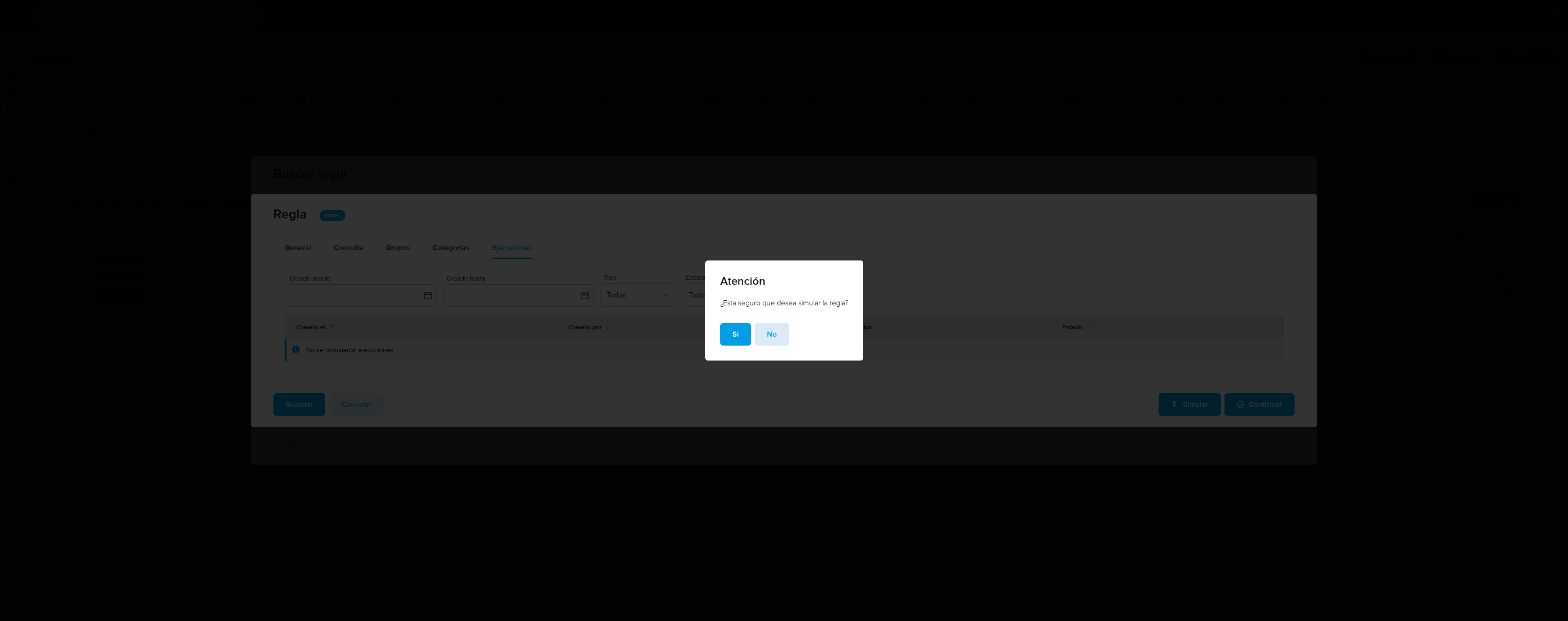
click at [779, 339] on button "No" at bounding box center [772, 334] width 34 height 23
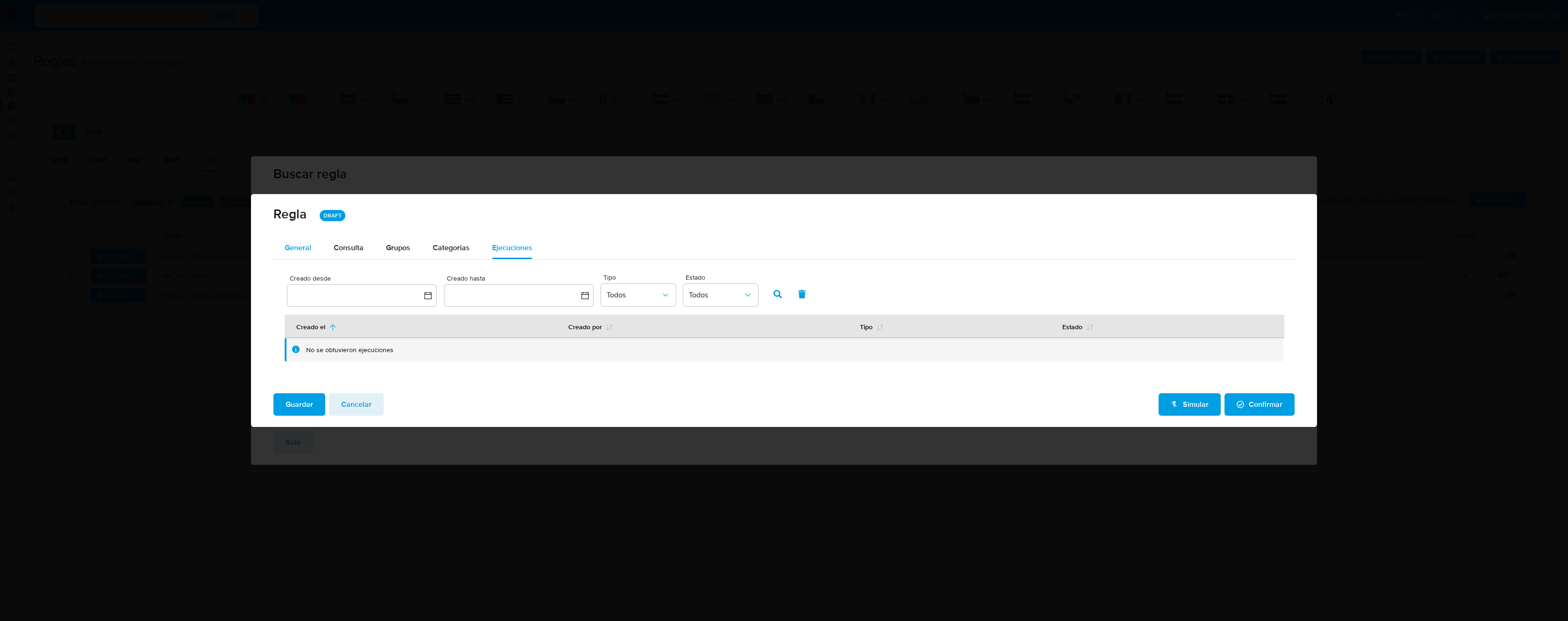
click at [306, 253] on div "General" at bounding box center [298, 248] width 27 height 23
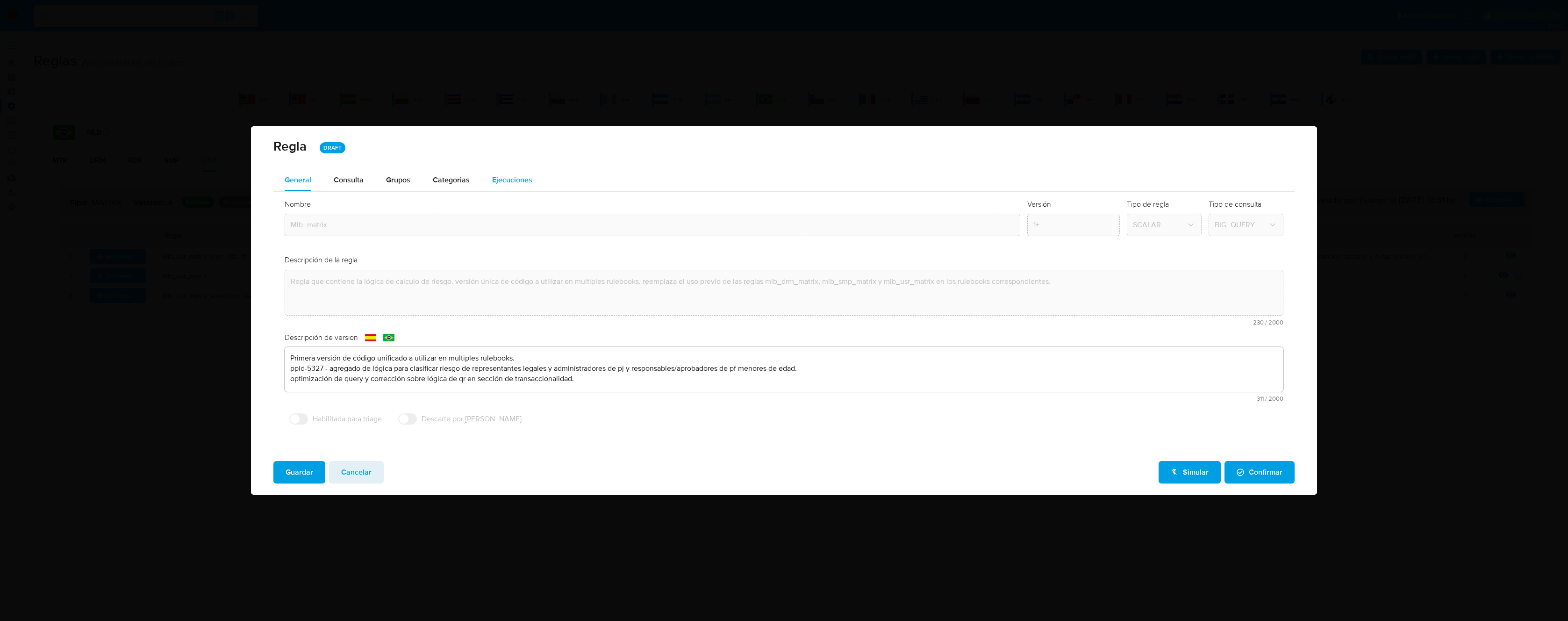
click at [510, 181] on span "Ejecuciones" at bounding box center [513, 180] width 40 height 11
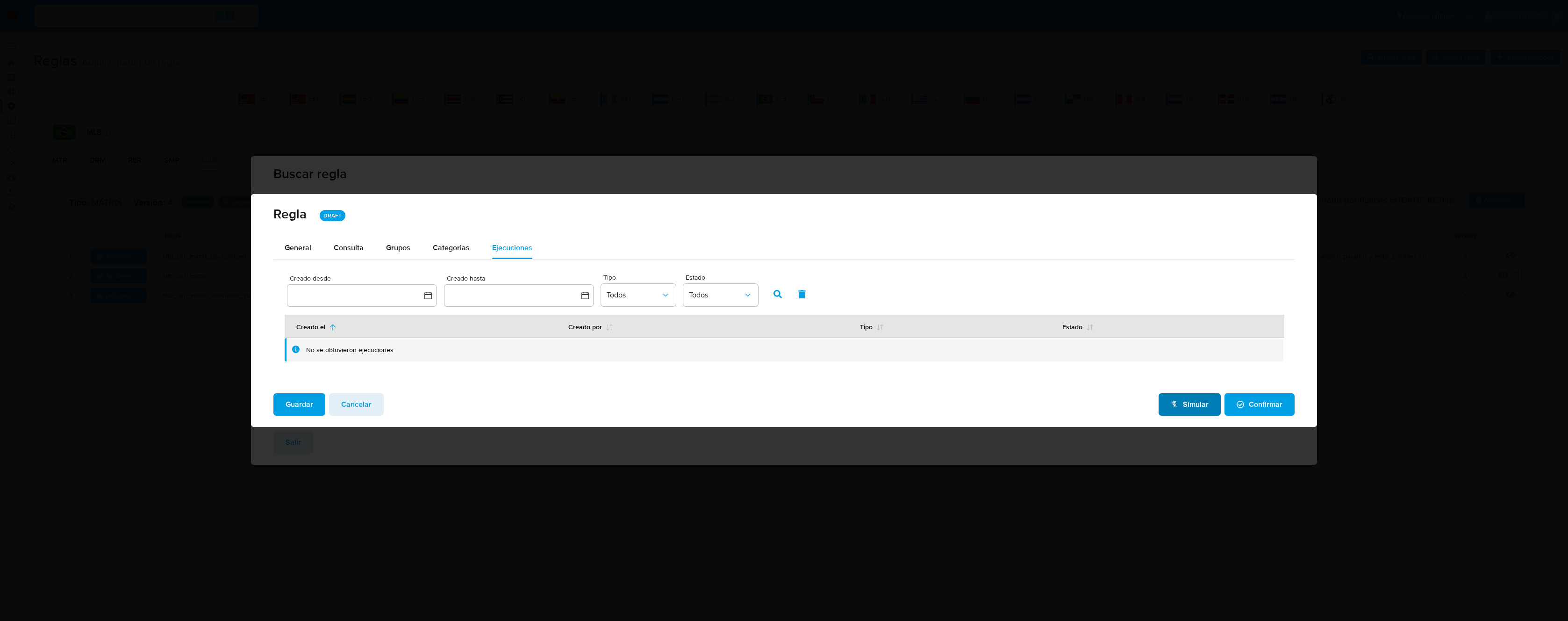
click at [1185, 406] on span "Simular" at bounding box center [1189, 404] width 38 height 21
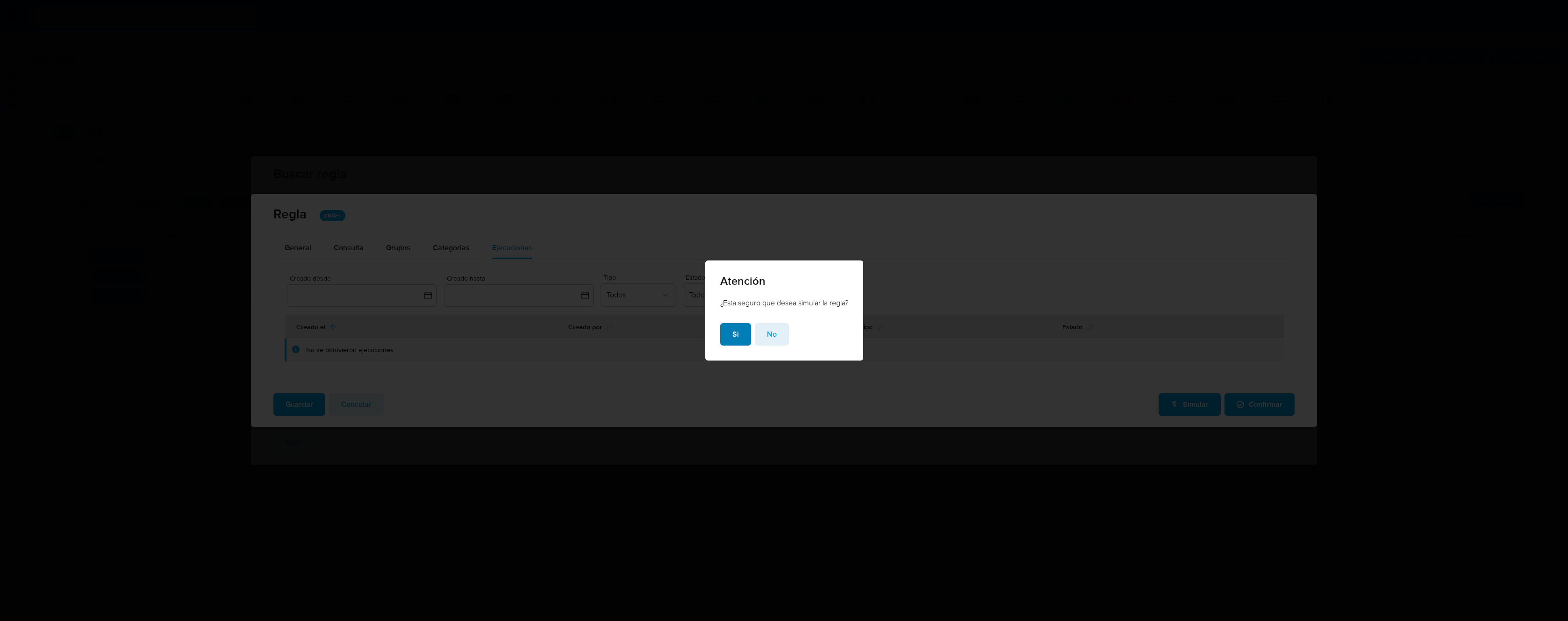
click at [736, 331] on span "Si" at bounding box center [735, 334] width 7 height 21
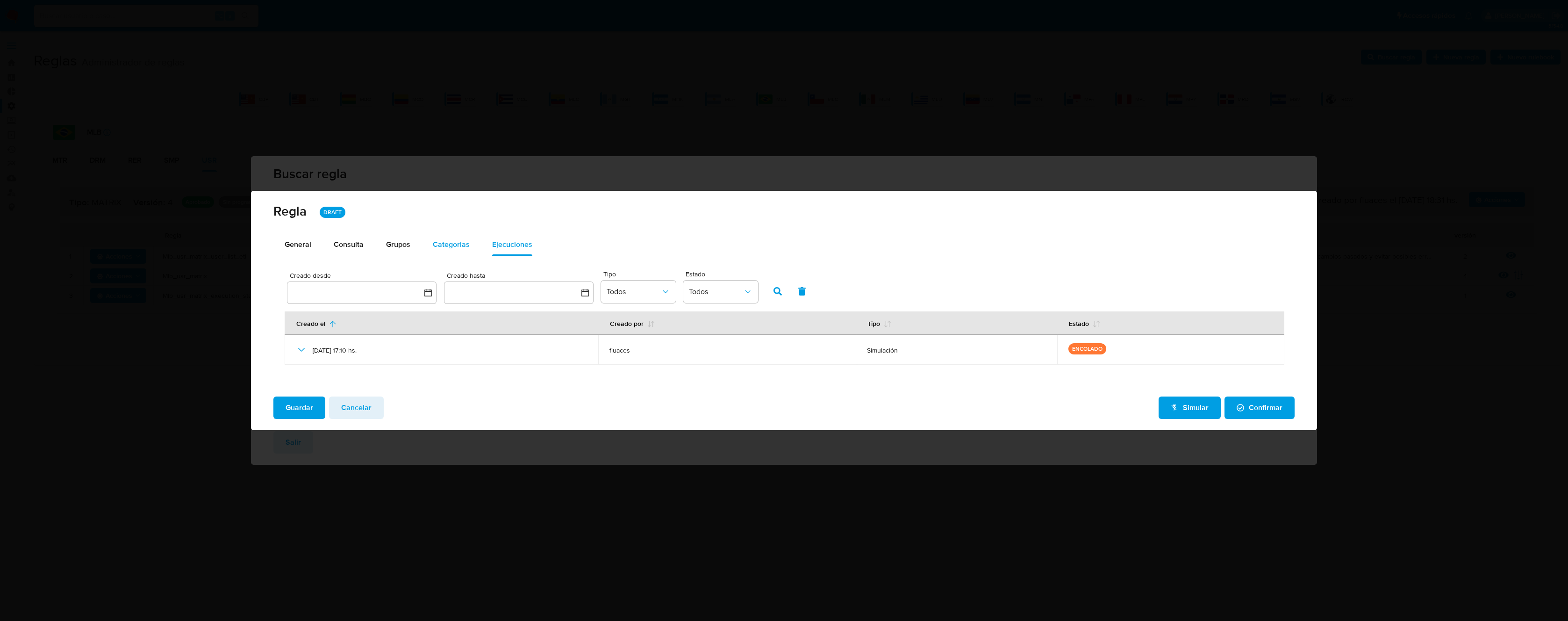
click at [467, 237] on div "Categorias" at bounding box center [451, 244] width 37 height 23
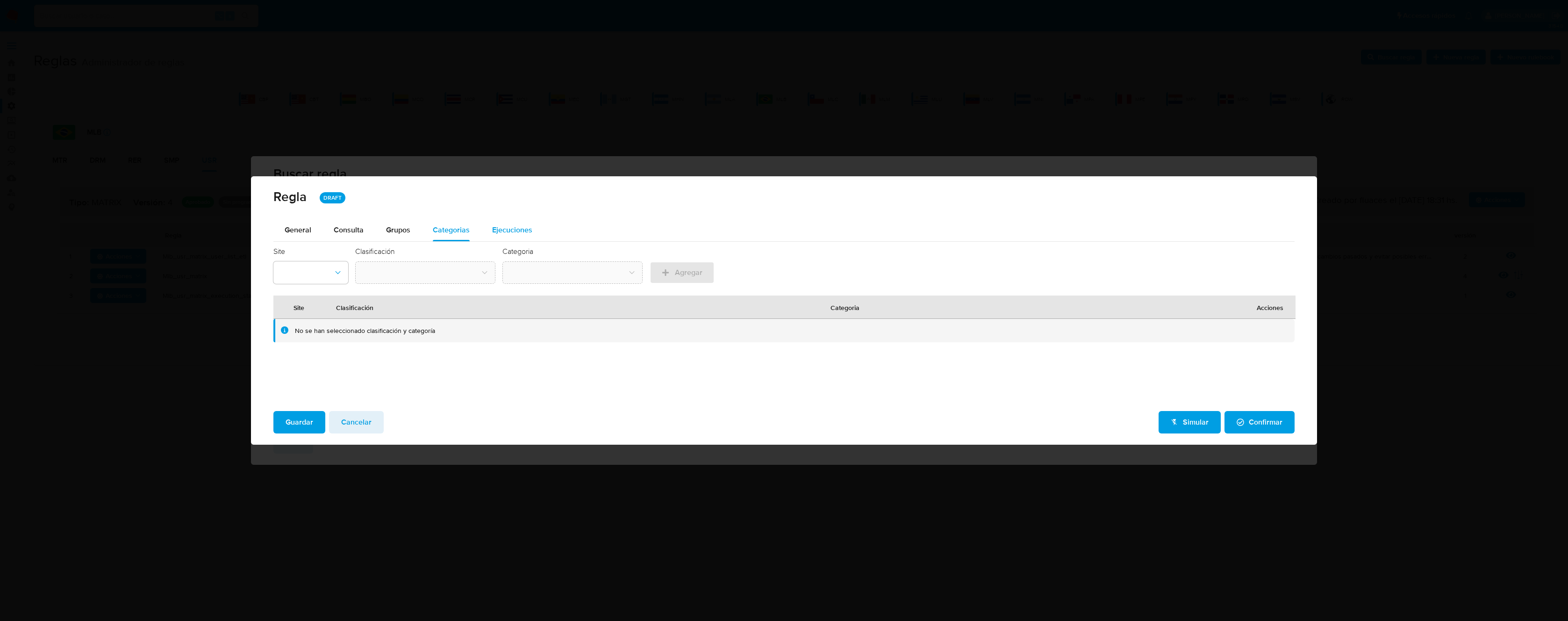
click at [515, 233] on span "Ejecuciones" at bounding box center [513, 230] width 40 height 11
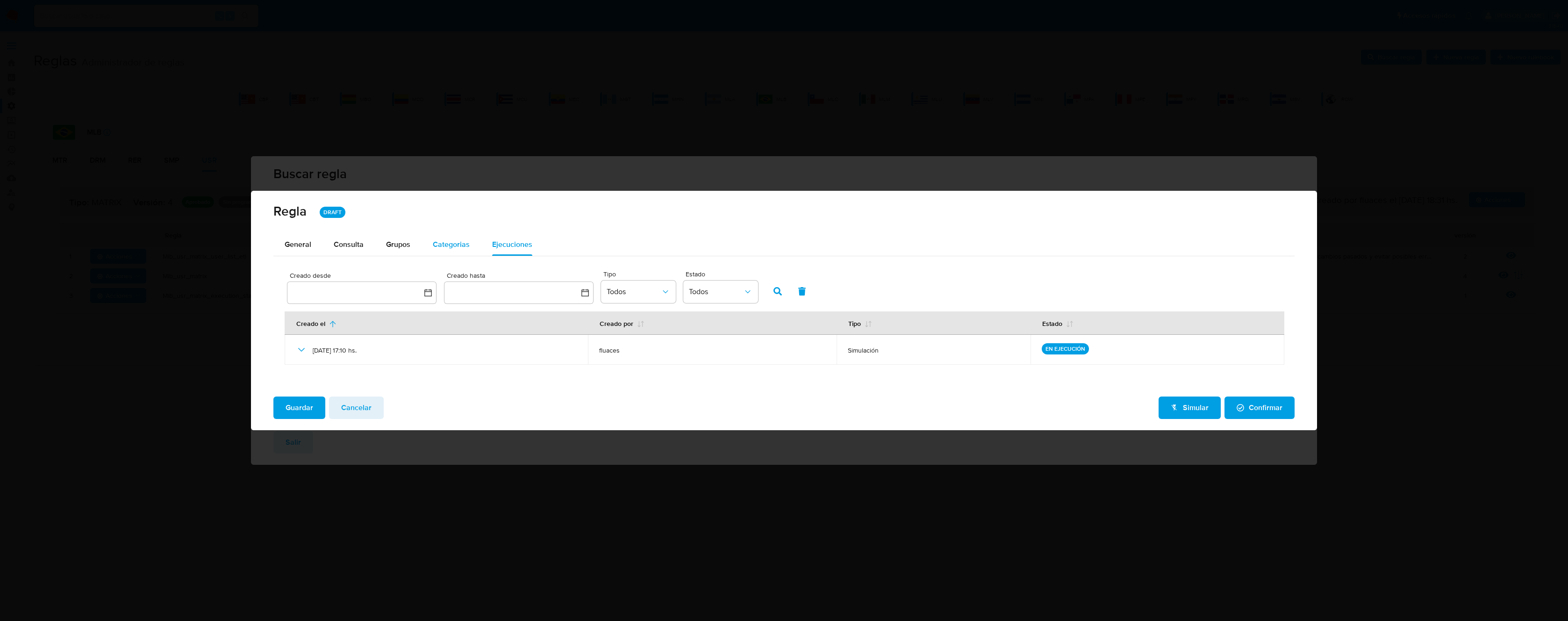
click at [441, 244] on span "Categorias" at bounding box center [451, 244] width 37 height 11
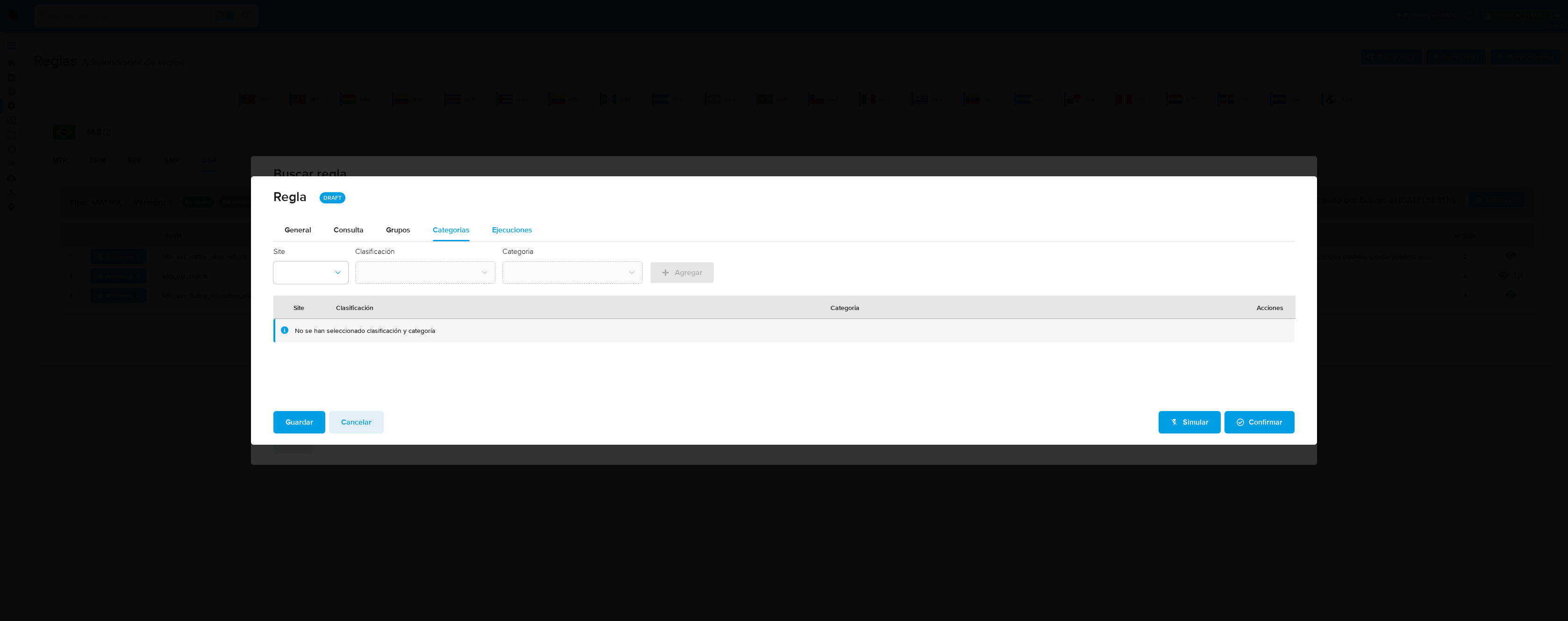
click at [514, 232] on span "Ejecuciones" at bounding box center [513, 230] width 40 height 11
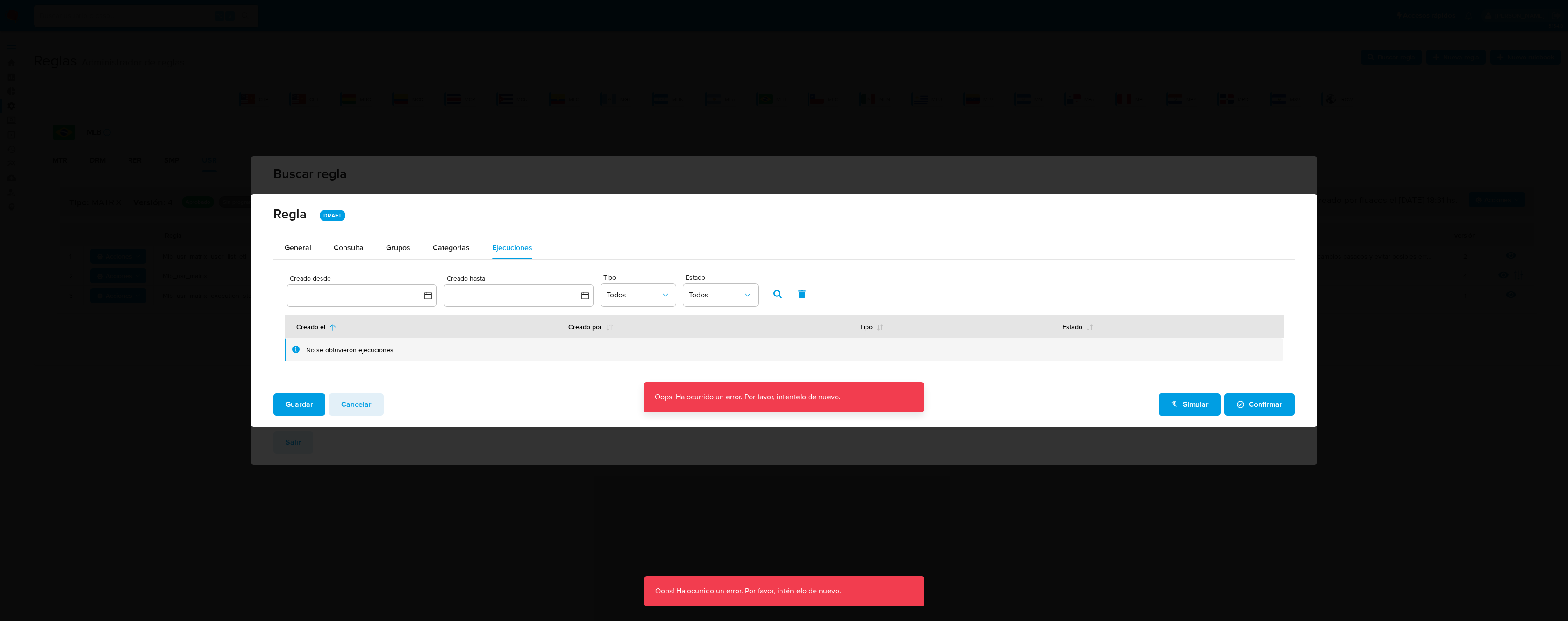
click at [889, 119] on div "Regla DRAFT General Consulta Parametros Grupos Categorias Ejecuciones Creado de…" at bounding box center [784, 310] width 1568 height 621
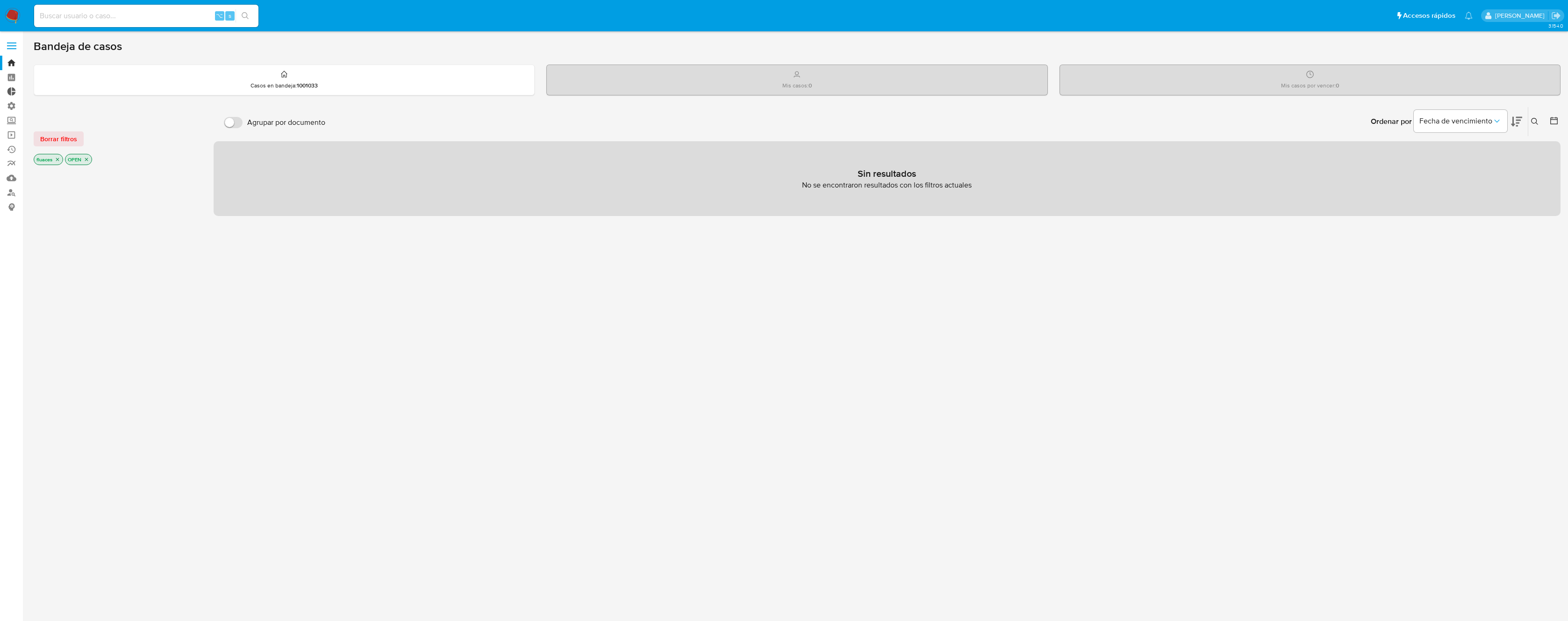
click at [12, 97] on link "Tablero Externo" at bounding box center [55, 92] width 111 height 15
click at [11, 103] on label "Administración" at bounding box center [55, 106] width 111 height 15
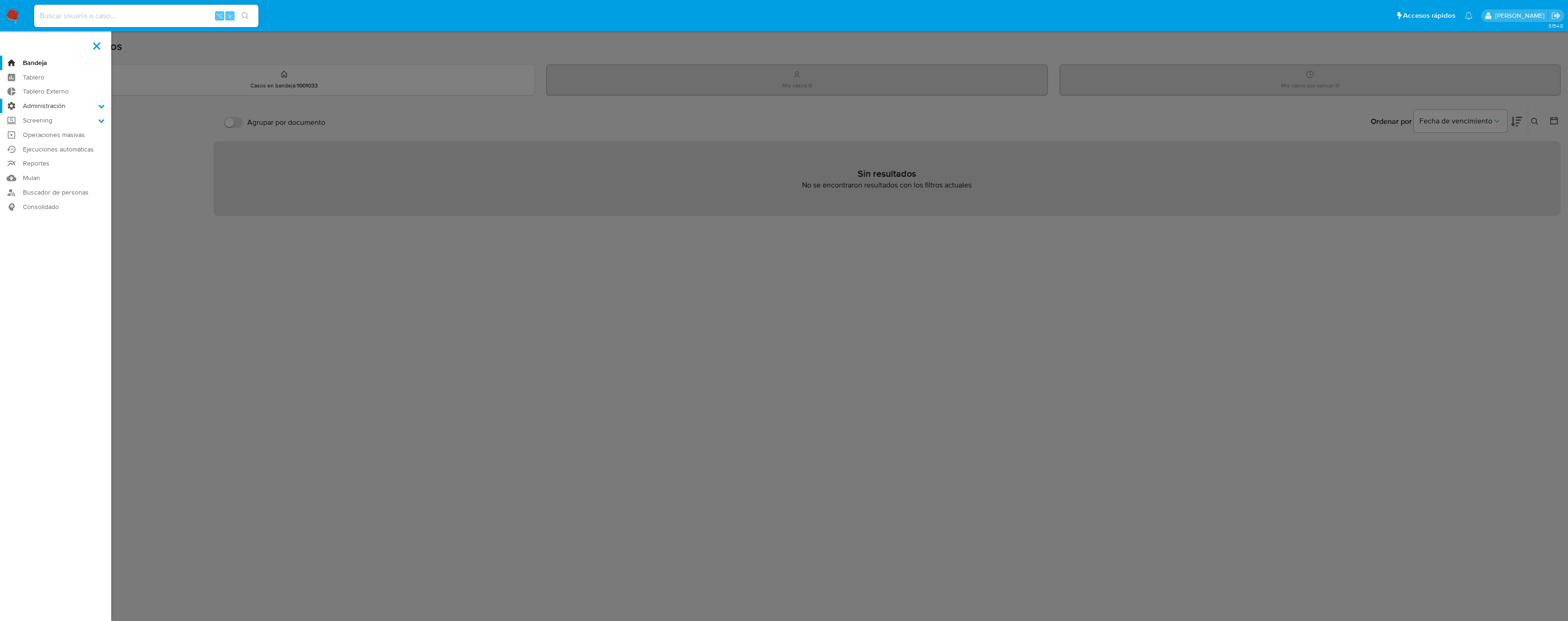
click at [0, 0] on input "Administración" at bounding box center [0, 0] width 0 height 0
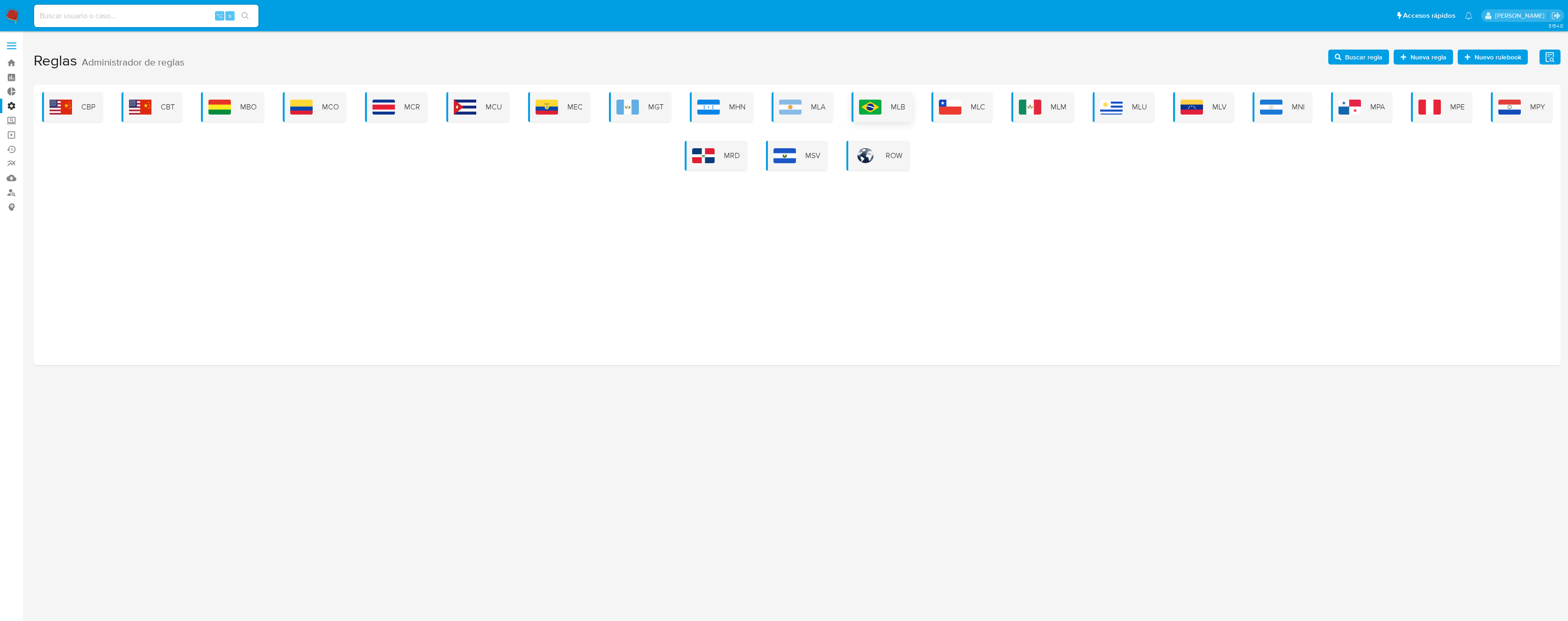
click at [870, 106] on img at bounding box center [870, 107] width 23 height 15
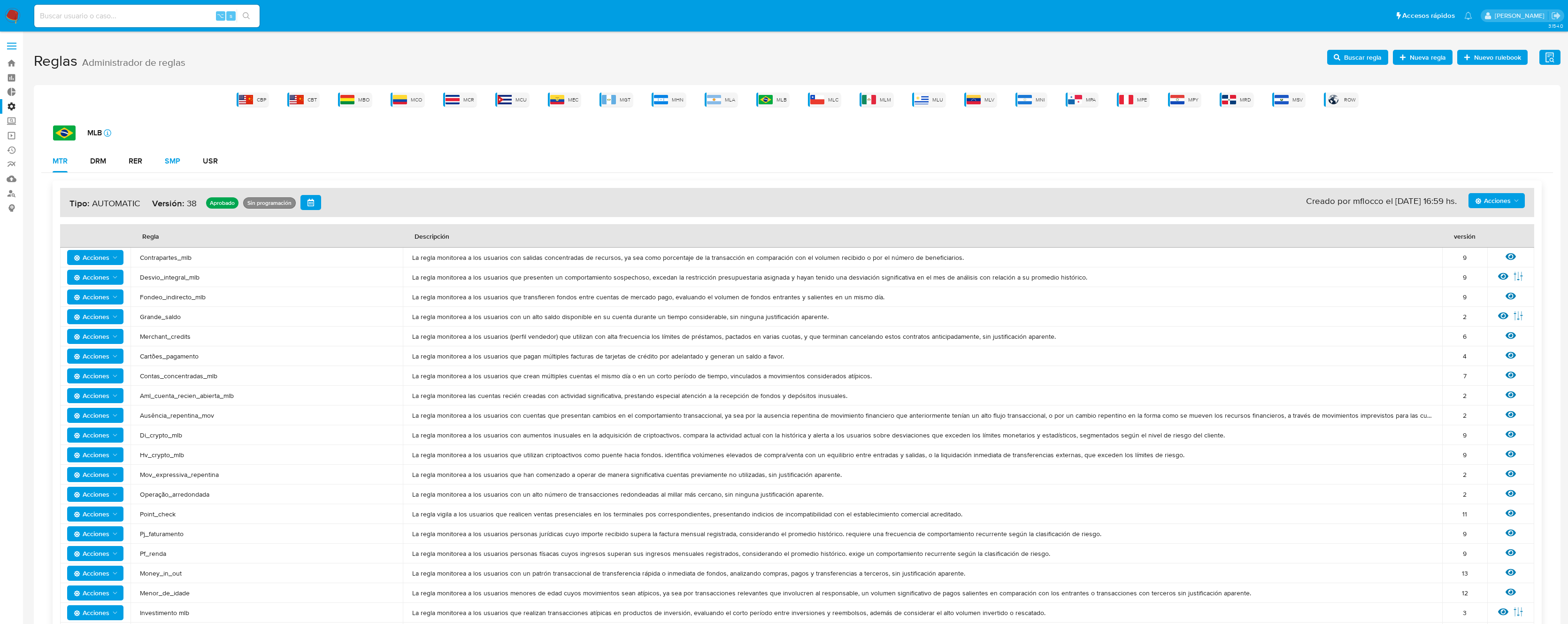
click at [175, 160] on div "SMP" at bounding box center [172, 161] width 15 height 7
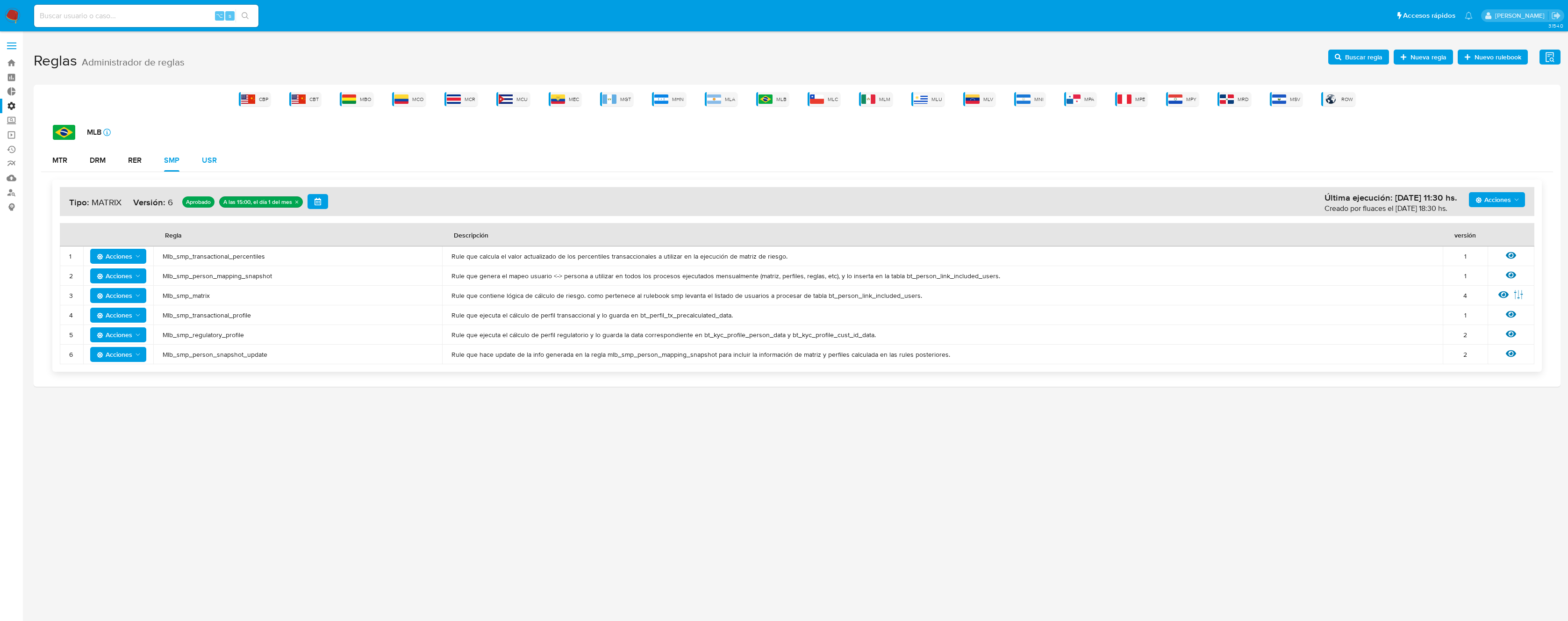
click at [207, 160] on div "USR" at bounding box center [209, 160] width 15 height 7
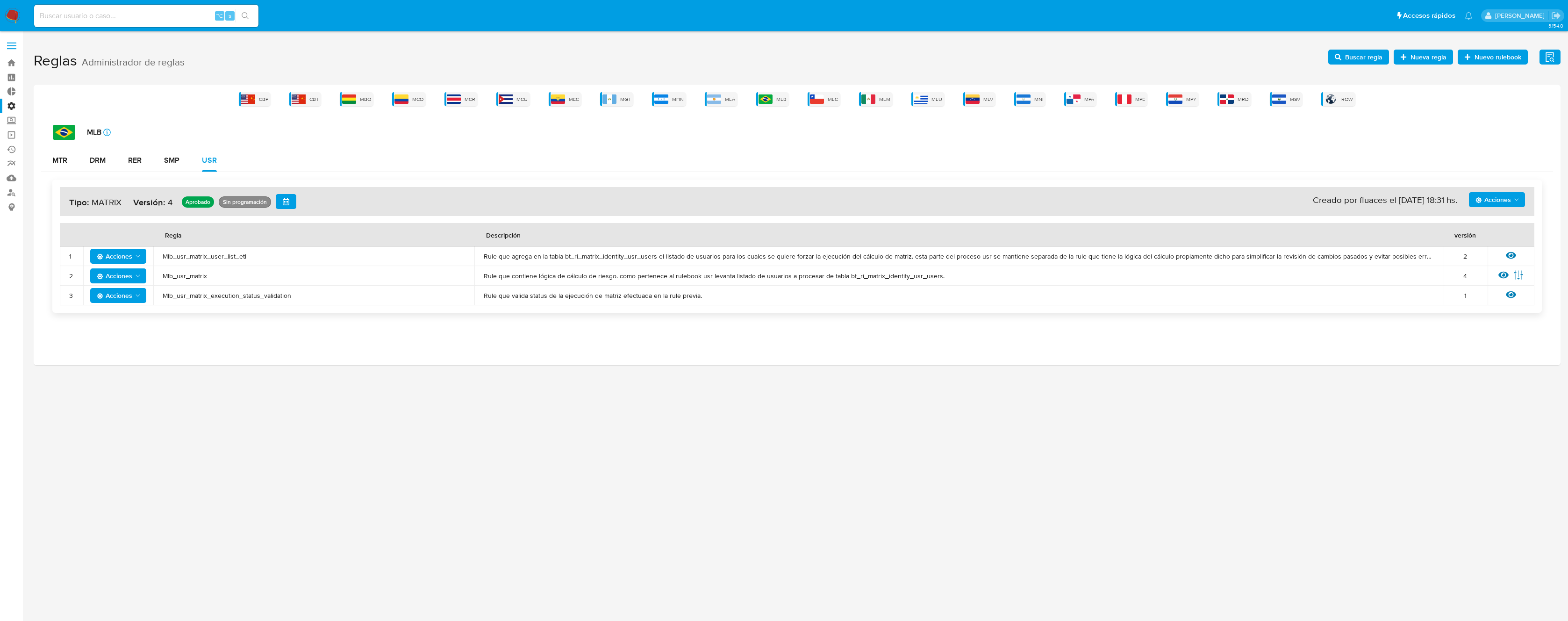
click at [176, 275] on span "Mlb_usr_matrix" at bounding box center [313, 276] width 303 height 9
drag, startPoint x: 176, startPoint y: 275, endPoint x: 488, endPoint y: 192, distance: 322.9
click at [176, 275] on span "Mlb_usr_matrix" at bounding box center [313, 276] width 303 height 9
click at [1354, 60] on span "Buscar regla" at bounding box center [1363, 57] width 37 height 15
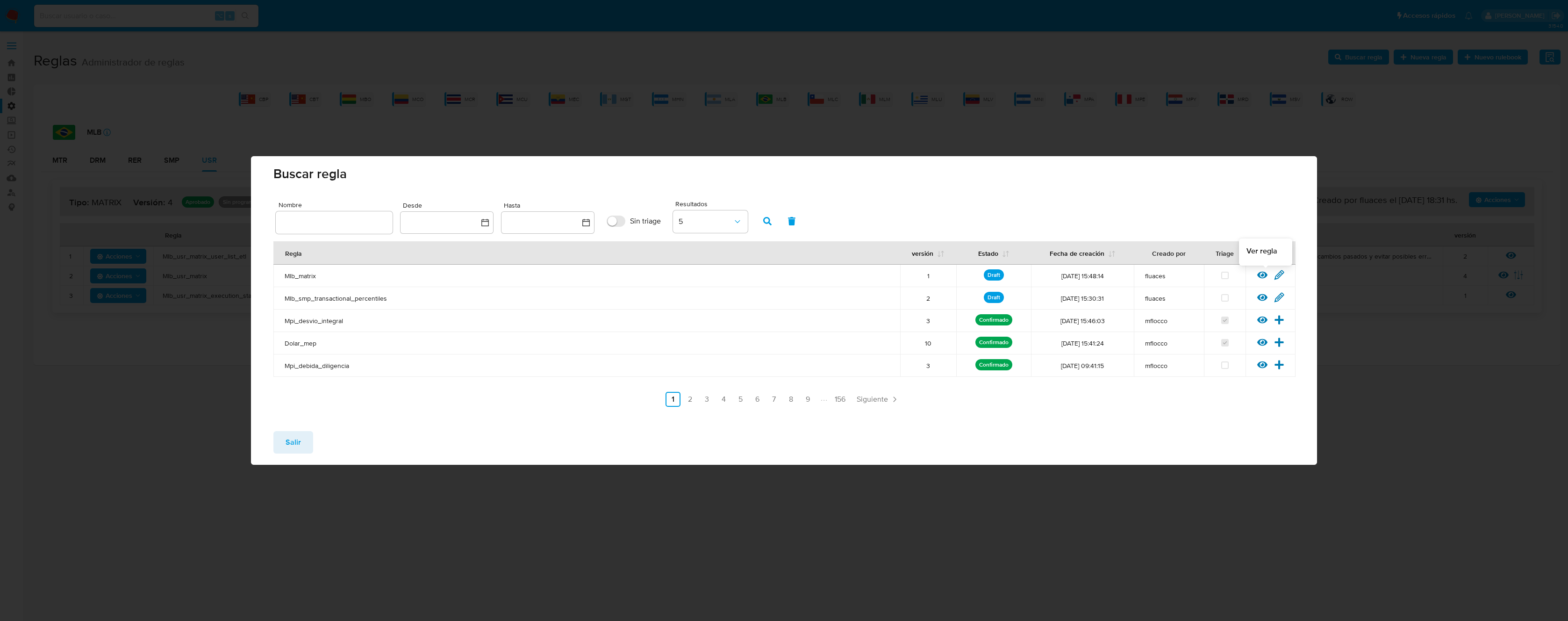
click at [1263, 273] on icon at bounding box center [1262, 275] width 10 height 7
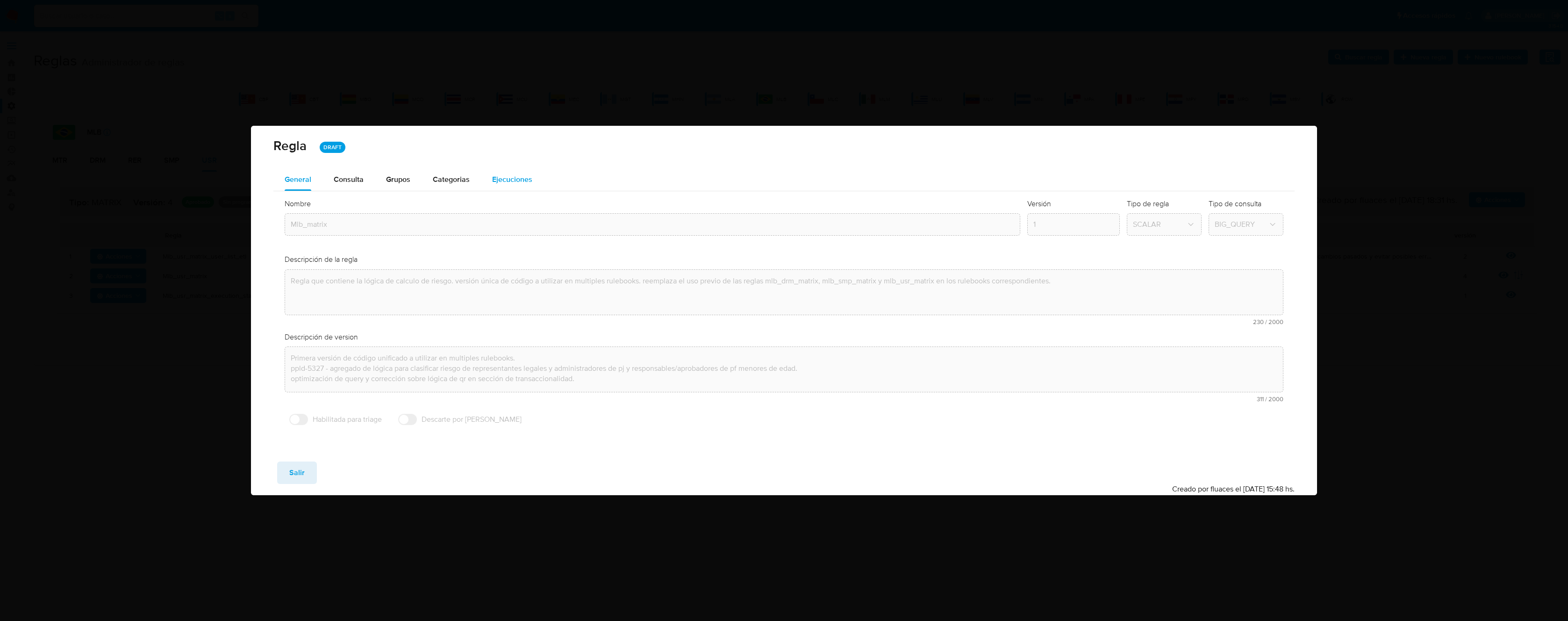
click at [516, 179] on span "Ejecuciones" at bounding box center [513, 180] width 40 height 11
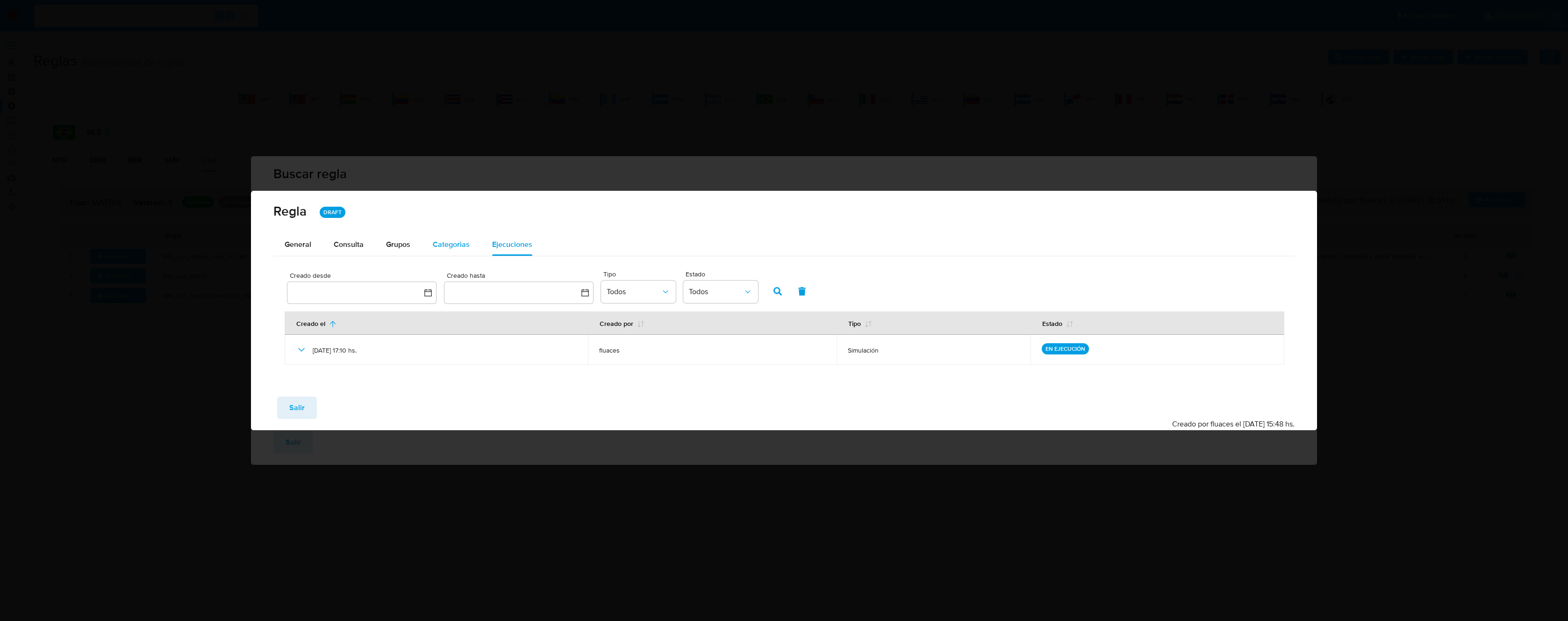
click at [458, 234] on div "Categorias" at bounding box center [451, 244] width 37 height 23
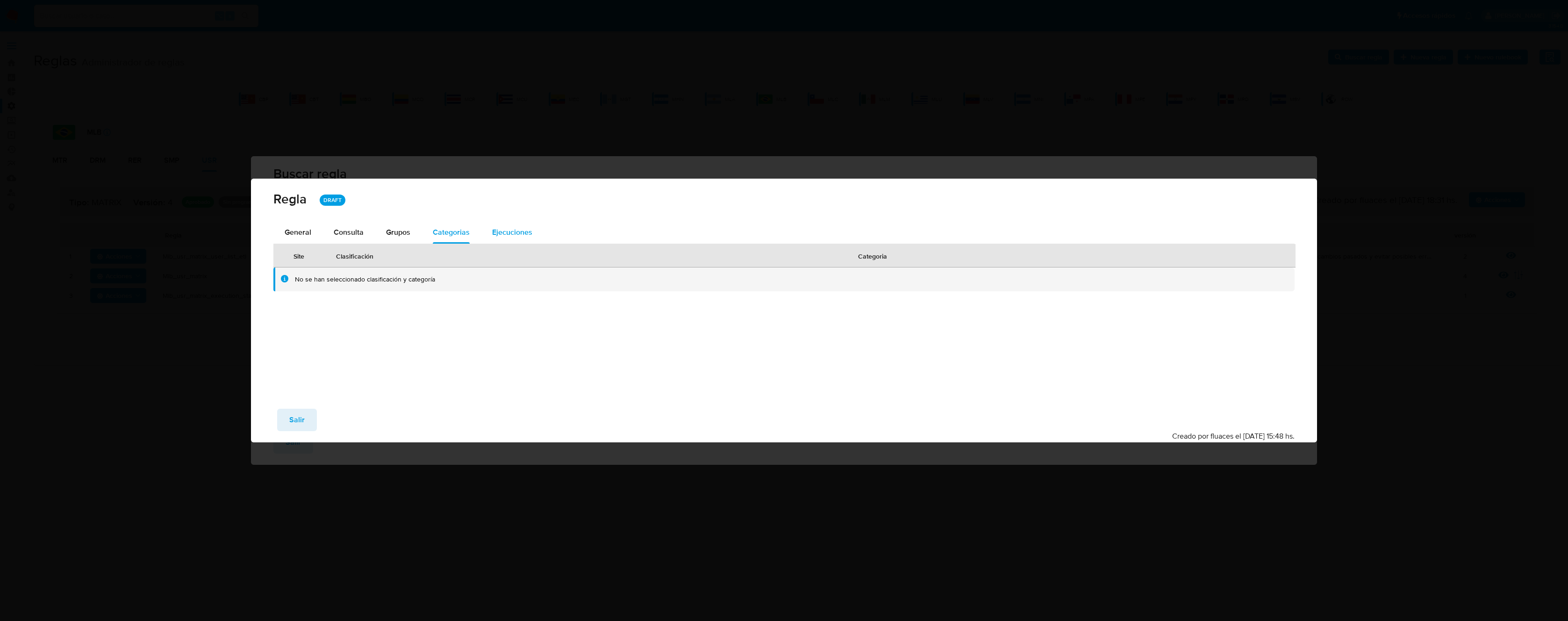
click at [514, 233] on span "Ejecuciones" at bounding box center [513, 232] width 40 height 11
